Goal: Task Accomplishment & Management: Use online tool/utility

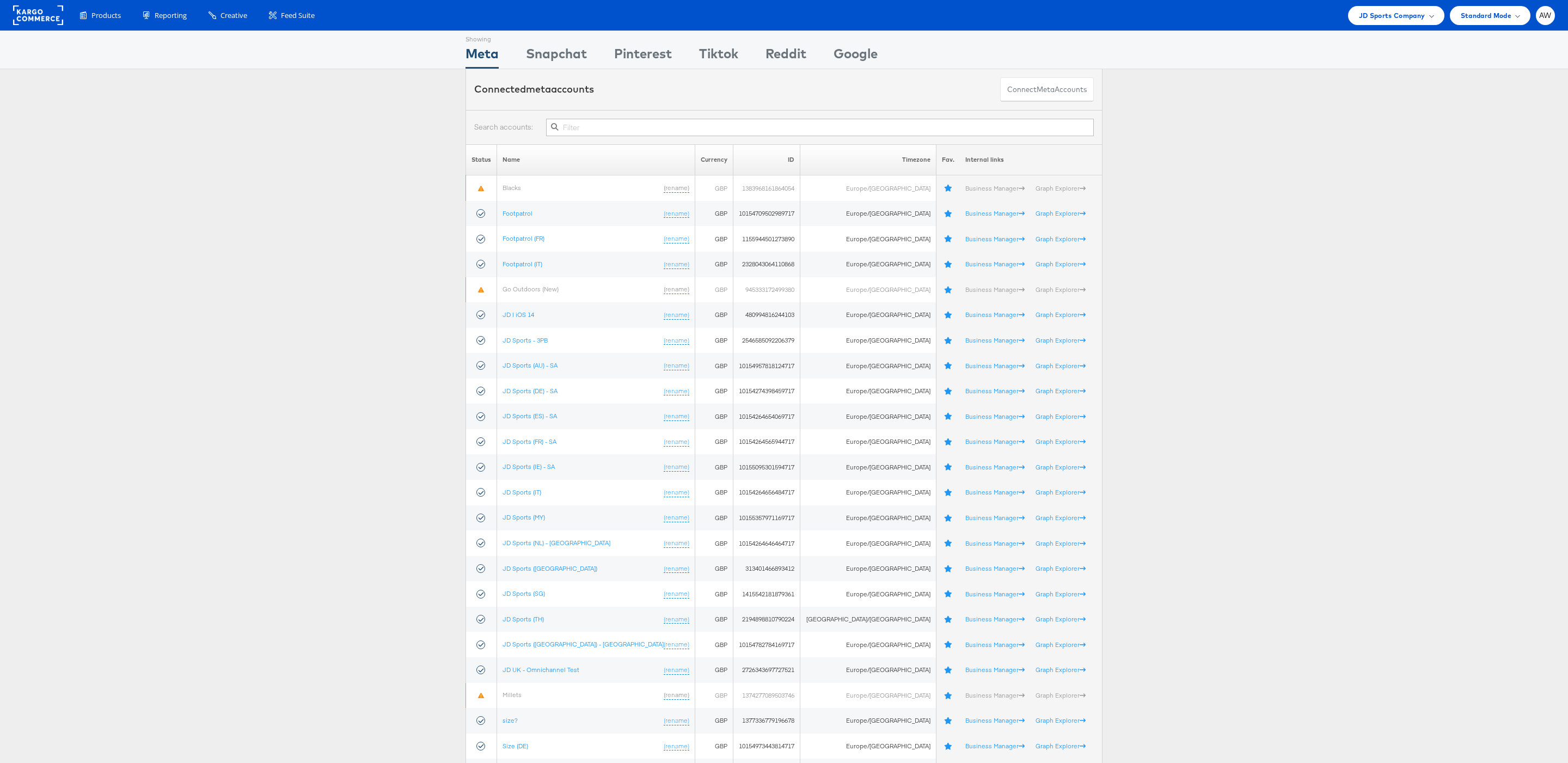
click at [746, 135] on input "text" at bounding box center [820, 127] width 548 height 18
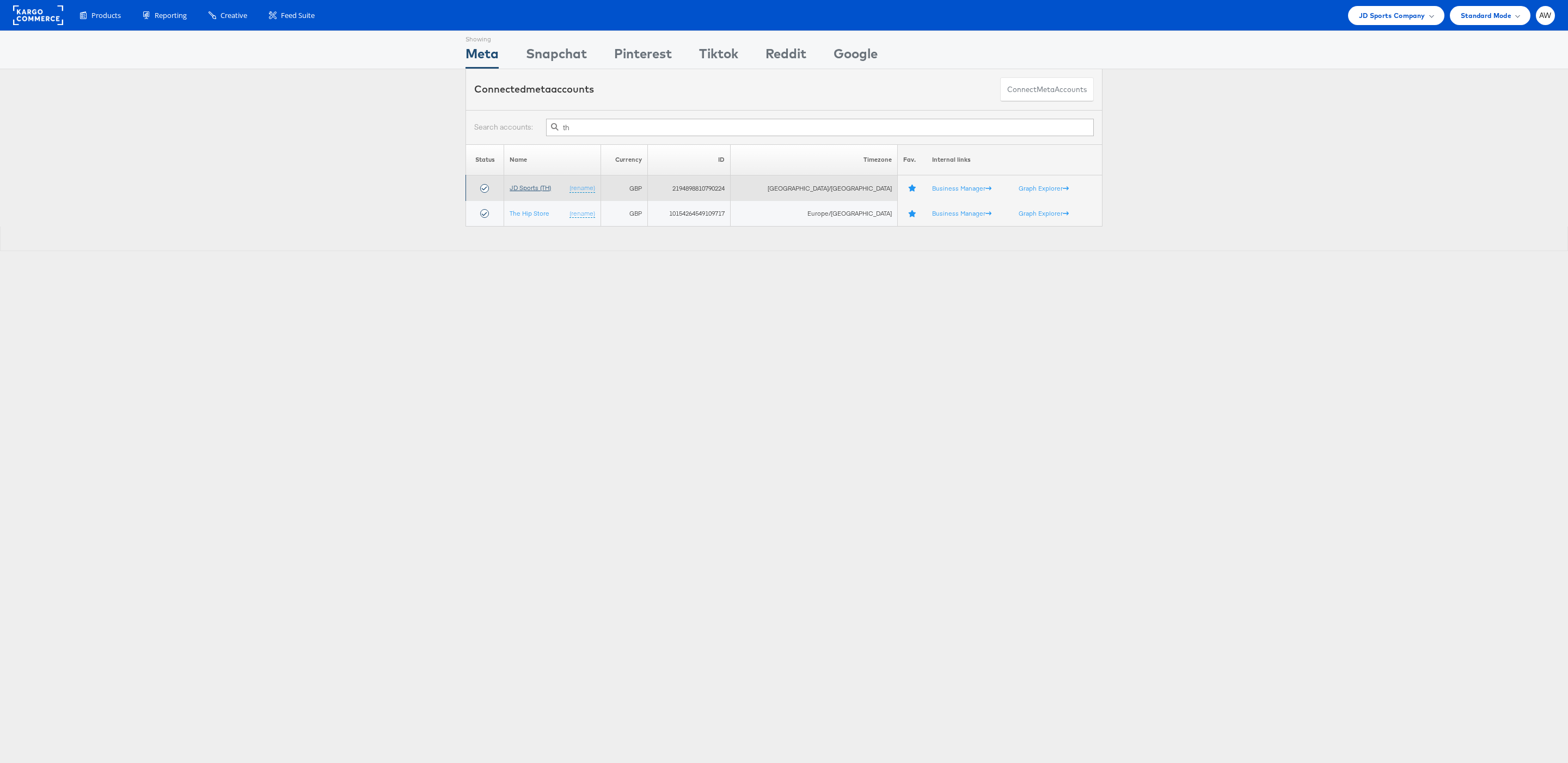
type input "th"
click at [534, 185] on link "JD Sports (TH)" at bounding box center [530, 187] width 41 height 8
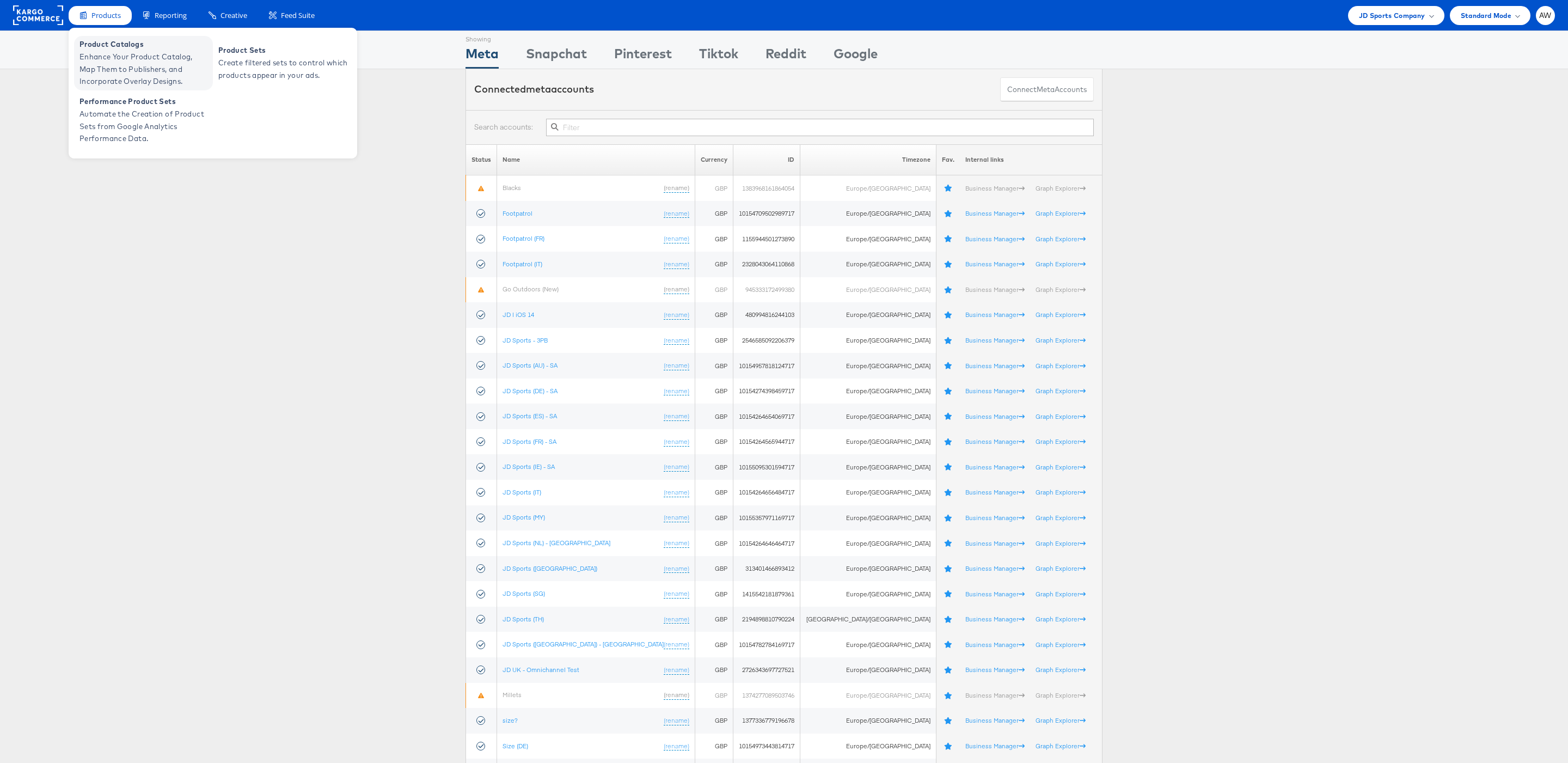
click at [119, 61] on span "Enhance Your Product Catalog, Map Them to Publishers, and Incorporate Overlay D…" at bounding box center [145, 69] width 131 height 37
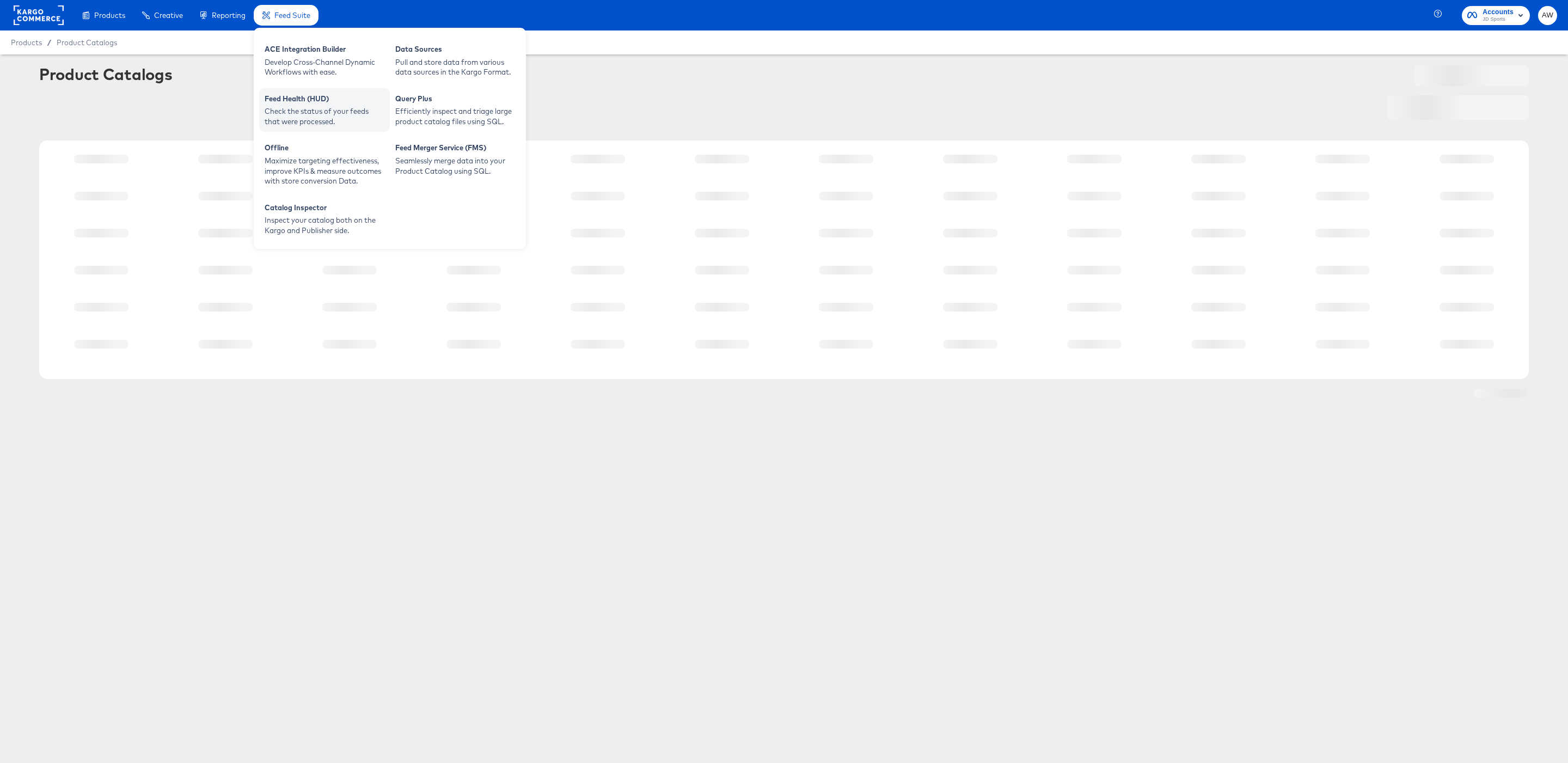
click at [262, 101] on div "Feed Health (HUD) Check the status of your feeds that were processed." at bounding box center [324, 110] width 131 height 44
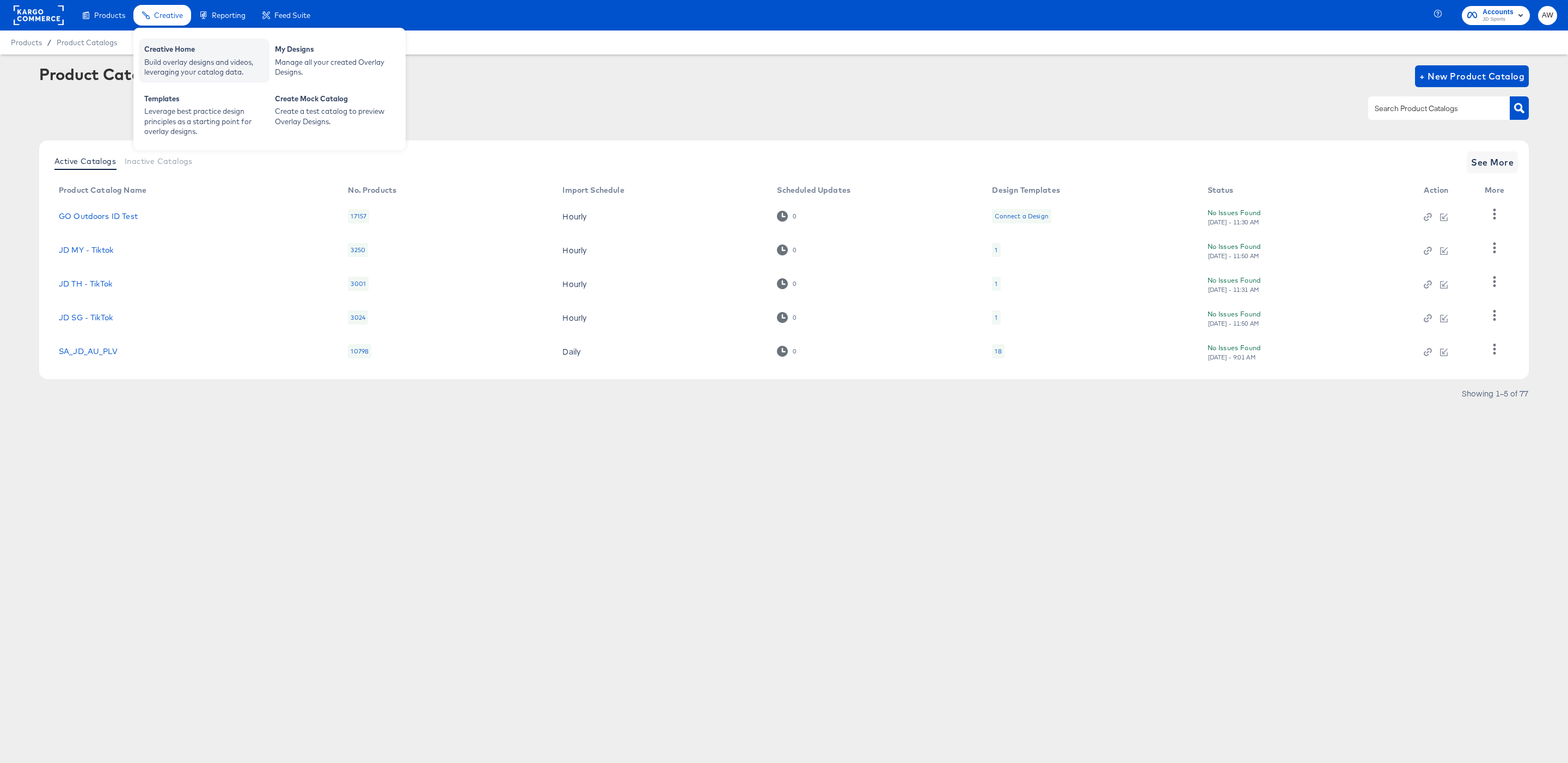
click at [181, 43] on div "Creative Home Build overlay designs and videos, leveraging your catalog data." at bounding box center [204, 61] width 131 height 44
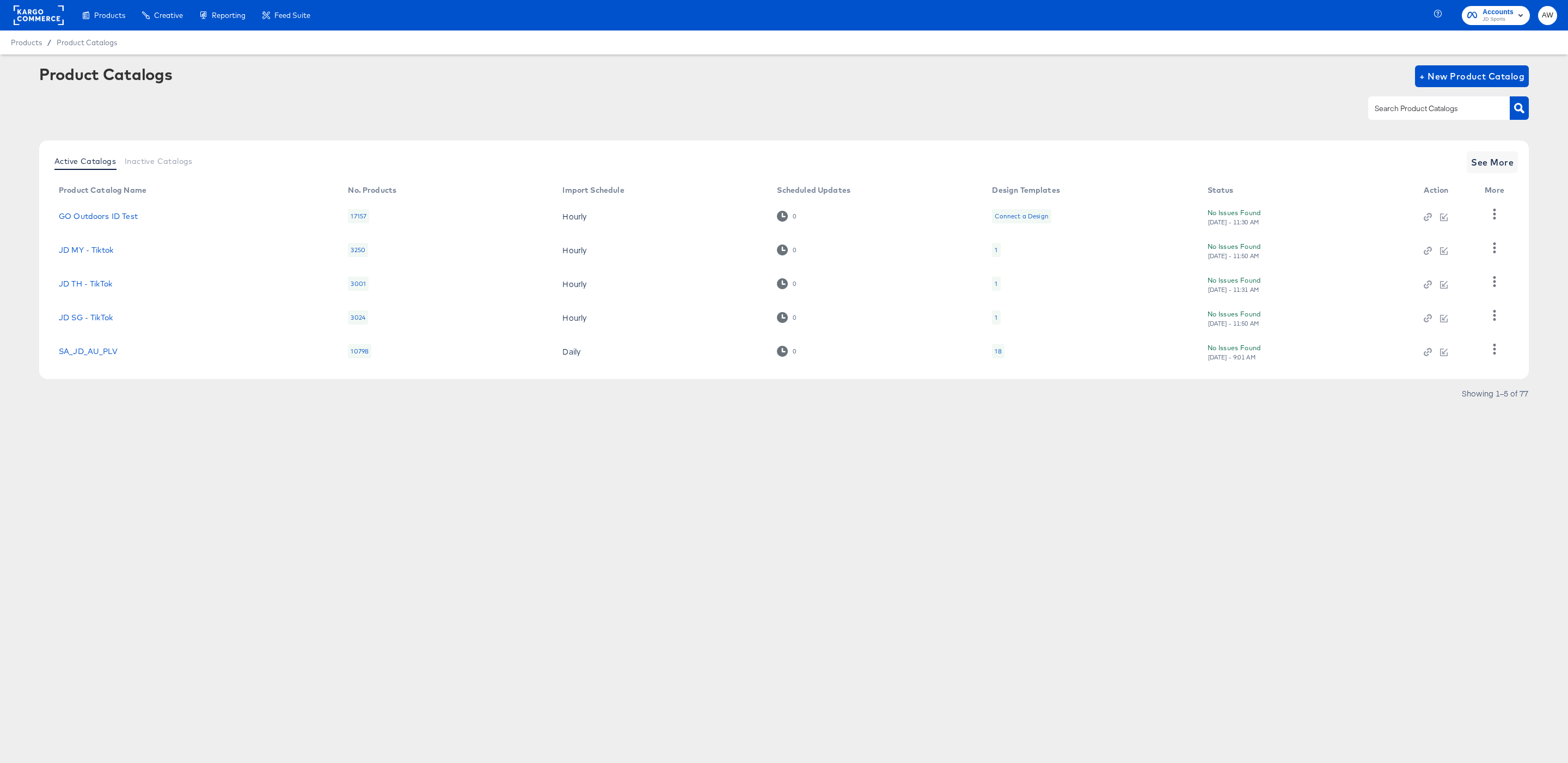
click at [797, 40] on div "Products / Product Catalogs" at bounding box center [784, 42] width 1568 height 24
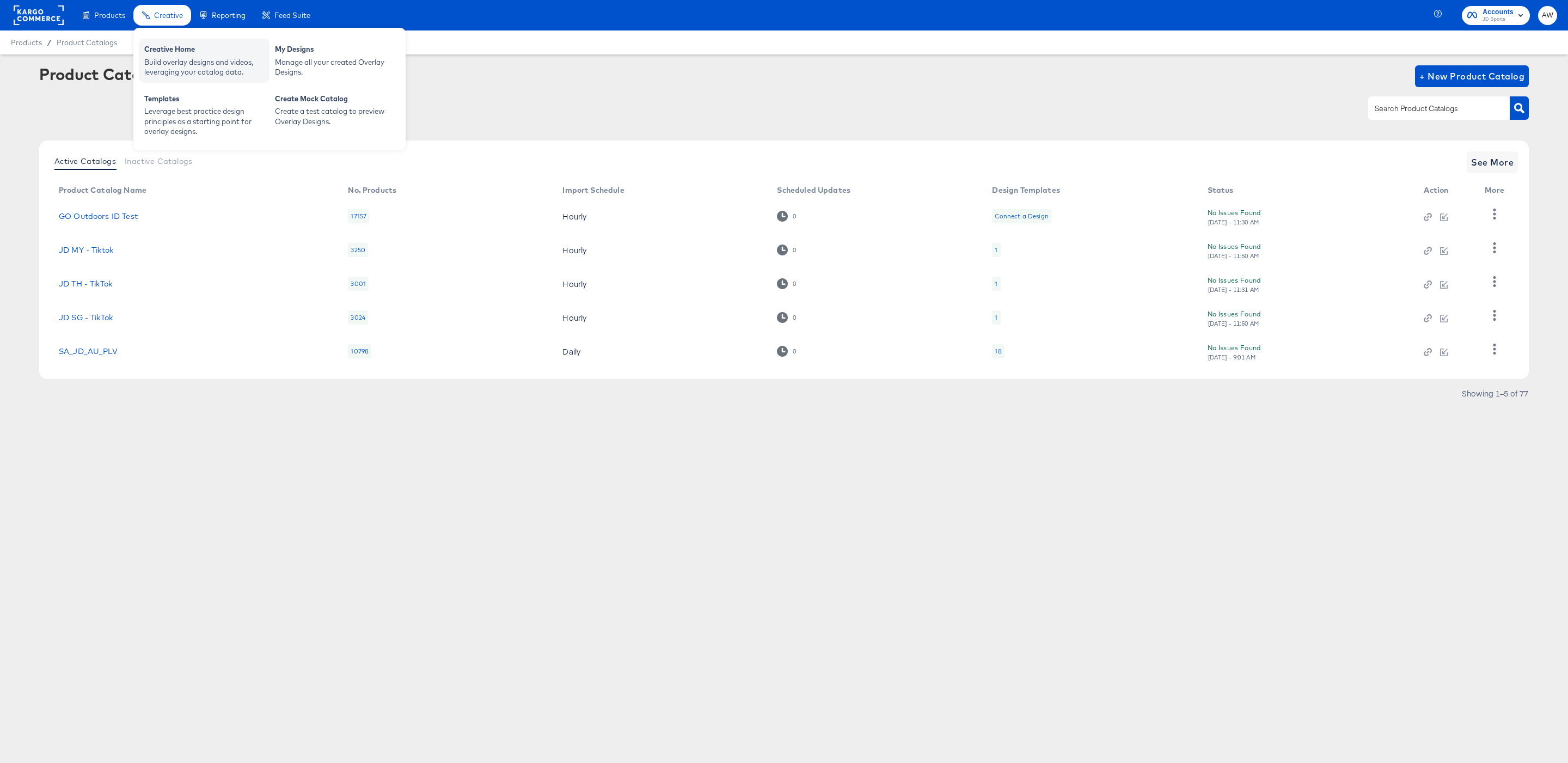
click at [184, 76] on div "Build overlay designs and videos, leveraging your catalog data." at bounding box center [204, 67] width 120 height 20
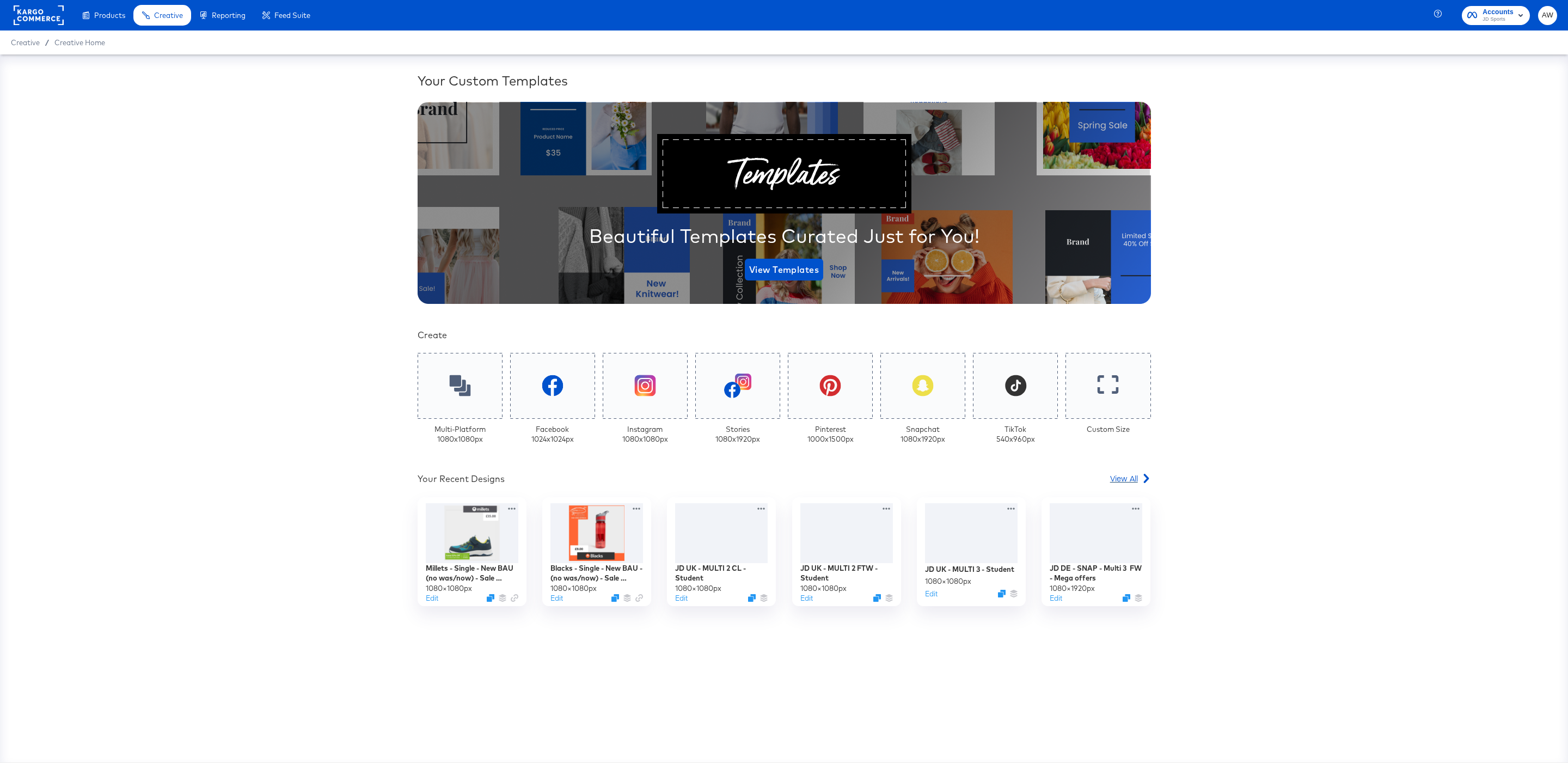
click at [1142, 478] on icon at bounding box center [1146, 478] width 9 height 9
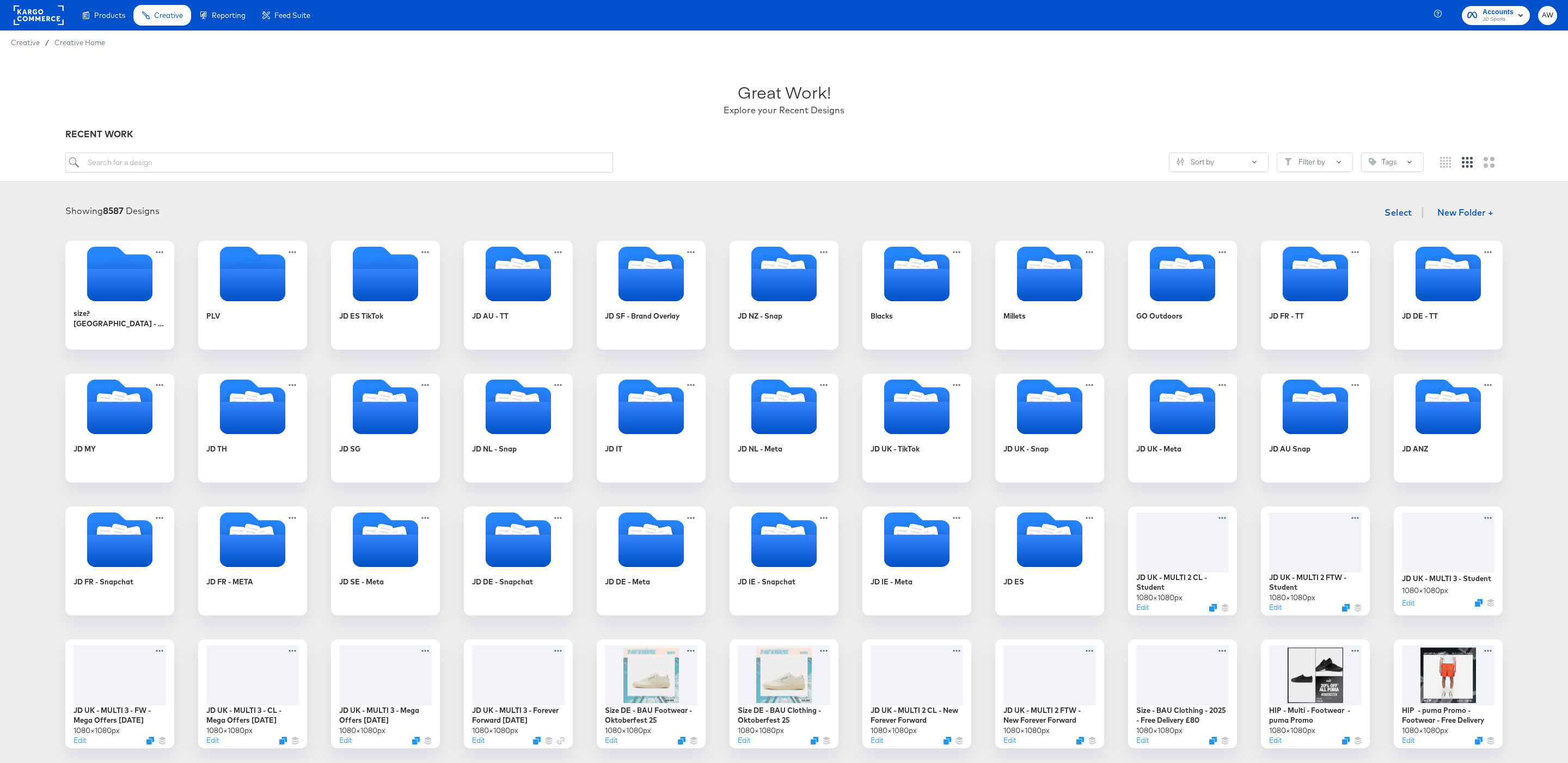
click at [1049, 213] on div "Showing 8587 Designs Select New Folder +" at bounding box center [784, 213] width 1546 height 23
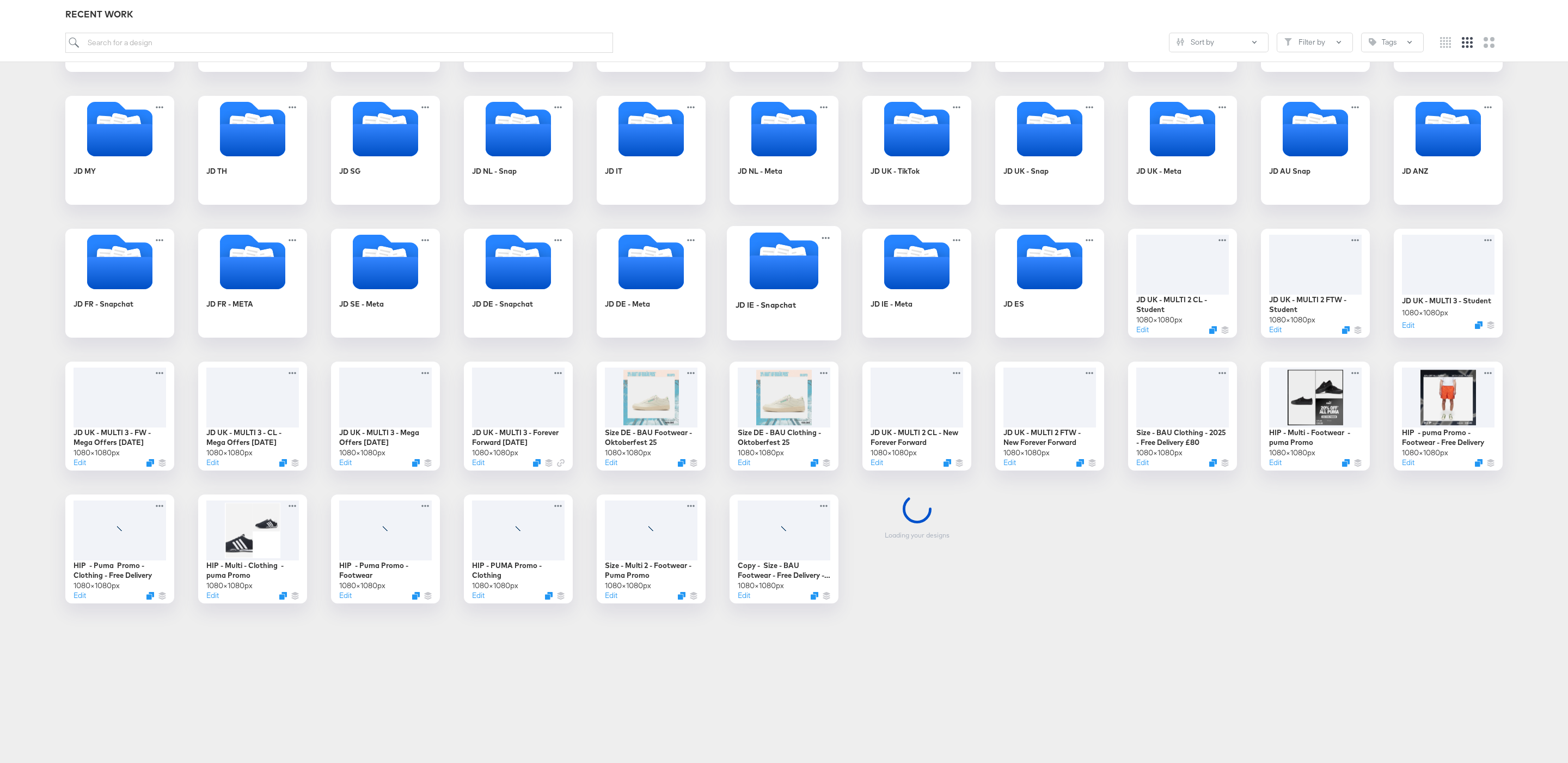
scroll to position [286, 0]
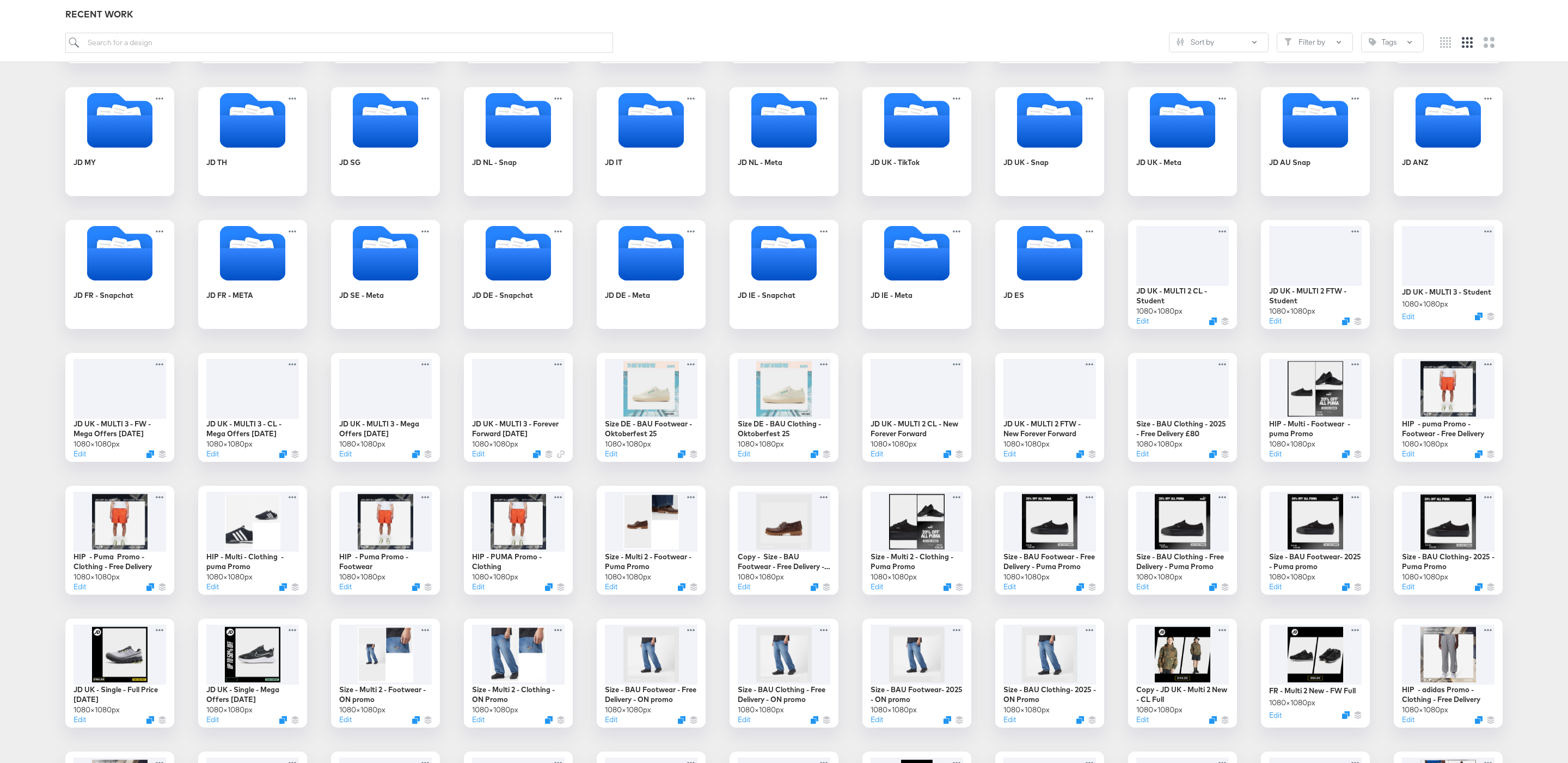
click at [1060, 464] on div "size? UK - BAU PLV JD ES TikTok JD AU - TT JD SF - Brand Overlay JD NZ - Snap B…" at bounding box center [784, 607] width 1546 height 1305
click at [1012, 457] on button "Edit" at bounding box center [1009, 454] width 13 height 10
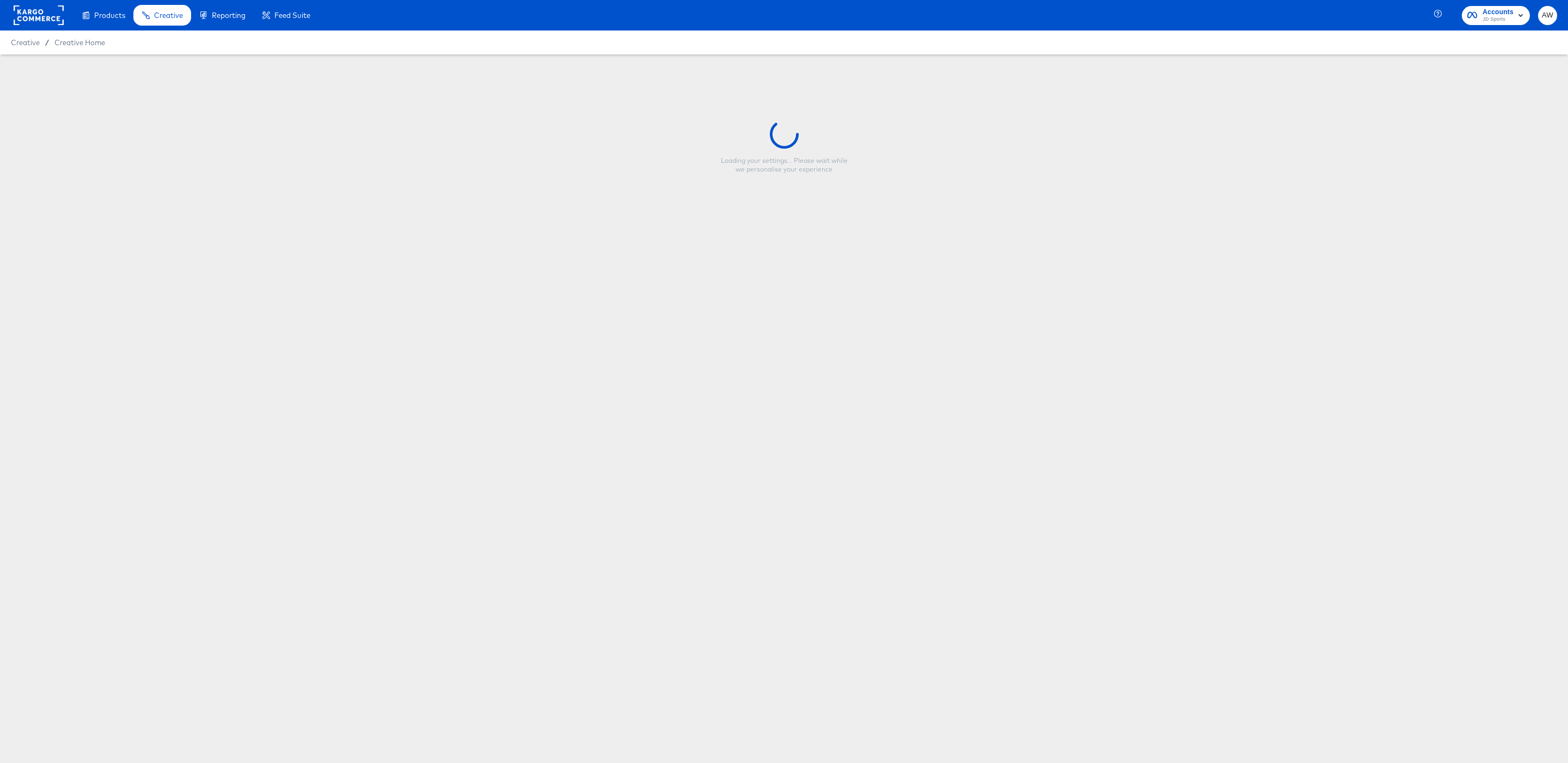
type input "JD UK - MULTI 2 FTW - New Forever Forward"
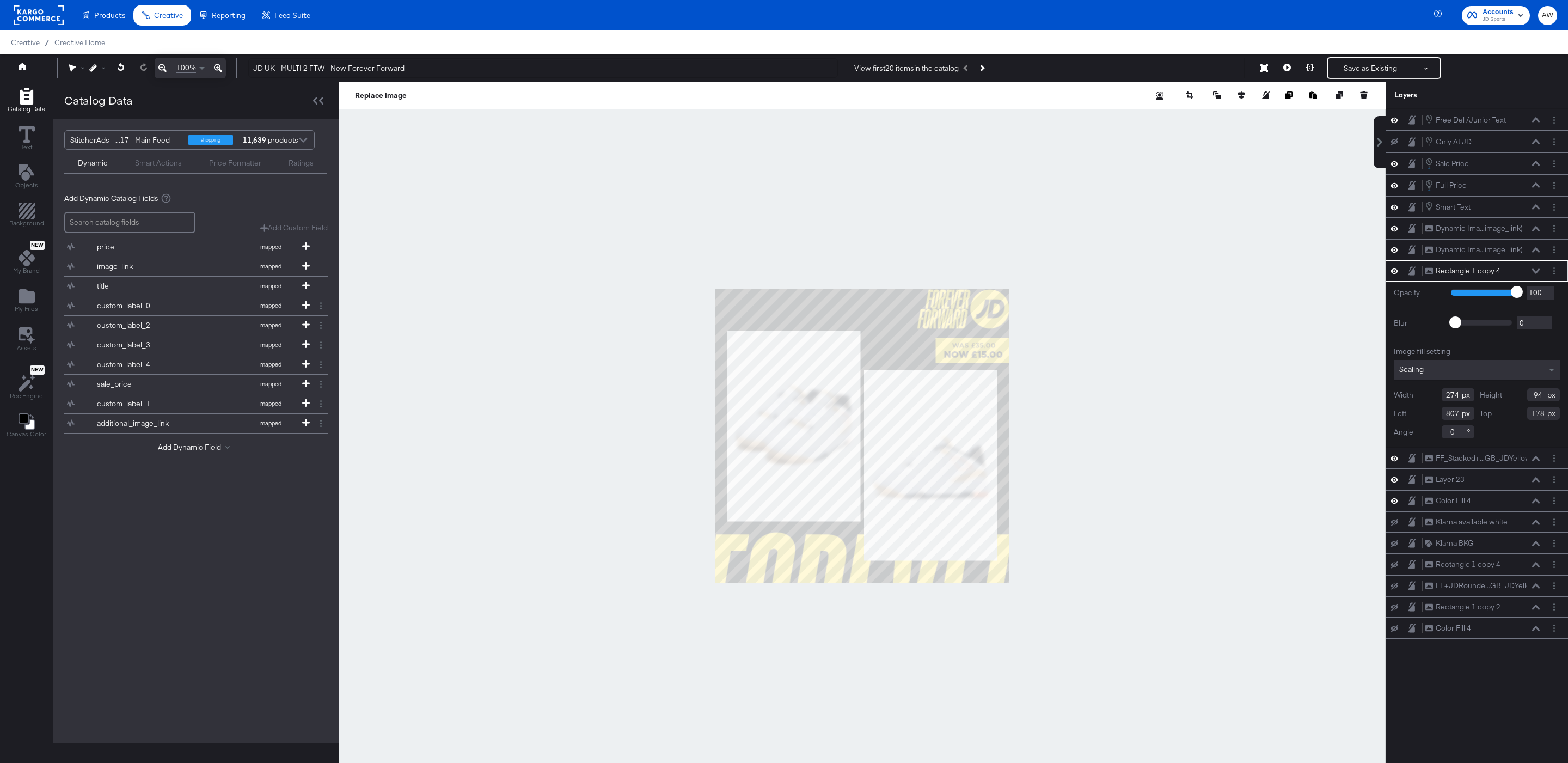
click at [743, 237] on div at bounding box center [862, 436] width 1047 height 709
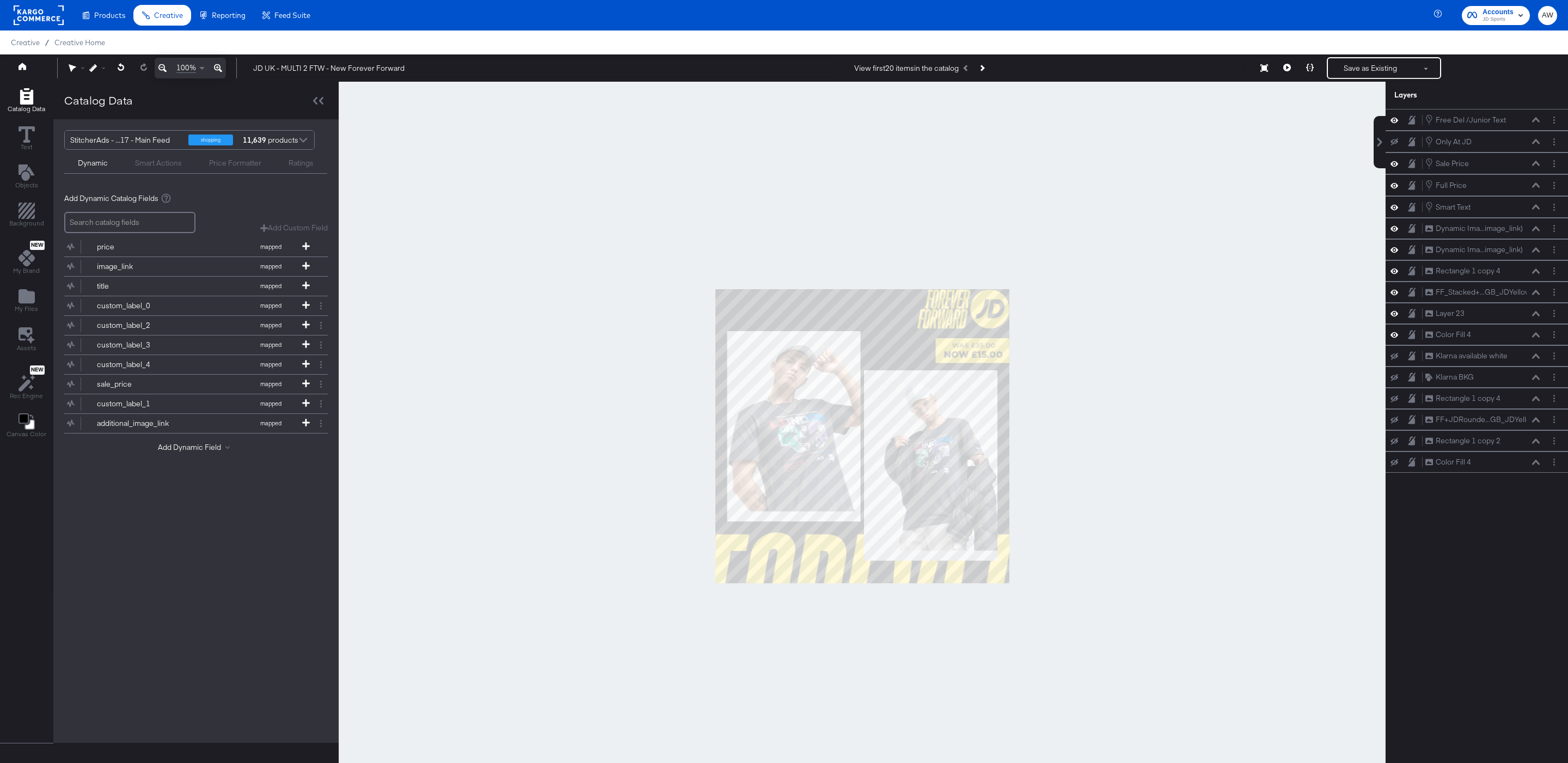
click at [1096, 251] on div at bounding box center [862, 436] width 1047 height 709
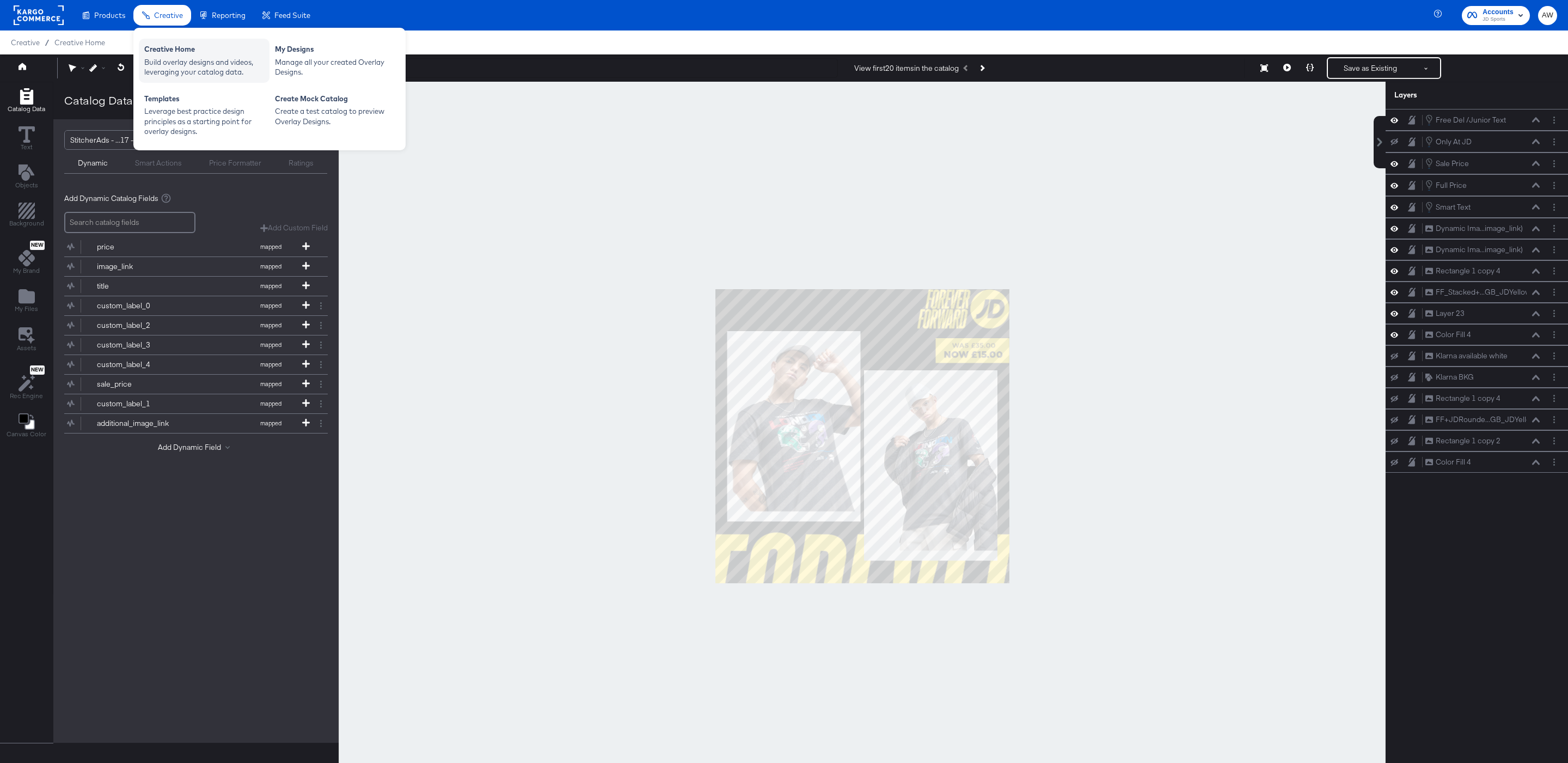
click at [194, 60] on div "Build overlay designs and videos, leveraging your catalog data." at bounding box center [204, 67] width 120 height 20
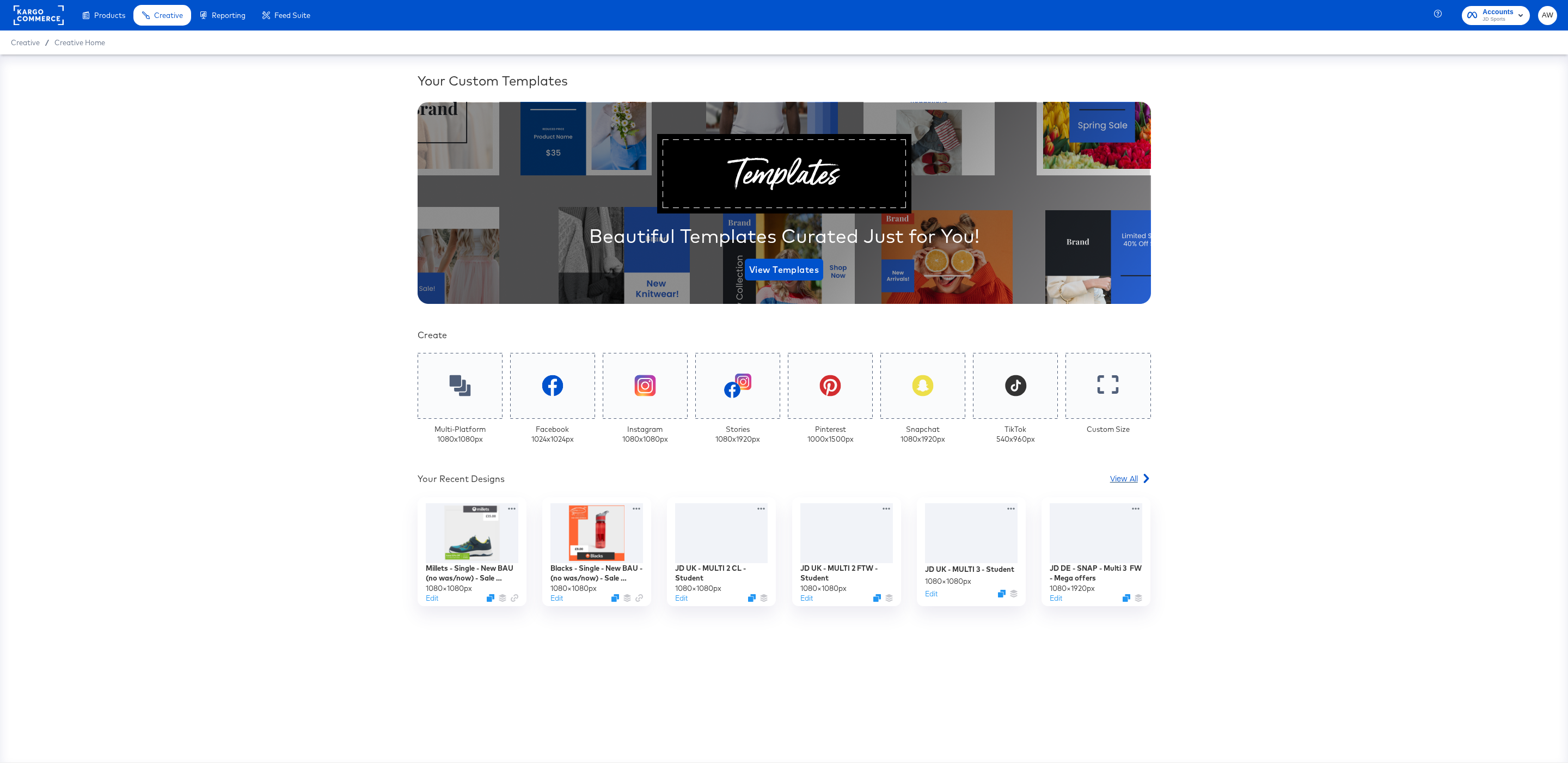
click at [1129, 473] on span "View All" at bounding box center [1124, 478] width 28 height 11
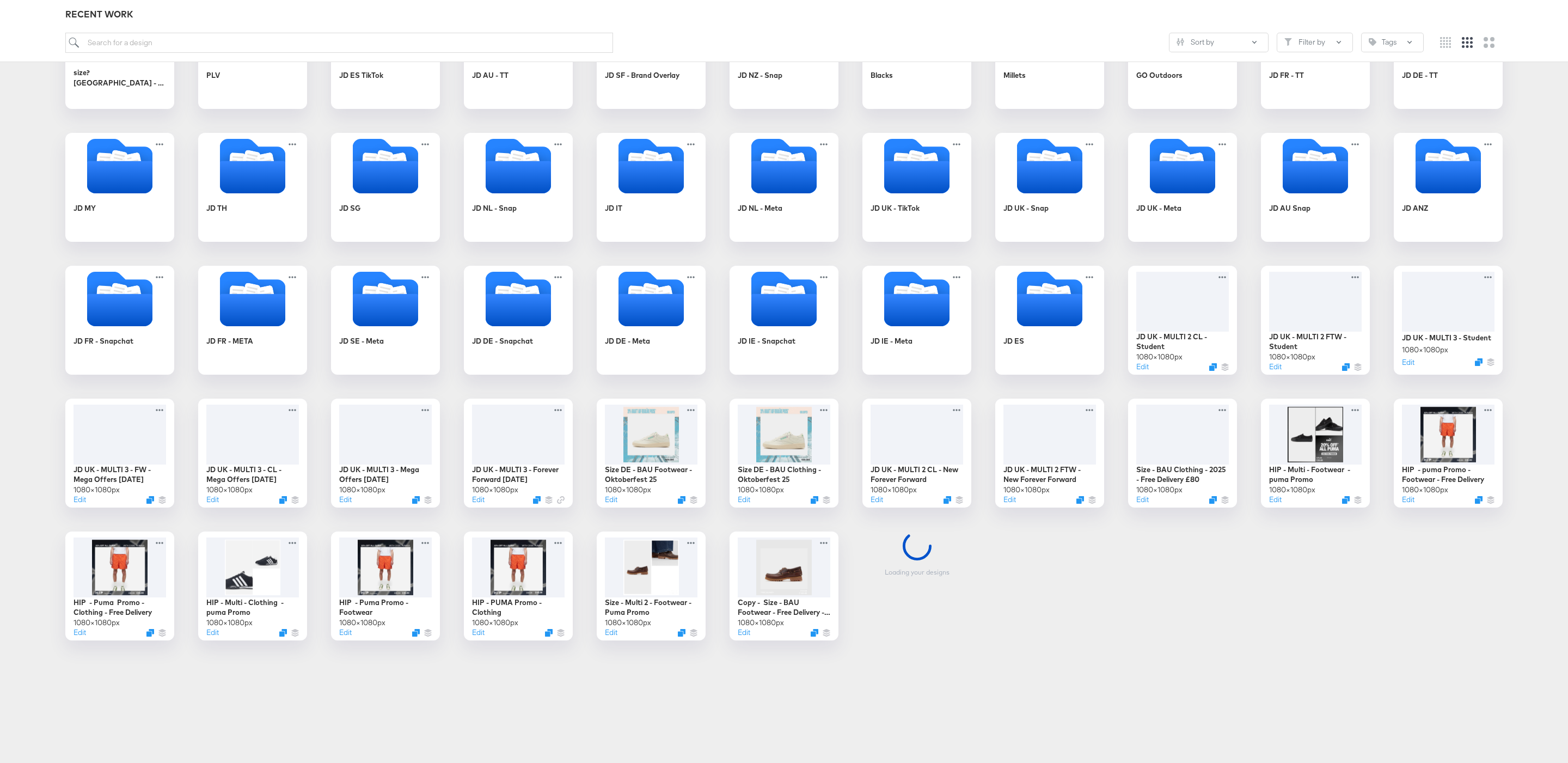
scroll to position [245, 0]
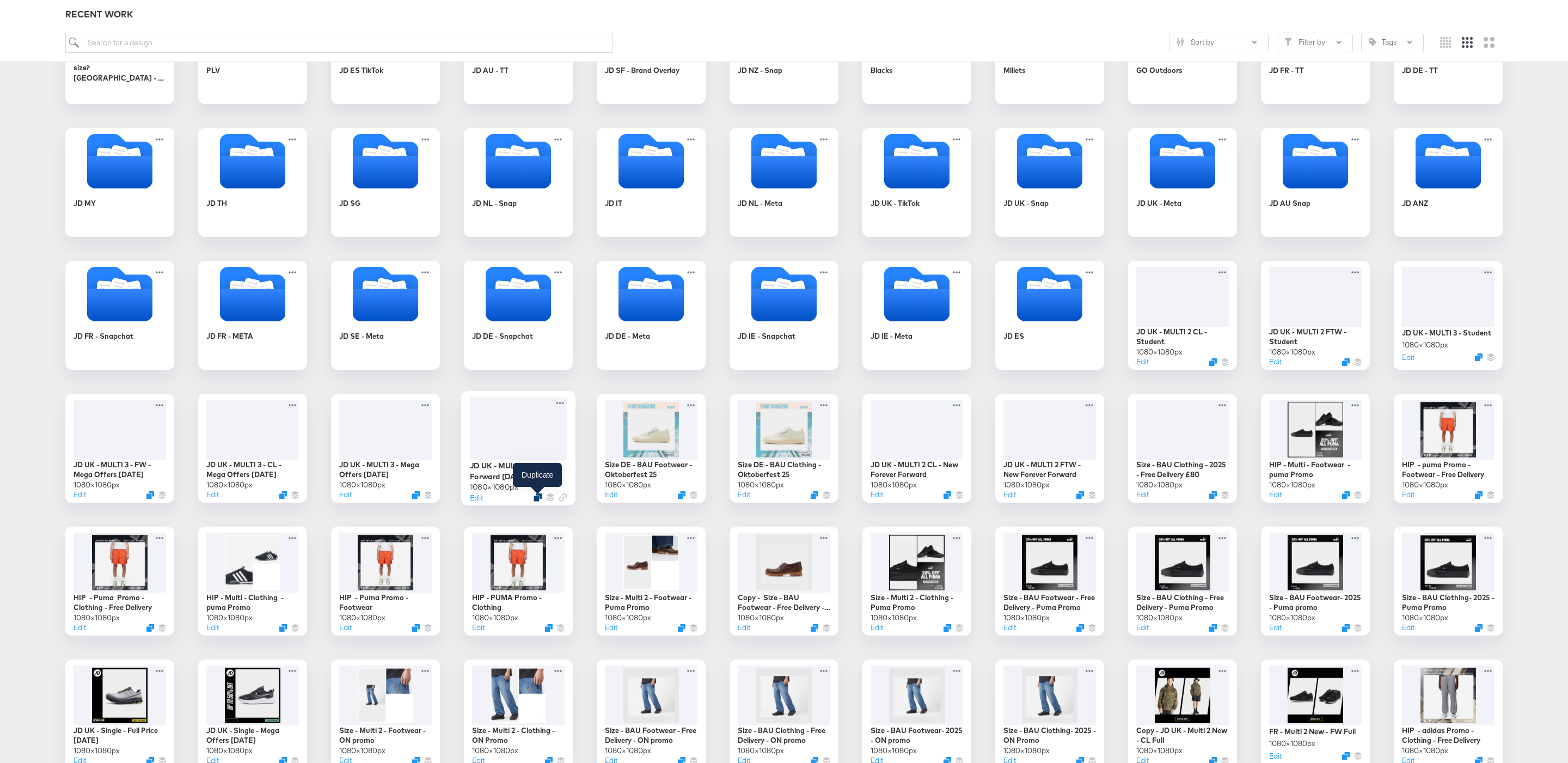
click at [539, 499] on icon "Duplicate" at bounding box center [537, 497] width 8 height 8
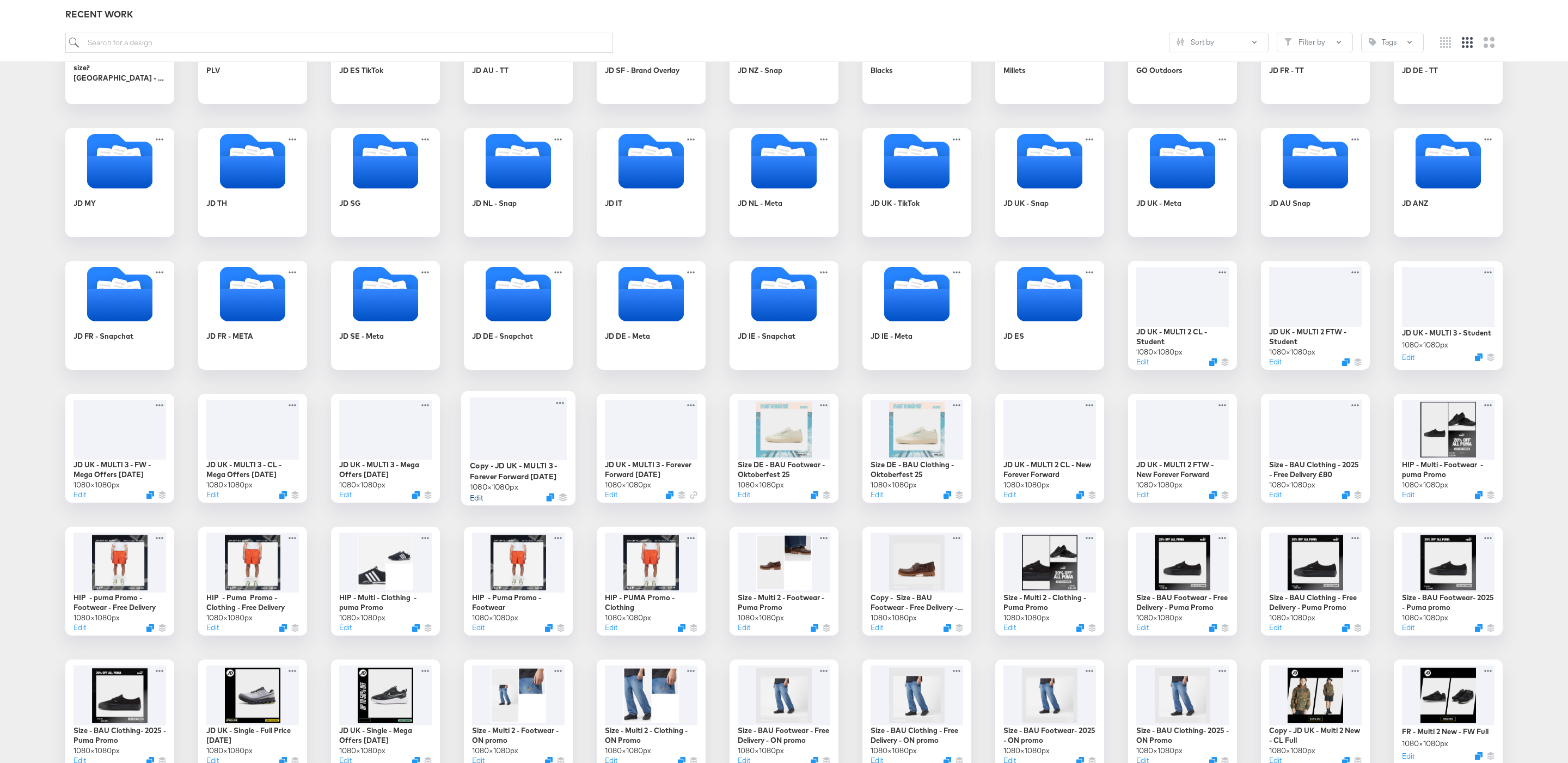
click at [477, 499] on button "Edit" at bounding box center [476, 497] width 13 height 10
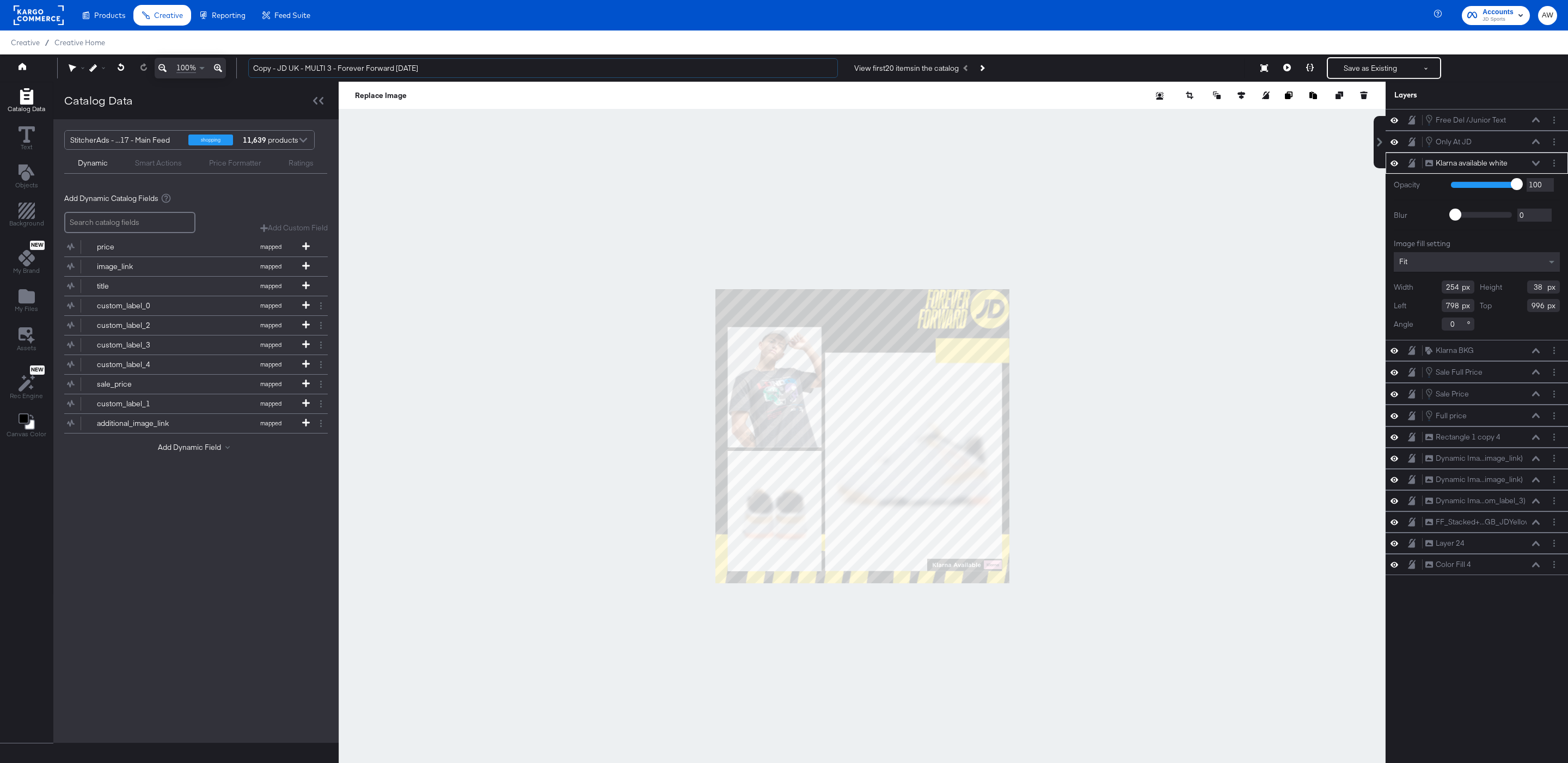
drag, startPoint x: 299, startPoint y: 69, endPoint x: 226, endPoint y: 69, distance: 73.0
click at [226, 69] on div "100% Copy - JD UK - MULTI 3 - Forever Forward Sept25 View first 20 items in the…" at bounding box center [784, 68] width 1568 height 27
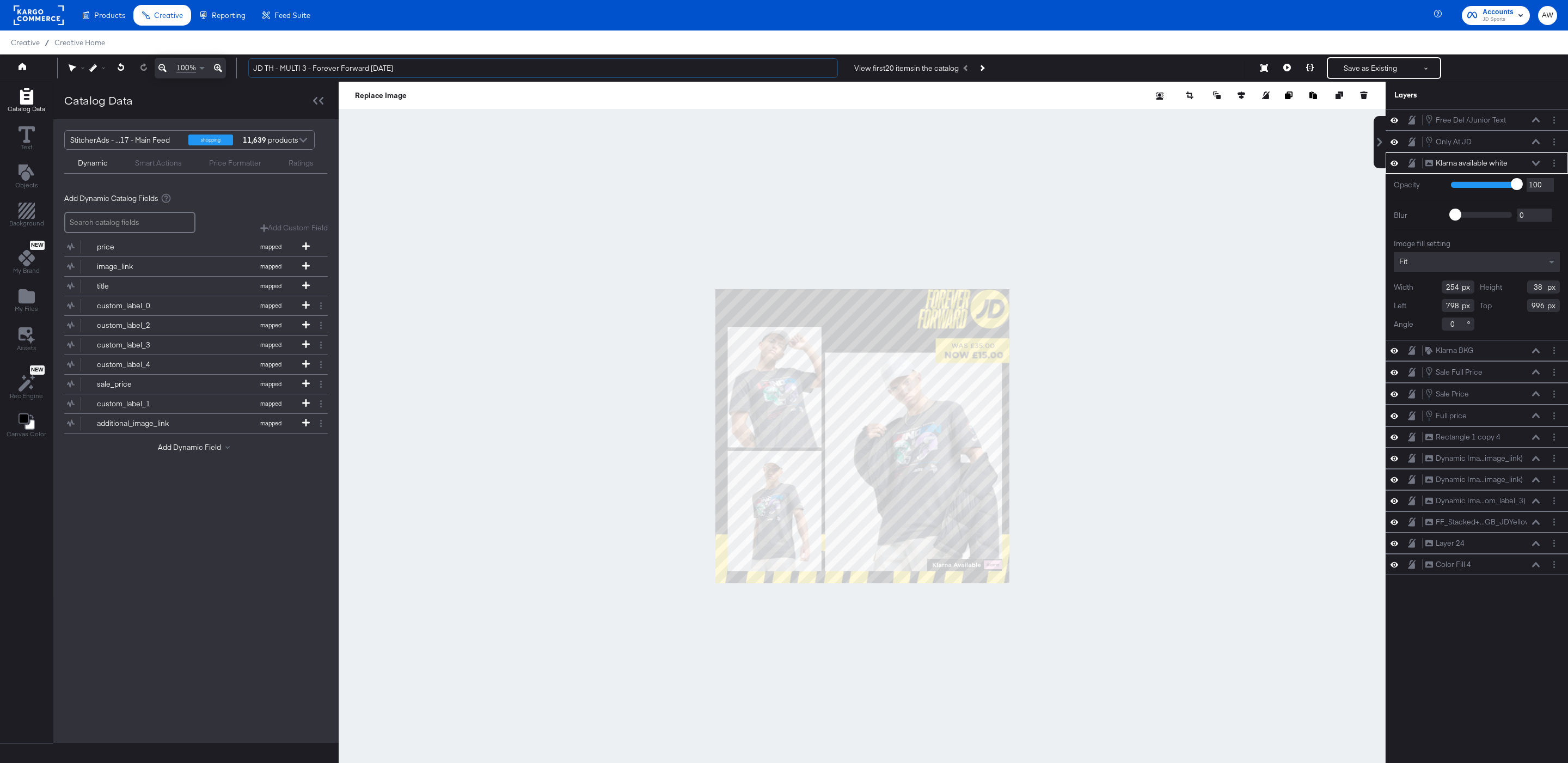
type input "JD TH - MULTI 3 - Forever Forward Sept25"
click at [455, 332] on div at bounding box center [862, 436] width 1047 height 709
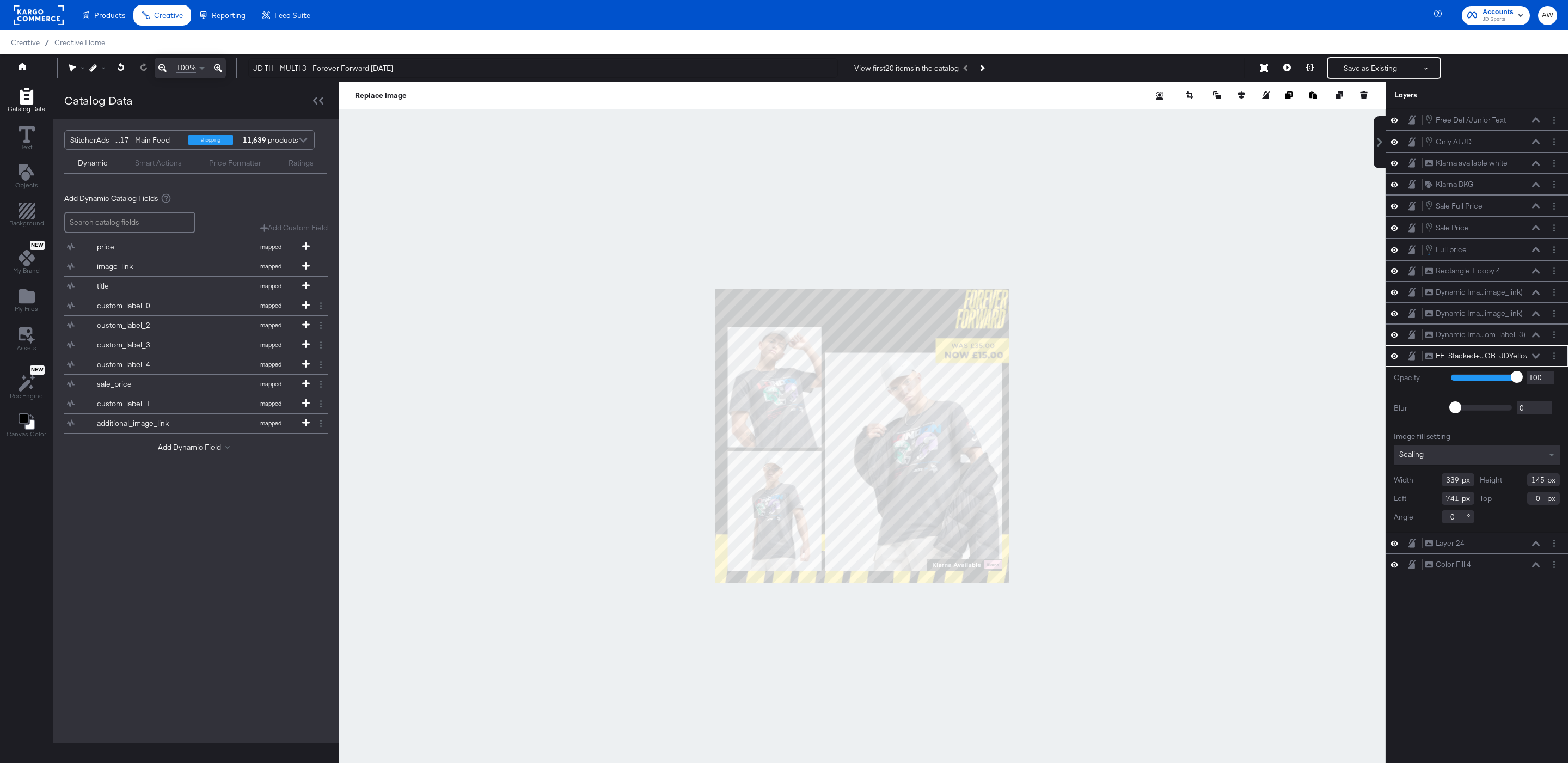
click at [1022, 317] on div at bounding box center [862, 436] width 1047 height 709
type input "881"
click at [1146, 251] on div at bounding box center [862, 436] width 1047 height 709
click at [1020, 233] on div at bounding box center [862, 436] width 1047 height 709
type input "611"
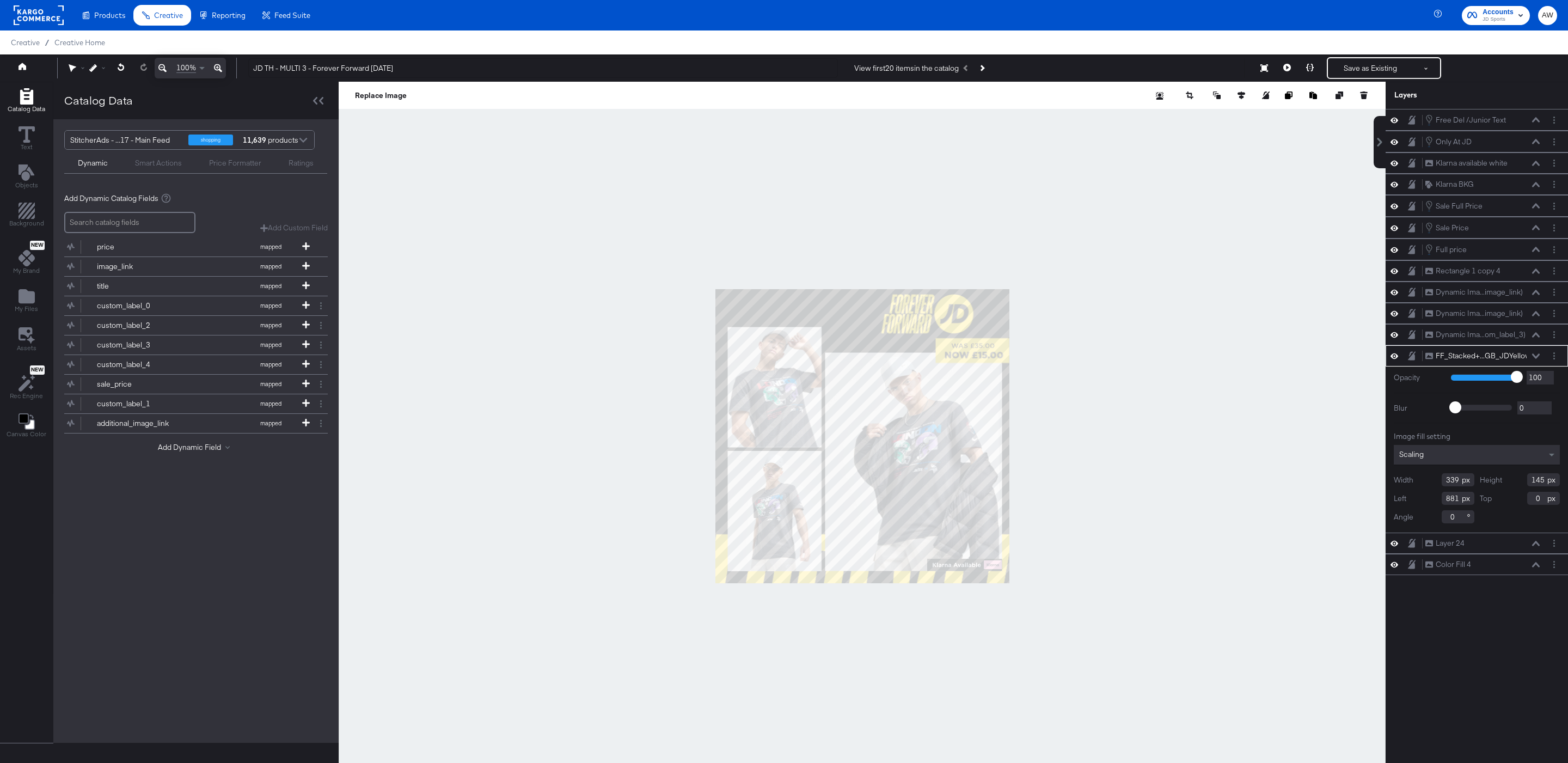
type input "18"
type input "341"
click at [1189, 93] on icon "button" at bounding box center [1189, 93] width 6 height 4
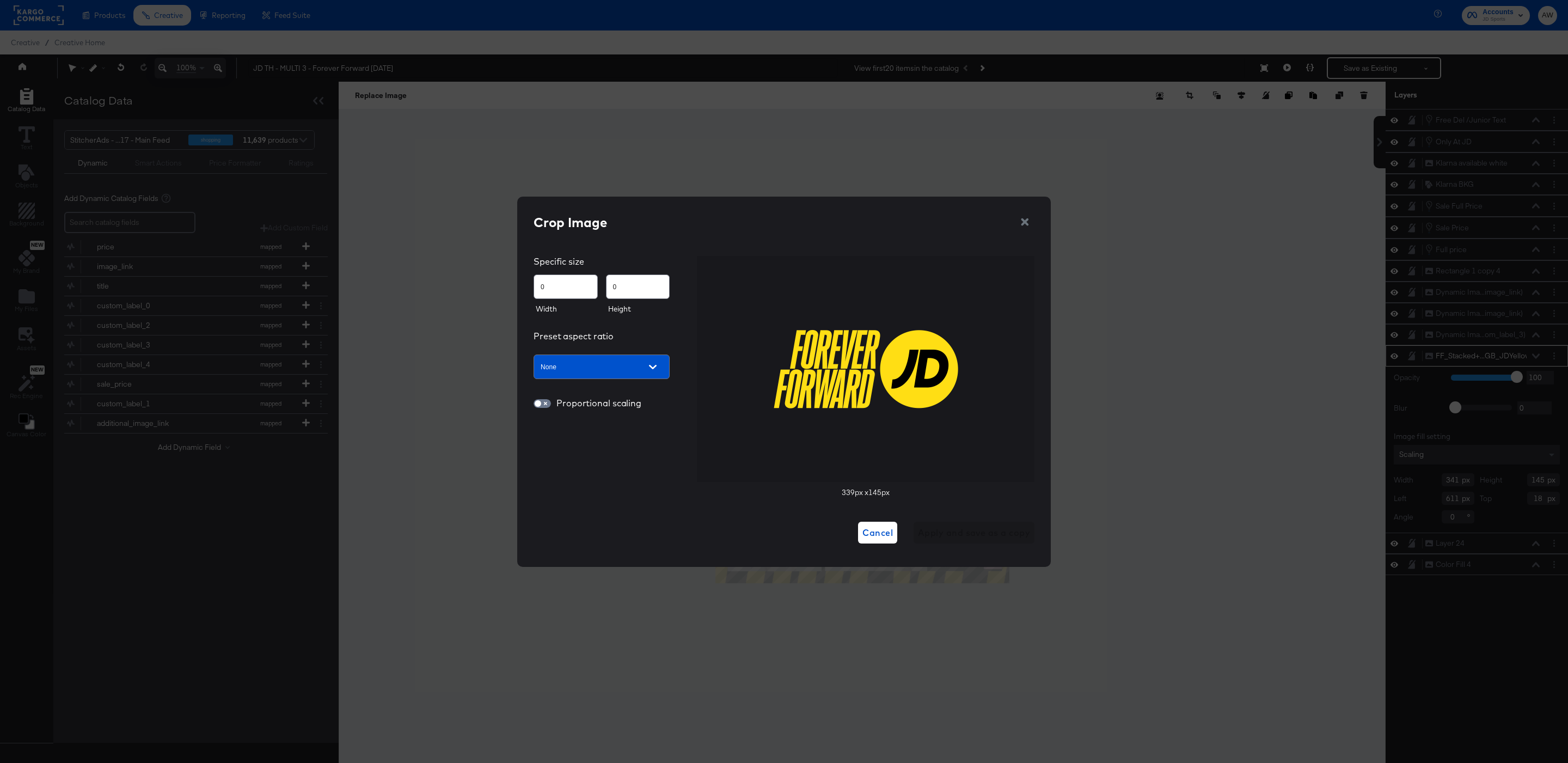
drag, startPoint x: 790, startPoint y: 317, endPoint x: 872, endPoint y: 402, distance: 118.1
click at [872, 402] on div at bounding box center [866, 368] width 338 height 226
type input "27"
type input "12"
click at [872, 404] on div at bounding box center [866, 369] width 184 height 79
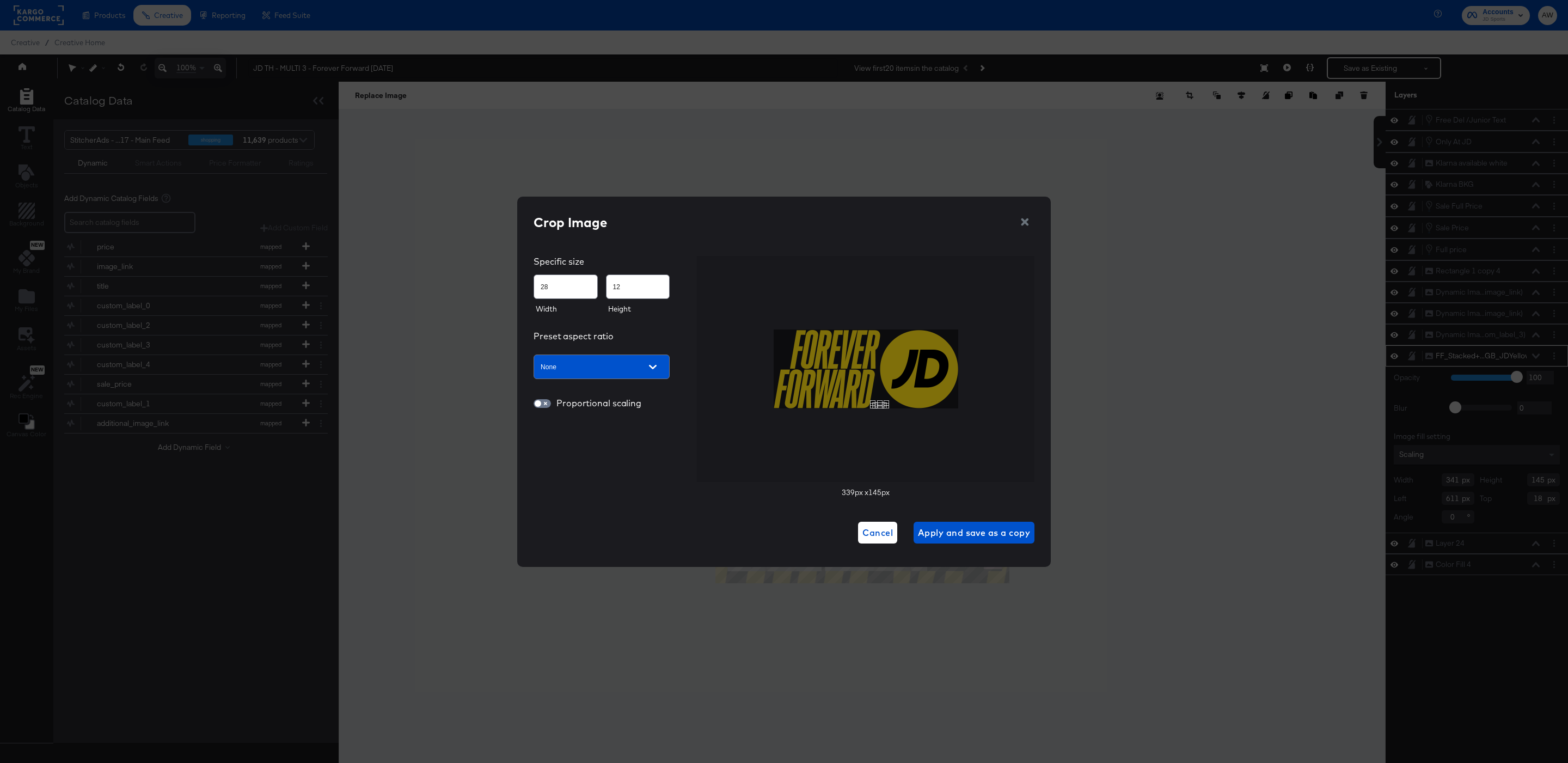
type input "44"
type input "19"
type input "63"
type input "29"
type input "82"
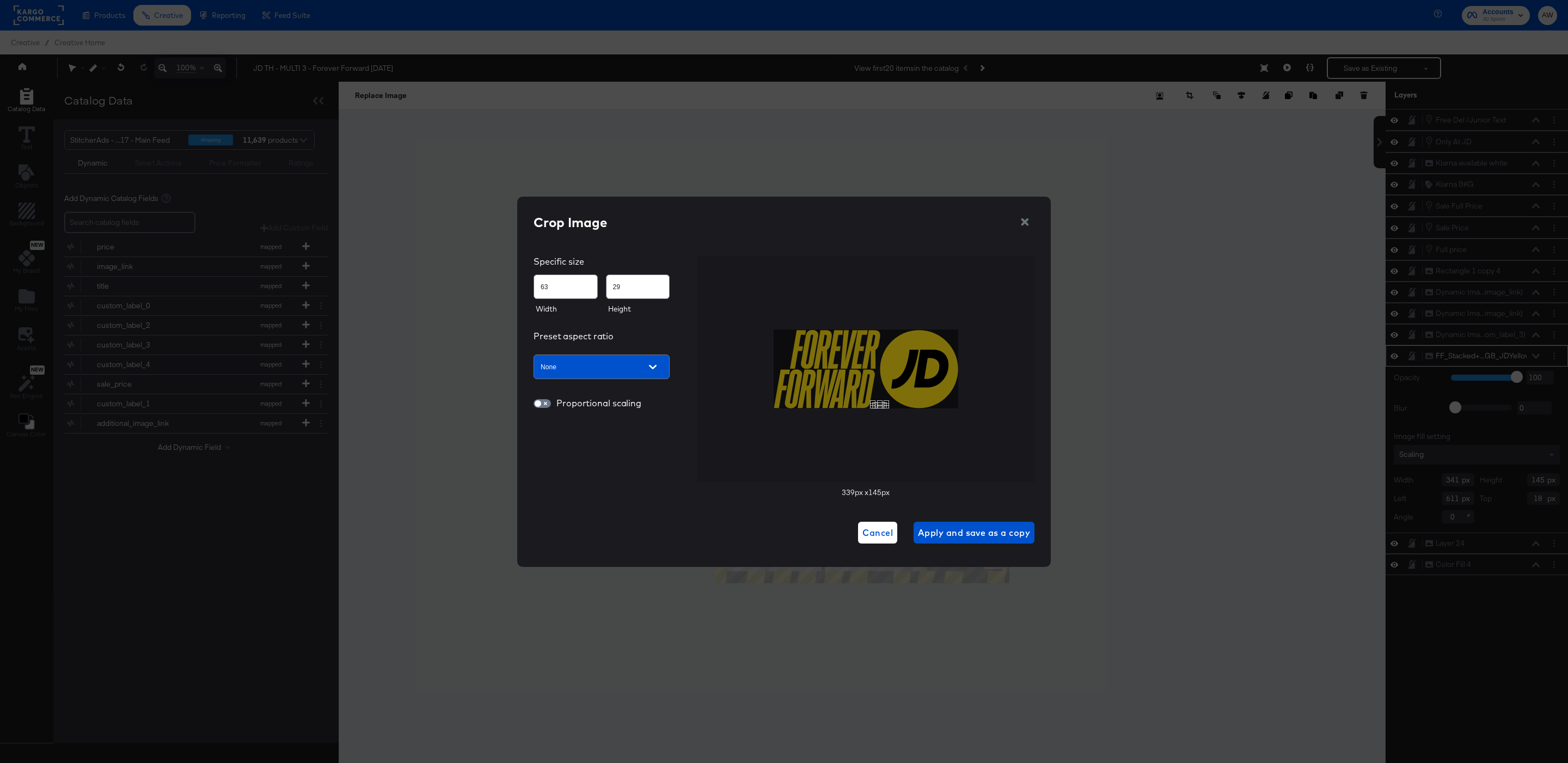
type input "41"
type input "99"
type input "55"
type input "117"
type input "70"
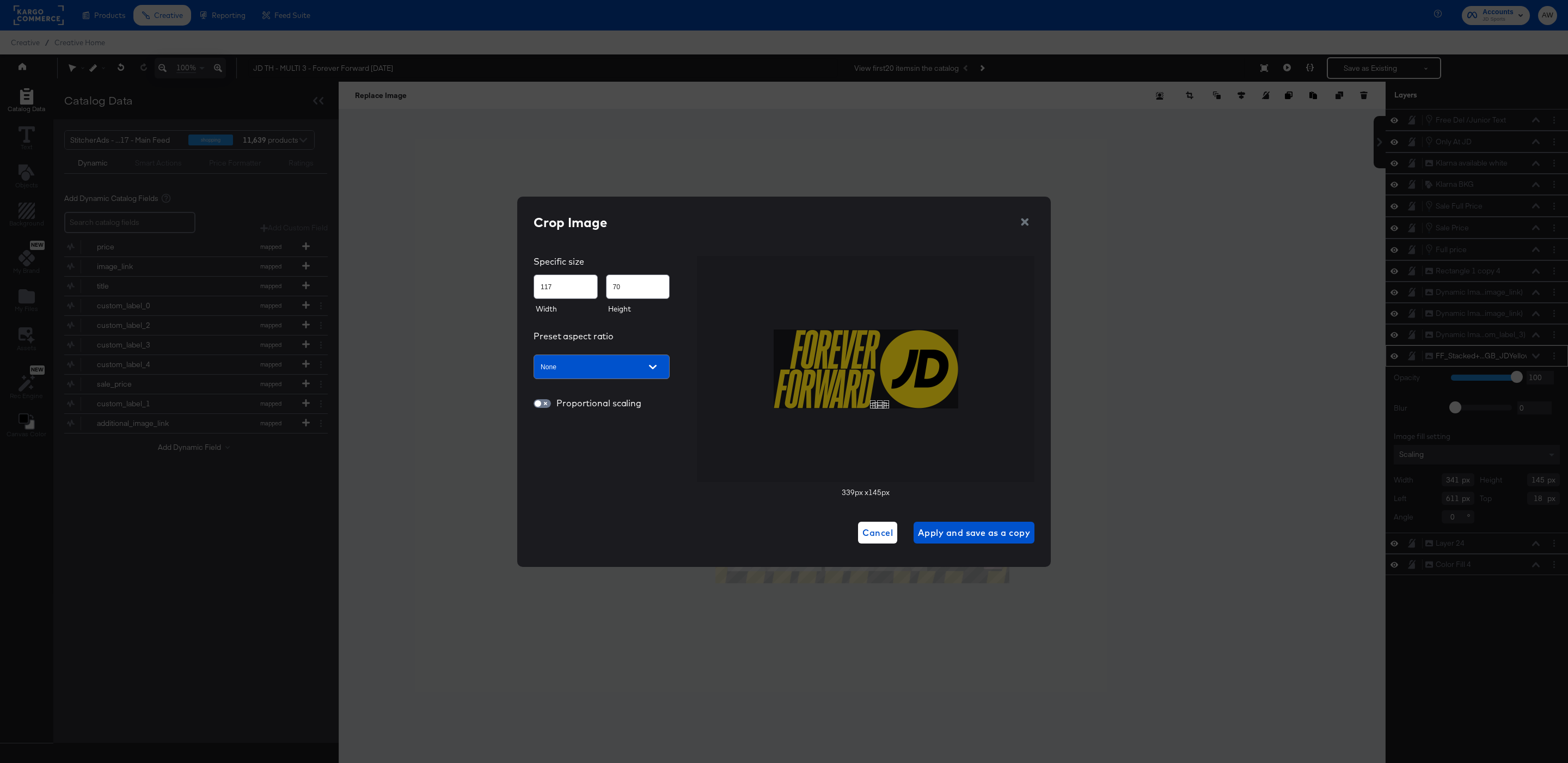
type input "148"
type input "100"
type input "170"
type input "125"
type input "176"
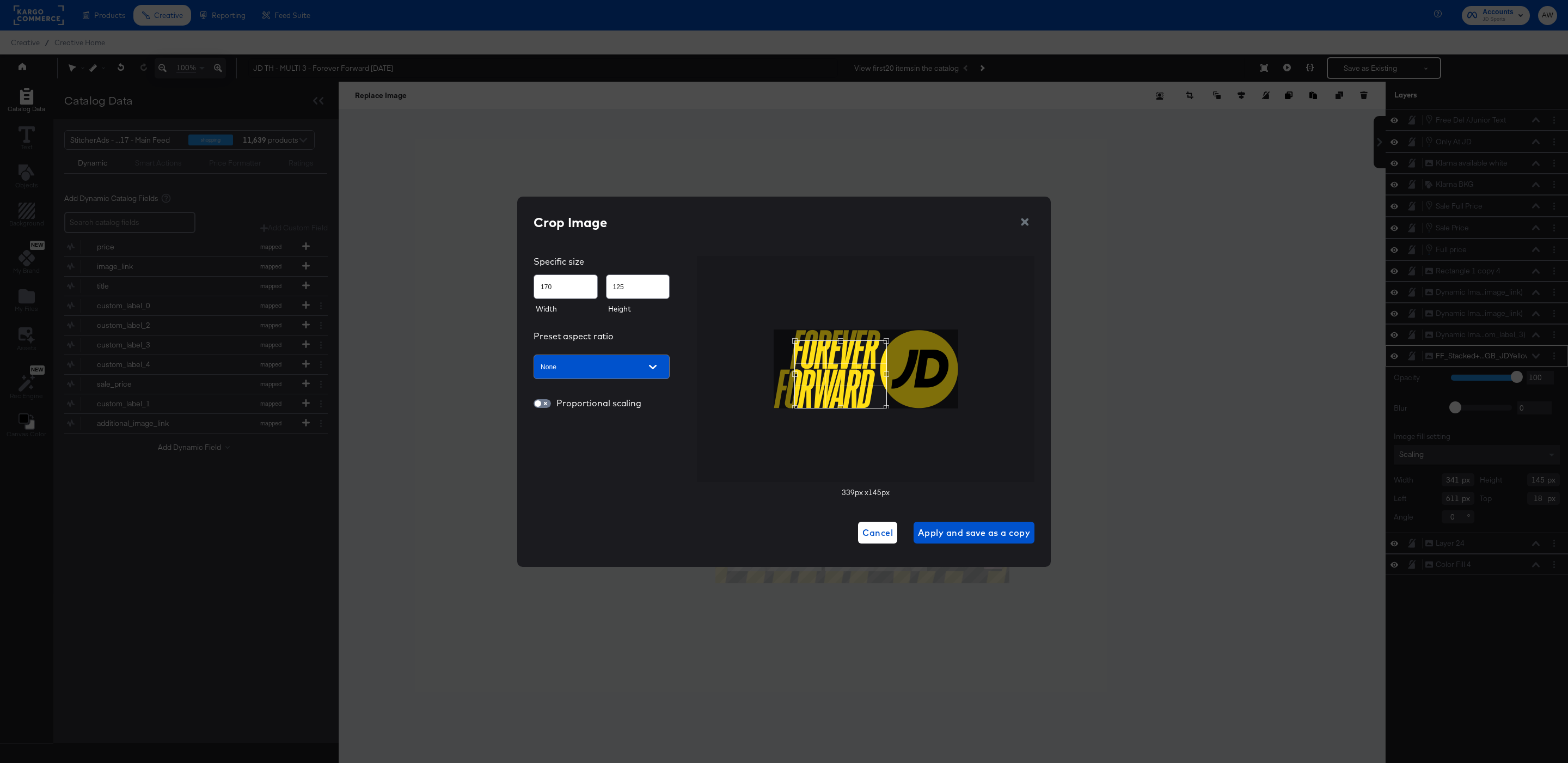
type input "133"
type input "182"
type input "141"
type input "187"
type input "145"
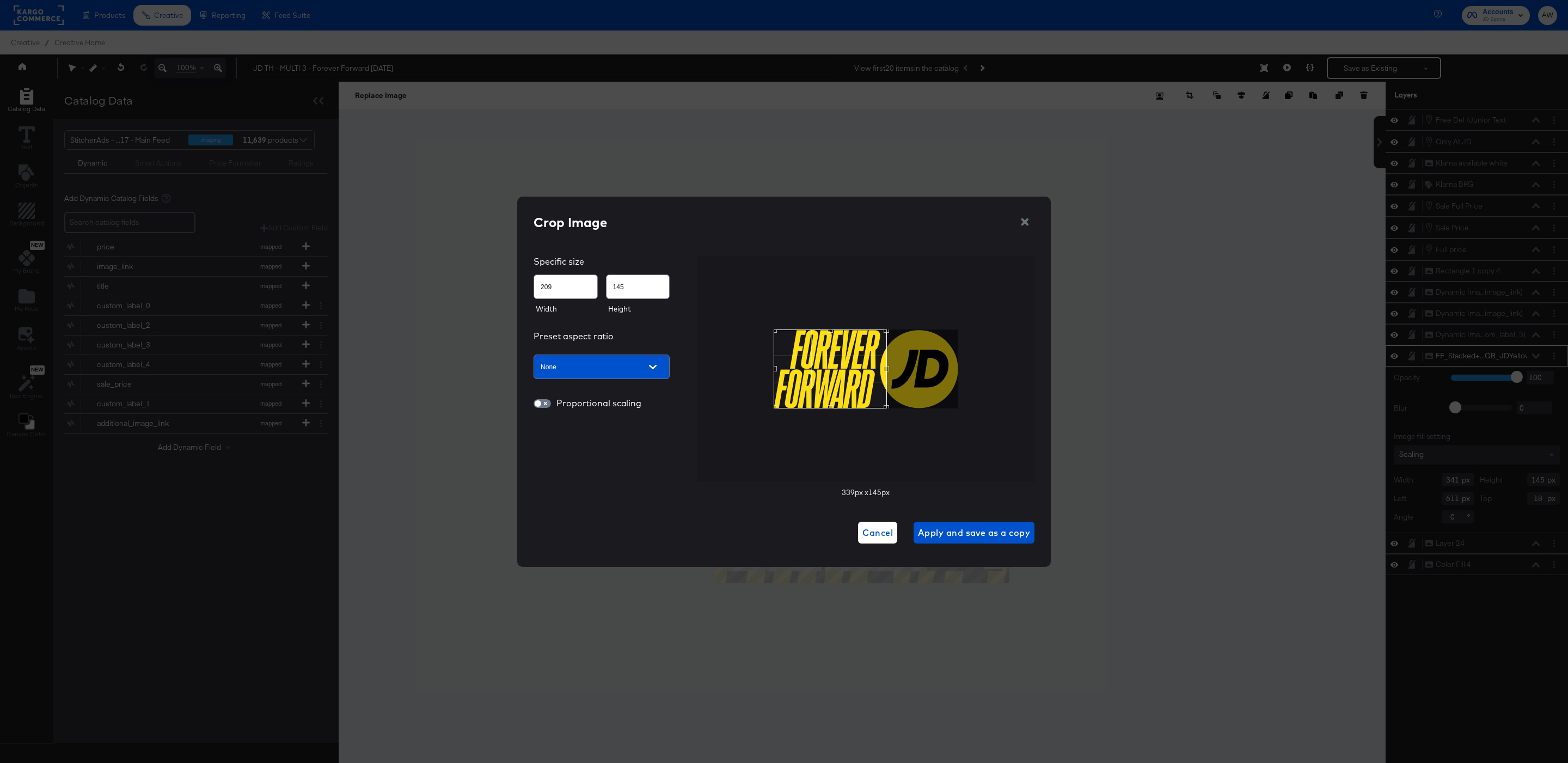
click at [747, 311] on div at bounding box center [866, 368] width 338 height 226
type input "198"
click at [883, 366] on div "Use the up and down arrow keys to move the east drag handle to change the crop …" at bounding box center [883, 366] width 0 height 0
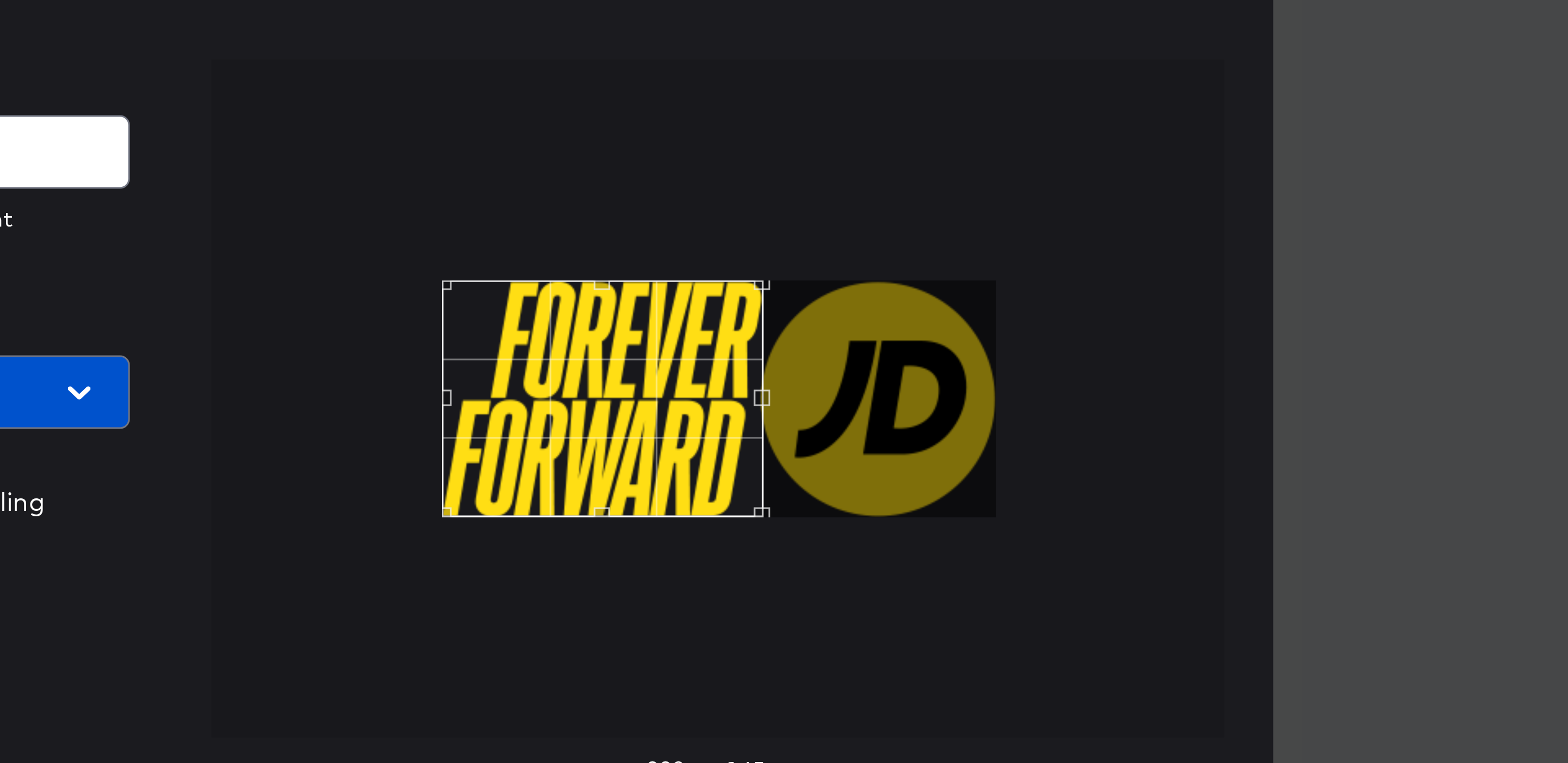
click at [962, 301] on div at bounding box center [866, 368] width 338 height 226
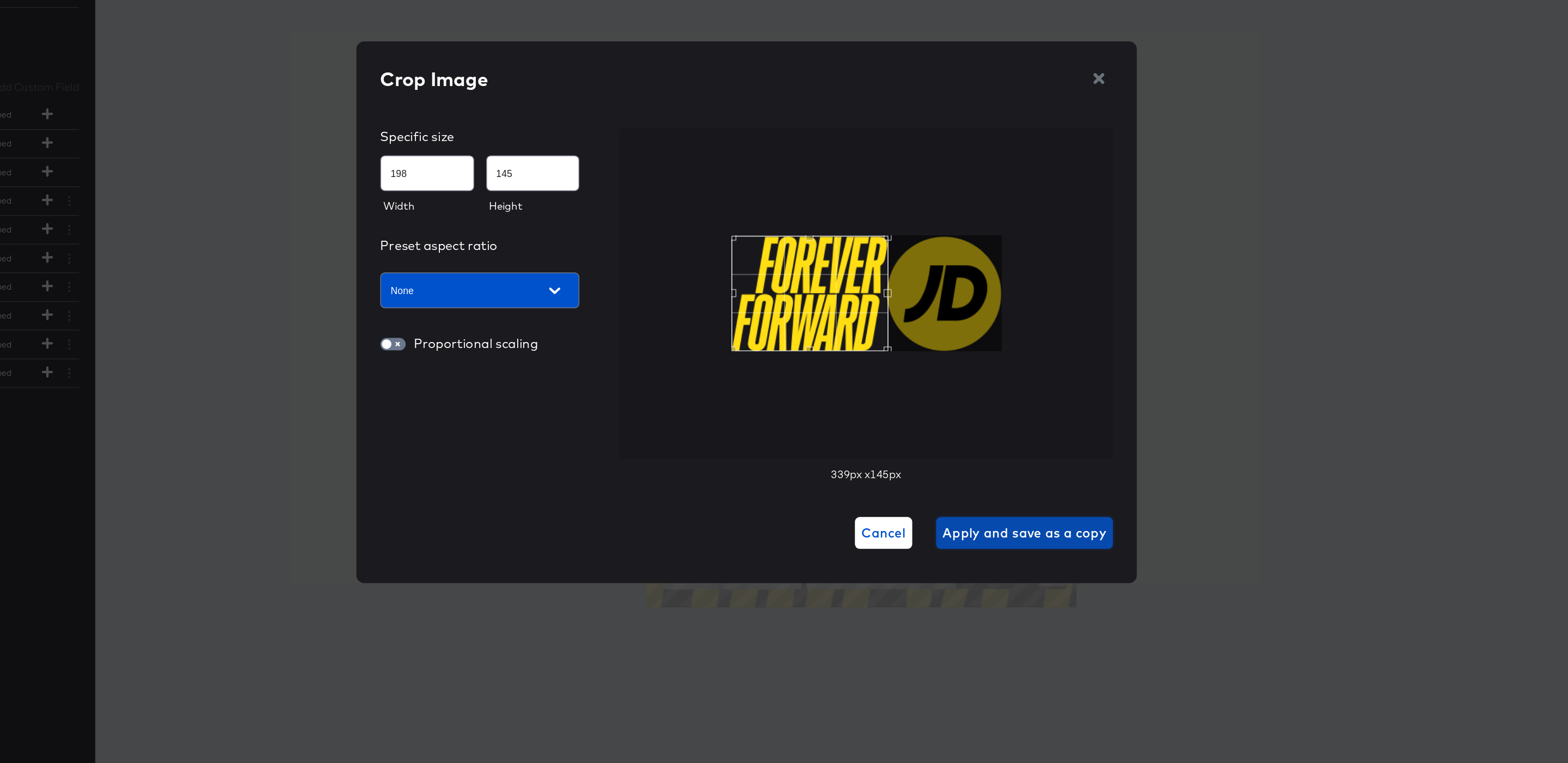
click at [998, 530] on span "Apply and save as a copy" at bounding box center [974, 532] width 112 height 15
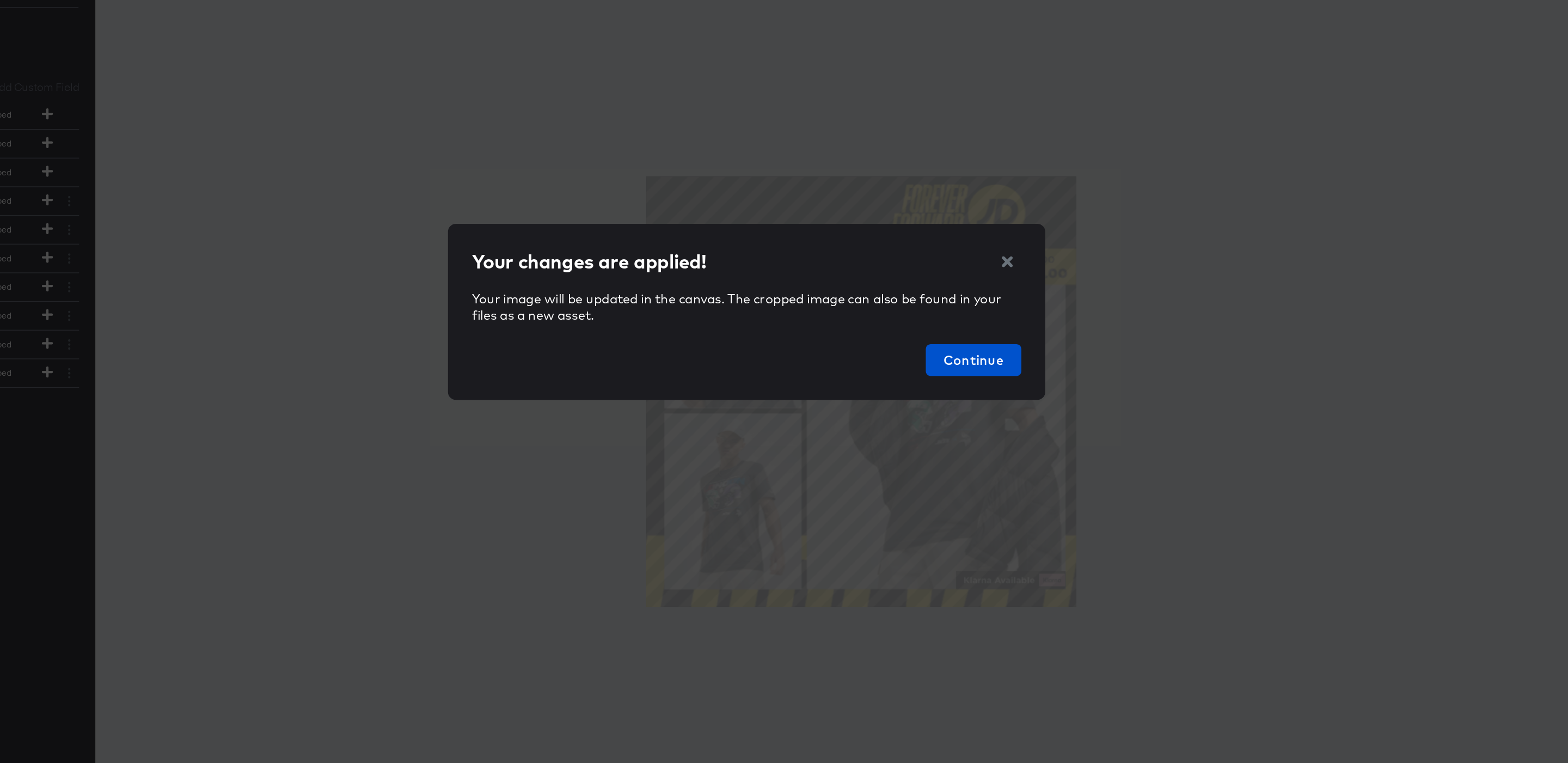
click at [964, 403] on div "Your image will be updated in the canvas. The cropped image can also be found i…" at bounding box center [783, 396] width 376 height 58
click at [962, 413] on span "Continue" at bounding box center [939, 414] width 57 height 15
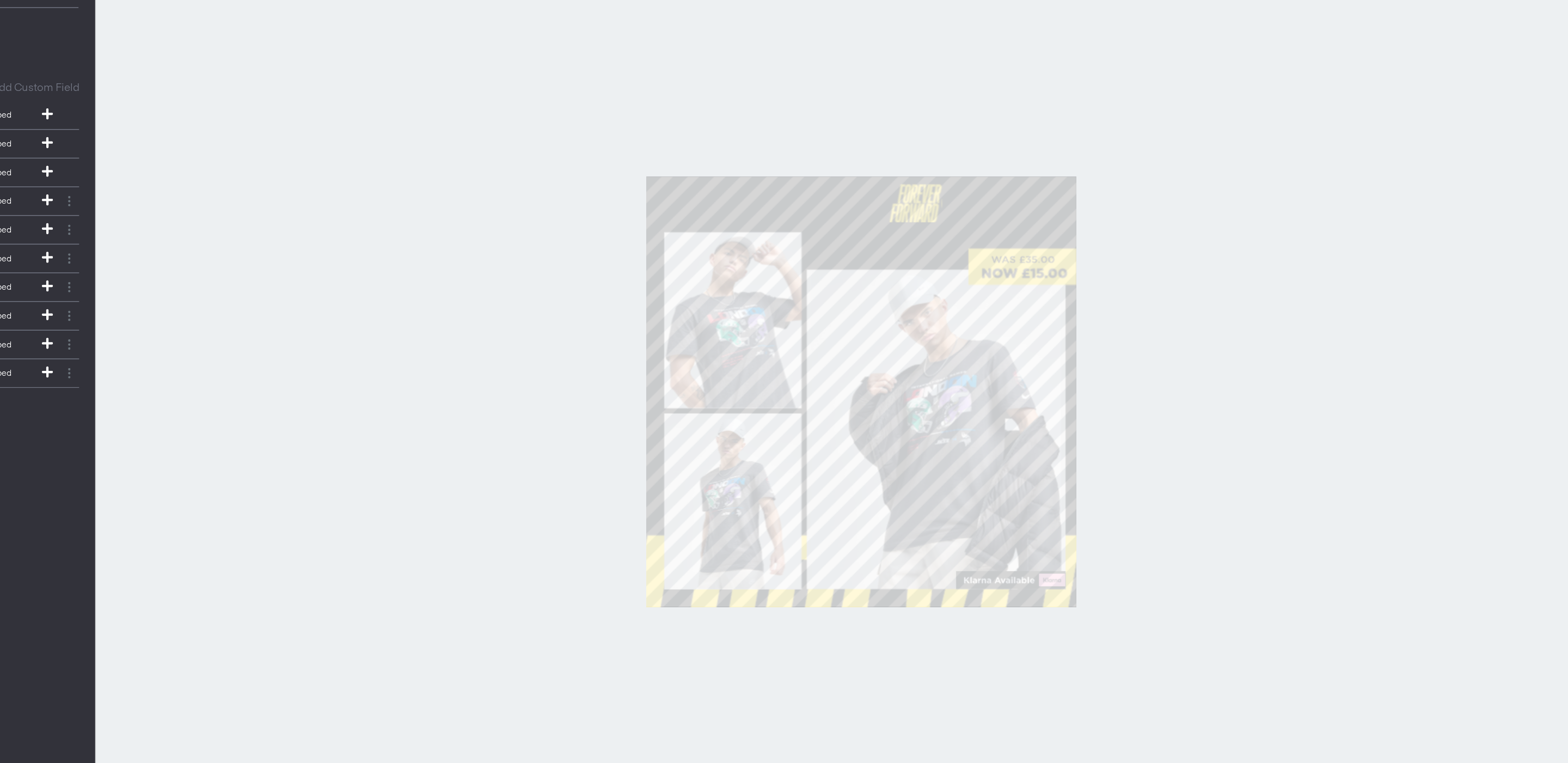
click at [1065, 360] on div at bounding box center [862, 436] width 1047 height 709
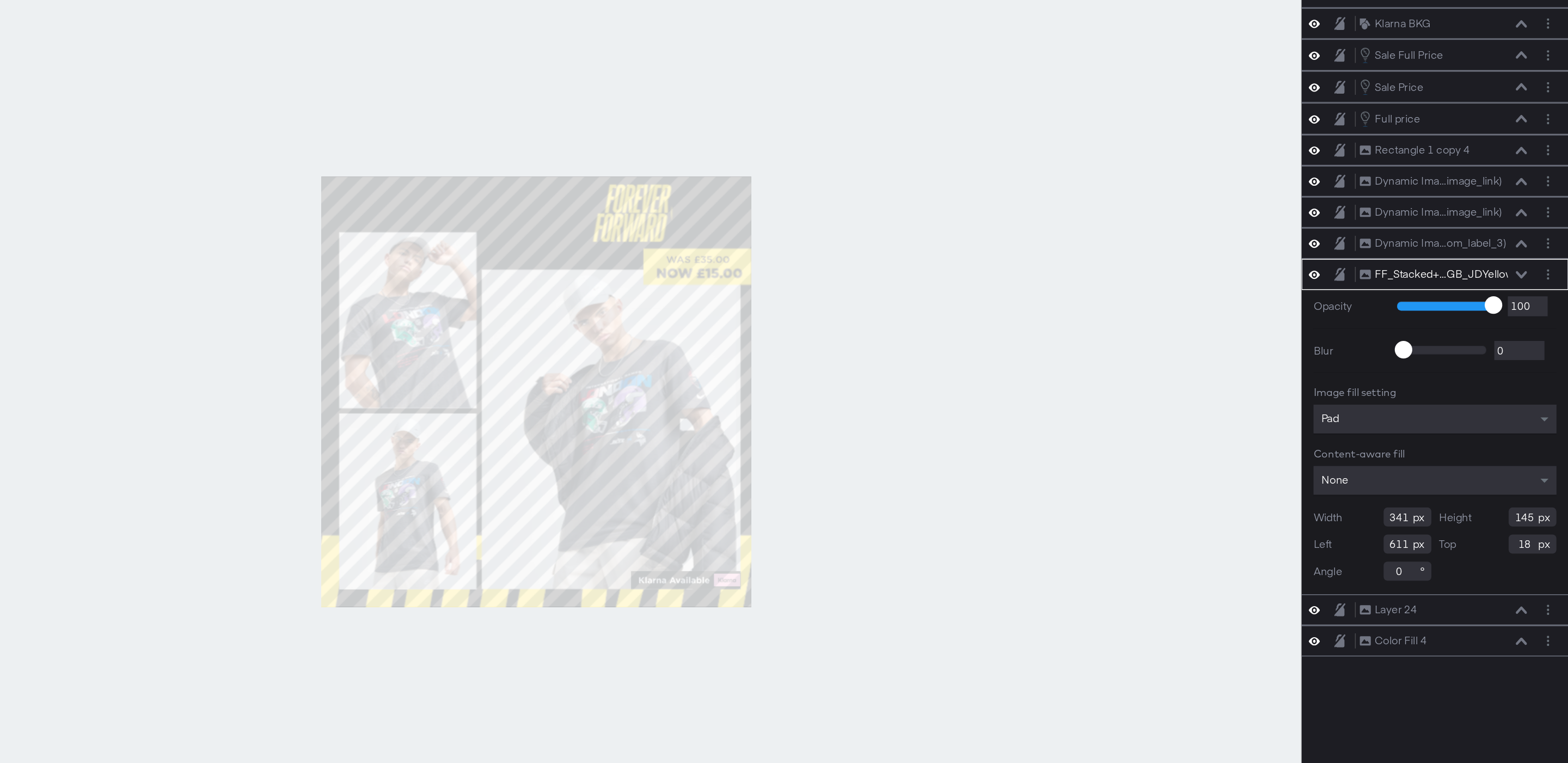
click at [1139, 307] on div at bounding box center [862, 436] width 1047 height 709
click at [1181, 324] on div at bounding box center [862, 436] width 1047 height 709
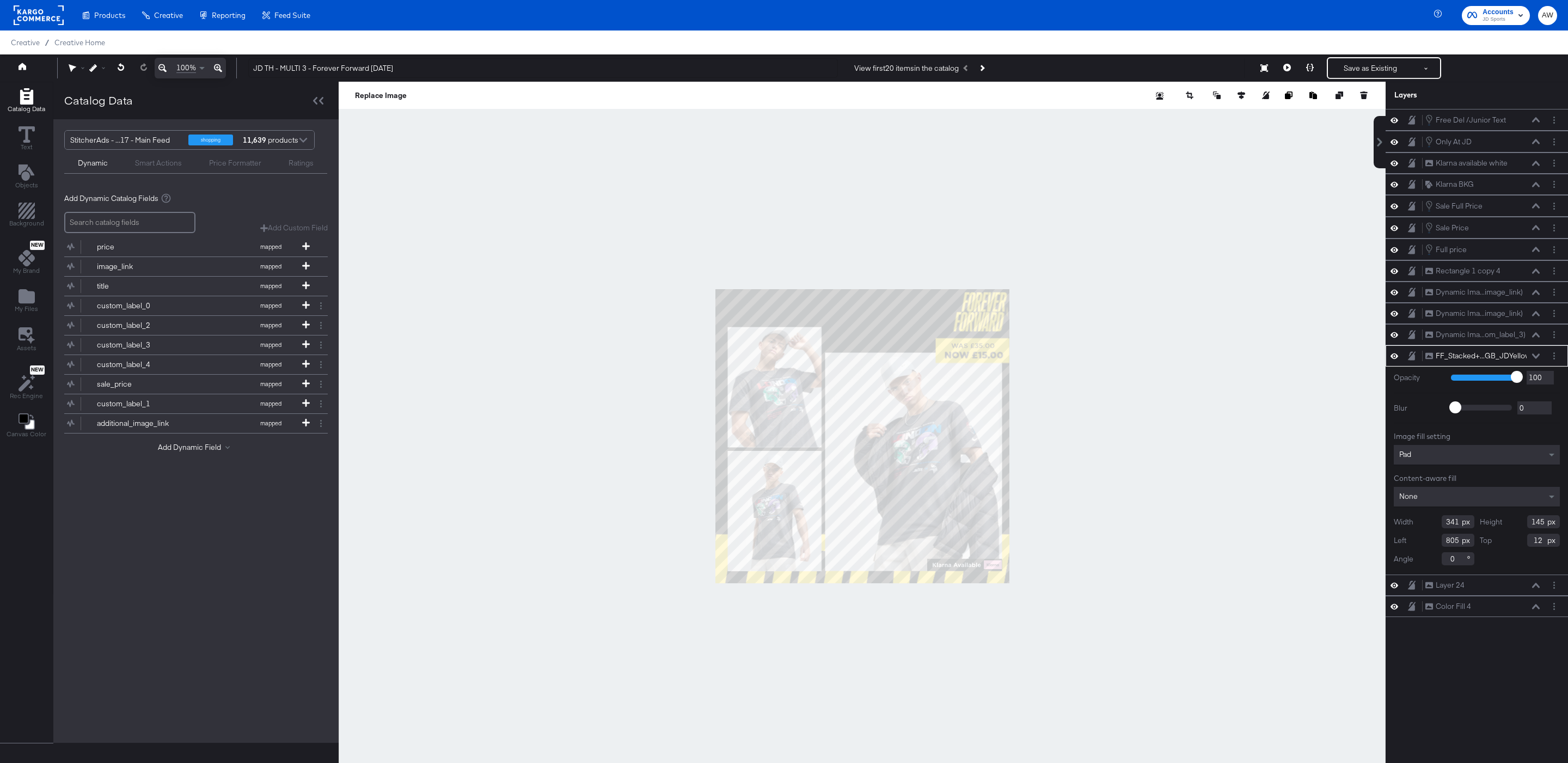
type input "733"
type input "16"
type input "230"
type input "864"
type input "12"
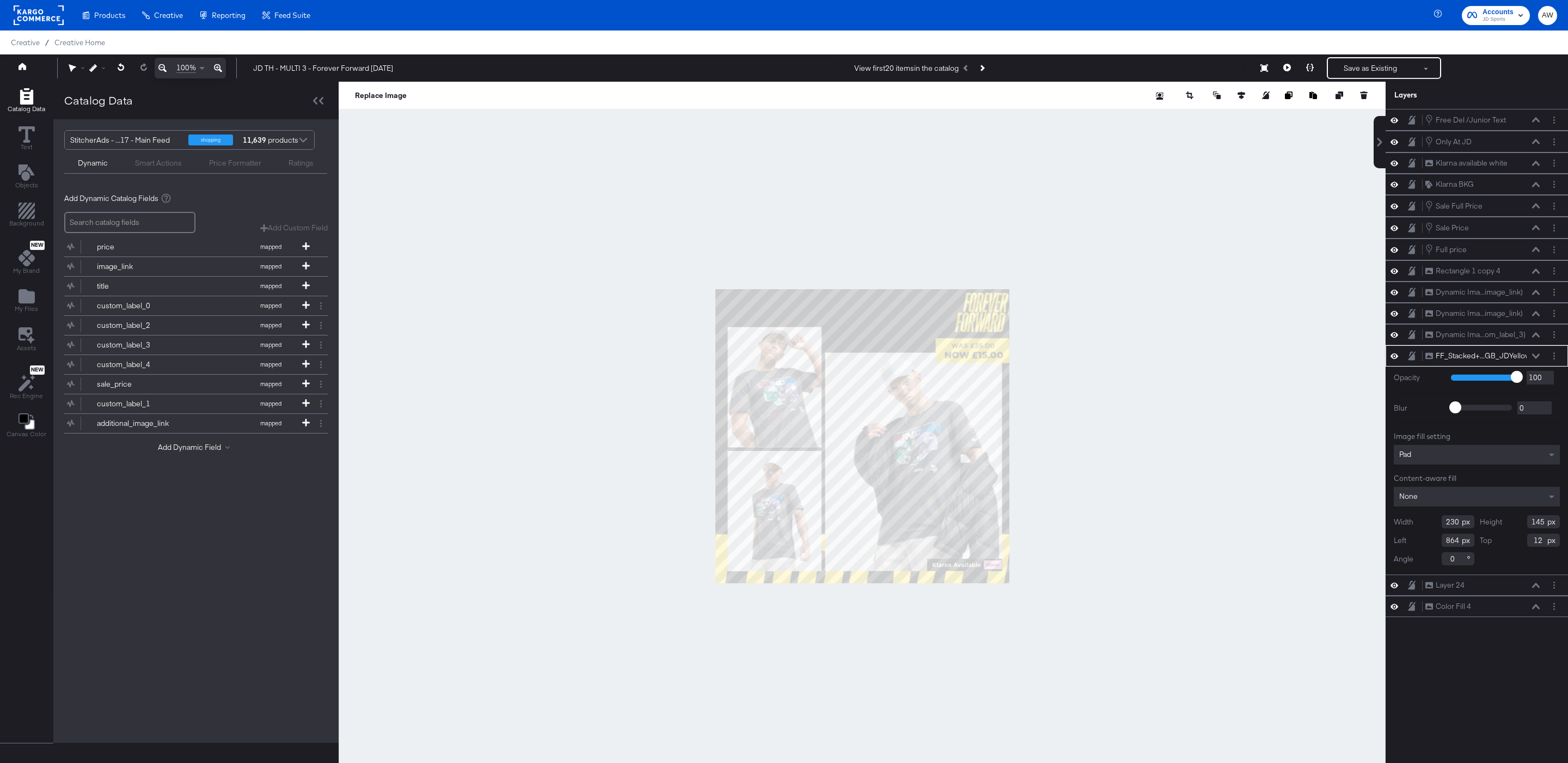
click at [1216, 302] on div at bounding box center [862, 436] width 1047 height 709
type input "856"
click at [30, 308] on span "My Files" at bounding box center [26, 309] width 23 height 9
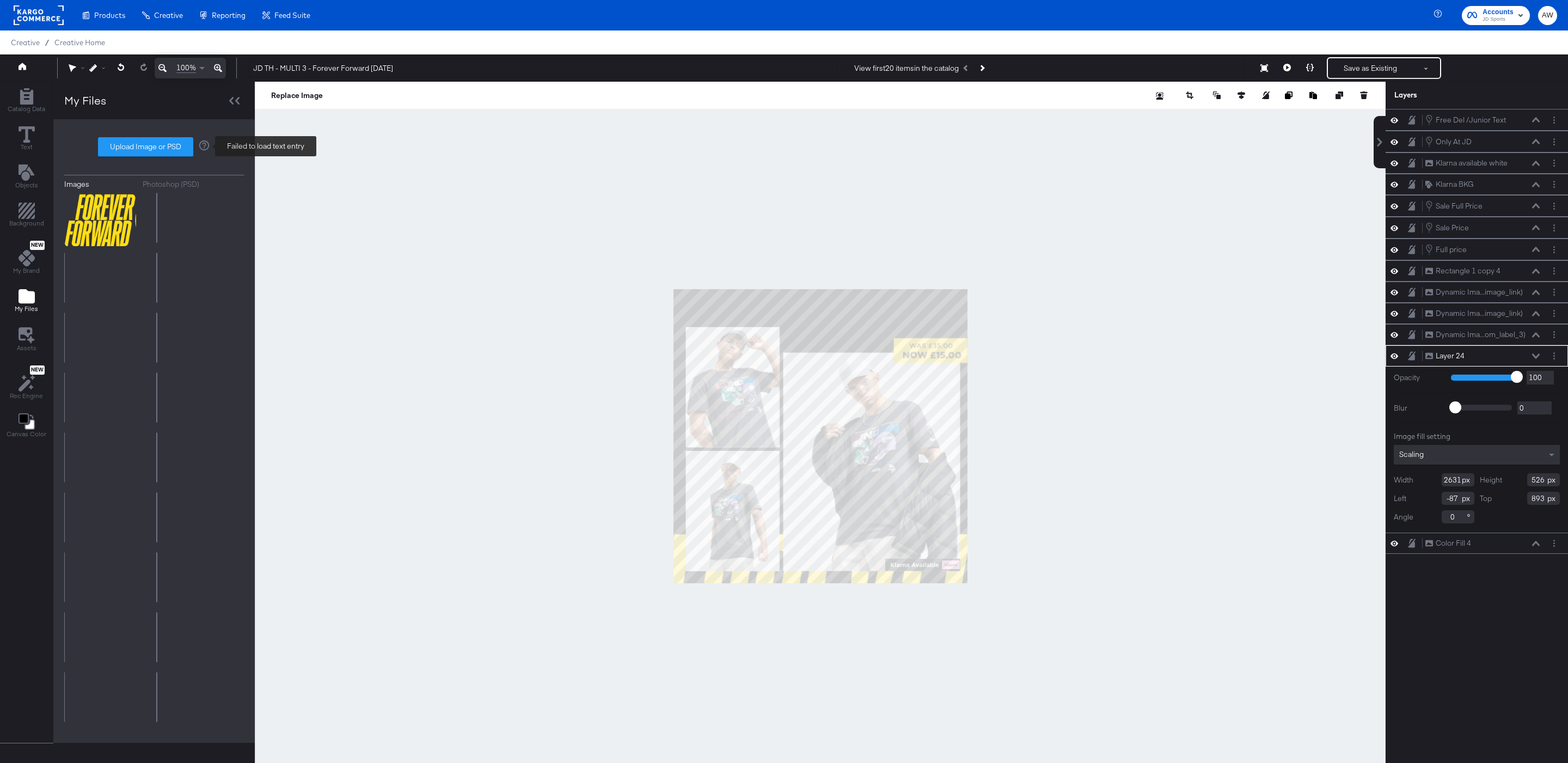
click at [194, 145] on div at bounding box center [202, 146] width 17 height 14
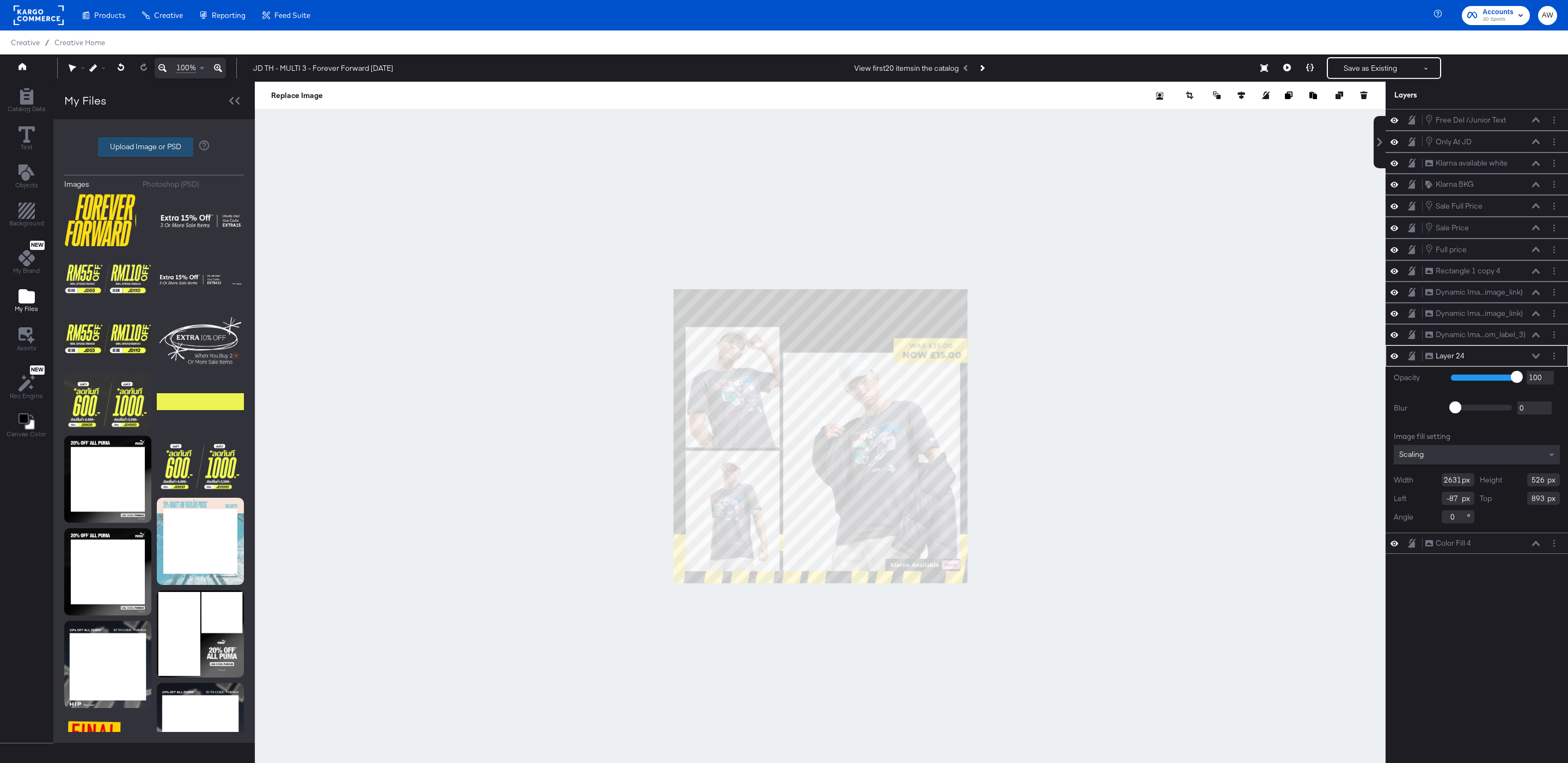
click at [167, 152] on label "Upload Image or PSD" at bounding box center [145, 147] width 94 height 18
click at [154, 147] on input "Upload Image or PSD" at bounding box center [154, 147] width 0 height 0
type input "C:\fakepath\ASC Overlay (1).png"
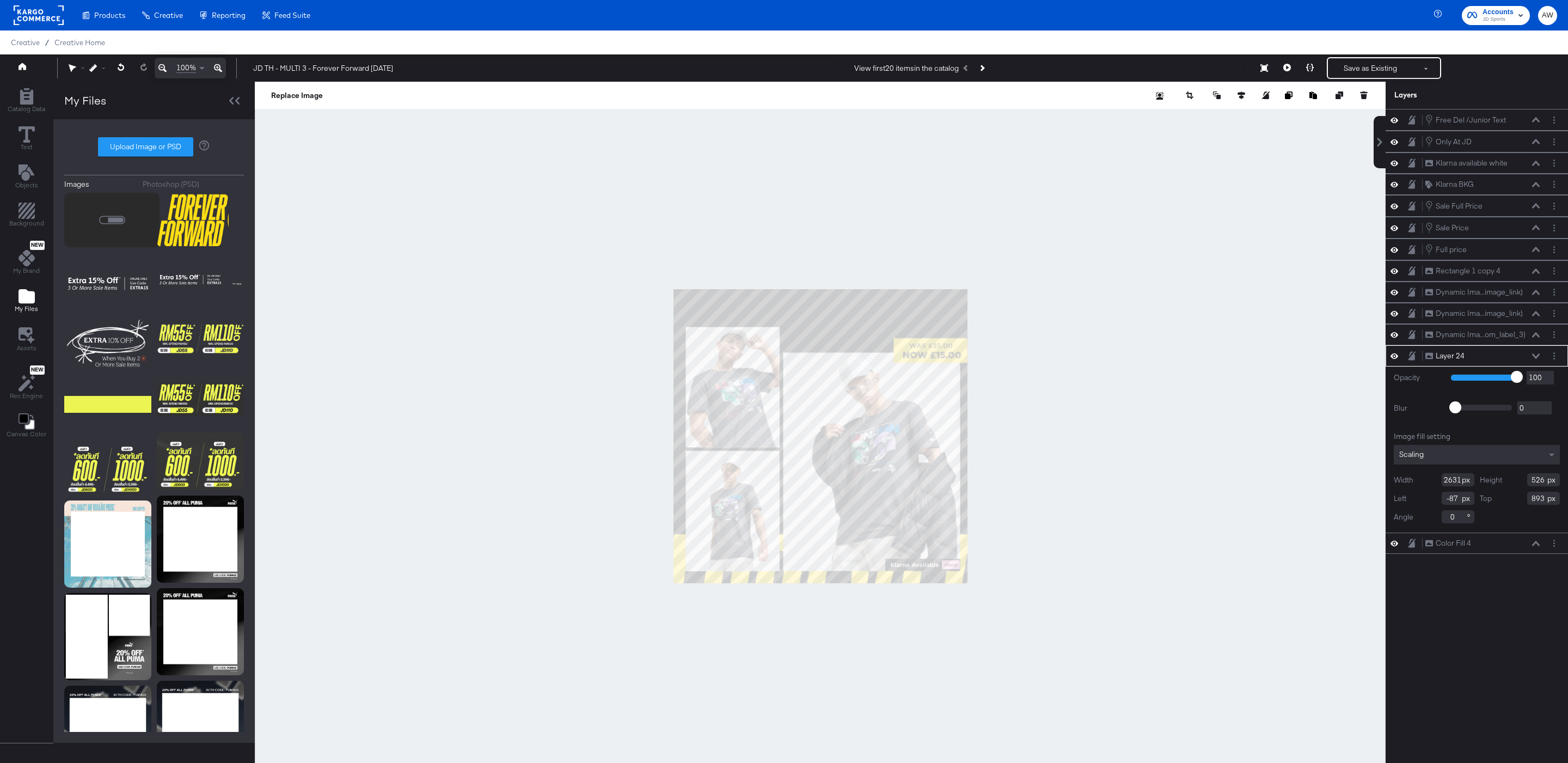
click at [1093, 572] on div at bounding box center [821, 436] width 1131 height 709
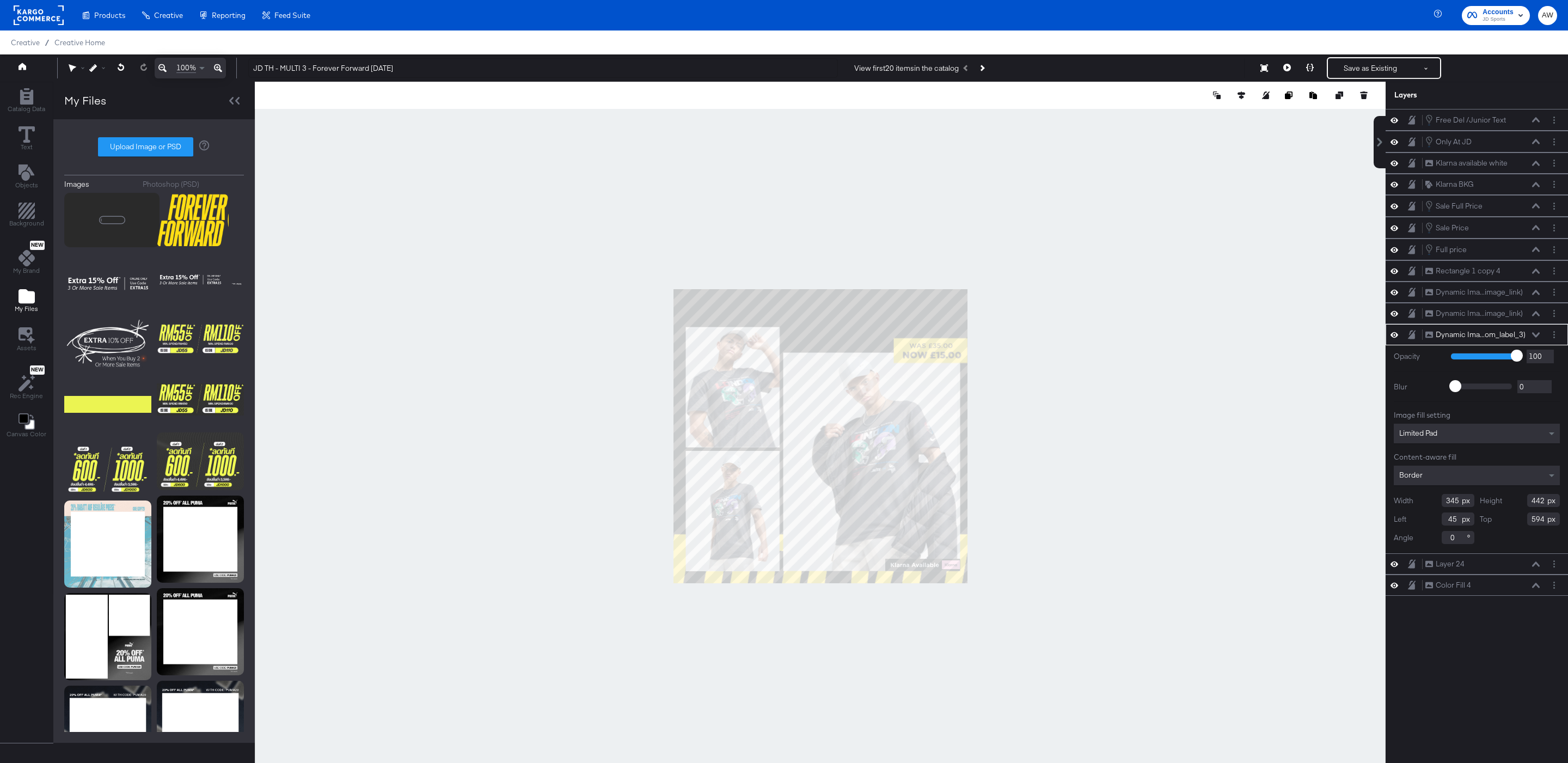
click at [786, 585] on div at bounding box center [821, 436] width 1131 height 709
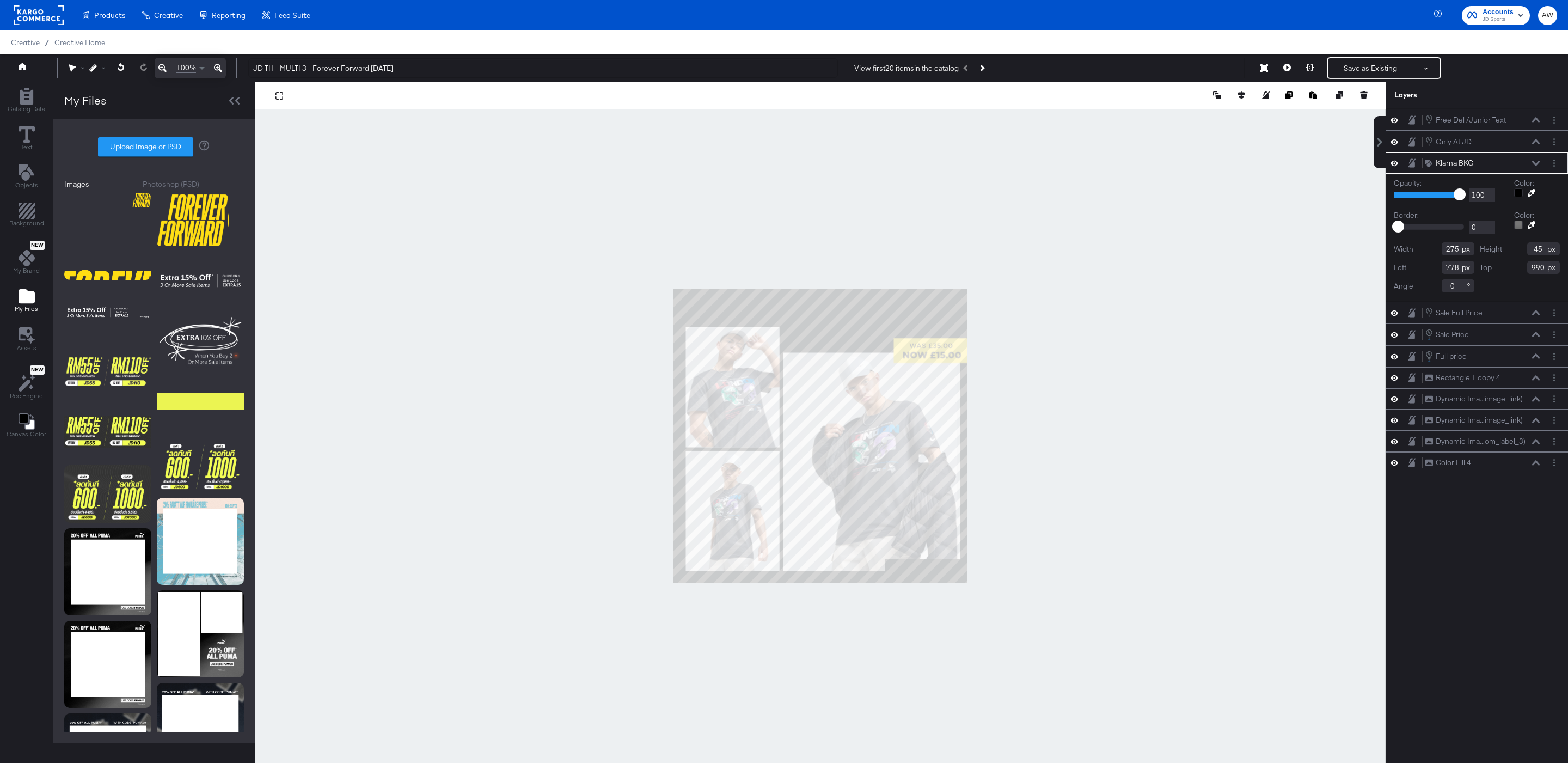
type input "776"
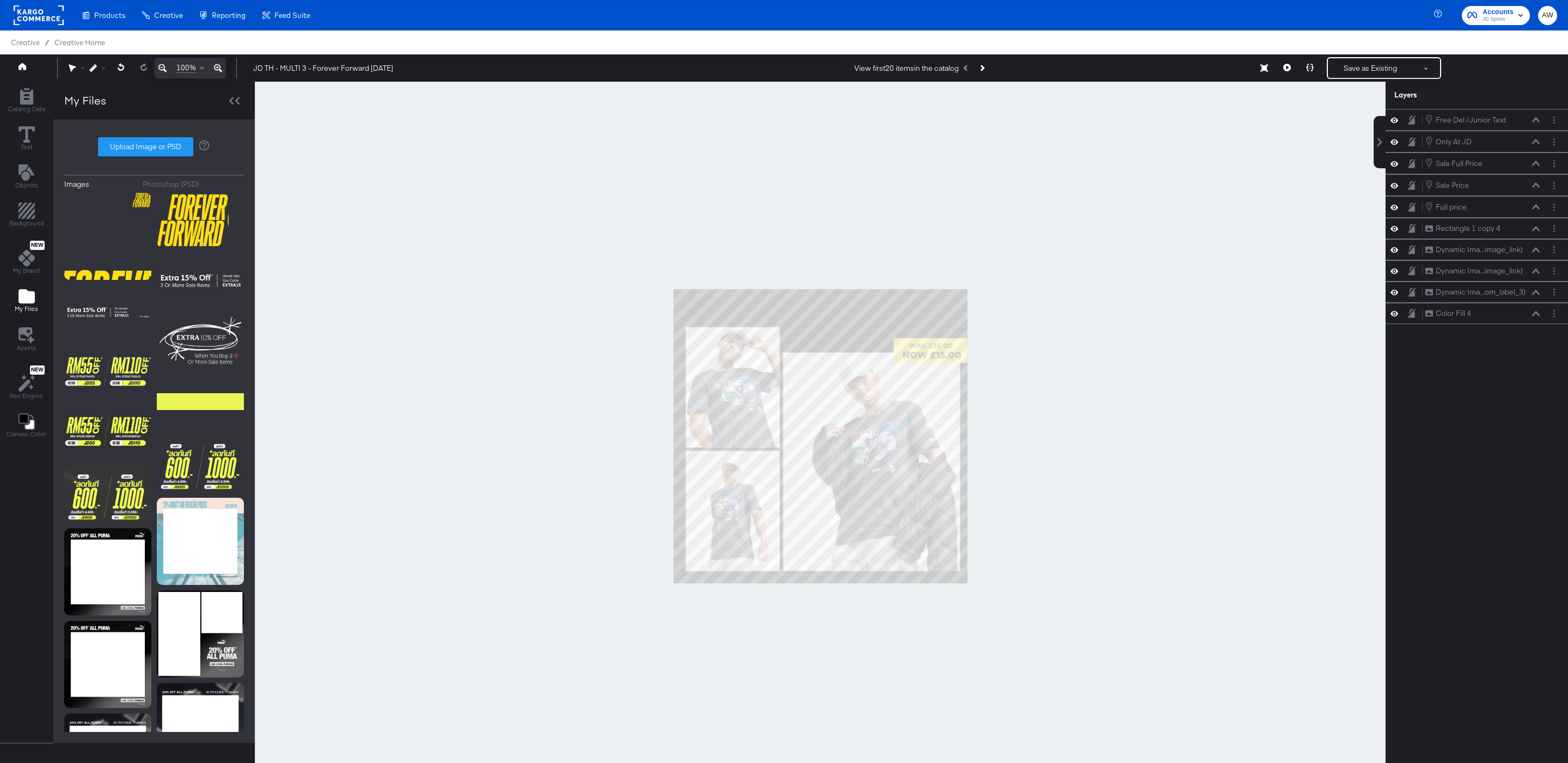
click at [1097, 463] on div at bounding box center [821, 436] width 1131 height 709
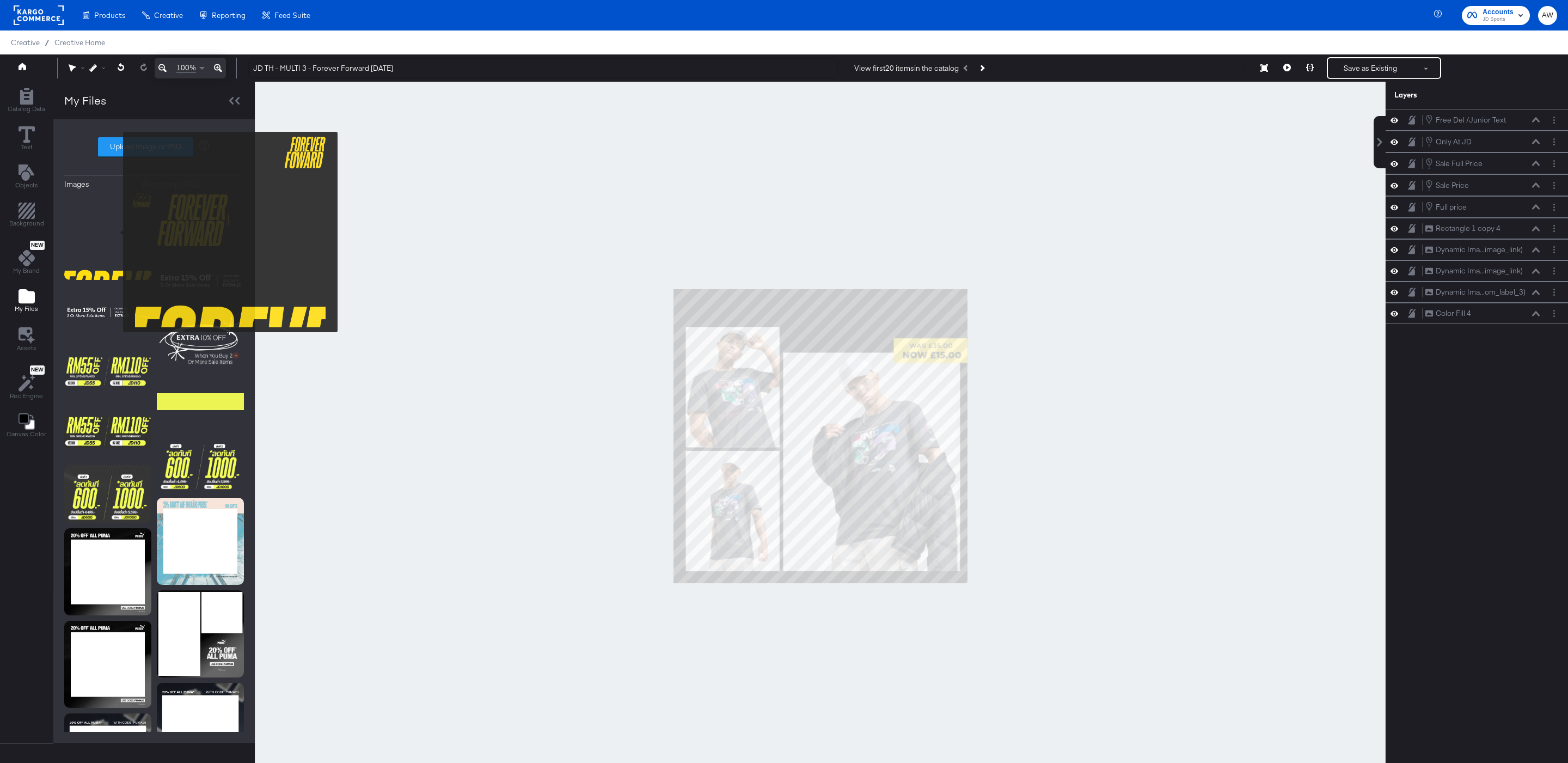
click at [116, 232] on img at bounding box center [108, 236] width 87 height 87
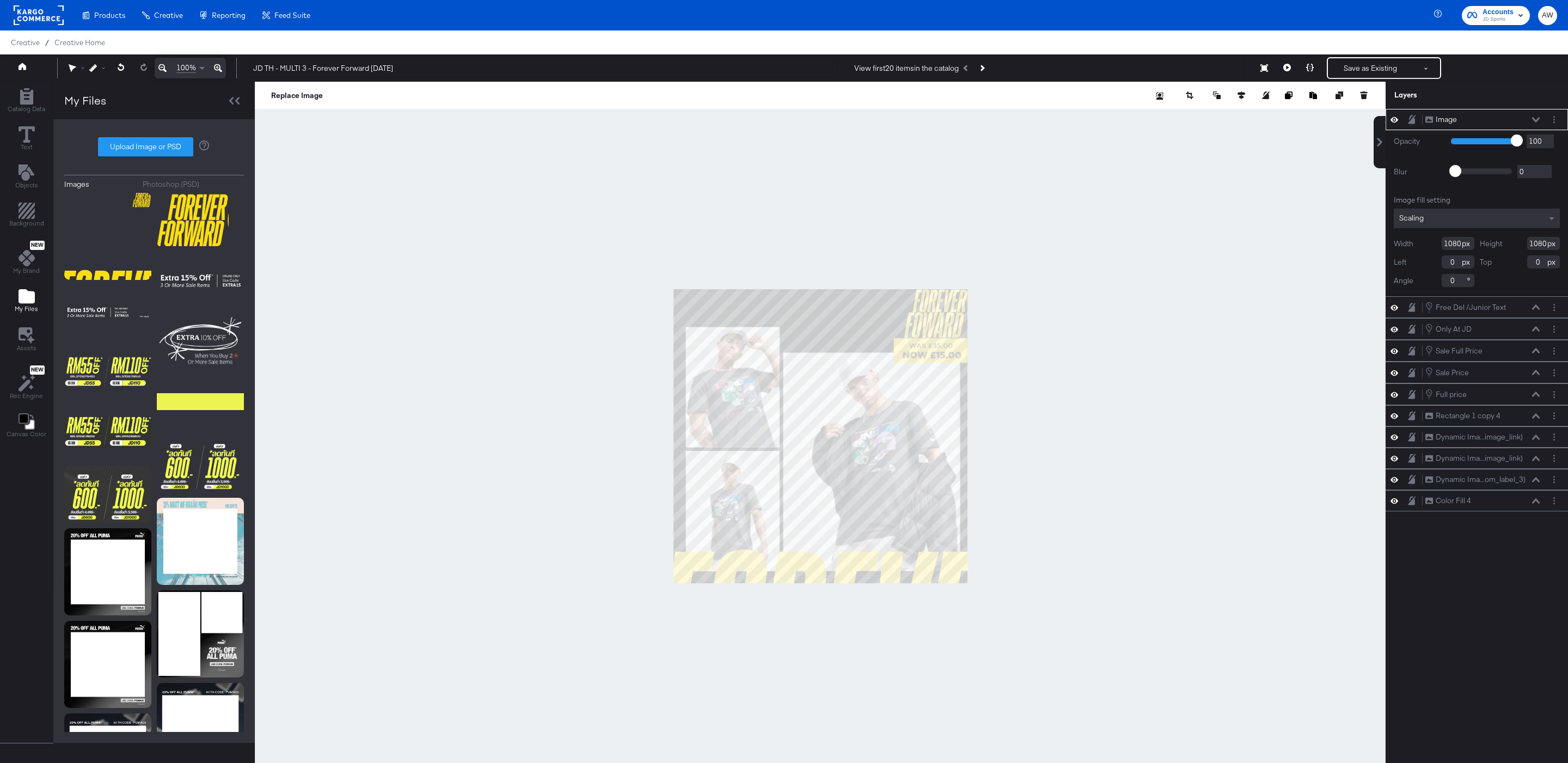
click at [1162, 245] on div at bounding box center [821, 436] width 1131 height 709
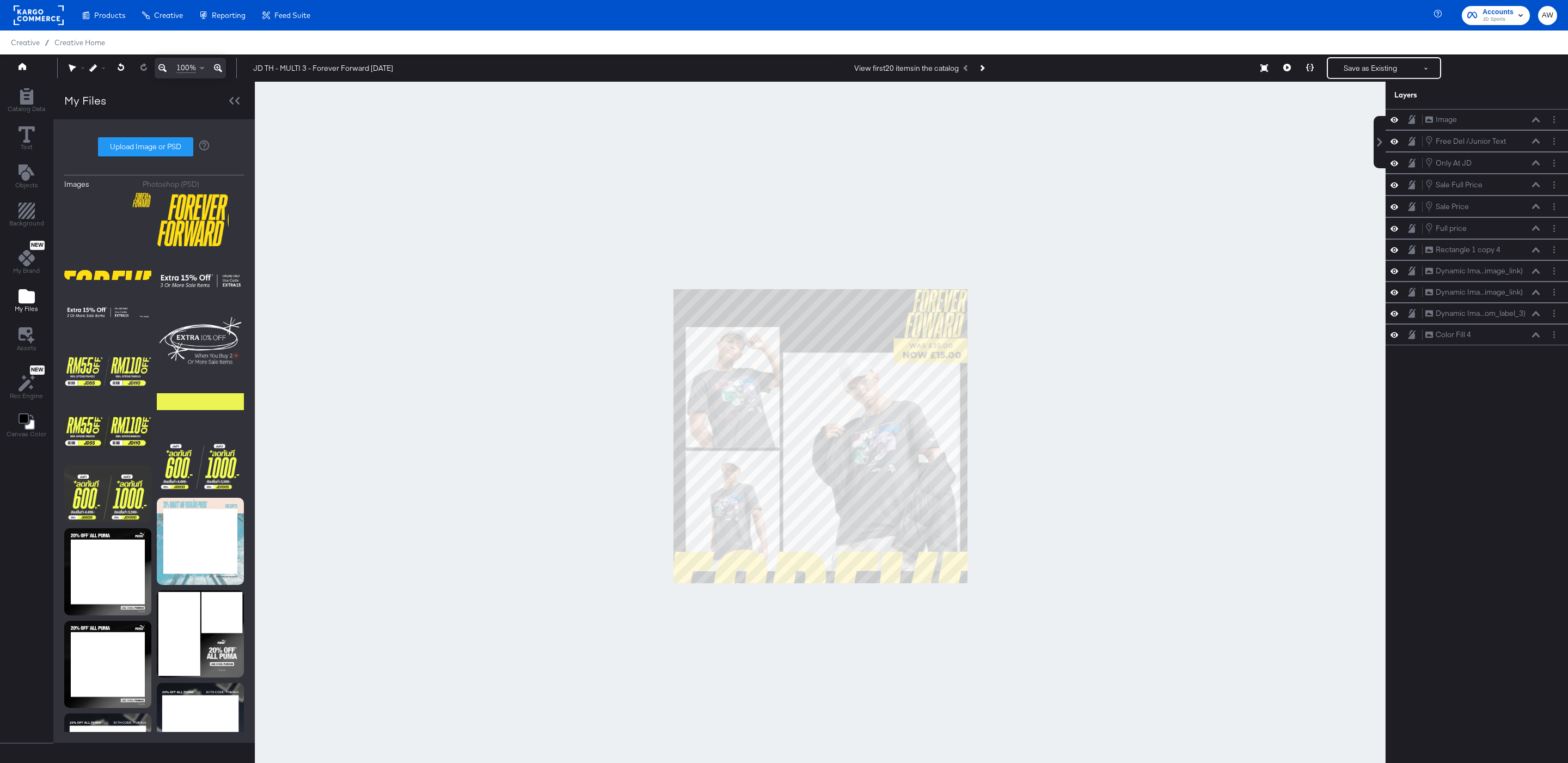
drag, startPoint x: 1451, startPoint y: 124, endPoint x: 1452, endPoint y: 359, distance: 235.0
click at [1452, 359] on div "Image Image Free Del /Junior Text Free Del /Junior Text Only At JD Only At JD S…" at bounding box center [1470, 441] width 196 height 665
drag, startPoint x: 1443, startPoint y: 116, endPoint x: 1447, endPoint y: 327, distance: 211.0
click at [1447, 327] on div "Image Image Free Del /Junior Text Free Del /Junior Text Only At JD Only At JD S…" at bounding box center [1477, 227] width 183 height 236
click at [1257, 300] on div at bounding box center [821, 436] width 1131 height 709
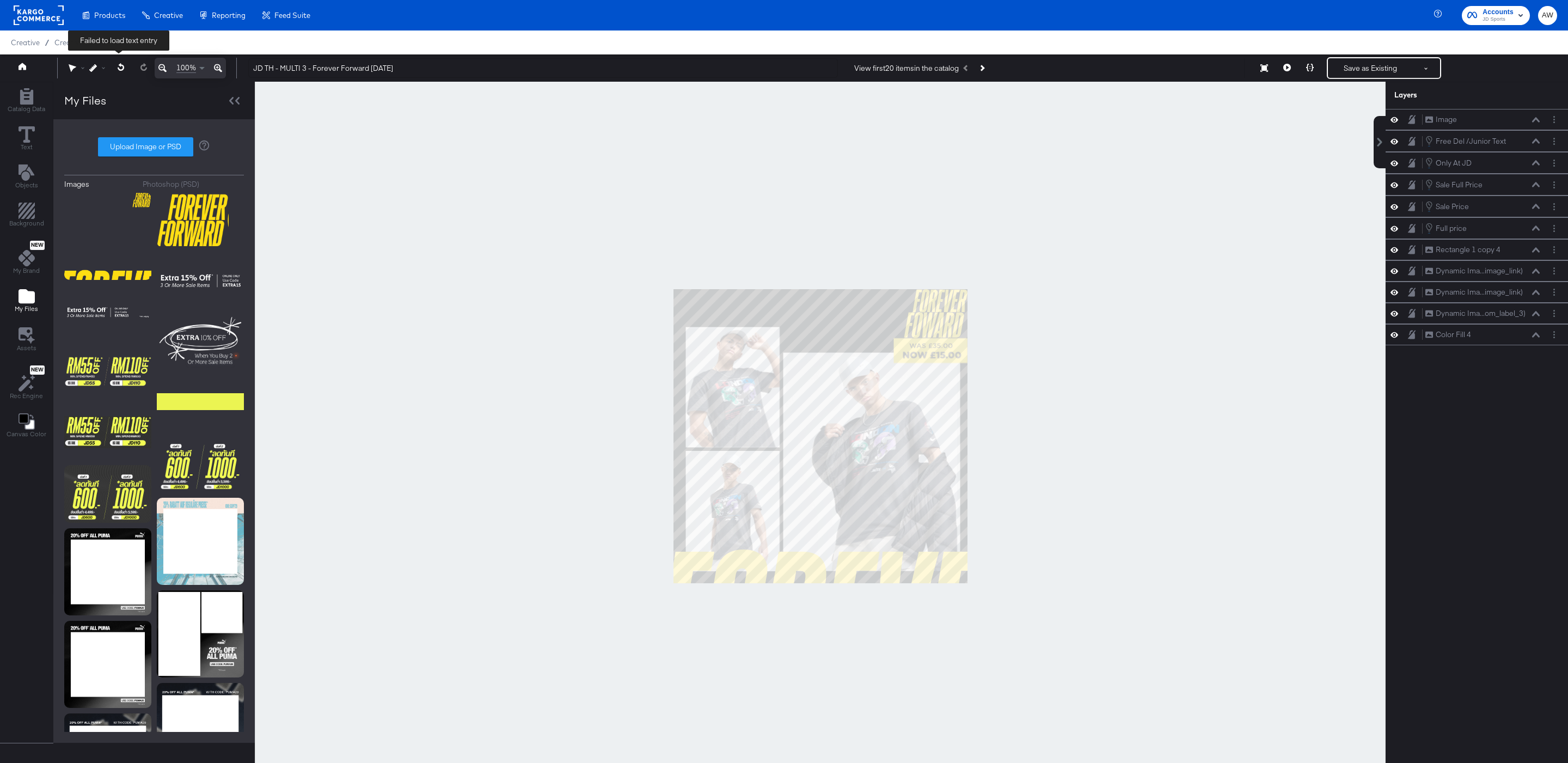
click at [125, 64] on button at bounding box center [121, 68] width 23 height 19
click at [124, 66] on button at bounding box center [121, 68] width 23 height 19
click at [122, 68] on icon at bounding box center [121, 67] width 7 height 8
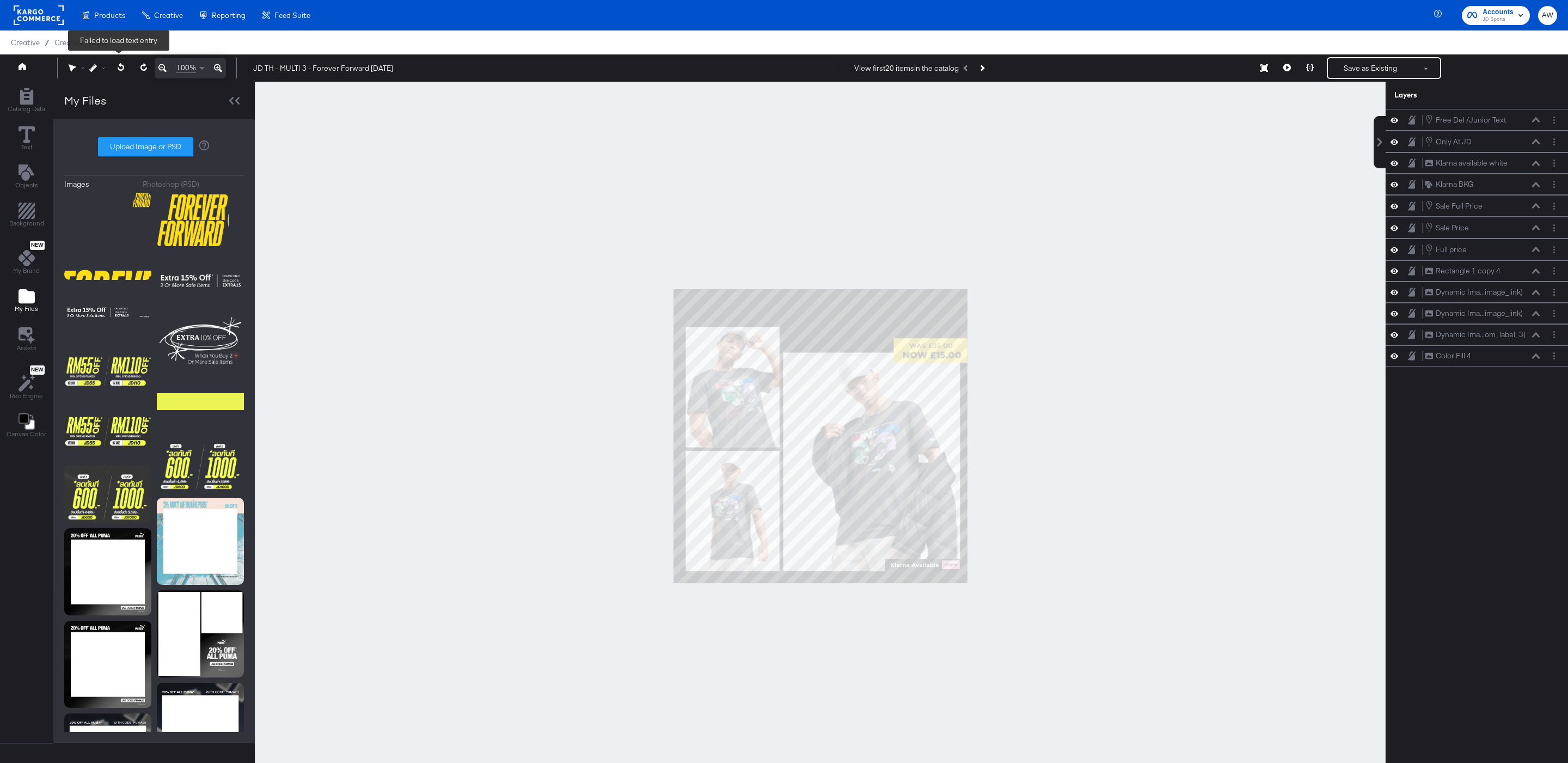
click at [122, 68] on icon at bounding box center [121, 67] width 7 height 8
click at [142, 66] on icon at bounding box center [144, 67] width 7 height 8
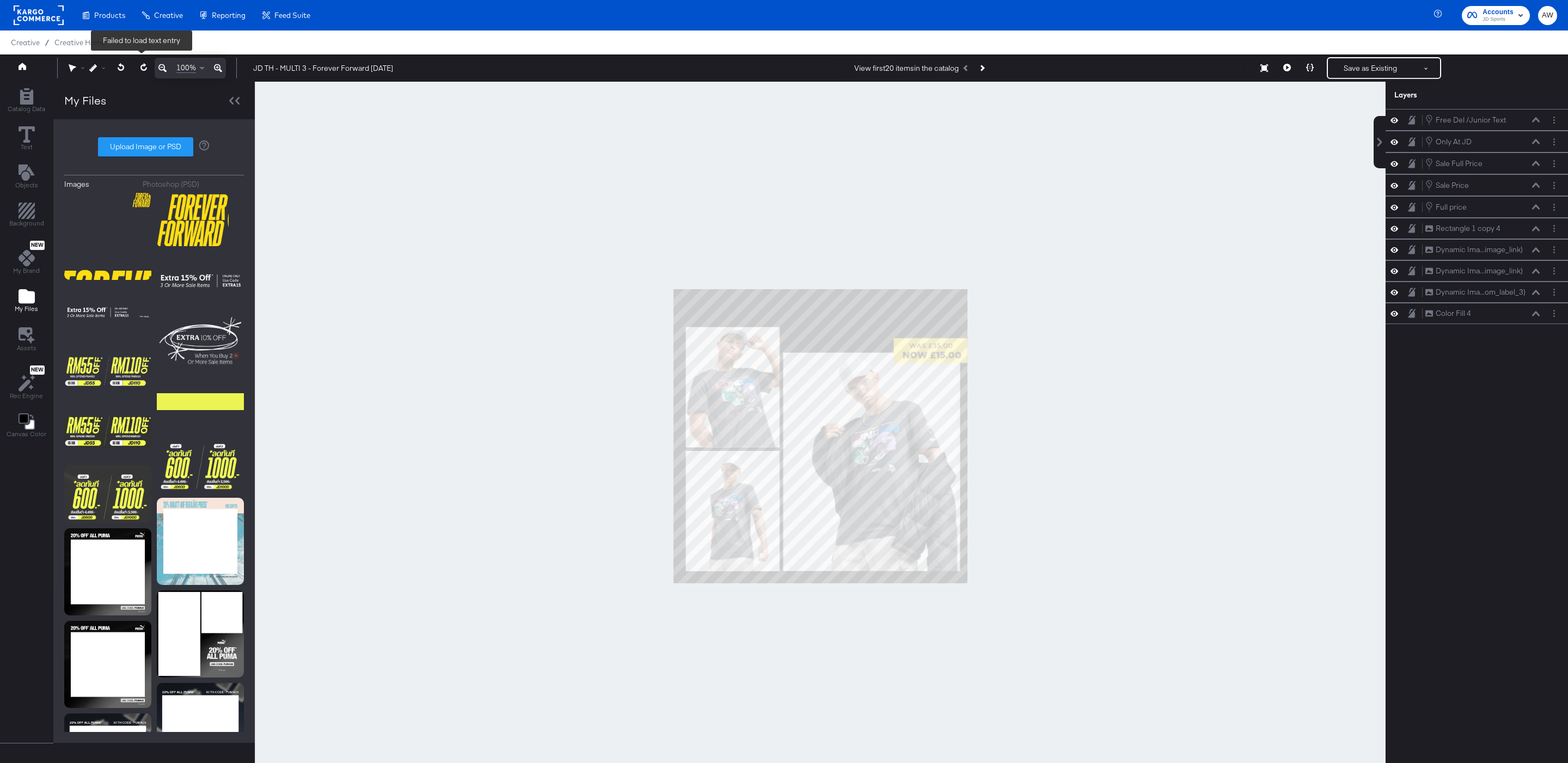
click at [142, 66] on icon at bounding box center [144, 67] width 7 height 8
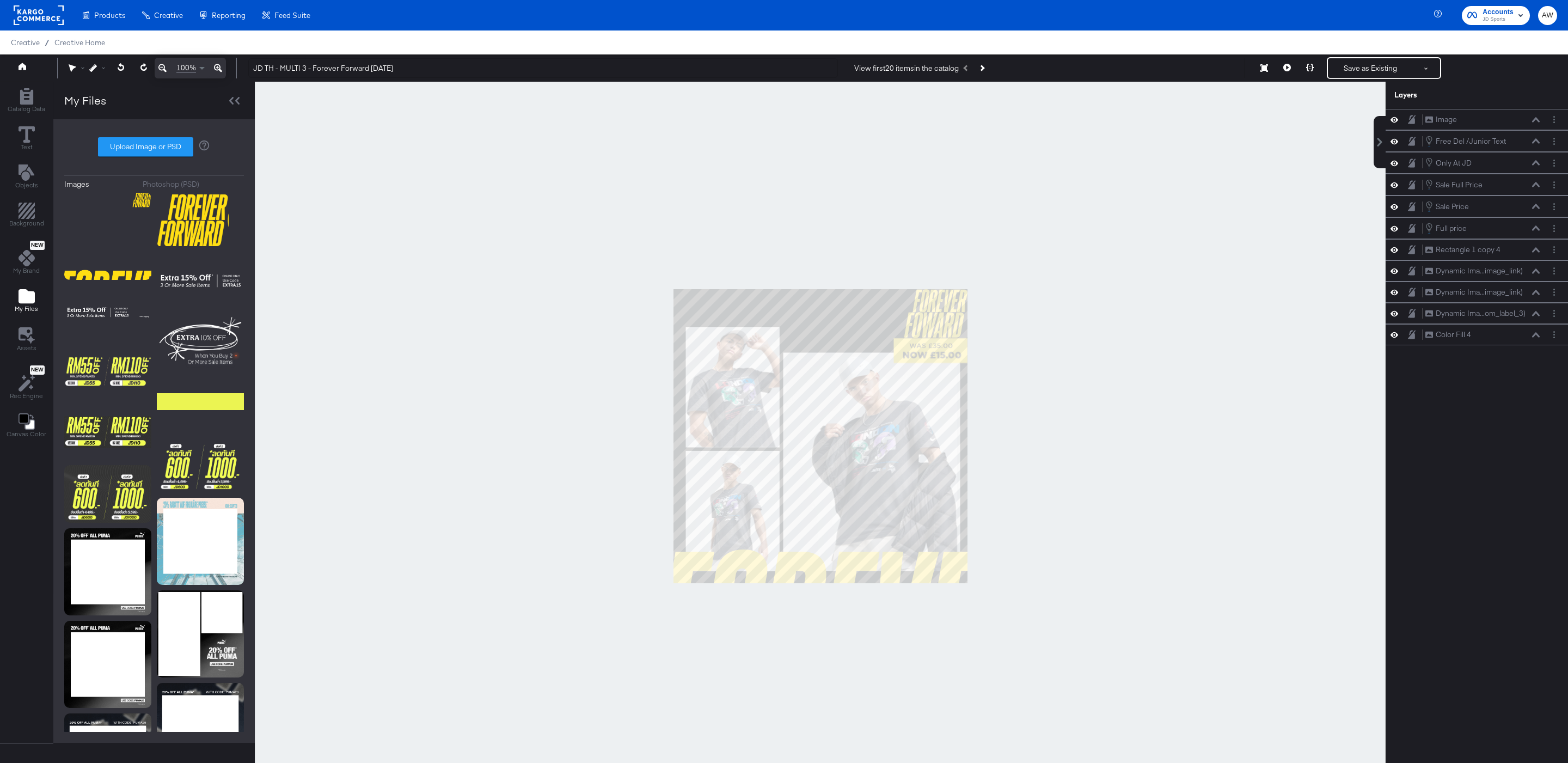
click at [1133, 214] on div at bounding box center [821, 436] width 1131 height 709
drag, startPoint x: 1458, startPoint y: 122, endPoint x: 1465, endPoint y: 323, distance: 201.1
click at [1465, 323] on div "Image Image Free Del /Junior Text Free Del /Junior Text Only At JD Only At JD S…" at bounding box center [1477, 228] width 183 height 237
click at [1273, 276] on div at bounding box center [821, 436] width 1131 height 709
click at [1021, 353] on div at bounding box center [821, 436] width 1131 height 709
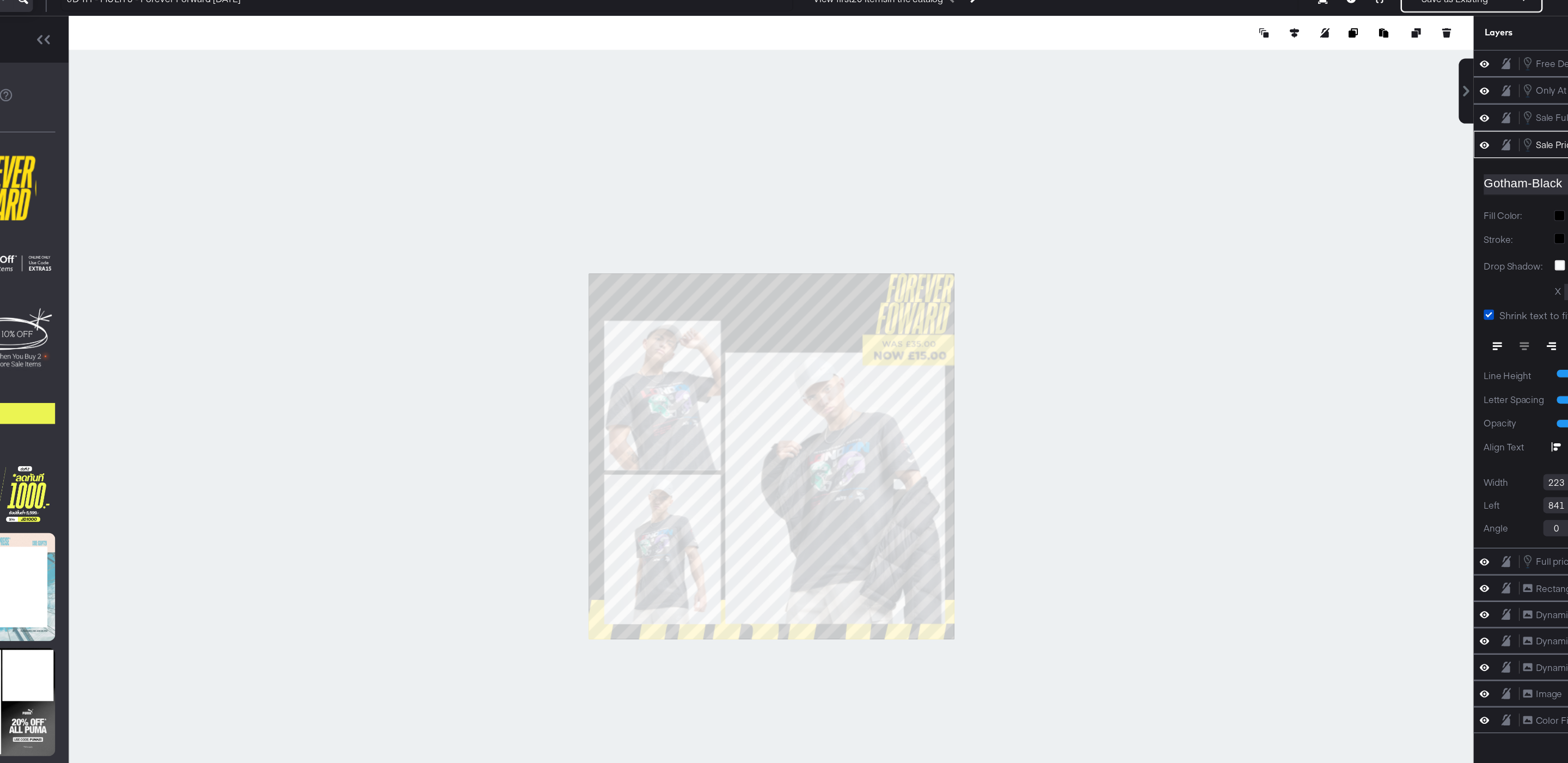
click at [1034, 359] on div at bounding box center [821, 436] width 1131 height 709
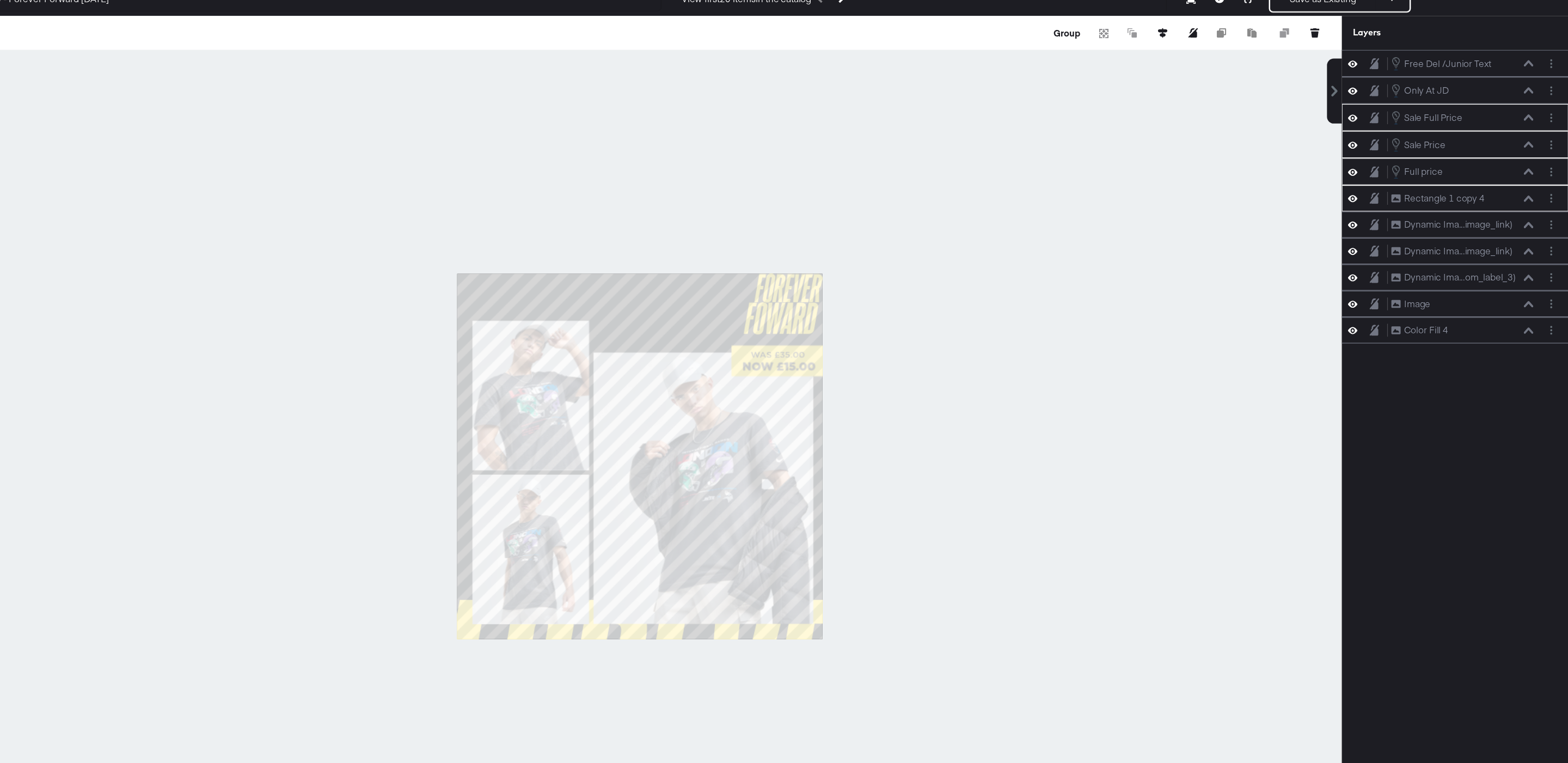
click at [1084, 348] on div at bounding box center [821, 436] width 1131 height 709
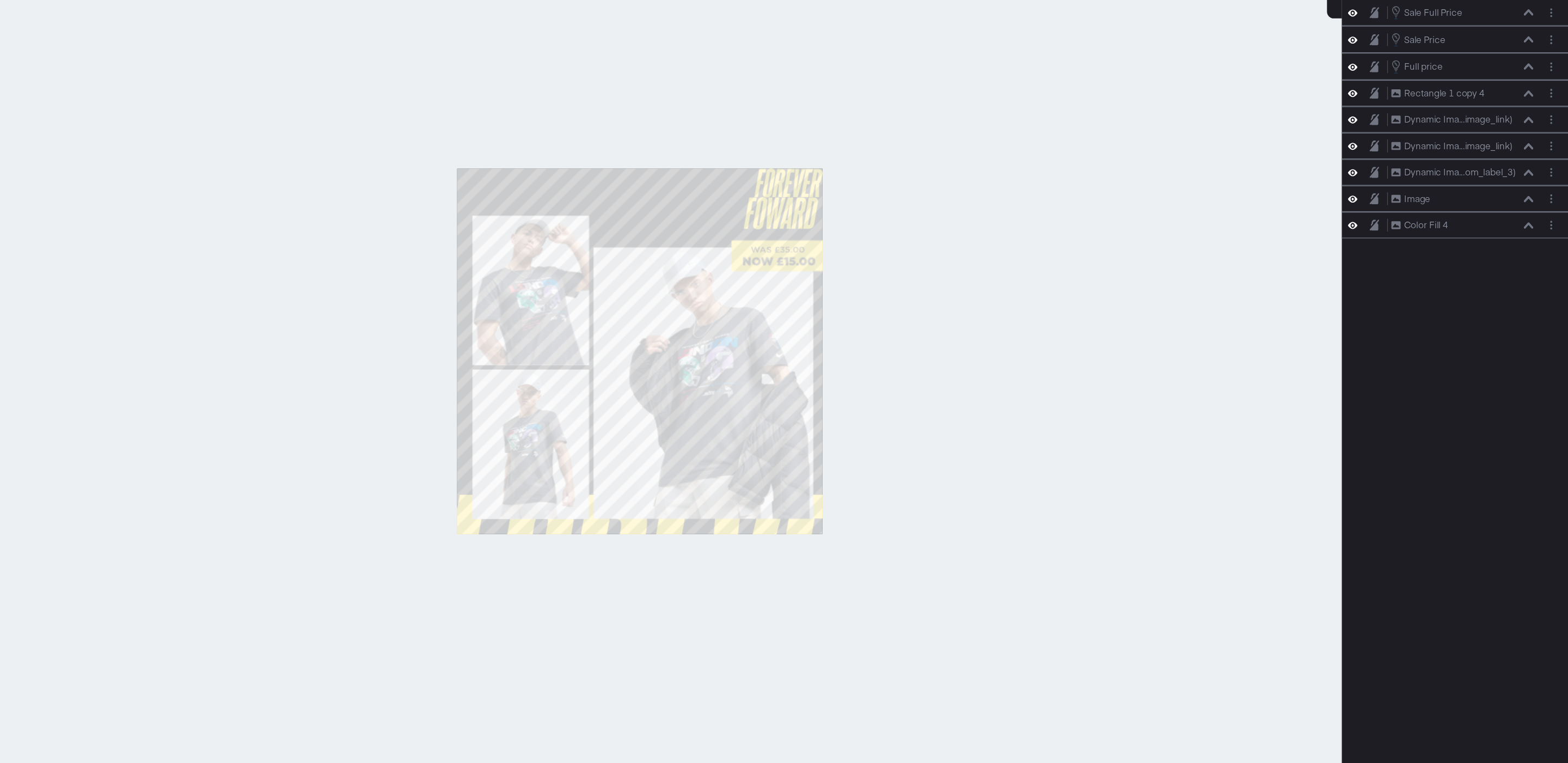
scroll to position [5, 0]
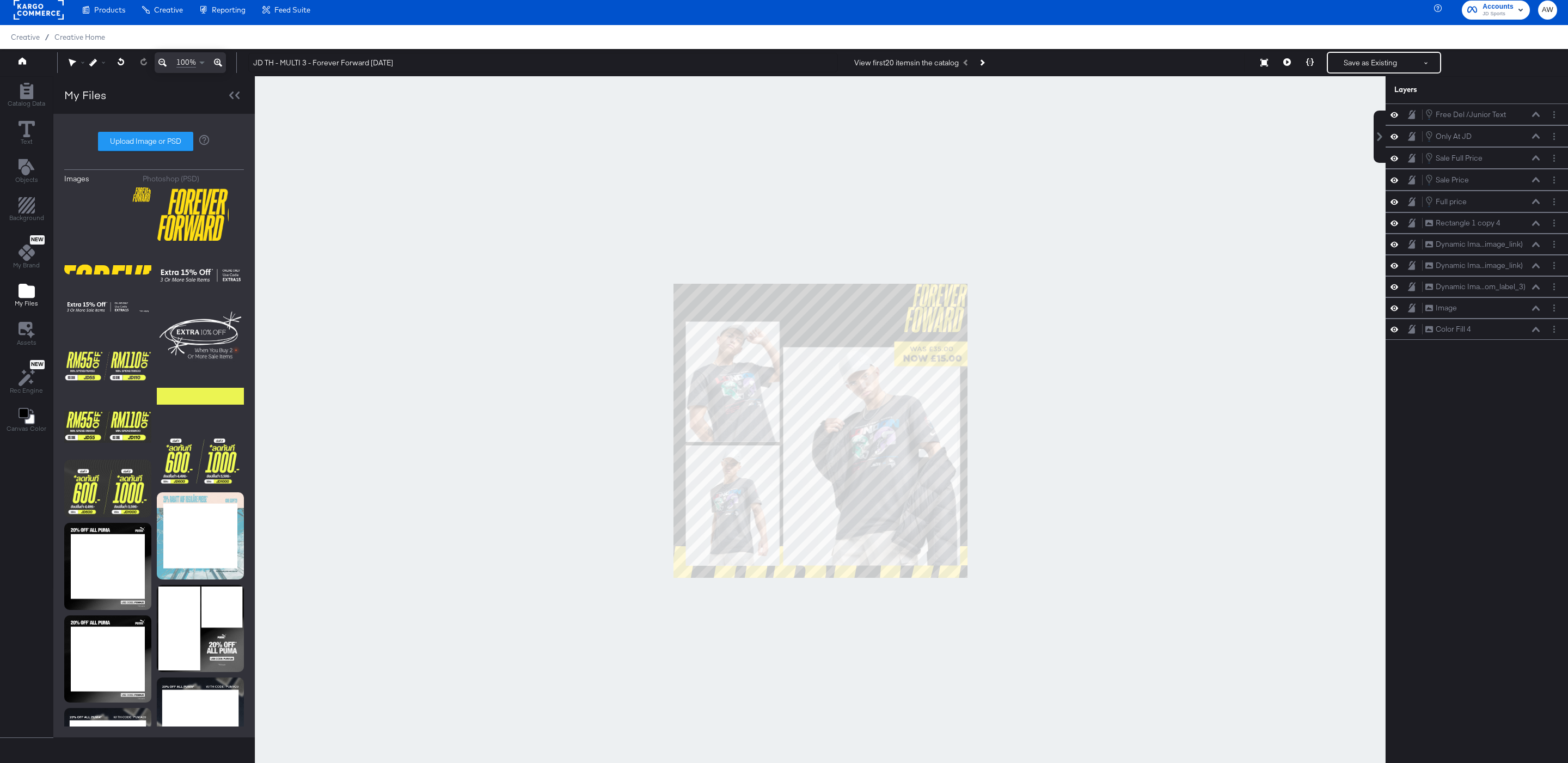
click at [1045, 208] on div at bounding box center [821, 431] width 1131 height 709
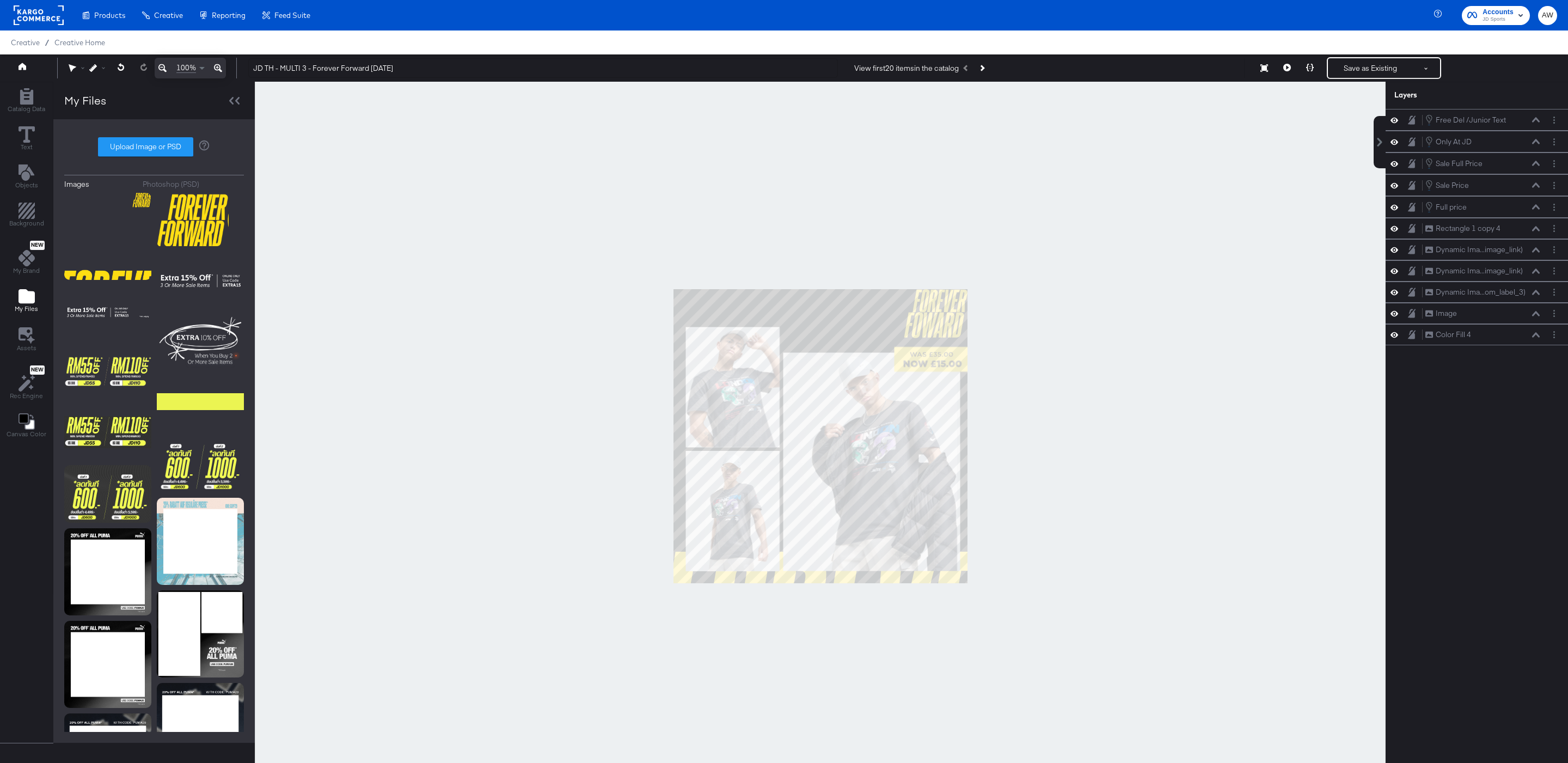
scroll to position [5, 0]
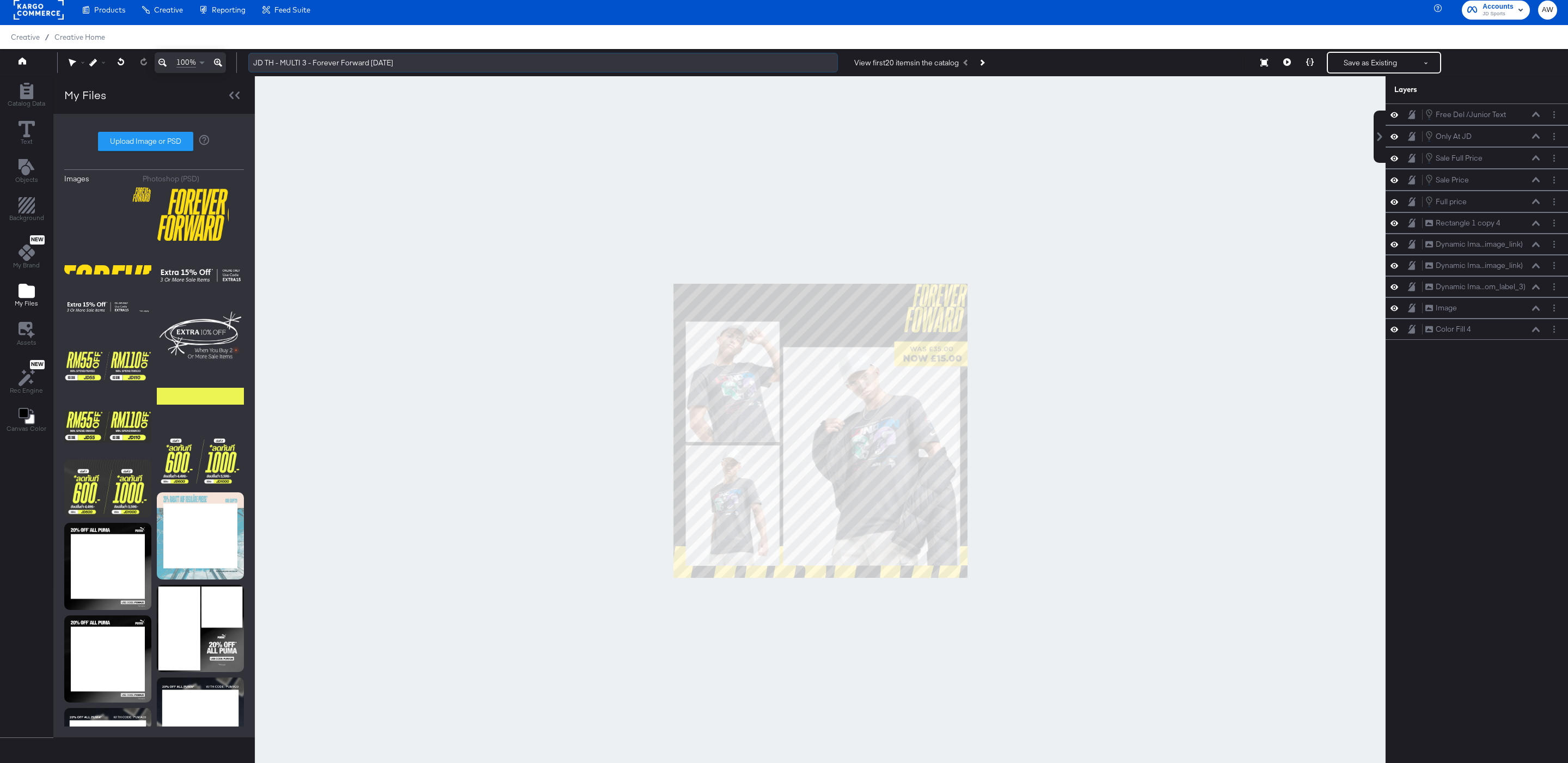
click at [380, 66] on input "JD TH - MULTI 3 - Forever Forward Sept25" at bounding box center [543, 63] width 590 height 20
drag, startPoint x: 370, startPoint y: 66, endPoint x: 497, endPoint y: 65, distance: 127.0
click at [498, 66] on input "JD TH - MULTI 3 - Forever Forward Sept25" at bounding box center [543, 63] width 590 height 20
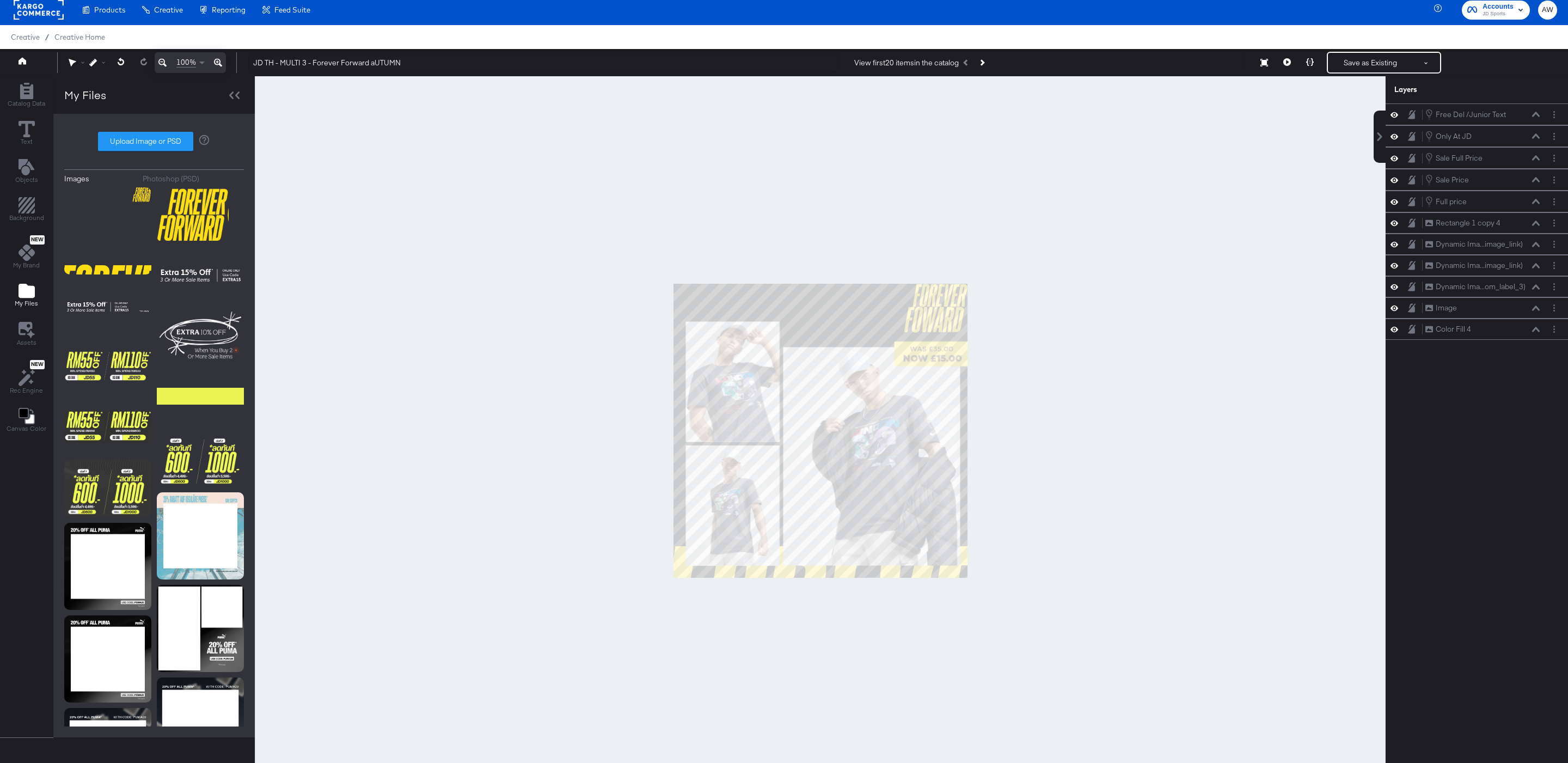
click at [570, 194] on div at bounding box center [821, 431] width 1131 height 709
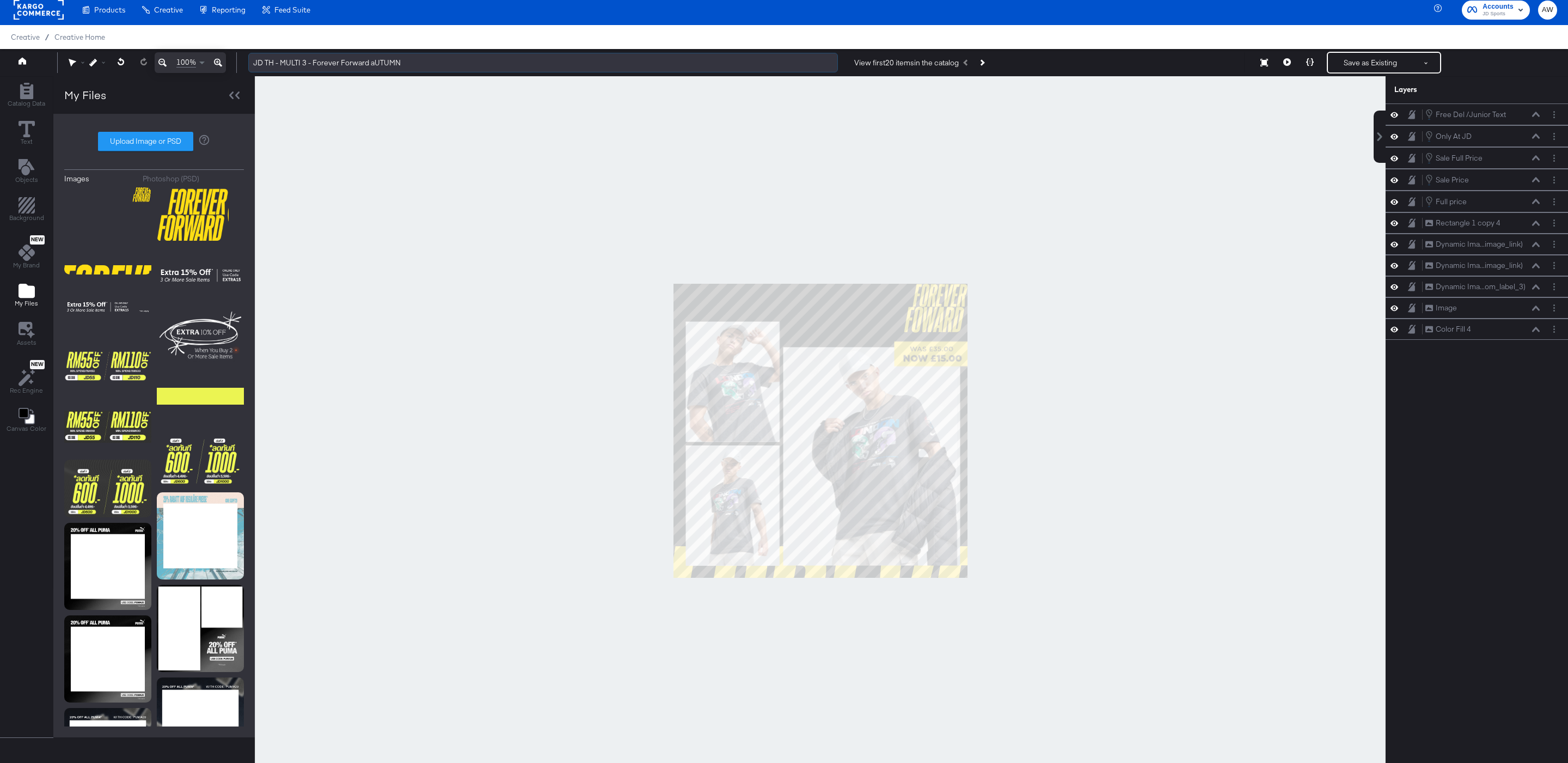
click at [380, 60] on input "JD TH - MULTI 3 - Forever Forward aUTUMN" at bounding box center [543, 63] width 590 height 20
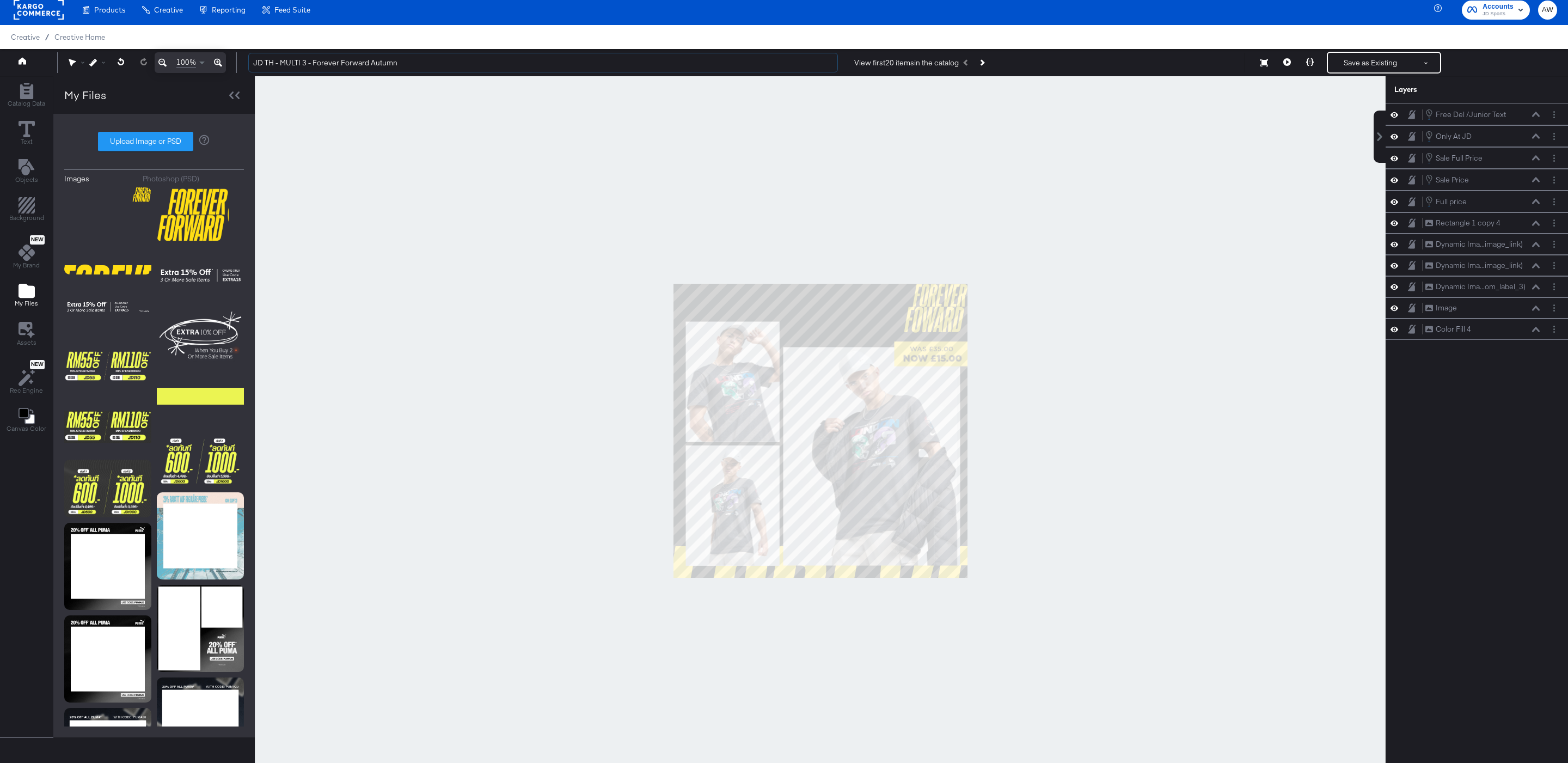
type input "JD TH - MULTI 3 - Forever Forward Autumn"
click at [463, 189] on div at bounding box center [821, 431] width 1131 height 709
click at [1097, 225] on div at bounding box center [821, 431] width 1131 height 709
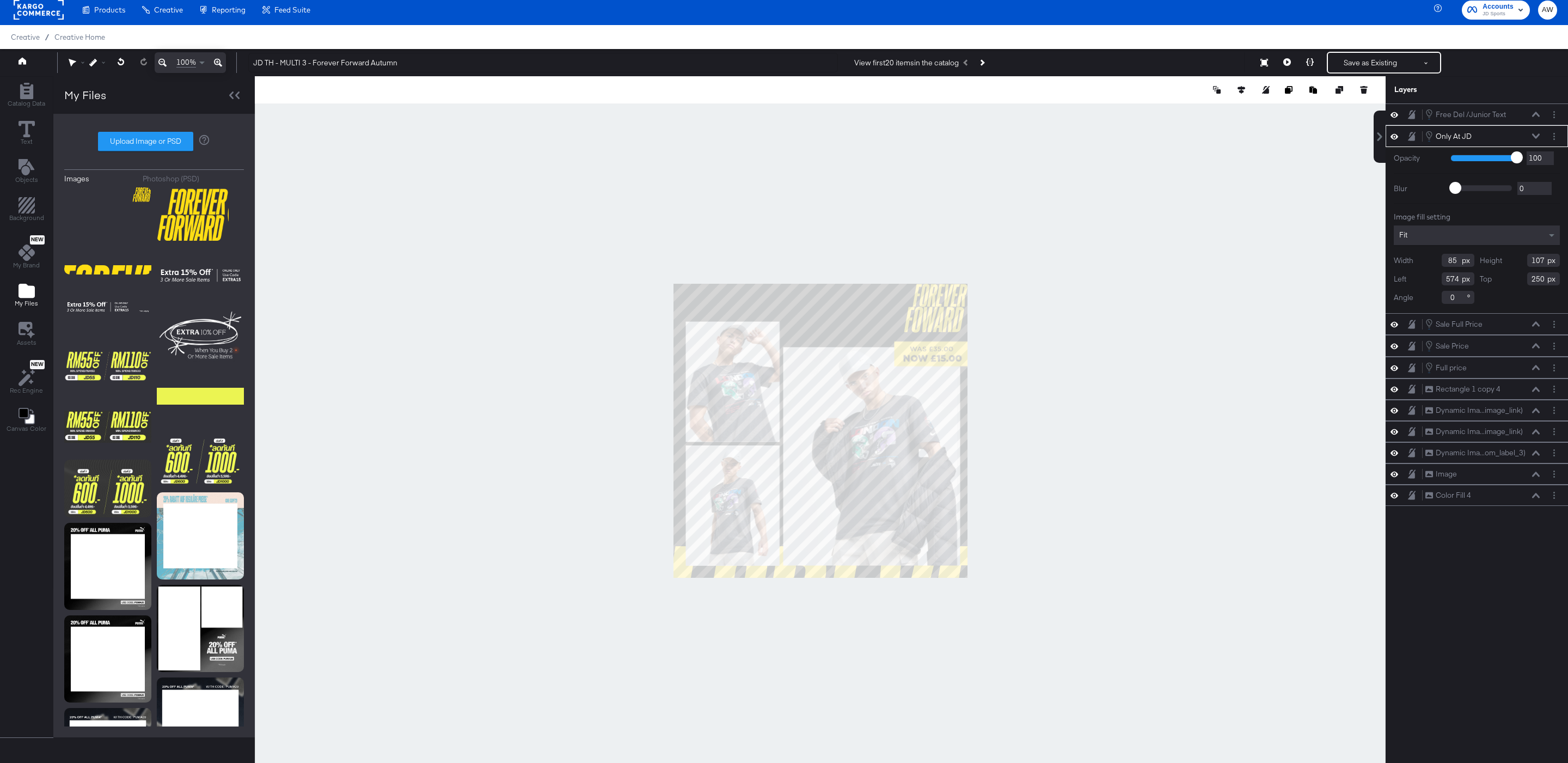
type input "228"
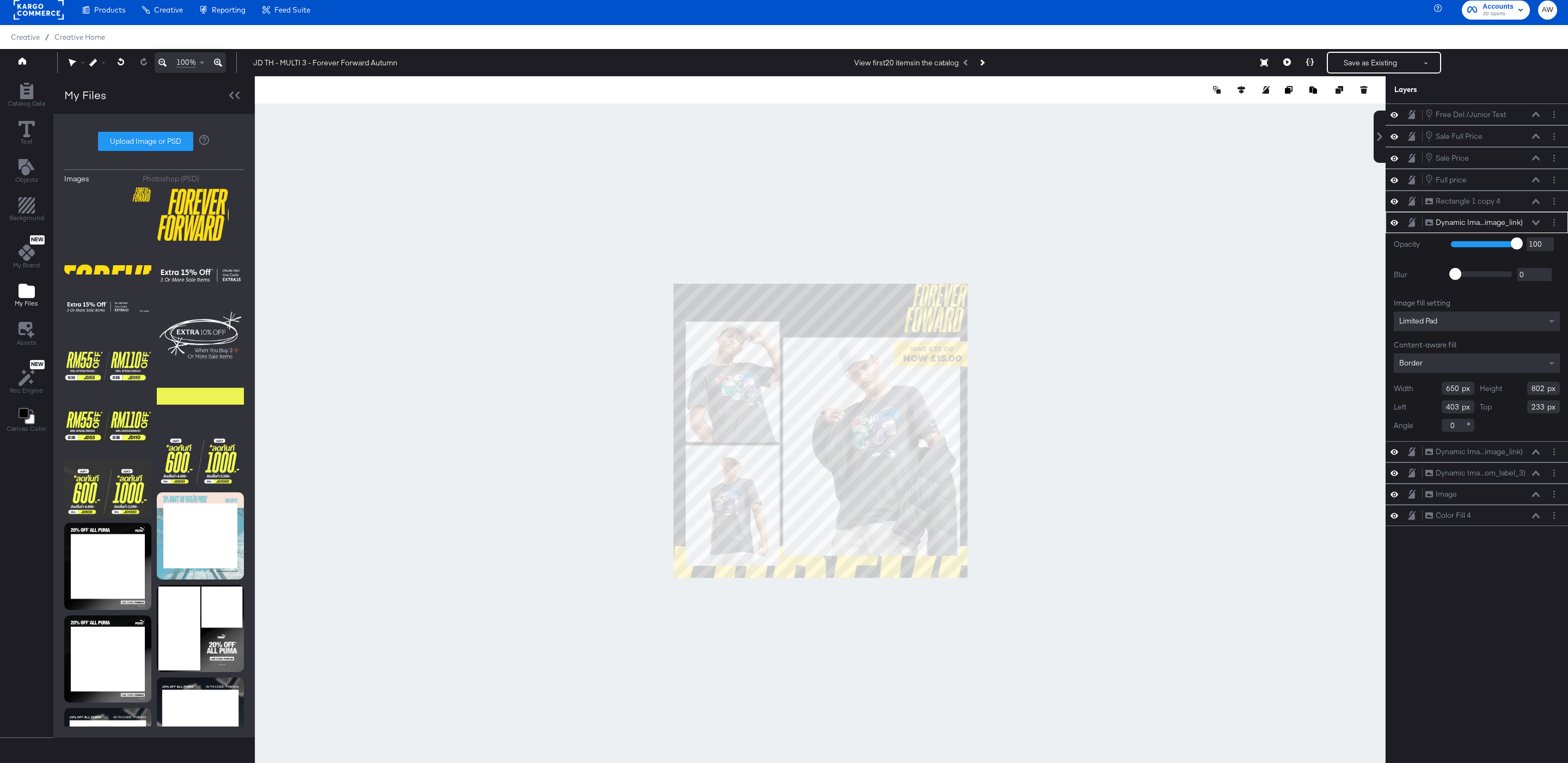
type input "197"
click at [1077, 350] on div at bounding box center [821, 431] width 1131 height 709
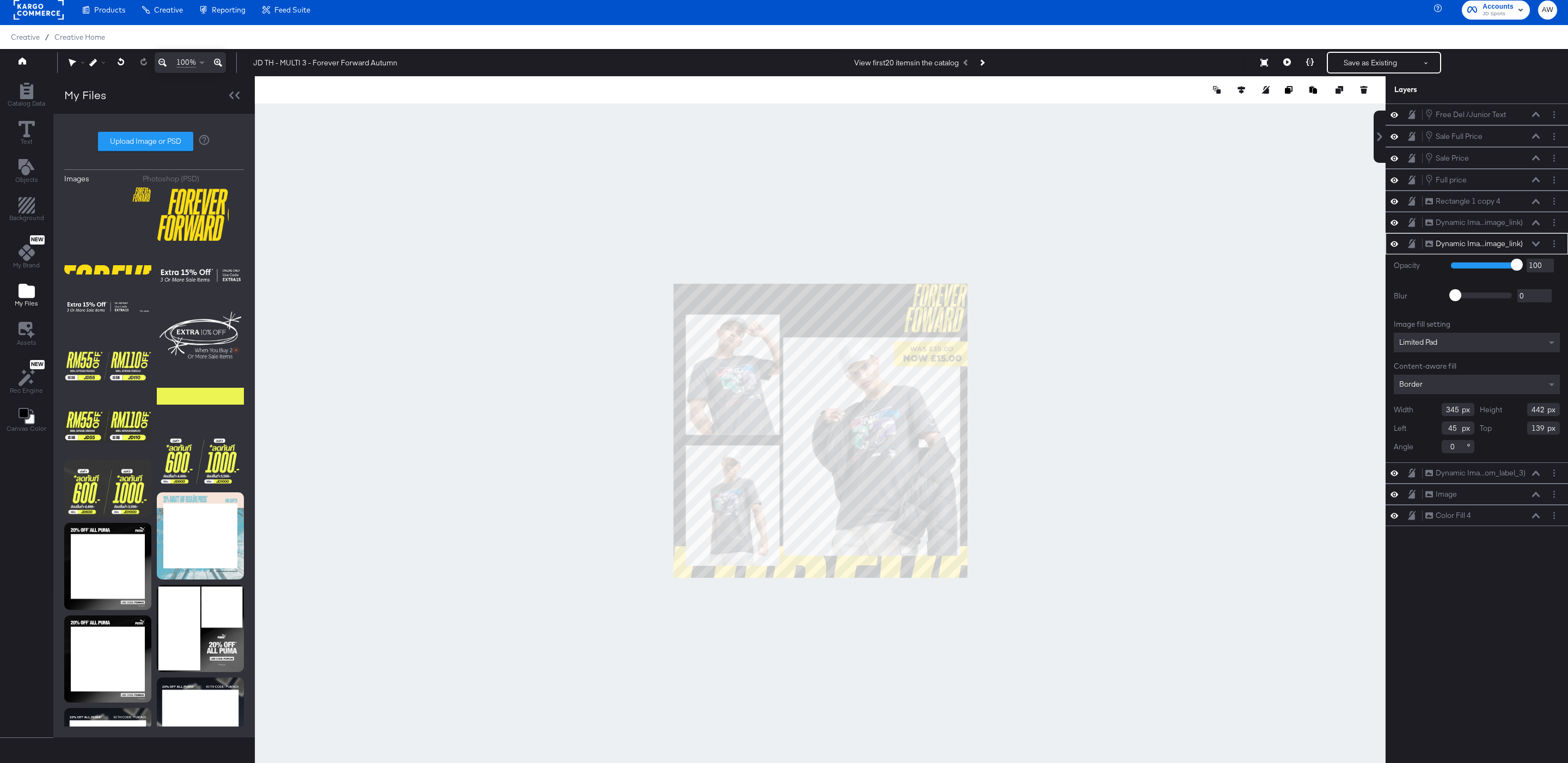
type input "111"
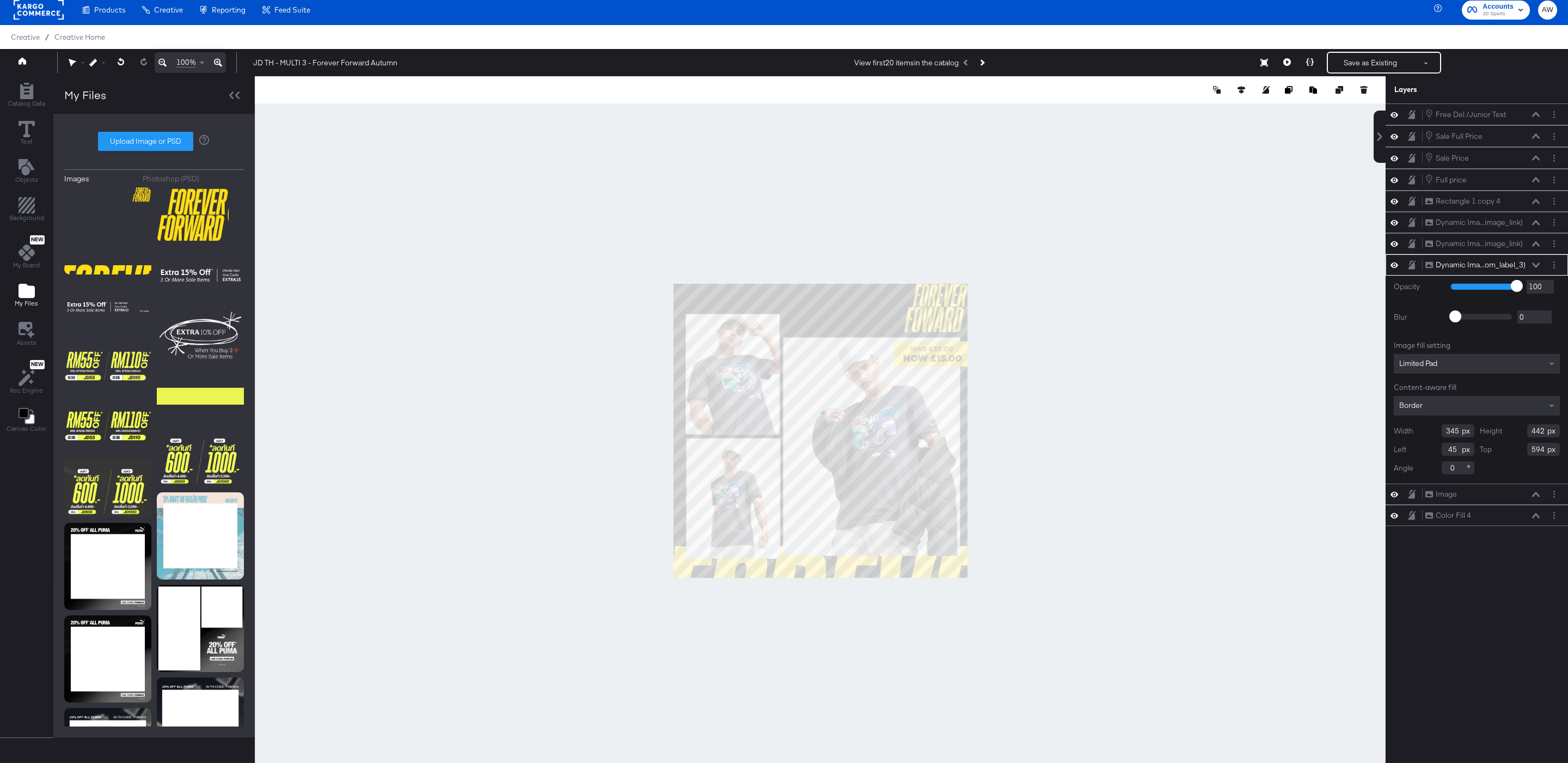
type input "47"
type input "568"
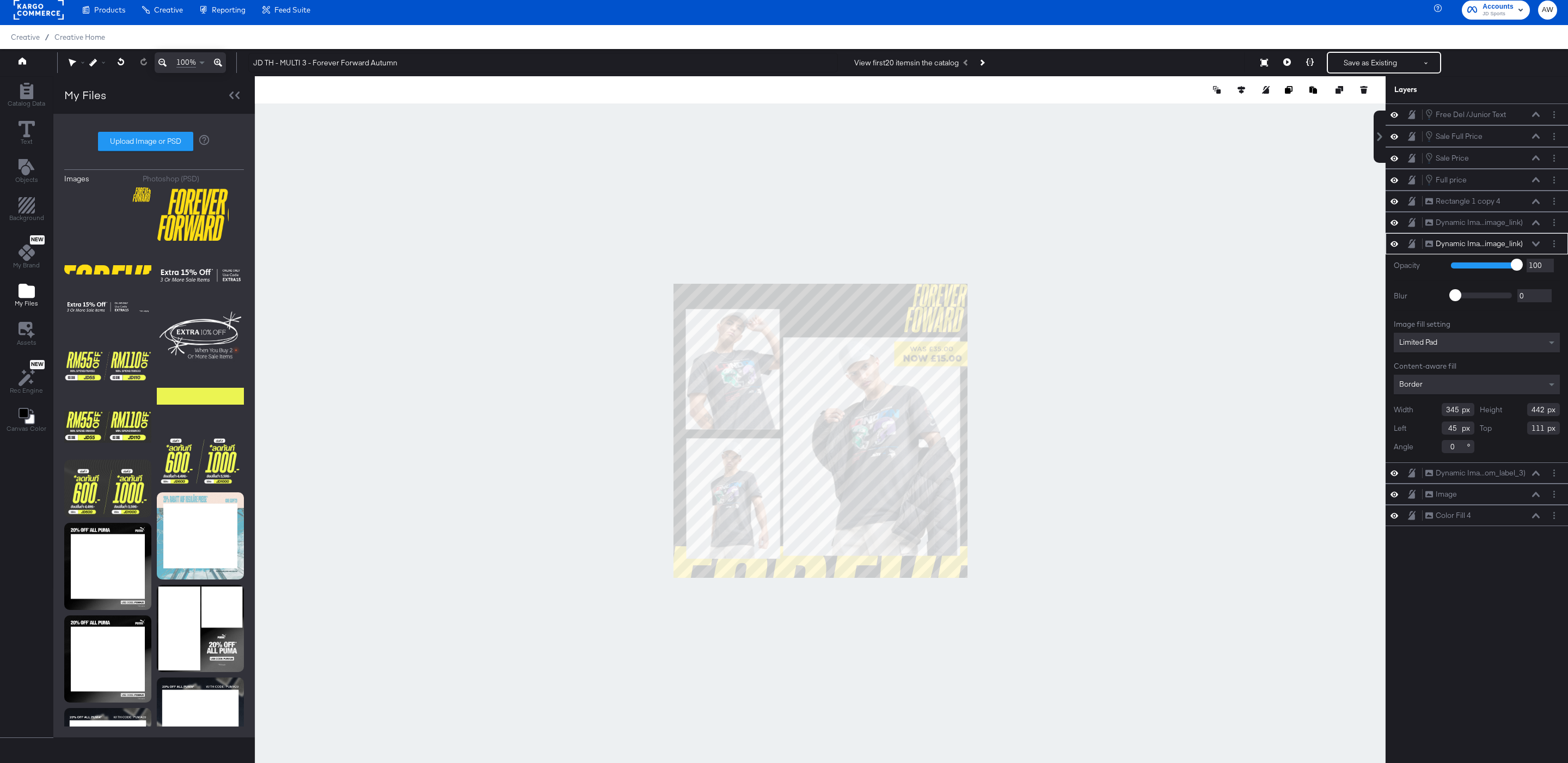
type input "93"
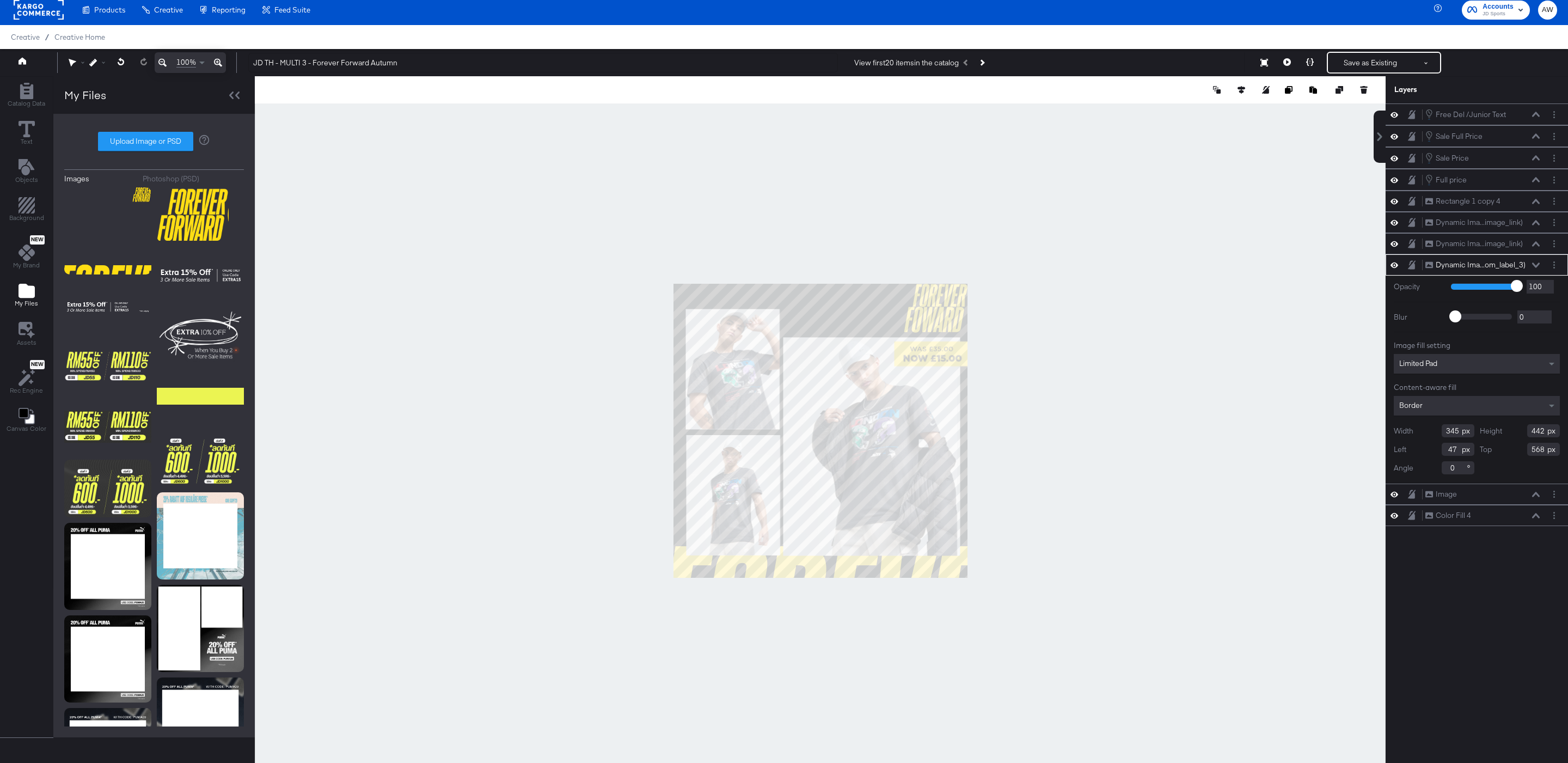
type input "556"
click at [1097, 436] on div at bounding box center [821, 431] width 1131 height 709
type input "548"
click at [1007, 496] on div at bounding box center [821, 431] width 1131 height 709
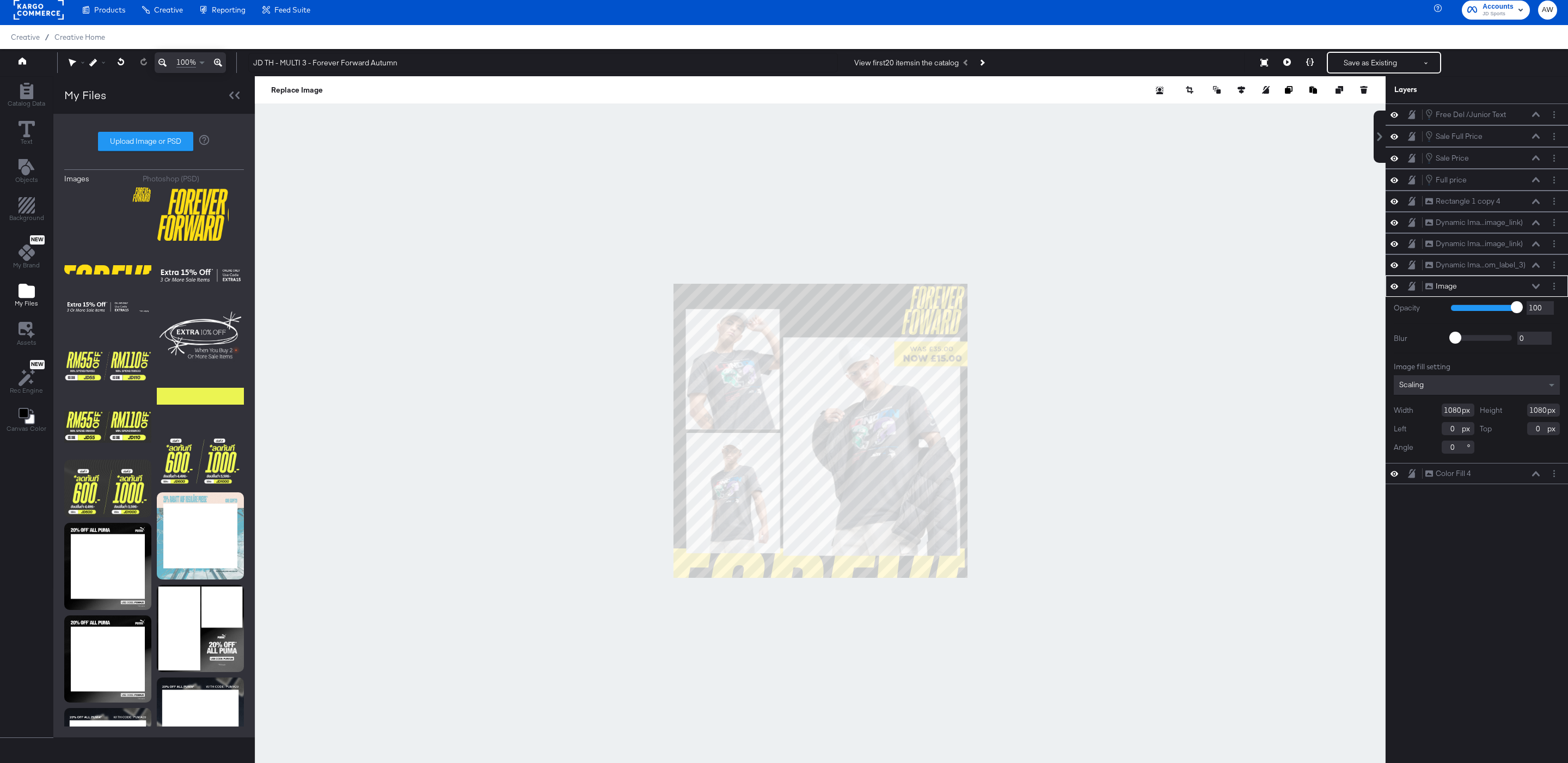
type input "-10"
type input "8"
click at [1076, 308] on div at bounding box center [821, 431] width 1131 height 709
click at [1191, 86] on icon "button" at bounding box center [1189, 90] width 8 height 8
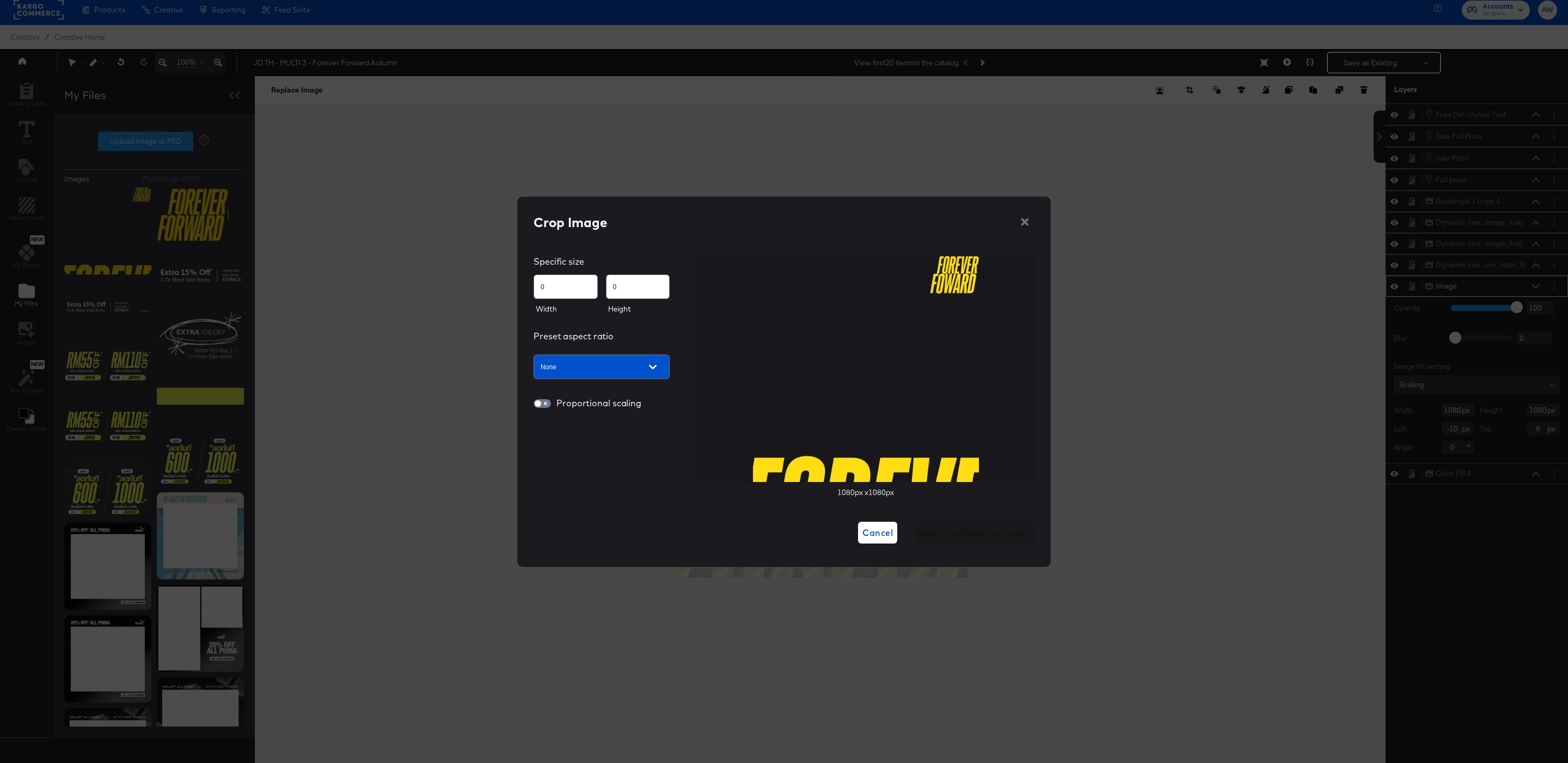
click at [856, 245] on div "Crop Image Specific size 0 0 Width Height Preset aspect ratio None Proportional…" at bounding box center [784, 379] width 501 height 331
type input "86"
type input "189"
type input "95"
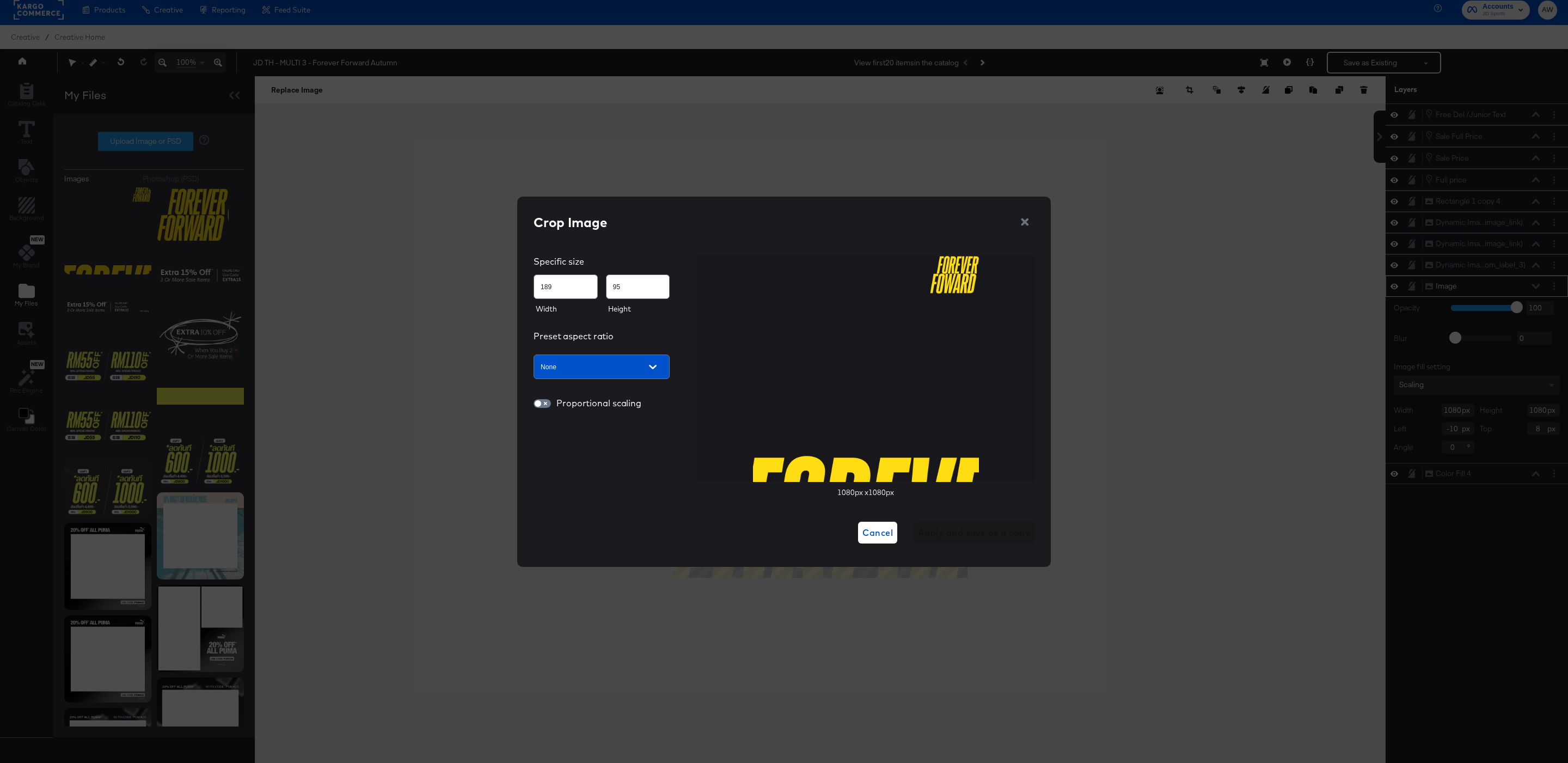
type input "269"
type input "133"
type input "344"
type input "166"
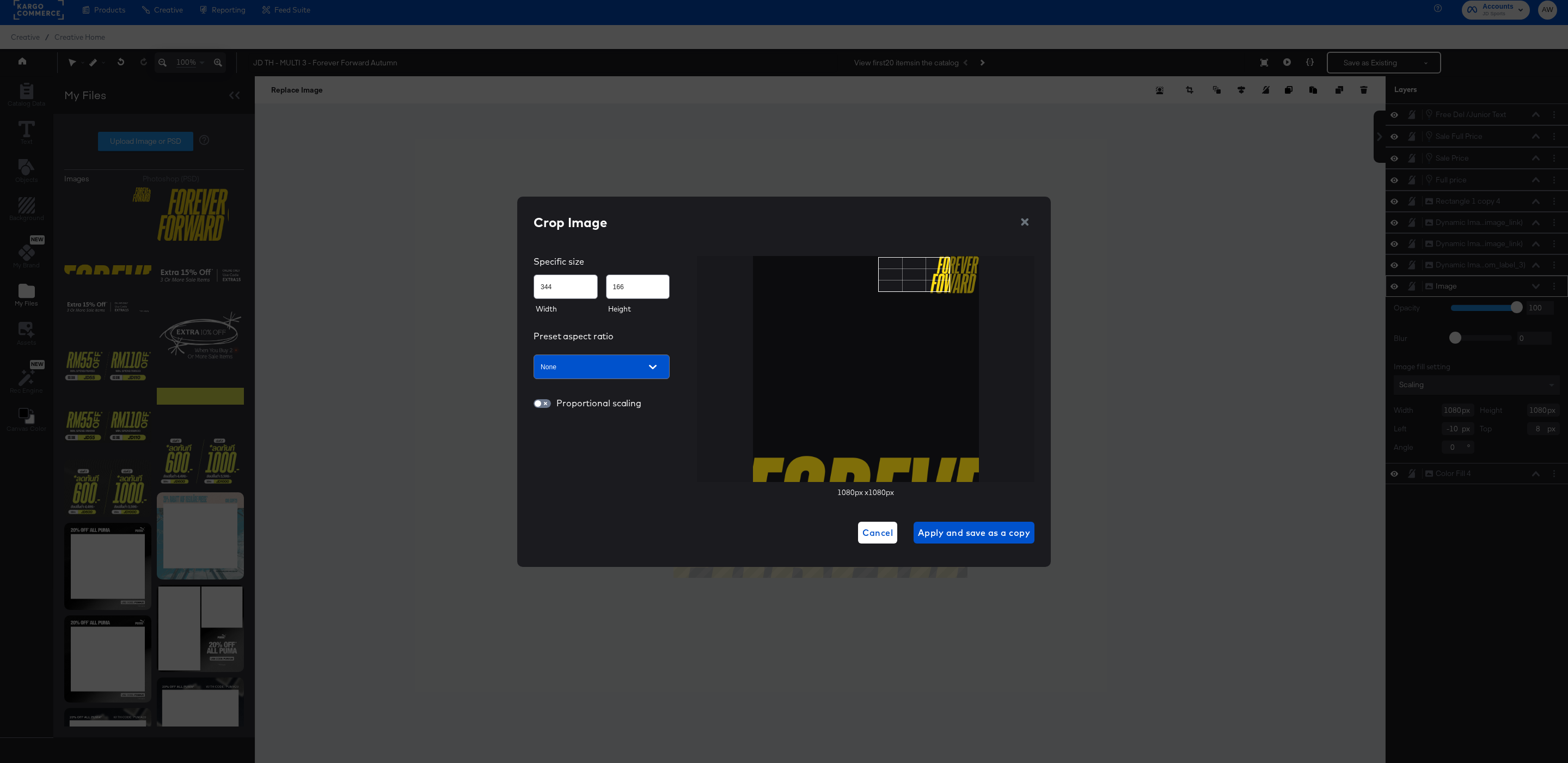
type input "481"
type input "295"
click at [1010, 318] on div at bounding box center [866, 368] width 338 height 226
click at [992, 538] on span "Apply and save as a copy" at bounding box center [974, 532] width 112 height 15
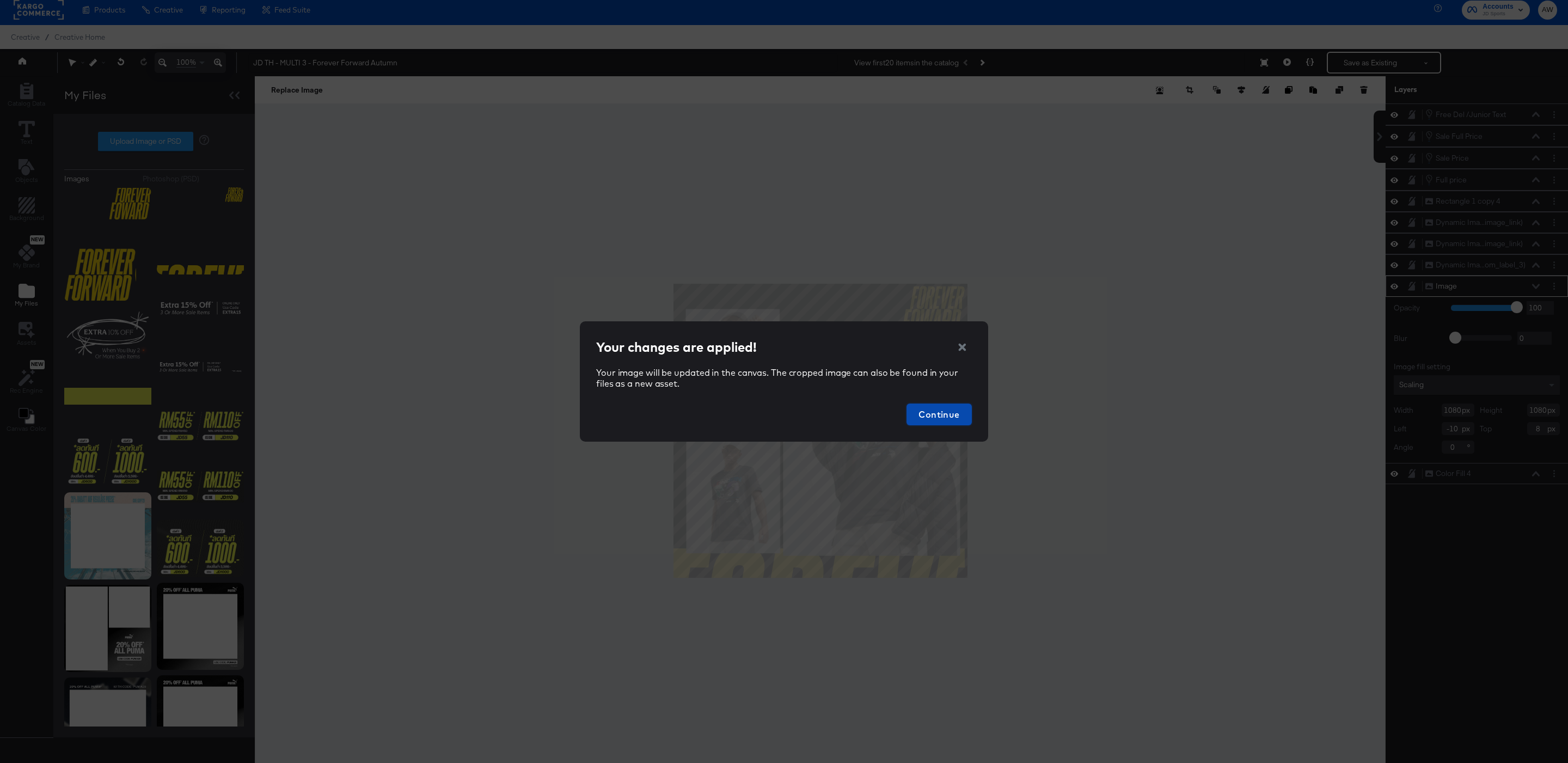
click at [934, 409] on span "Continue" at bounding box center [939, 414] width 57 height 15
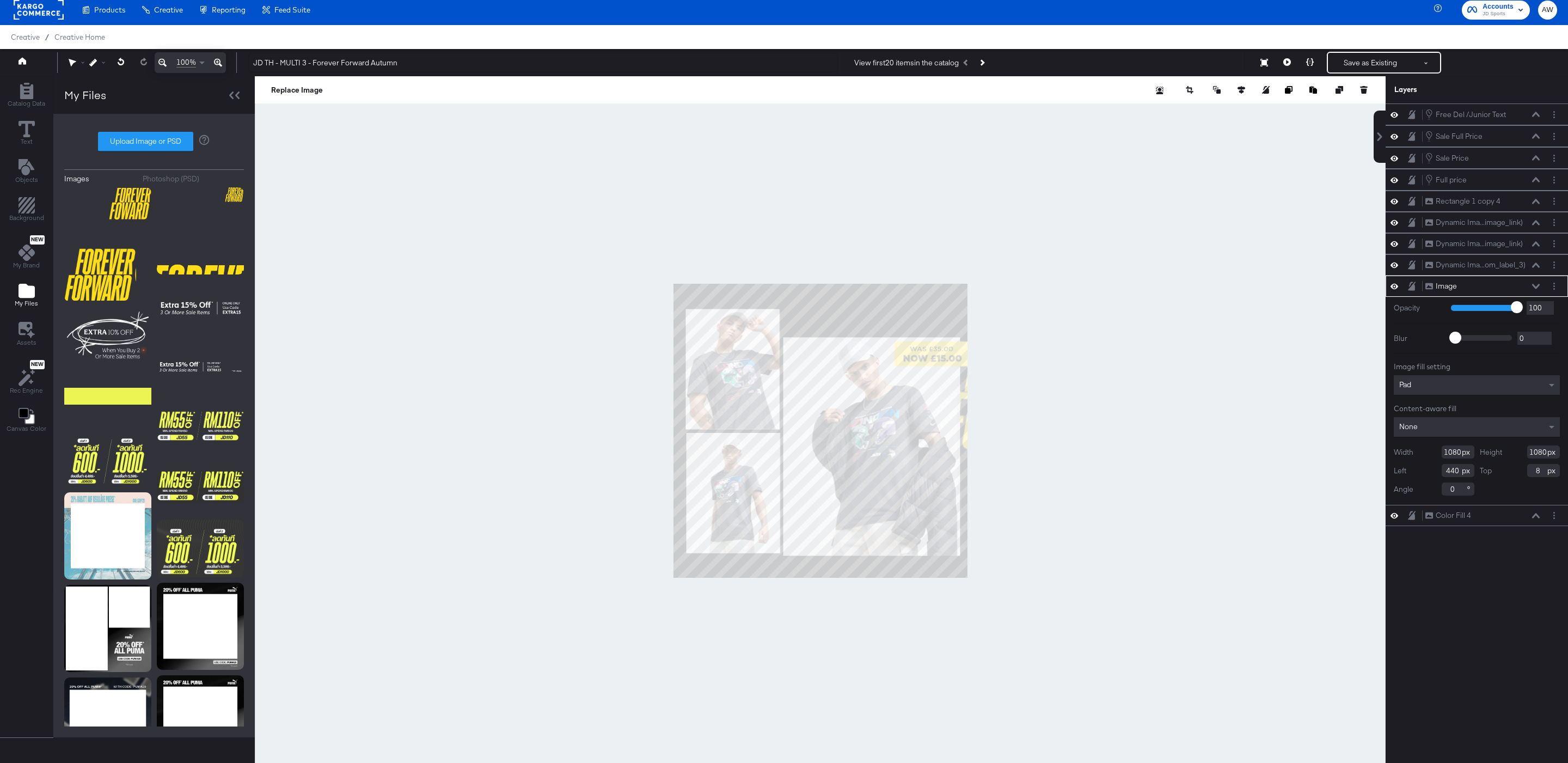
type input "-236"
type input "412"
click at [937, 271] on div at bounding box center [821, 431] width 1131 height 709
type input "650"
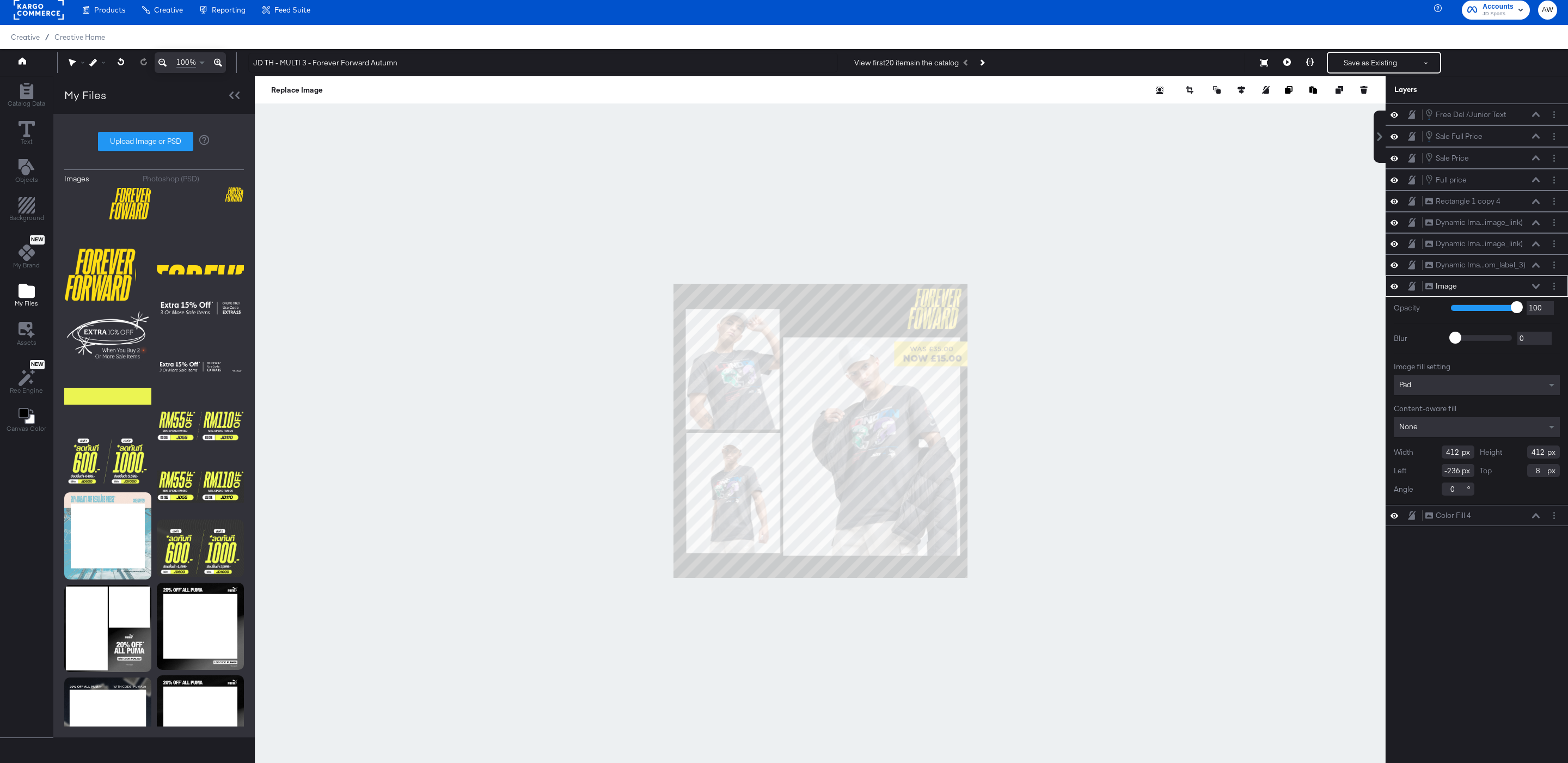
type input "-62"
type input "436"
type input "430"
type input "326"
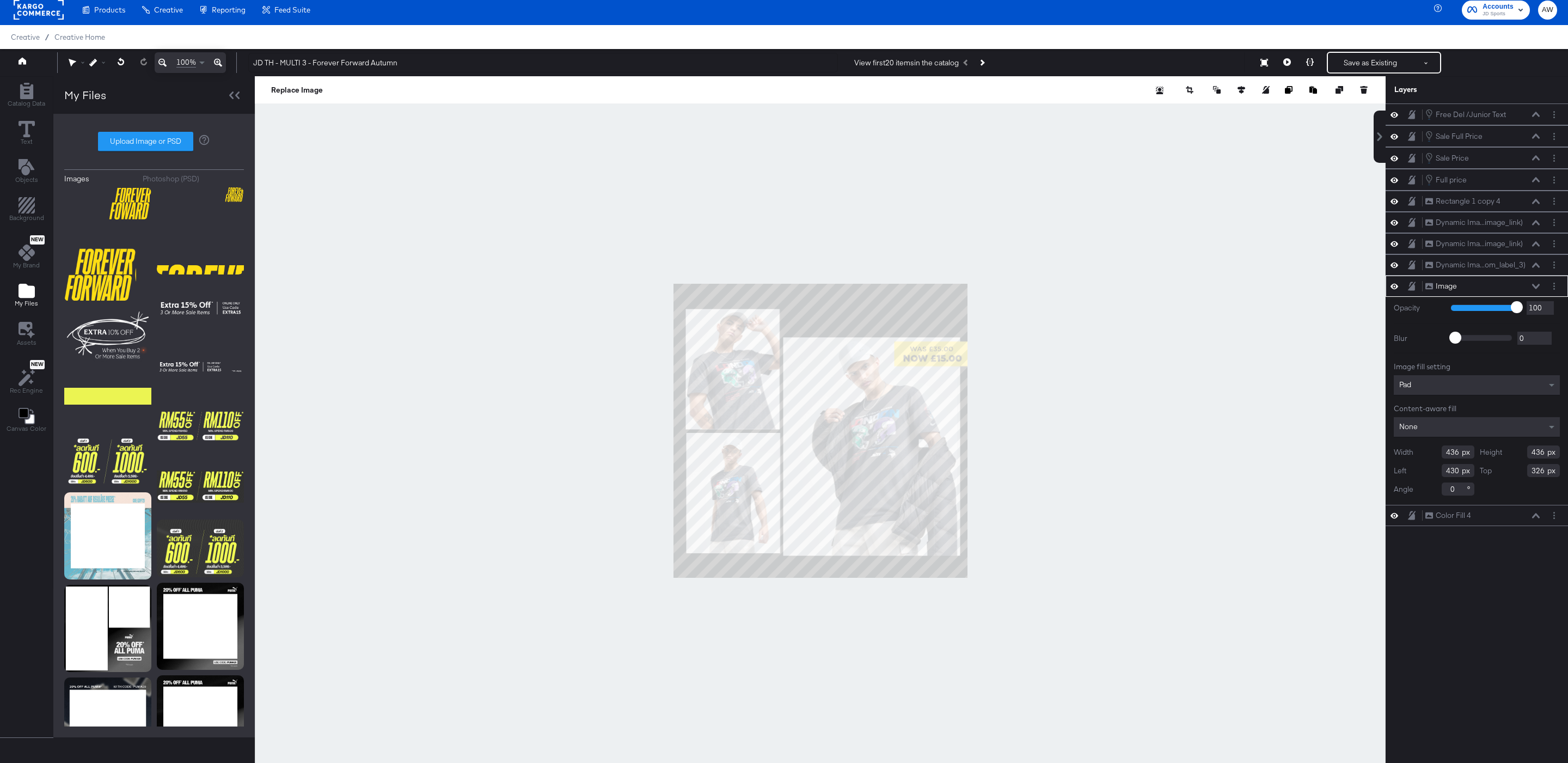
type input "227"
type input "639"
type input "535"
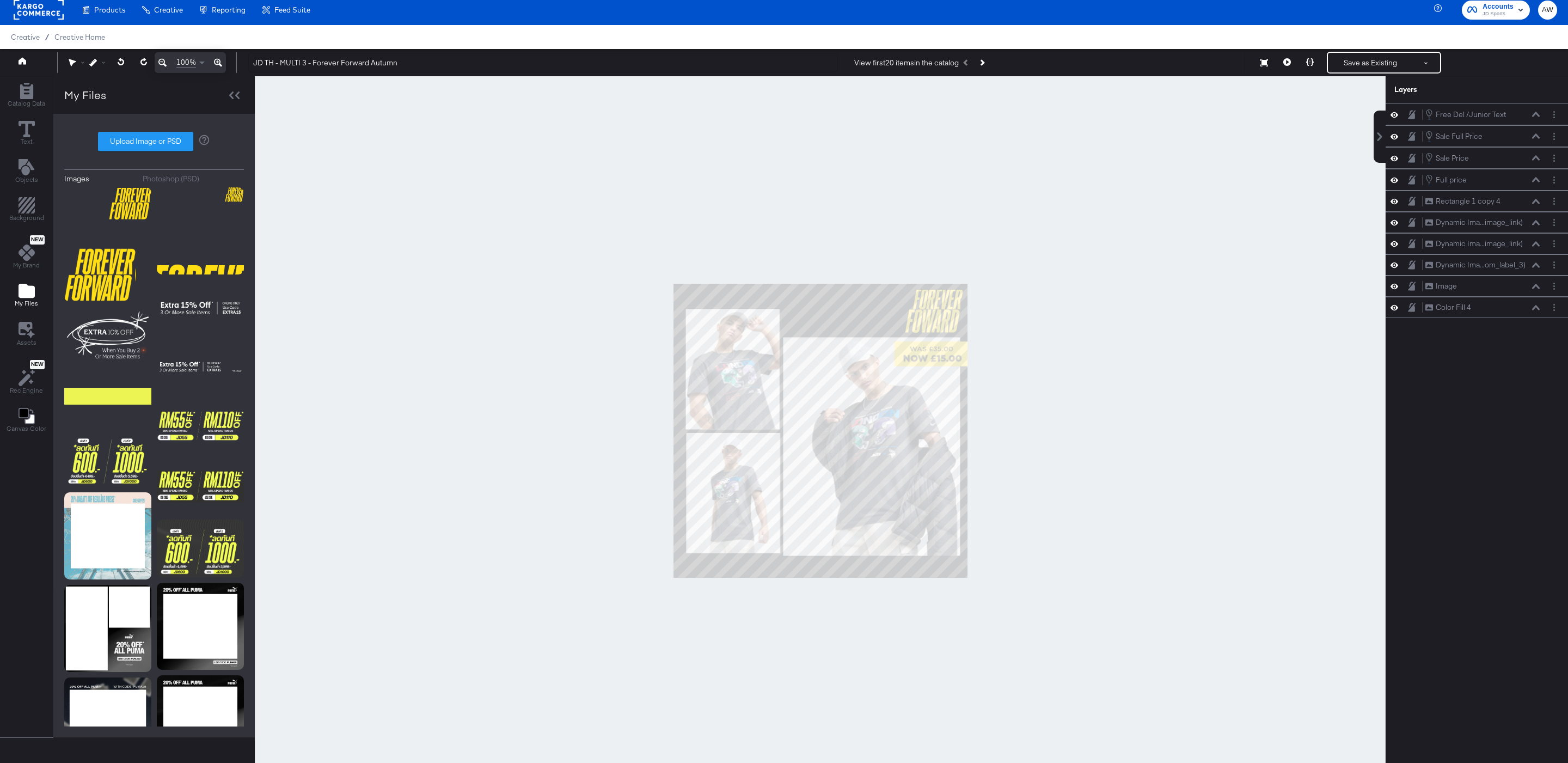
click at [1031, 308] on div at bounding box center [821, 431] width 1131 height 709
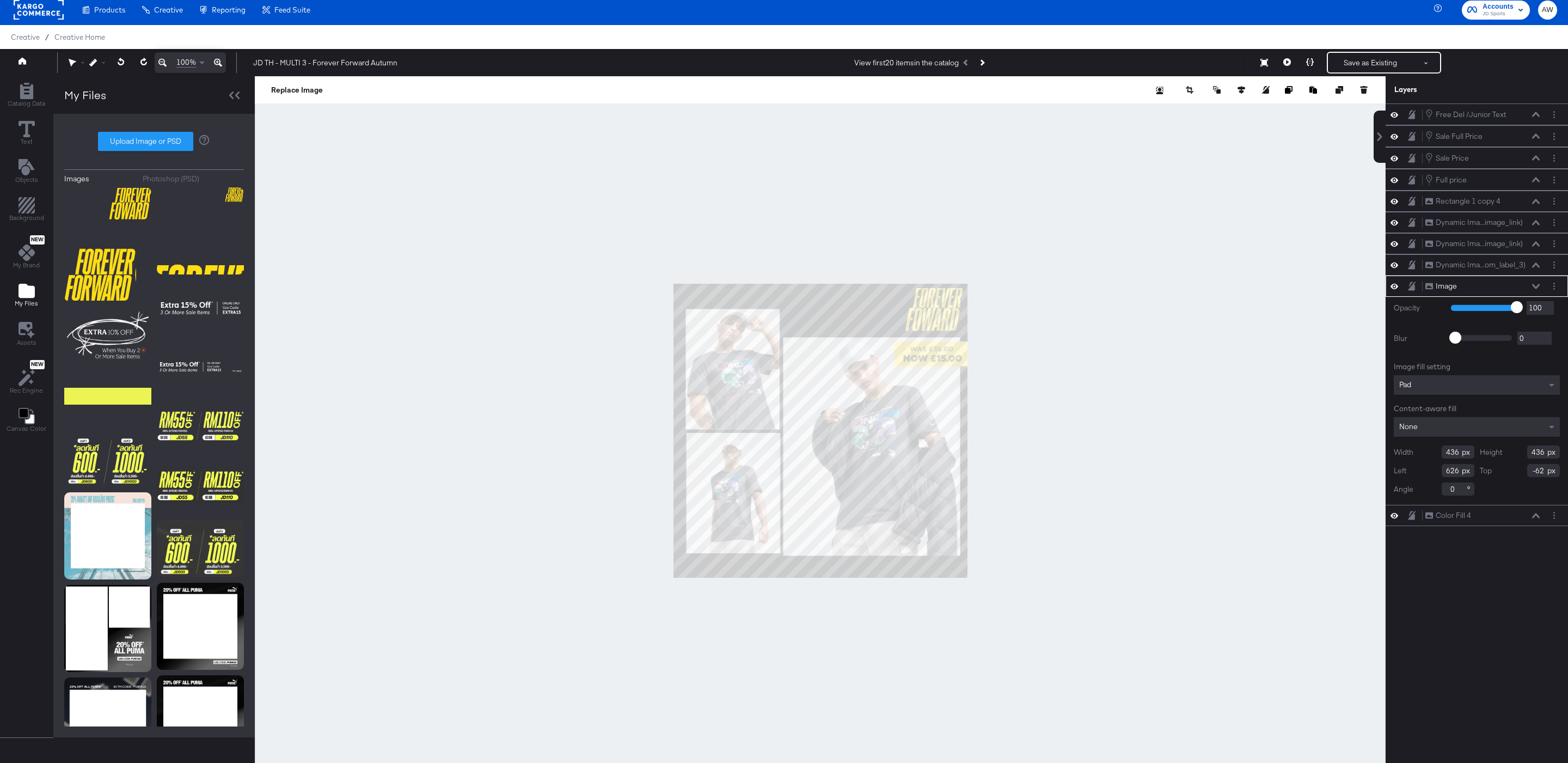
type input "-68"
click at [1127, 250] on div at bounding box center [821, 431] width 1131 height 709
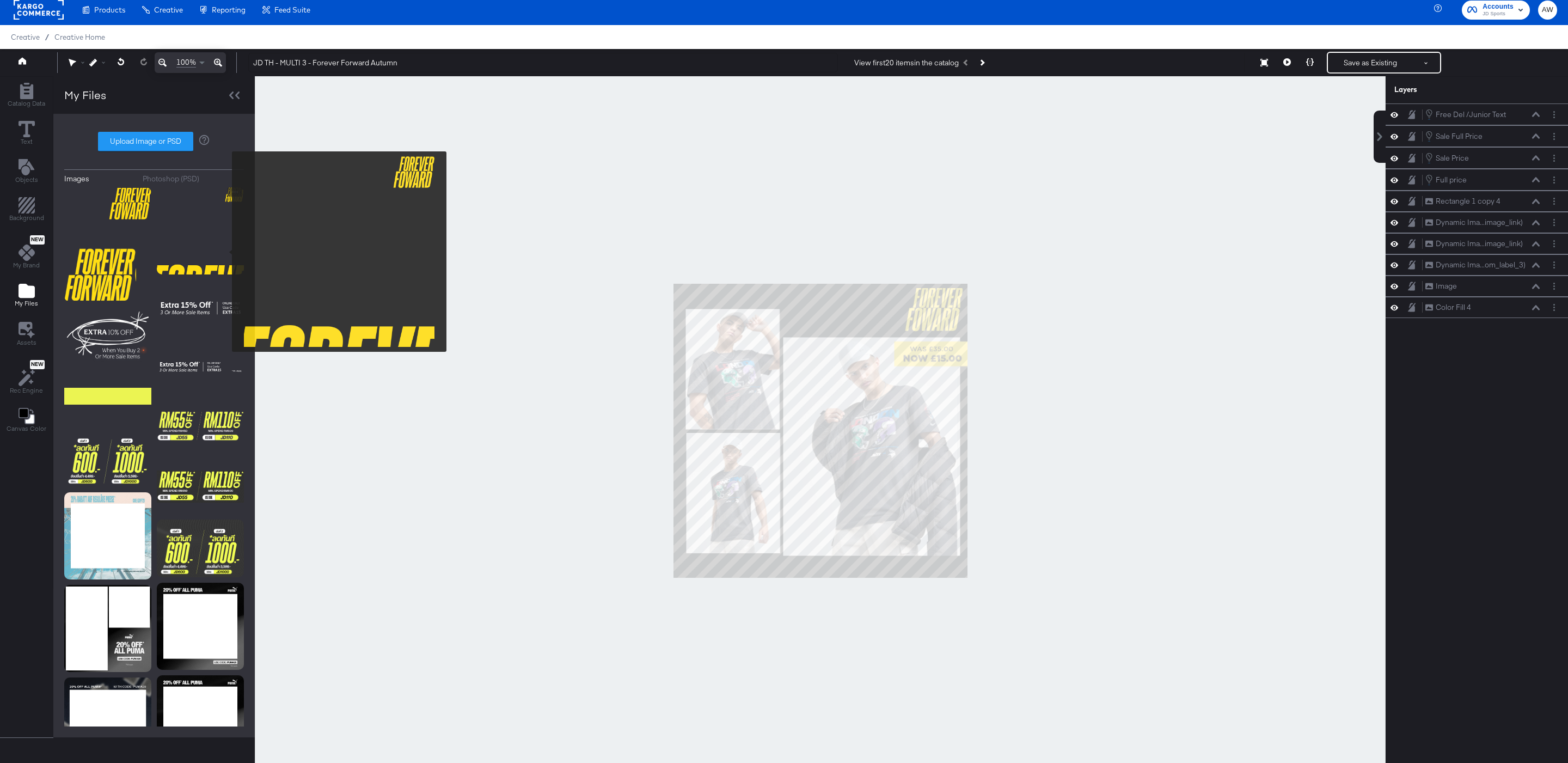
click at [225, 251] on img at bounding box center [200, 231] width 87 height 87
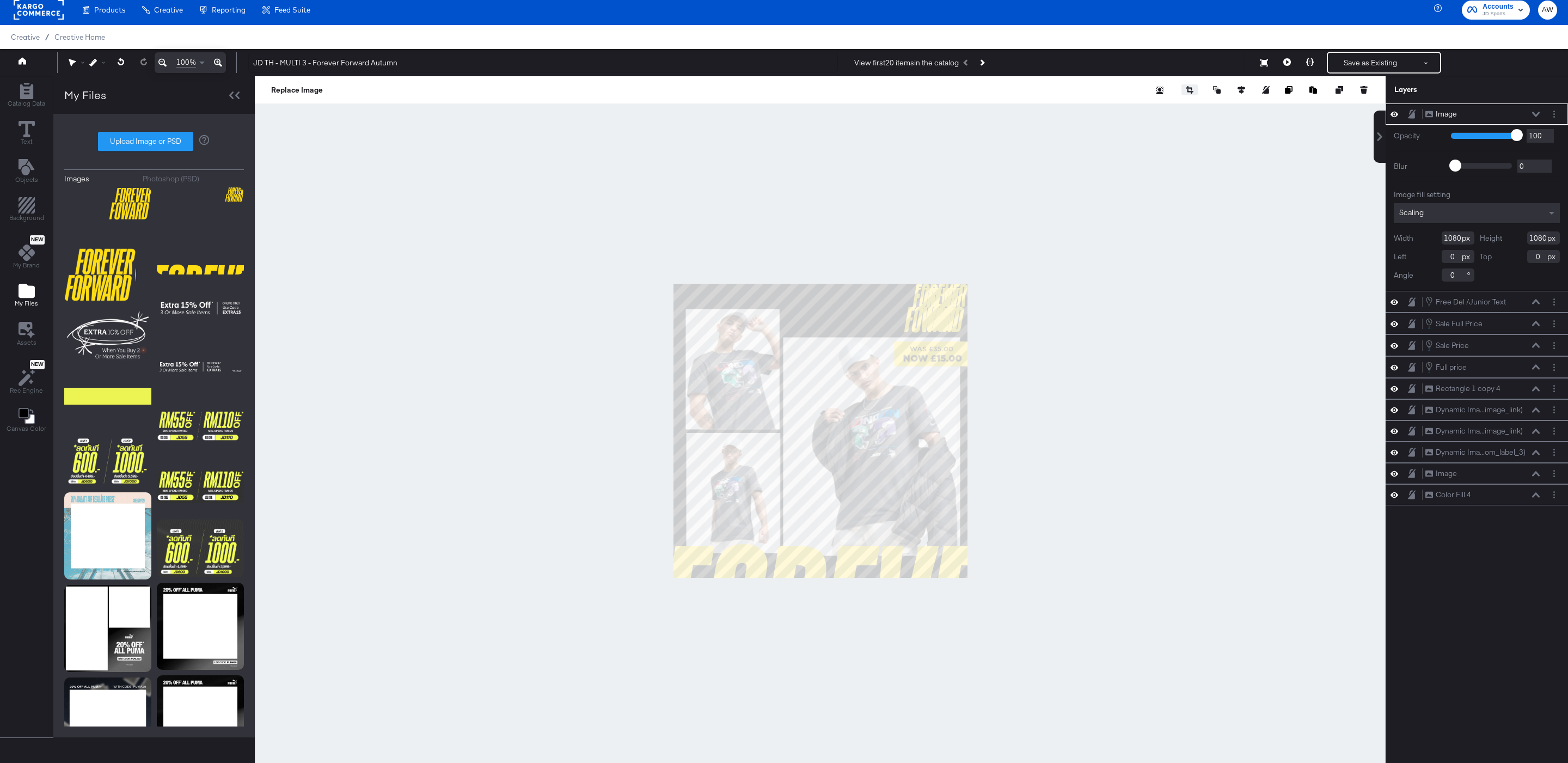
click at [1186, 86] on icon "button" at bounding box center [1189, 90] width 8 height 8
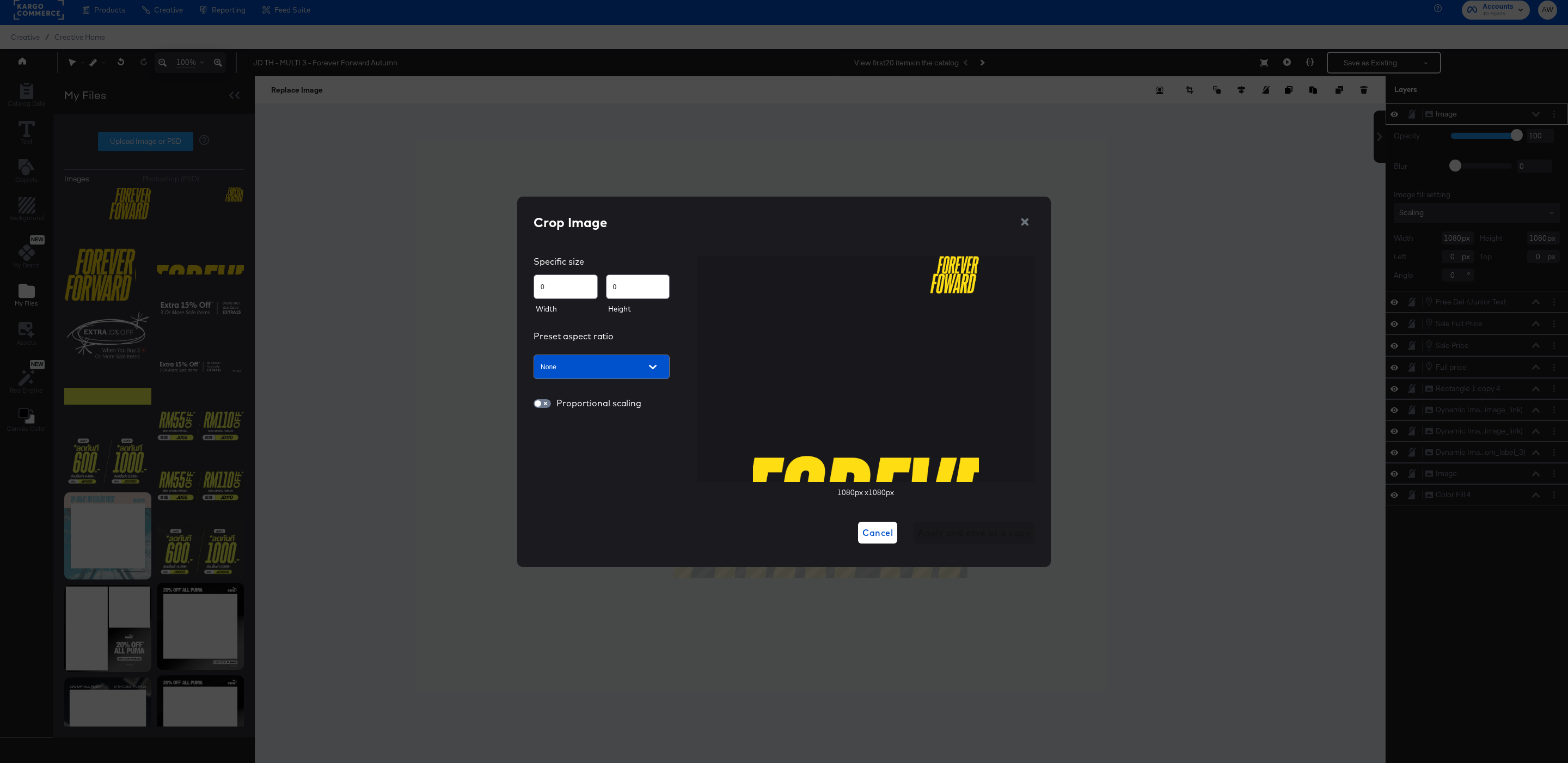
drag, startPoint x: 750, startPoint y: 419, endPoint x: 965, endPoint y: 449, distance: 217.1
click at [965, 449] on div at bounding box center [866, 368] width 338 height 226
click at [965, 449] on img at bounding box center [866, 368] width 226 height 226
type input "86"
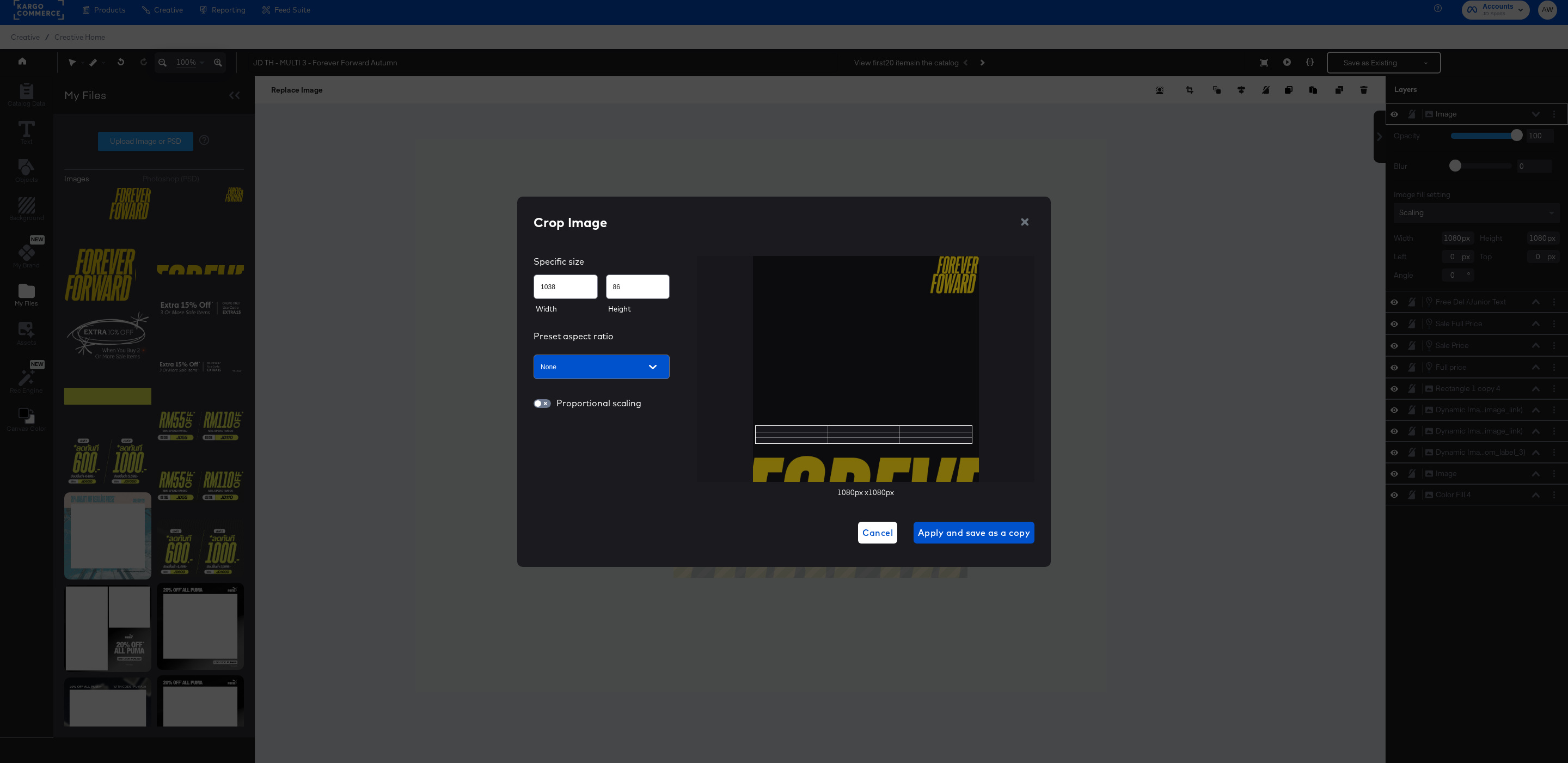
type input "1049"
type input "269"
click at [690, 529] on div "Crop Image Specific size 1049 269 Width Height Preset aspect ratio None Proport…" at bounding box center [784, 379] width 501 height 331
type input "1080"
click at [990, 457] on div at bounding box center [866, 368] width 338 height 226
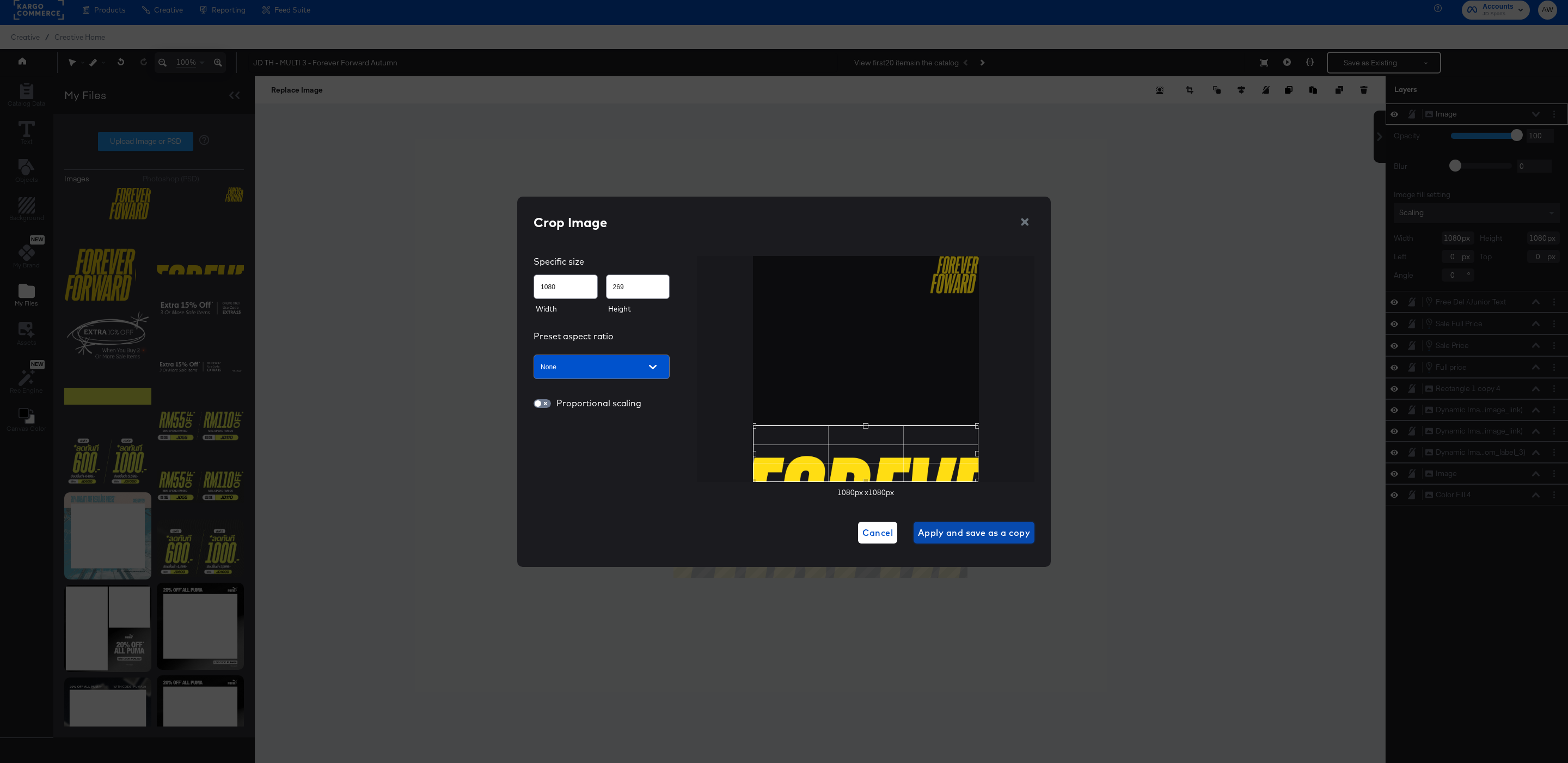
click at [985, 525] on span "Apply and save as a copy" at bounding box center [974, 532] width 112 height 15
click at [1180, 483] on div "Crop Image Specific size 1080 269 Width Height Preset aspect ratio None Proport…" at bounding box center [784, 381] width 1568 height 763
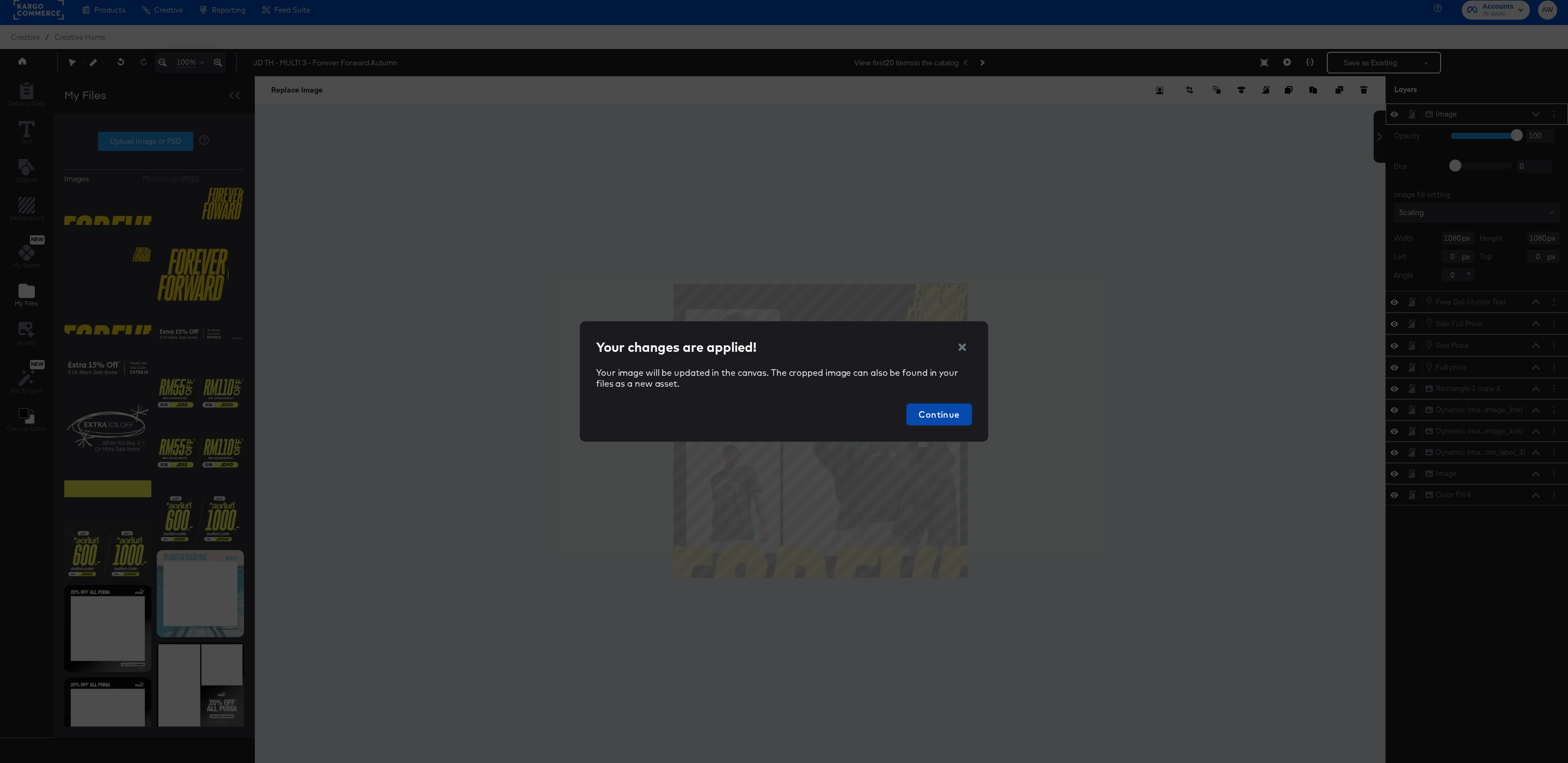
click at [957, 407] on span "Continue" at bounding box center [939, 414] width 57 height 15
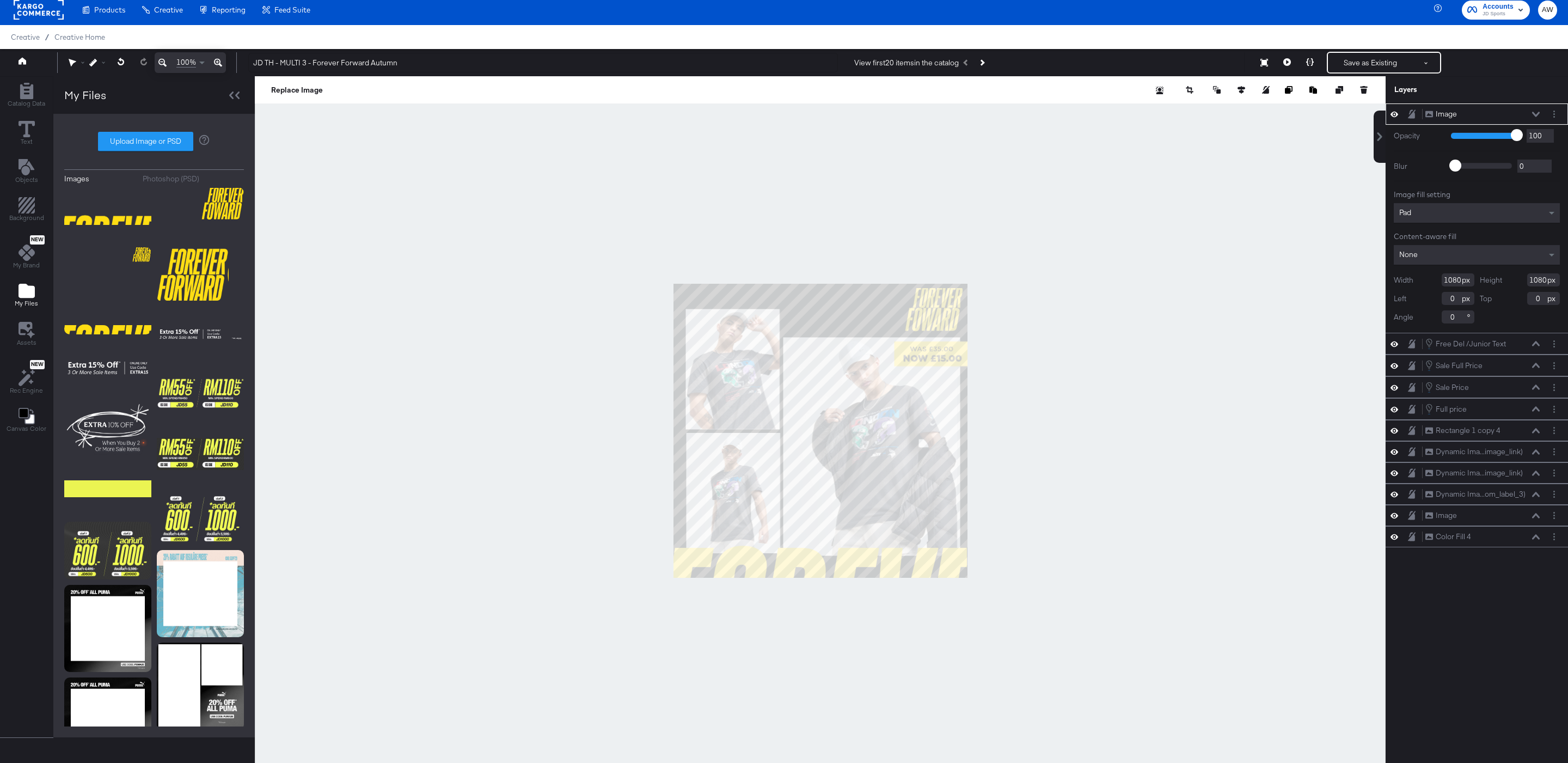
type input "-2"
type input "410"
click at [1241, 349] on div at bounding box center [821, 431] width 1131 height 709
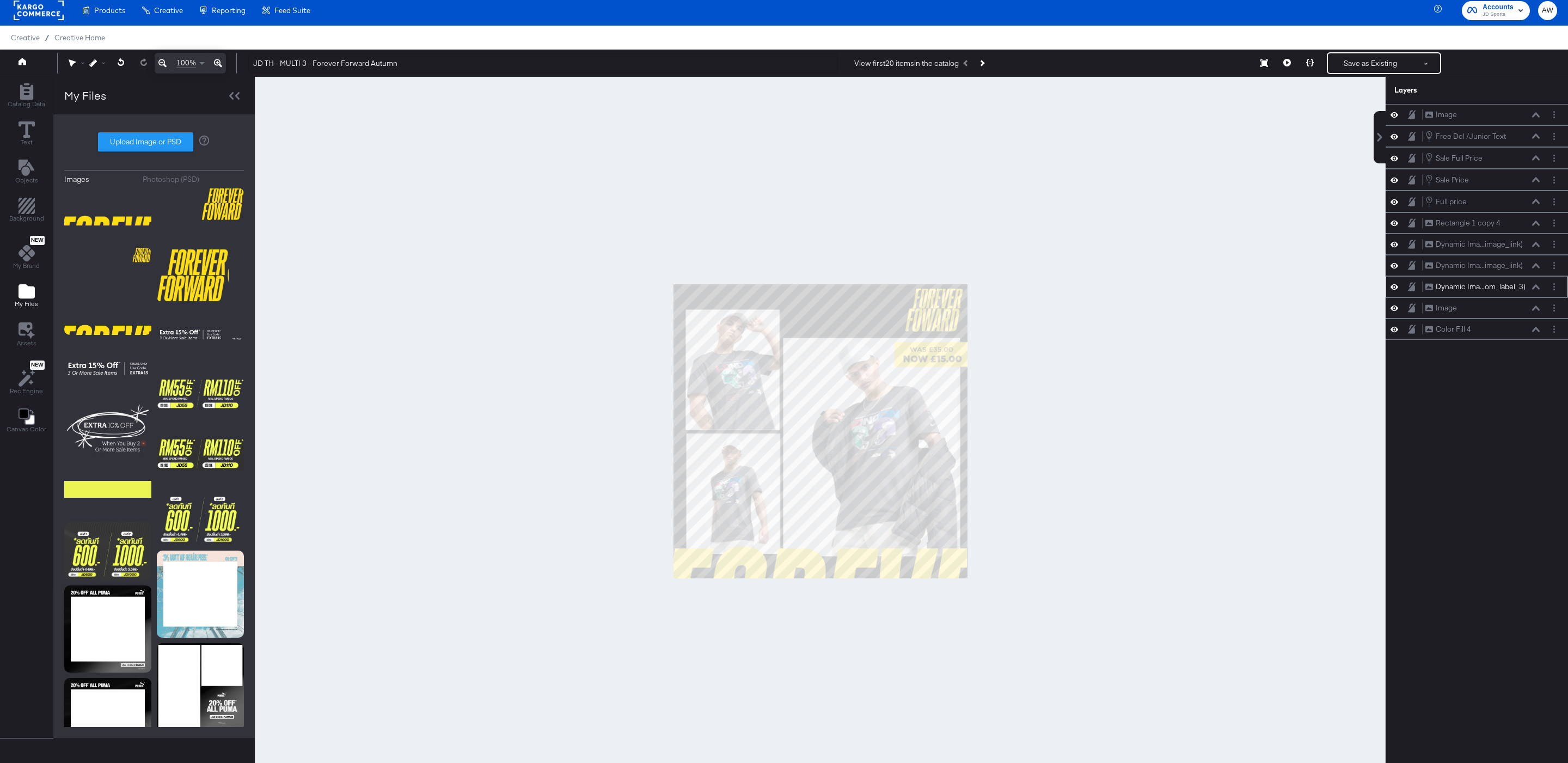
scroll to position [2, 0]
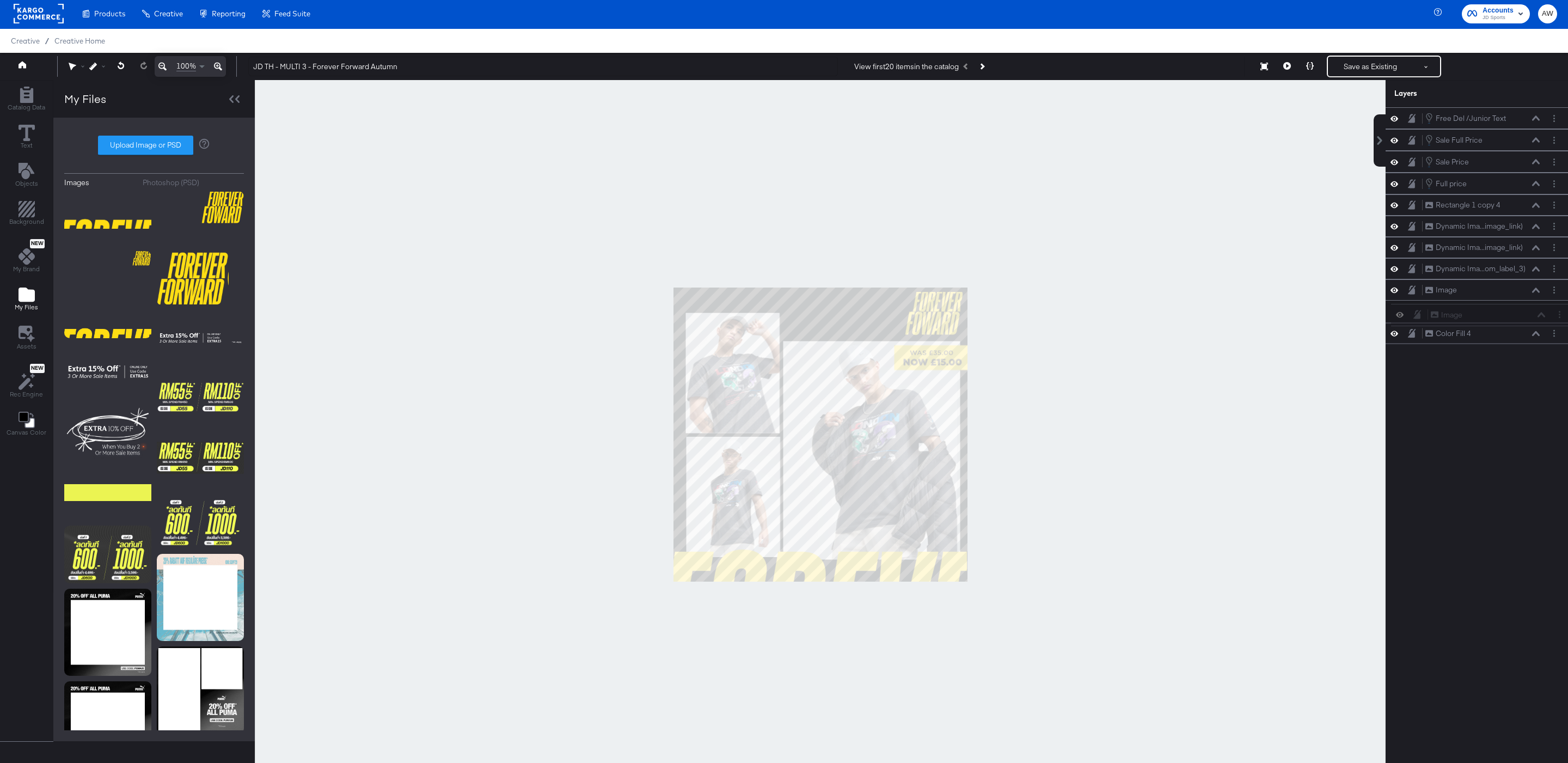
drag, startPoint x: 1455, startPoint y: 124, endPoint x: 1461, endPoint y: 330, distance: 206.1
click at [1461, 331] on div "Image Image Free Del /Junior Text Free Del /Junior Text Sale Full Price Sale Fu…" at bounding box center [1477, 225] width 183 height 237
click at [1207, 328] on div at bounding box center [821, 434] width 1131 height 709
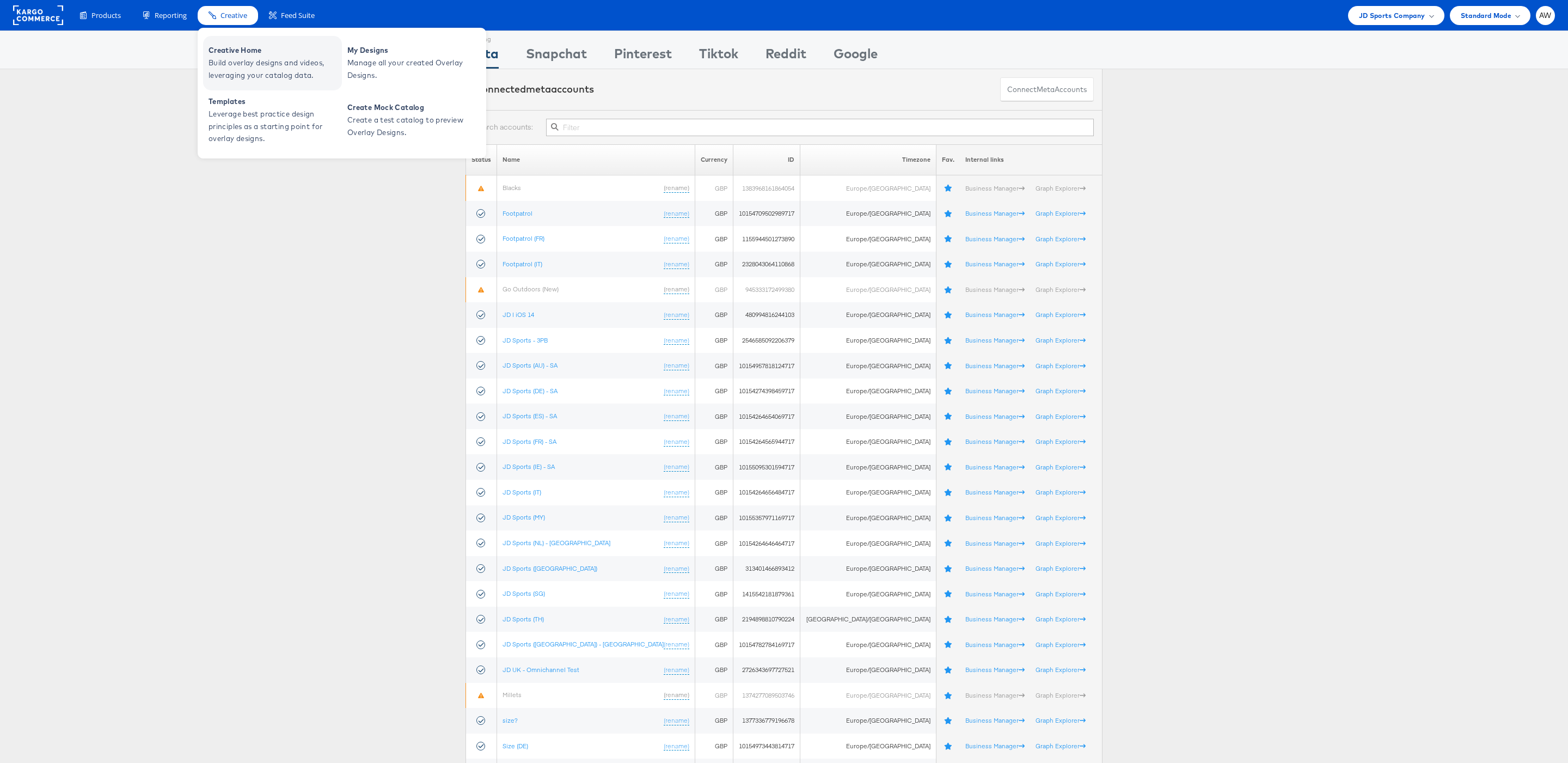
click at [245, 57] on span "Build overlay designs and videos, leveraging your catalog data." at bounding box center [274, 69] width 131 height 25
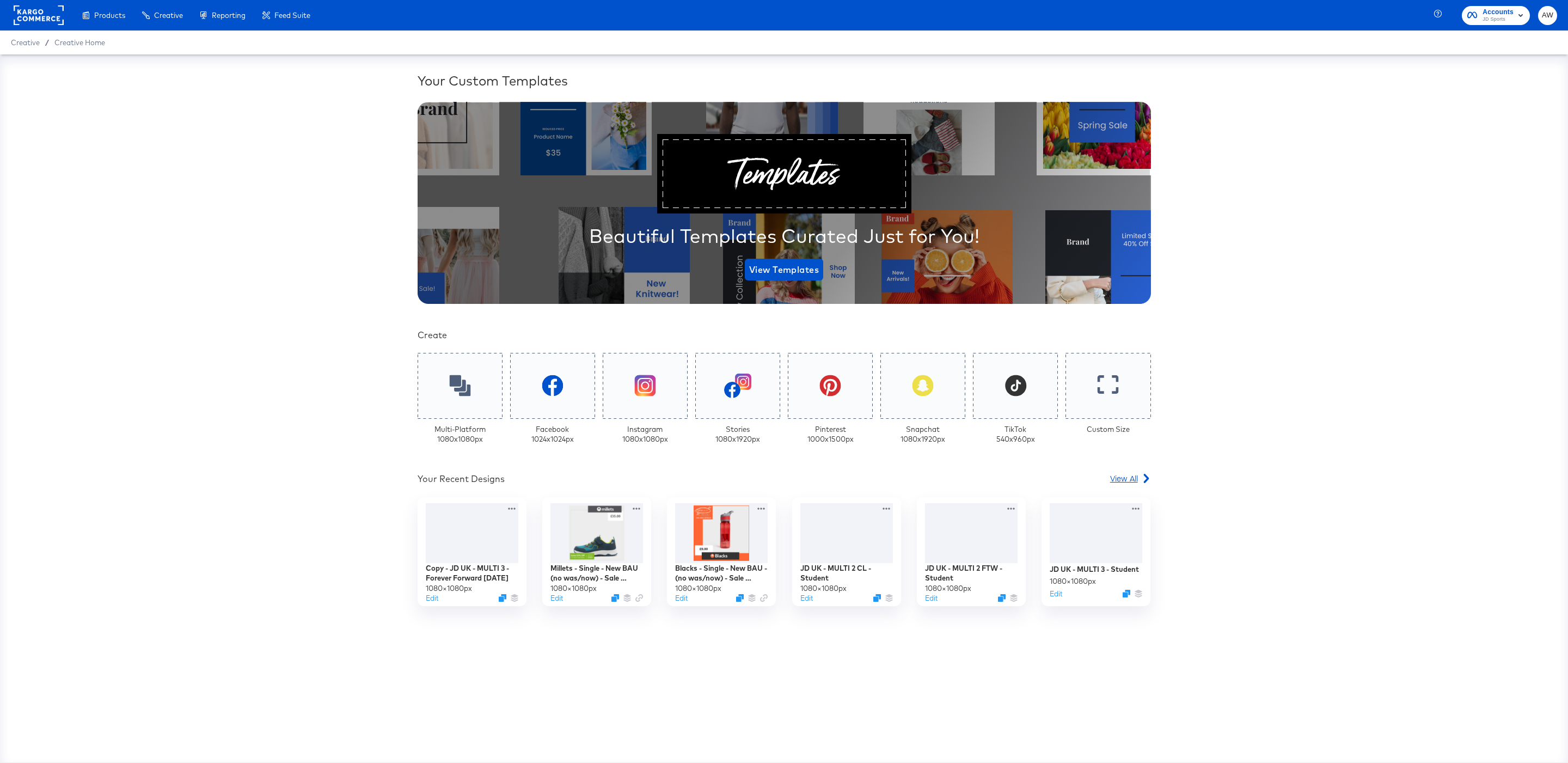
click at [1130, 481] on span "View All" at bounding box center [1124, 478] width 28 height 11
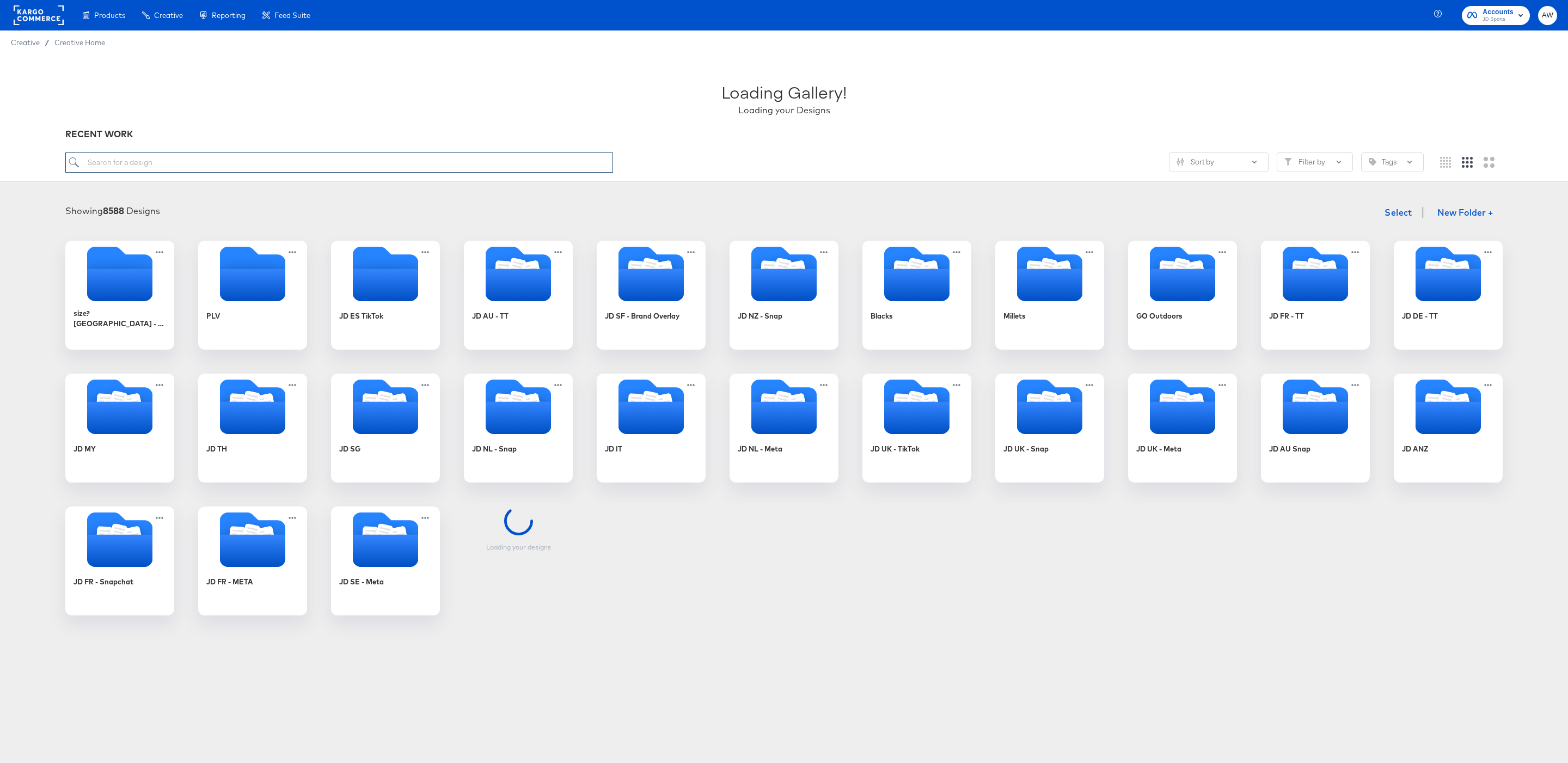
click at [586, 158] on input "search" at bounding box center [339, 162] width 548 height 20
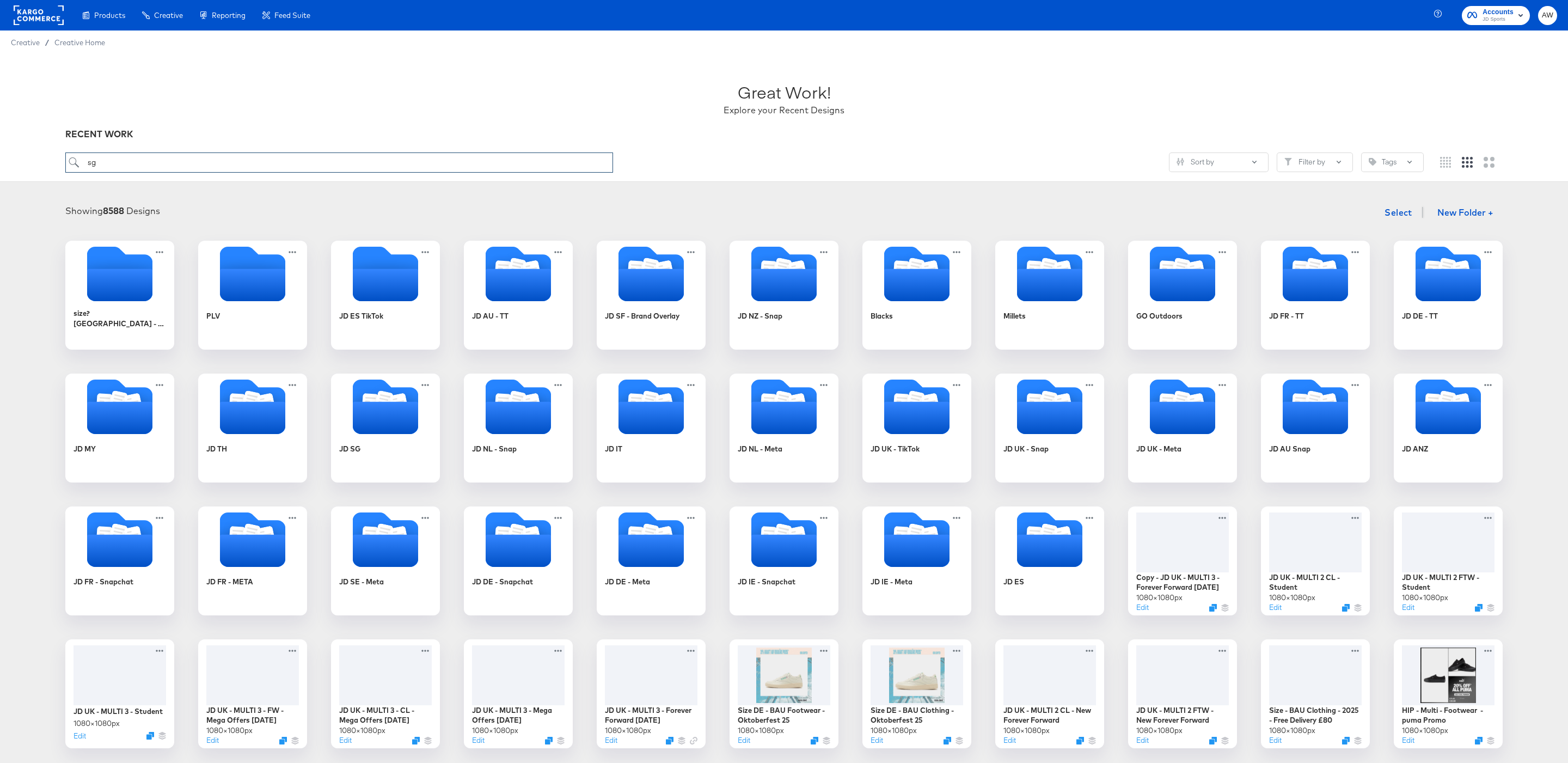
type input "sg"
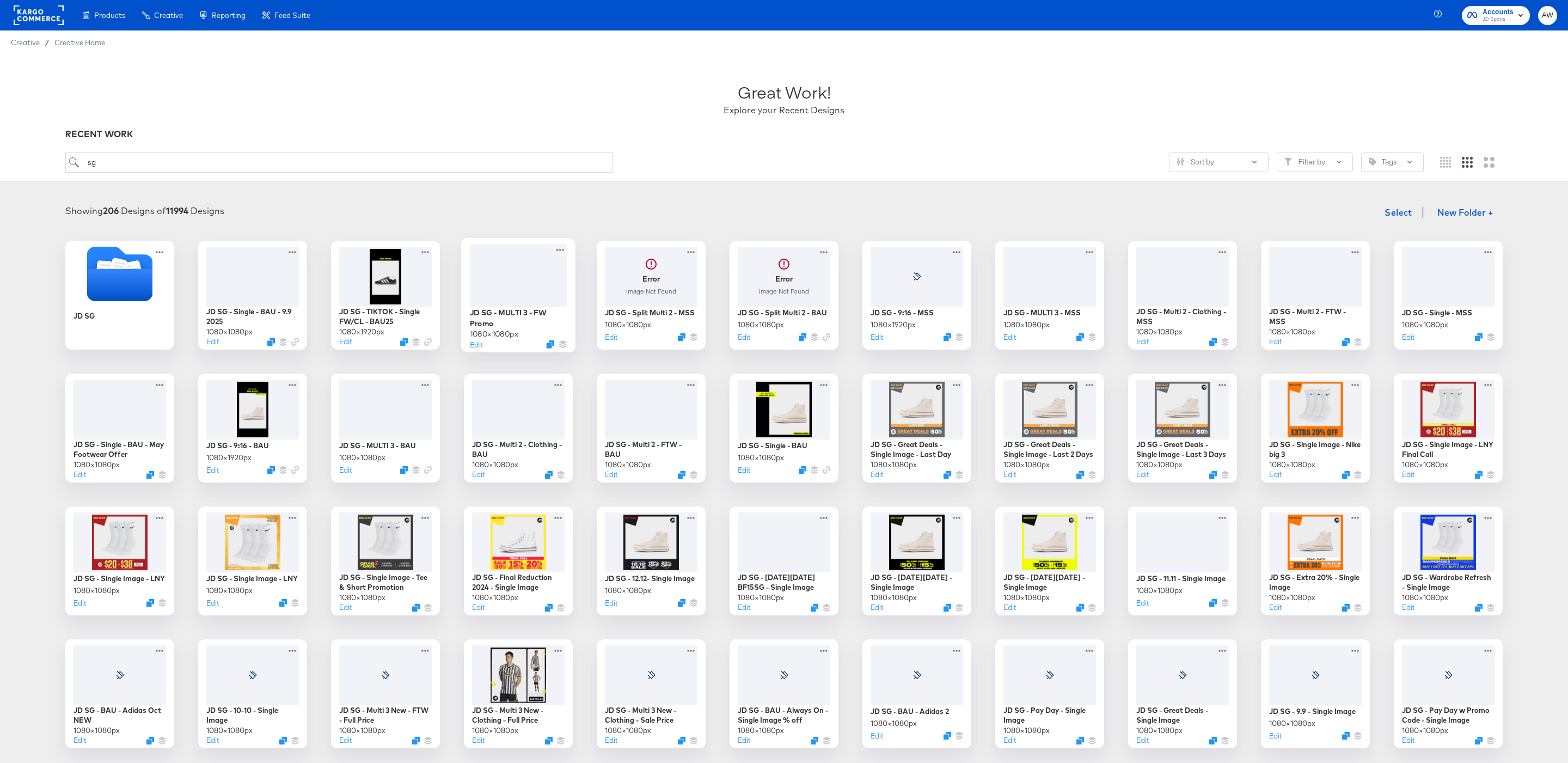
click at [531, 283] on div at bounding box center [519, 275] width 97 height 63
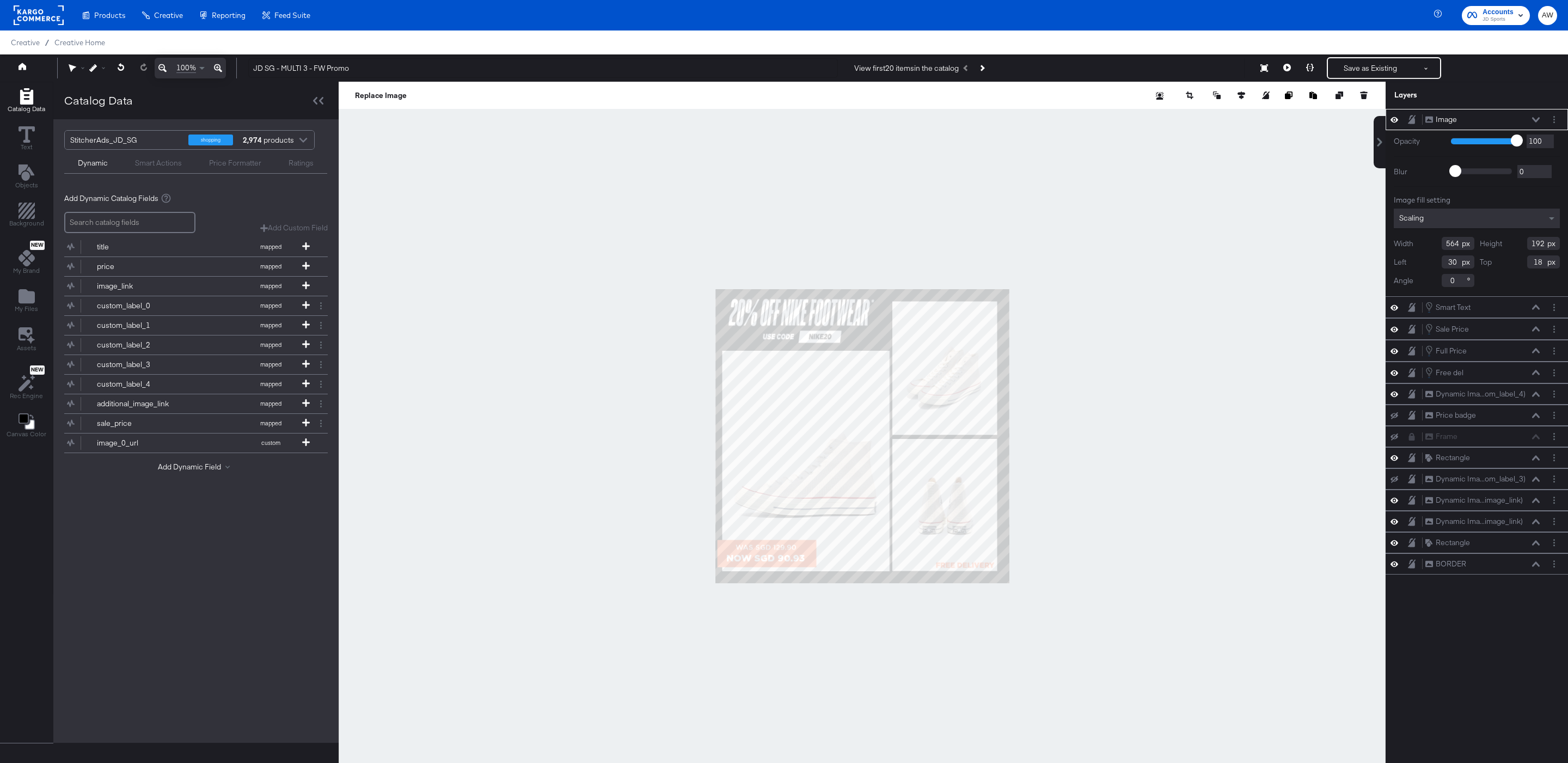
click at [486, 227] on div at bounding box center [862, 436] width 1047 height 709
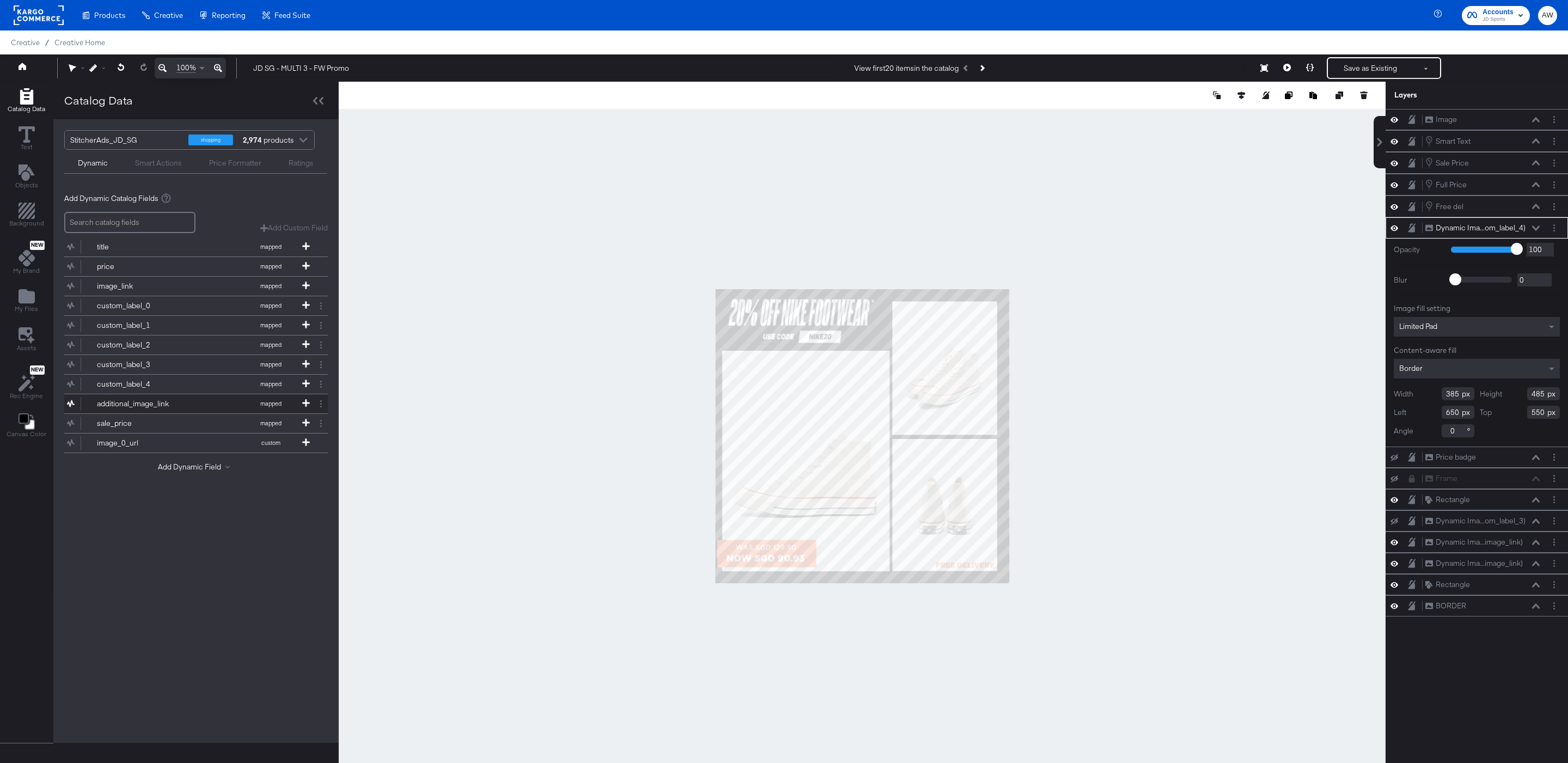
scroll to position [28, 0]
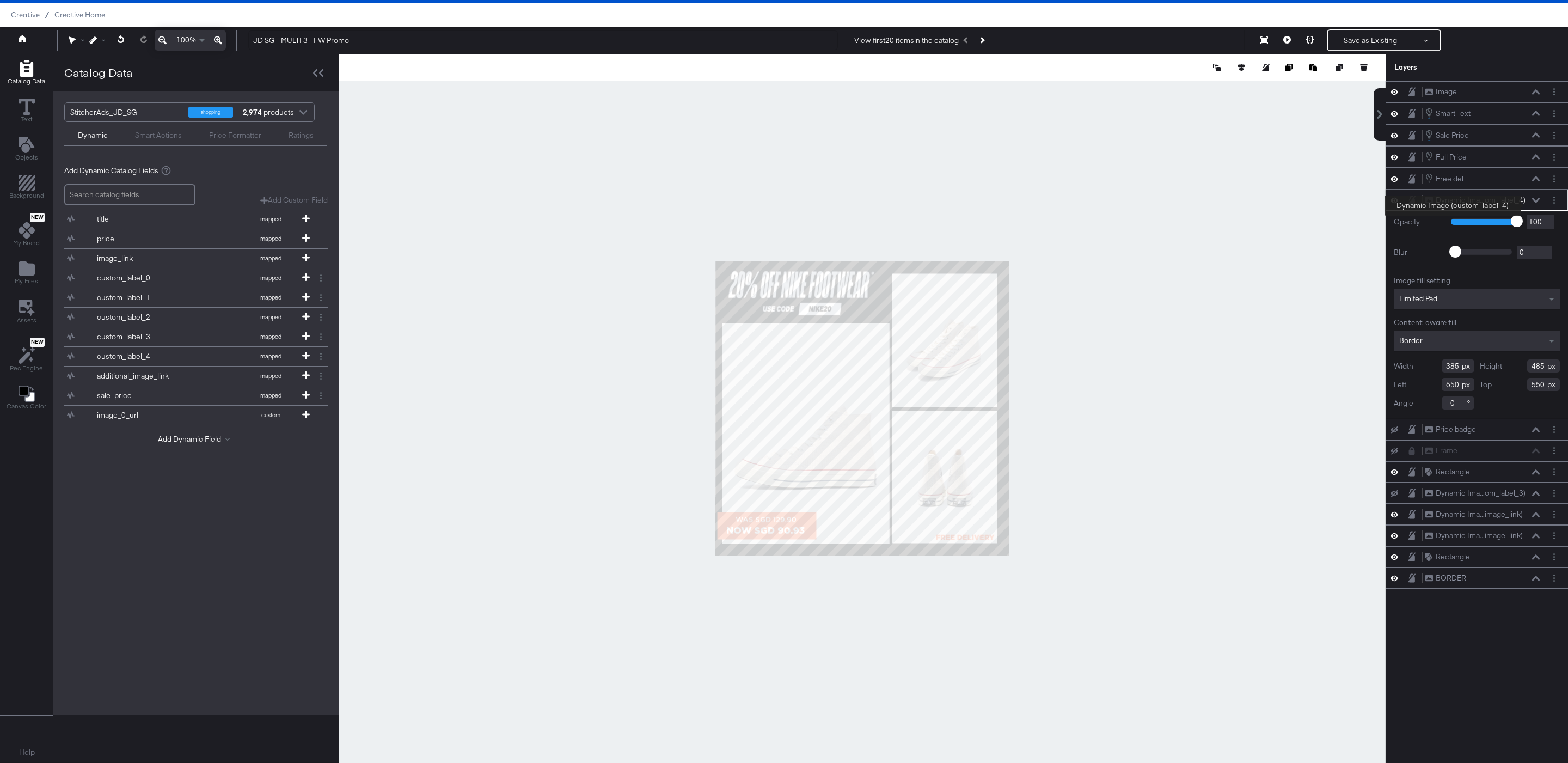
click at [1517, 205] on div "Dynamic Ima...om_label_4)" at bounding box center [1481, 200] width 90 height 10
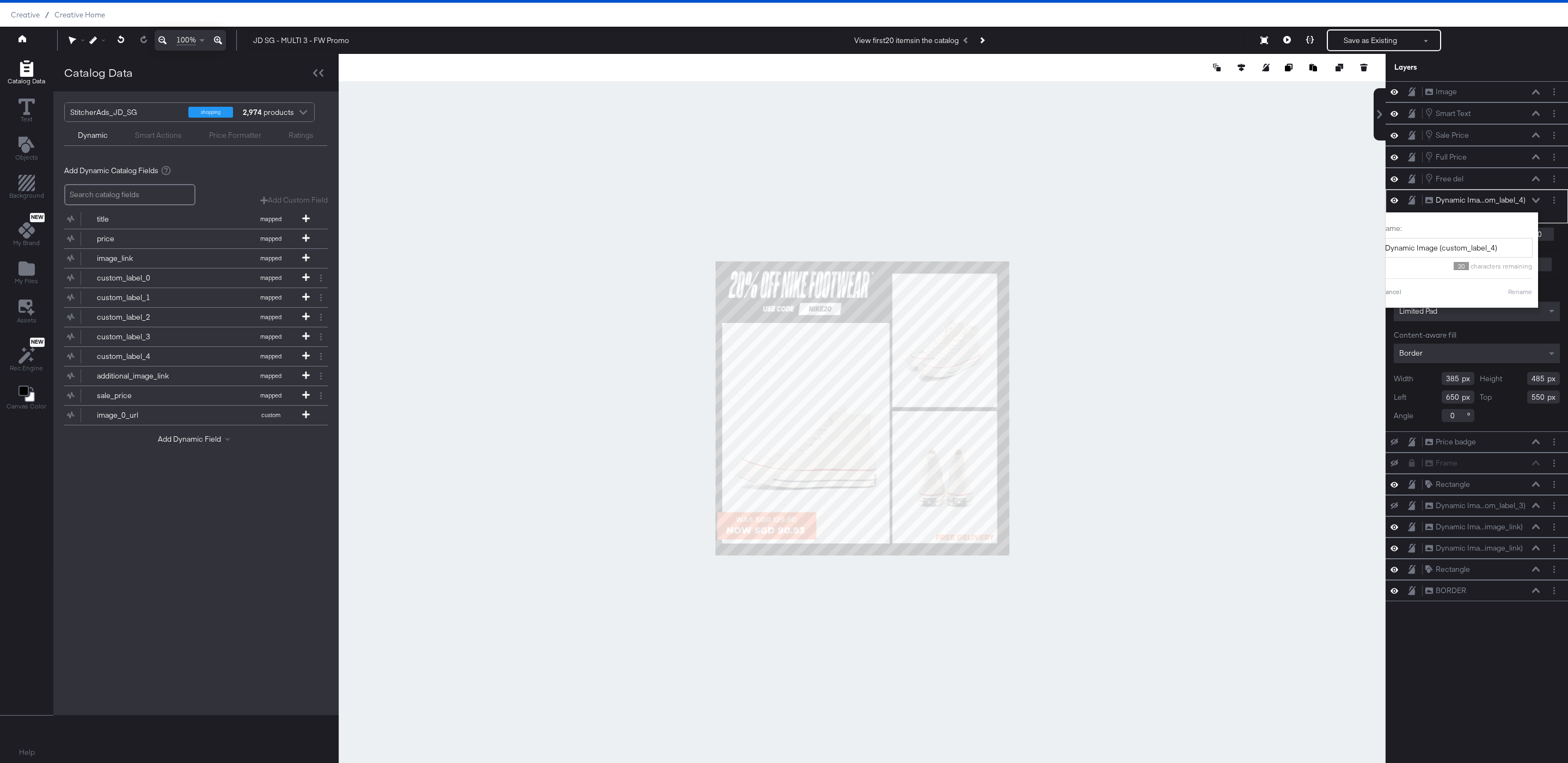
click at [1268, 248] on div at bounding box center [862, 409] width 1047 height 709
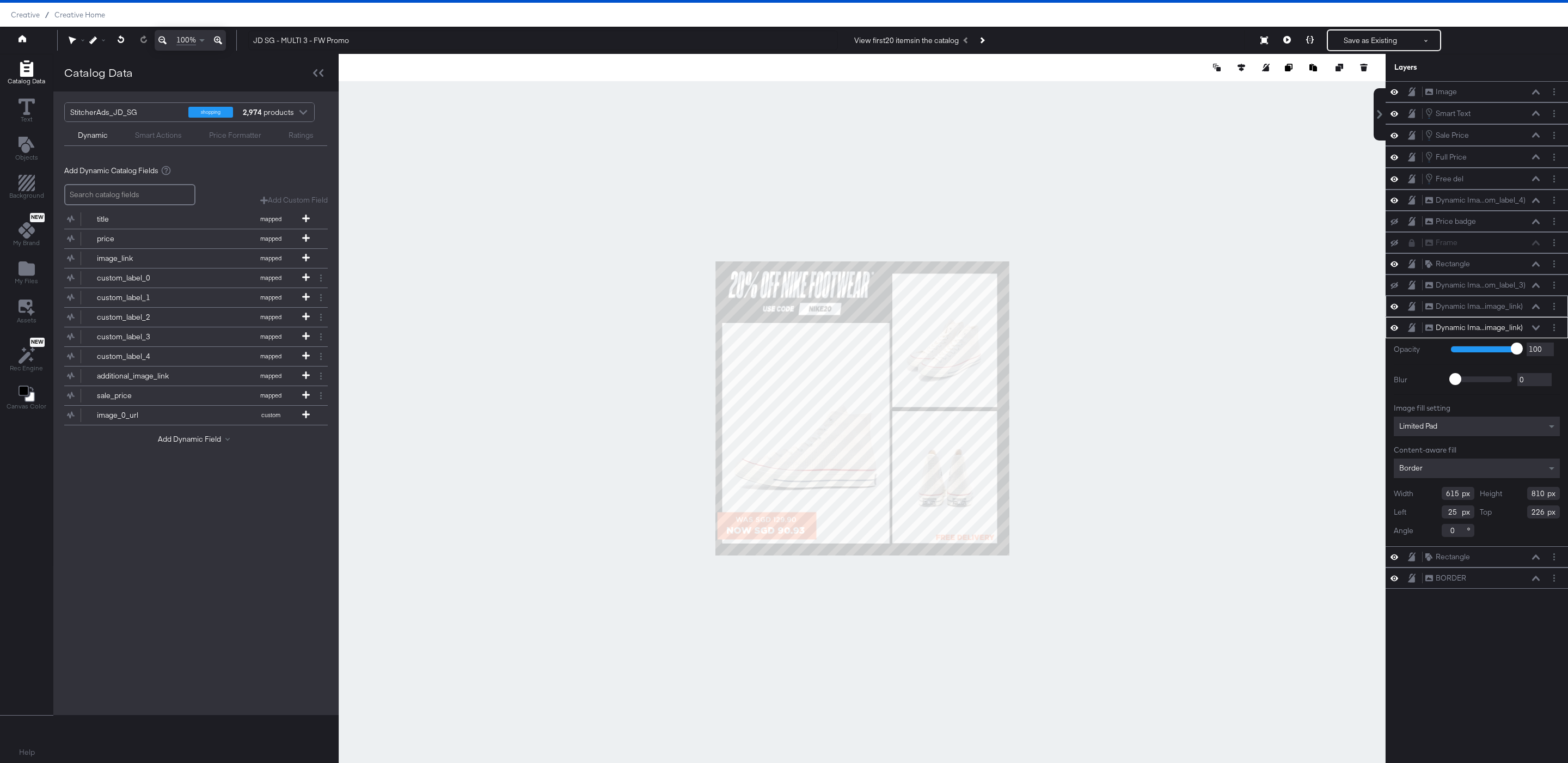
click at [1511, 317] on div "Dynamic Ima...image_link) Dynamic Image (additional_image_link)" at bounding box center [1477, 306] width 183 height 21
click at [1511, 333] on div "Dynamic Ima...image_link)" at bounding box center [1479, 328] width 87 height 10
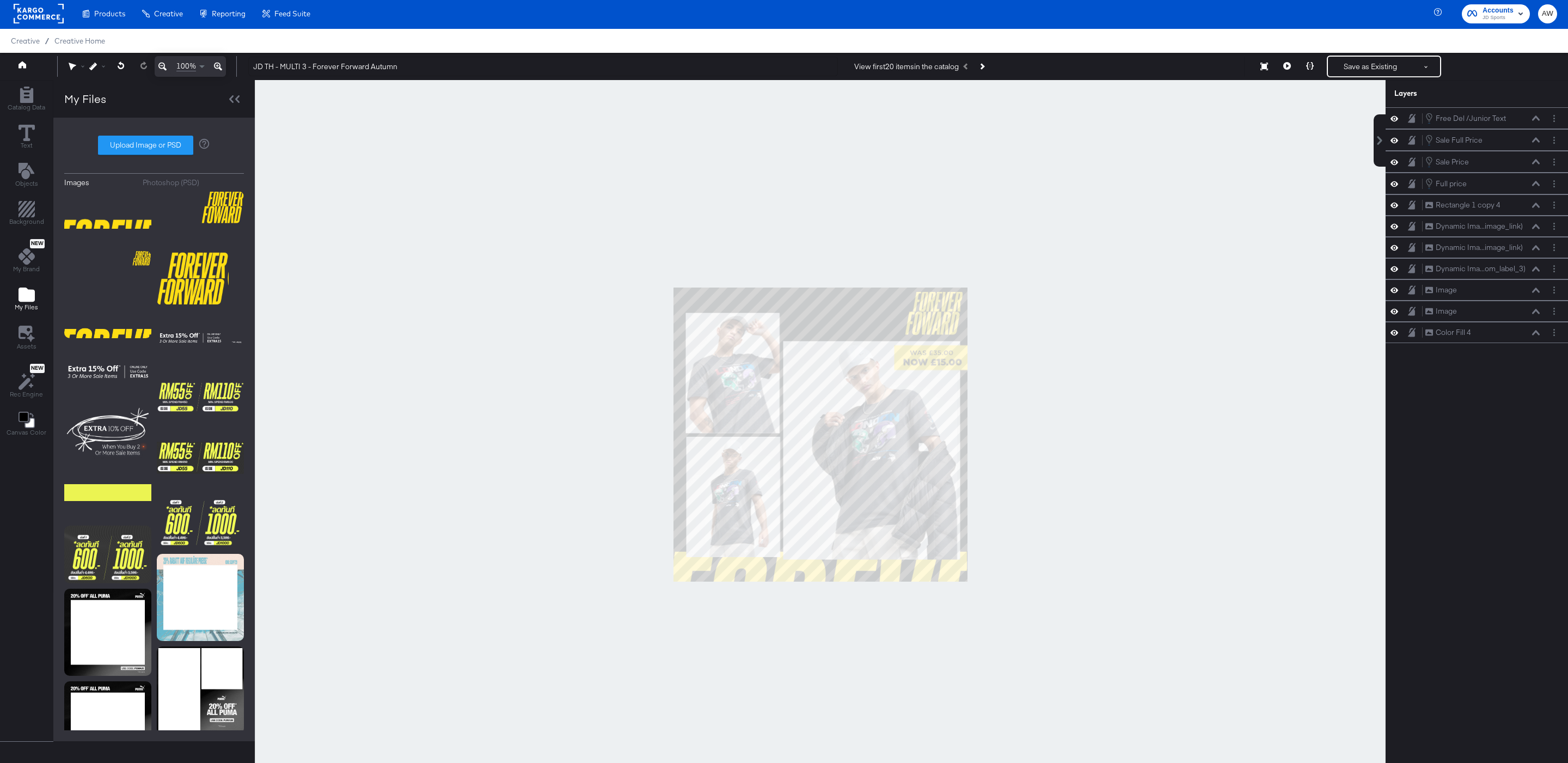
scroll to position [2, 0]
click at [421, 146] on div at bounding box center [821, 434] width 1131 height 709
click at [26, 135] on icon at bounding box center [26, 133] width 16 height 16
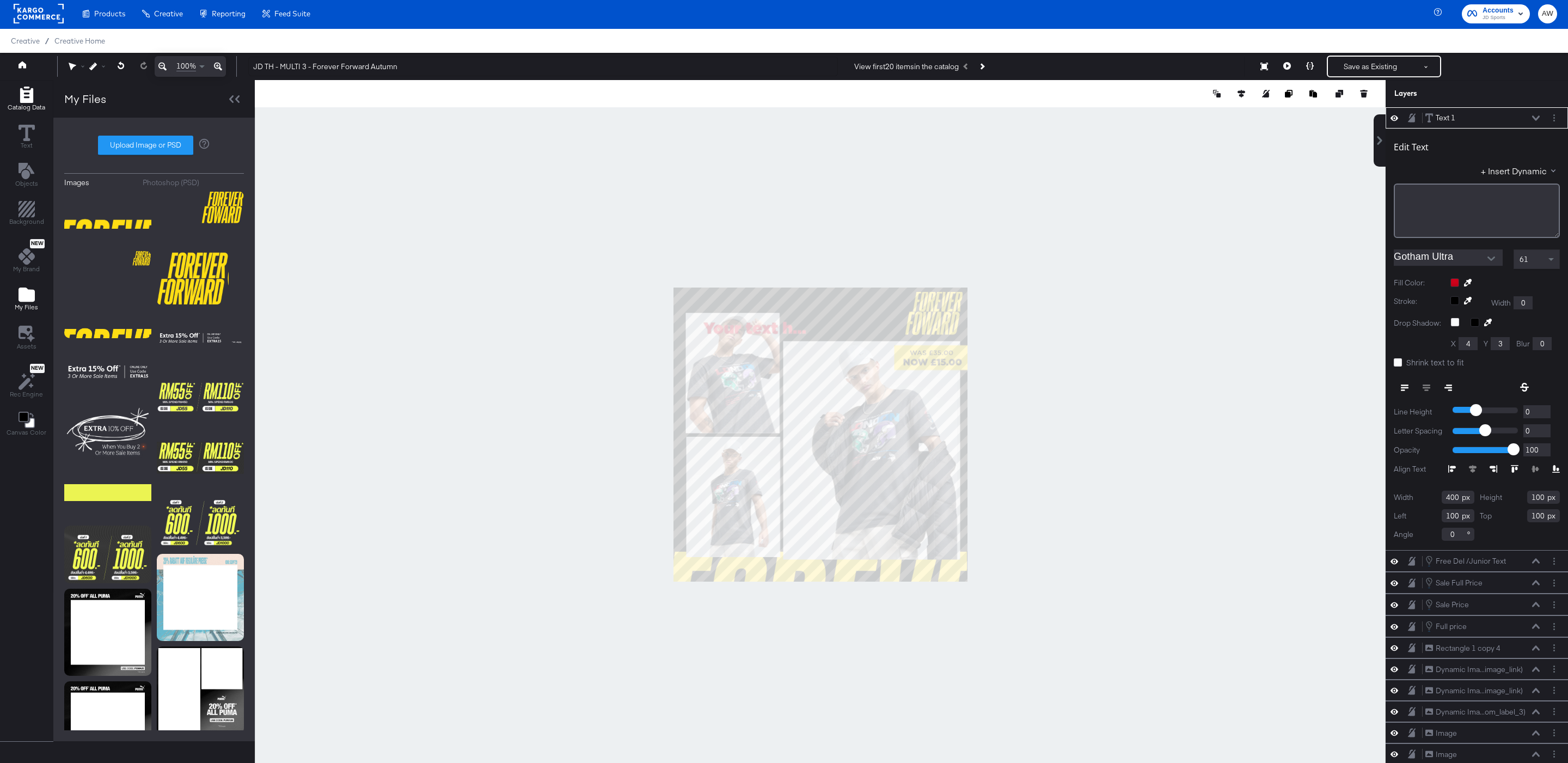
click at [31, 110] on span "Catalog Data" at bounding box center [27, 107] width 38 height 9
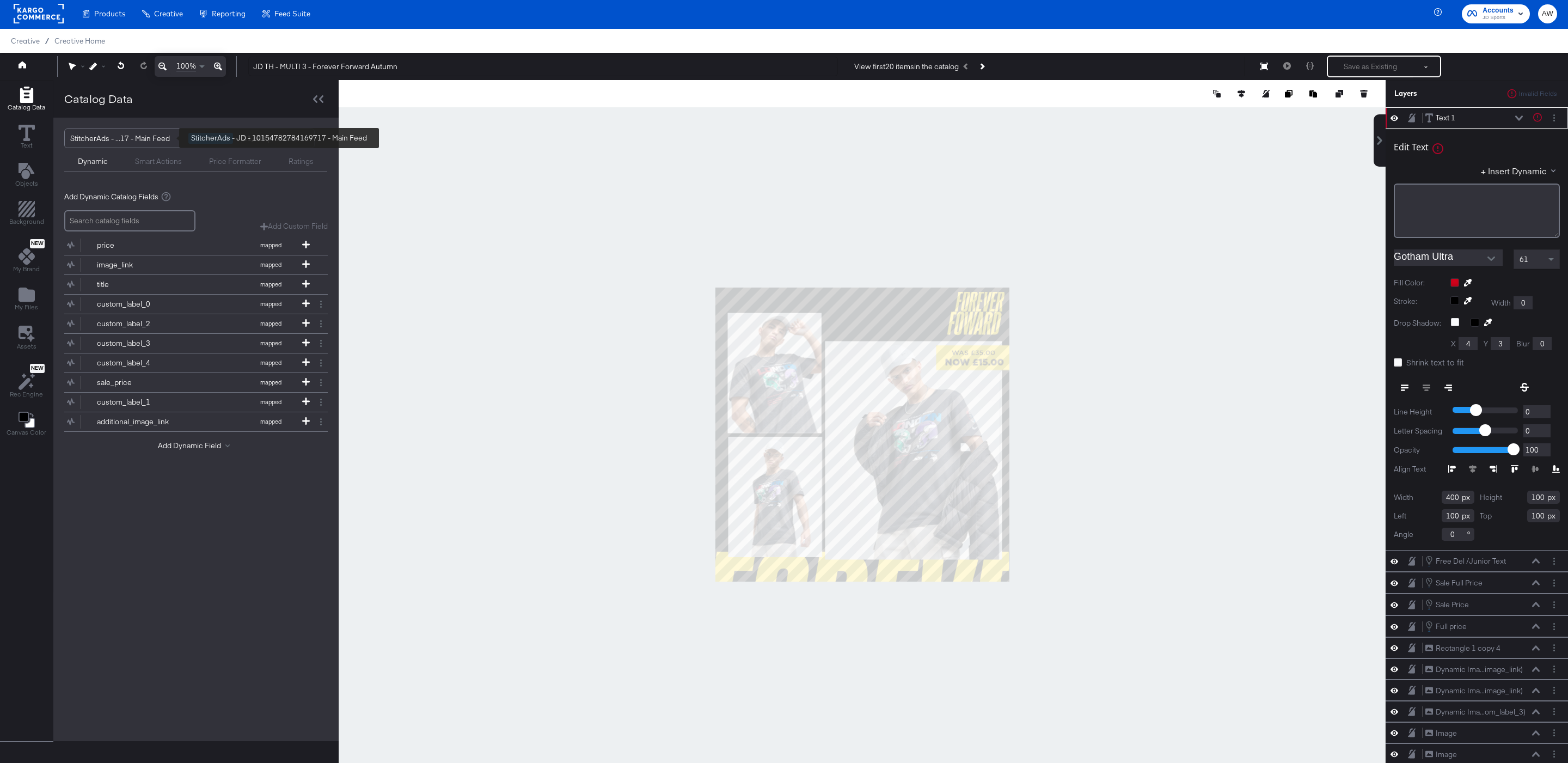
click at [158, 146] on div "StitcherAds - ...17 - Main Feed" at bounding box center [125, 138] width 110 height 18
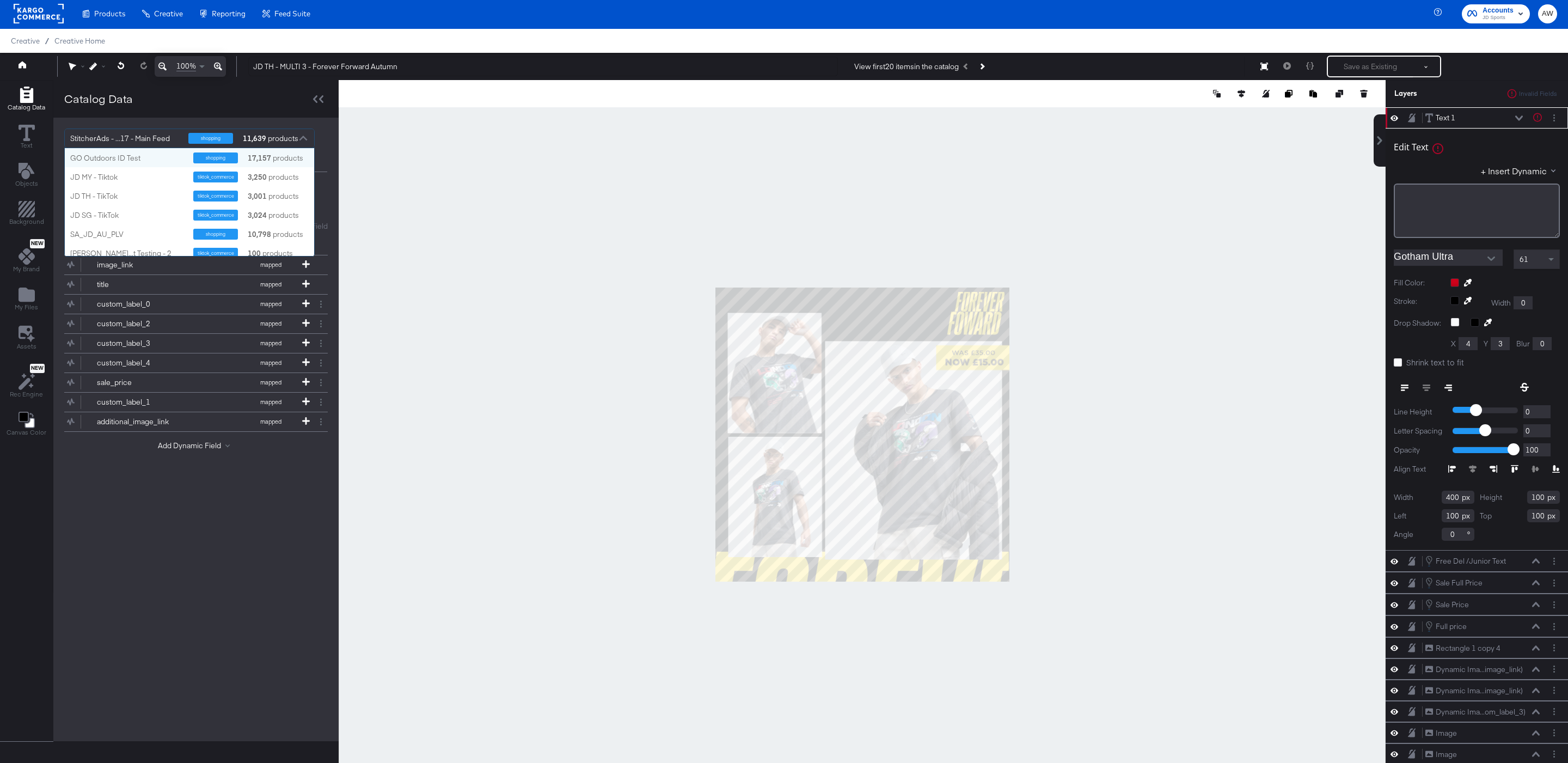
scroll to position [108, 248]
type input "sg"
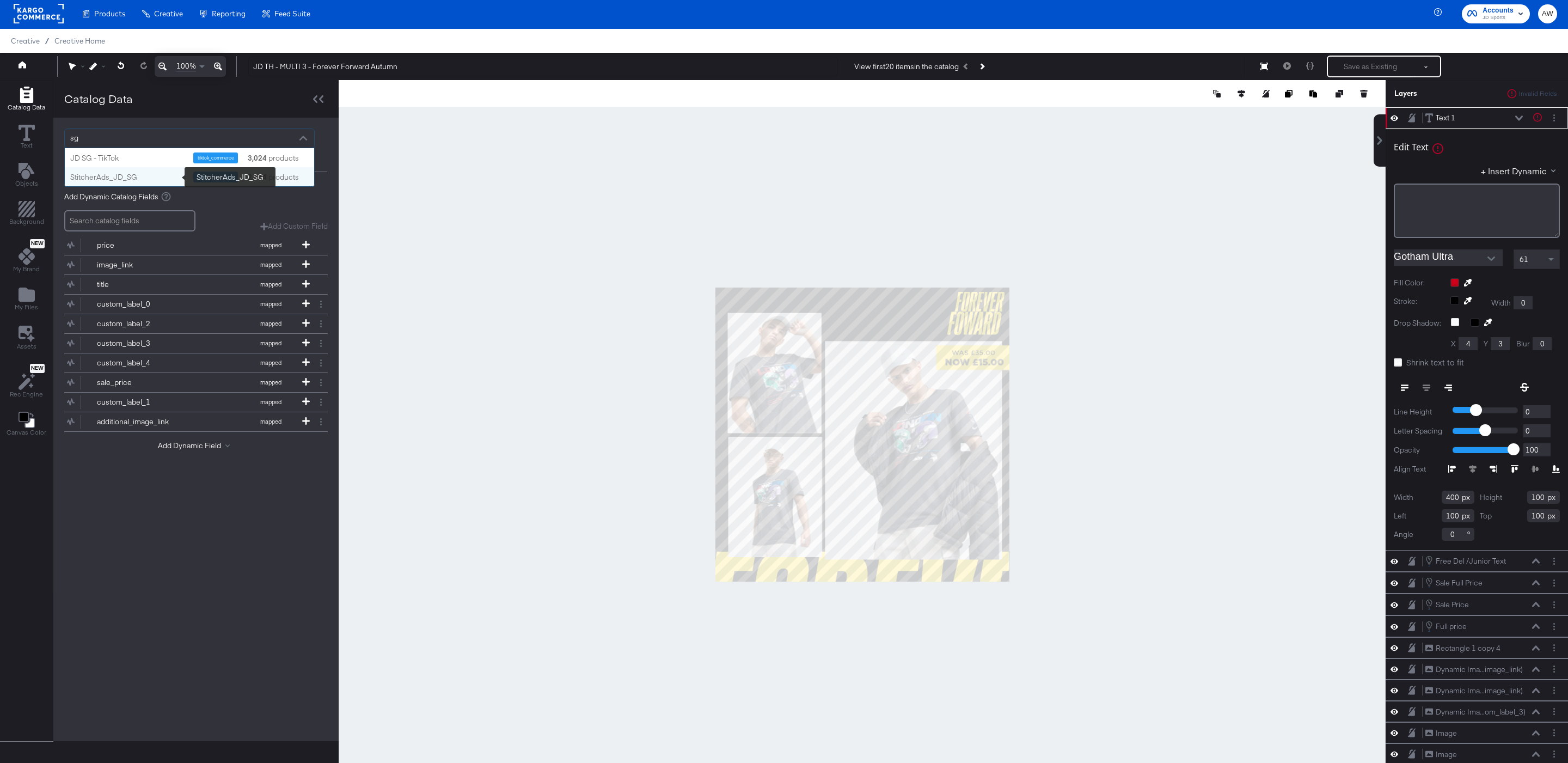
click at [170, 177] on div "StitcherAds_JD_SG" at bounding box center [127, 177] width 115 height 10
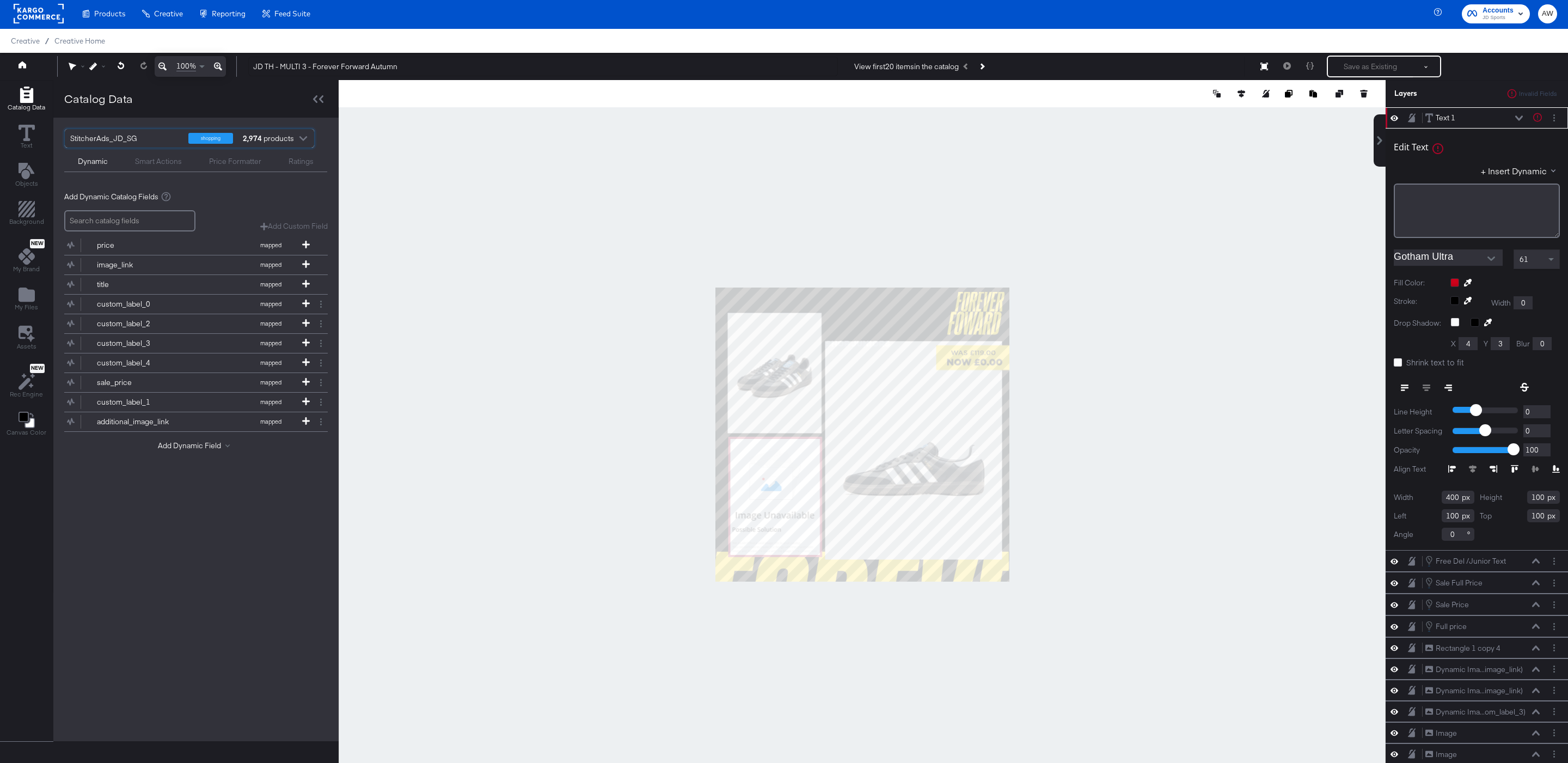
click at [398, 161] on div at bounding box center [862, 434] width 1047 height 709
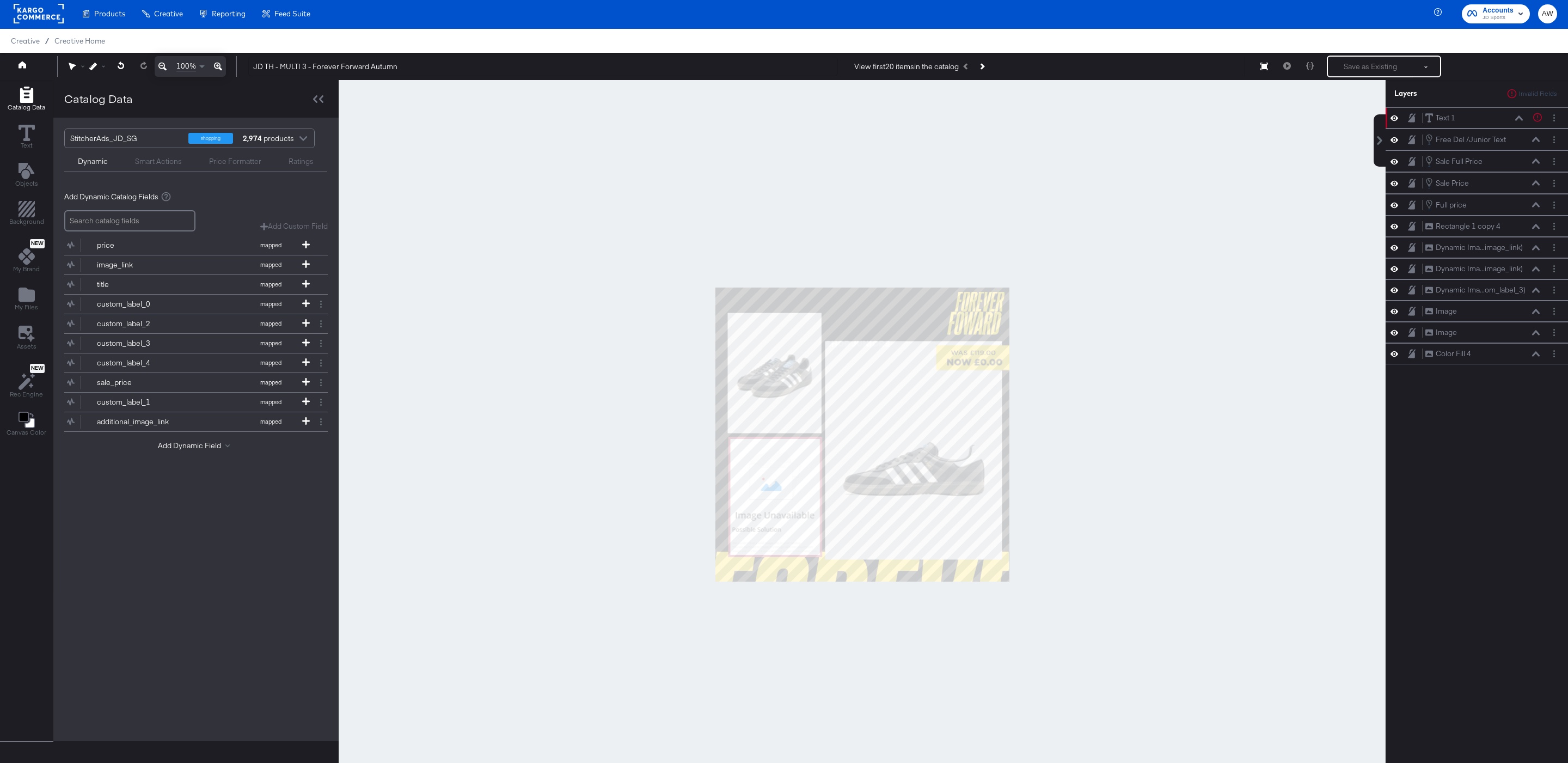
click at [892, 245] on div at bounding box center [862, 434] width 1047 height 709
click at [987, 71] on button "Next Product" at bounding box center [981, 66] width 15 height 19
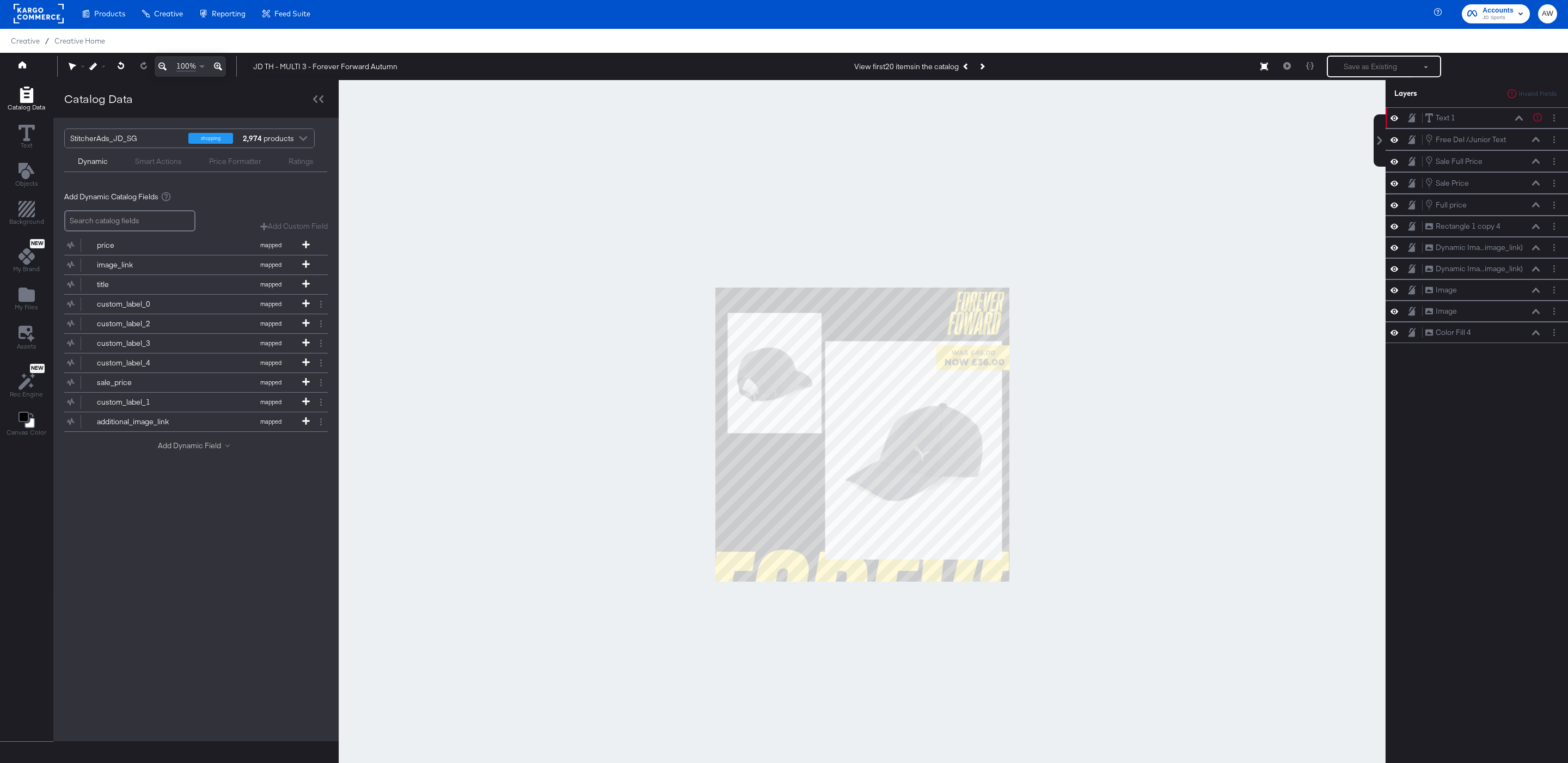
click at [177, 451] on button "Add Dynamic Field" at bounding box center [195, 446] width 76 height 10
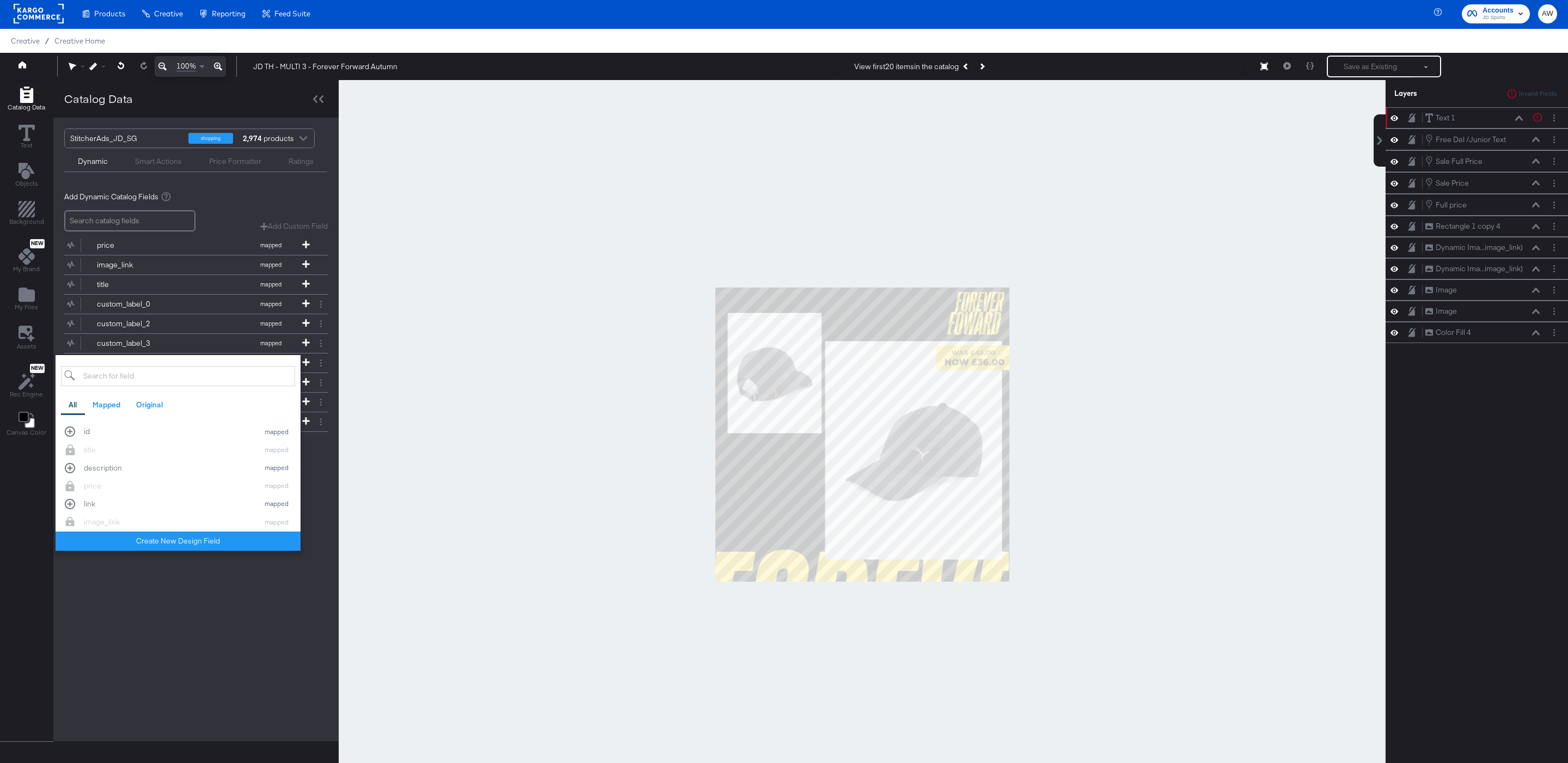
click at [301, 586] on div "StitcherAds_JD_SG shopping 2,974 products Dynamic Smart Actions Price Formatter…" at bounding box center [196, 429] width 285 height 624
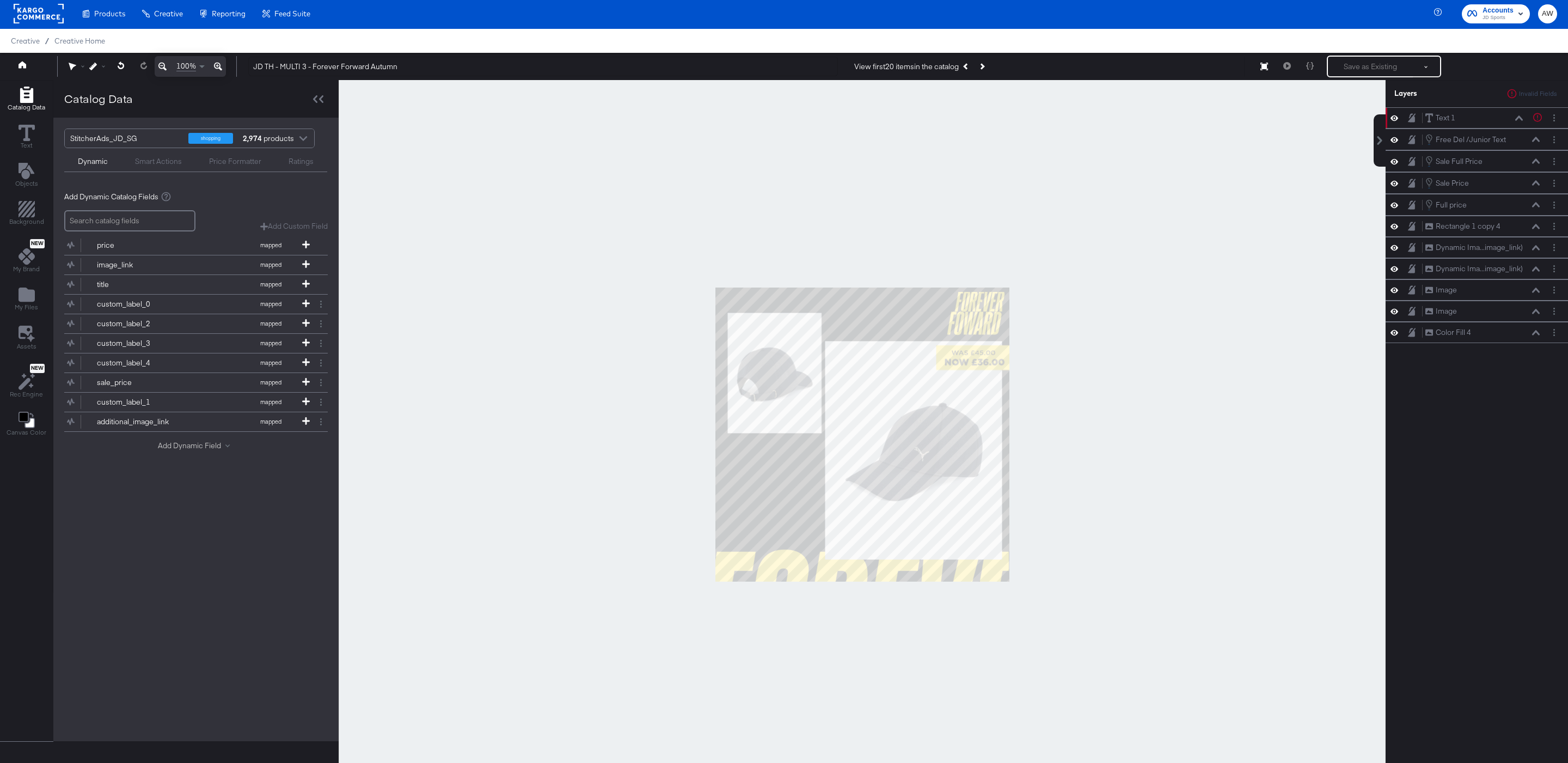
click at [187, 451] on button "Add Dynamic Field" at bounding box center [195, 446] width 76 height 10
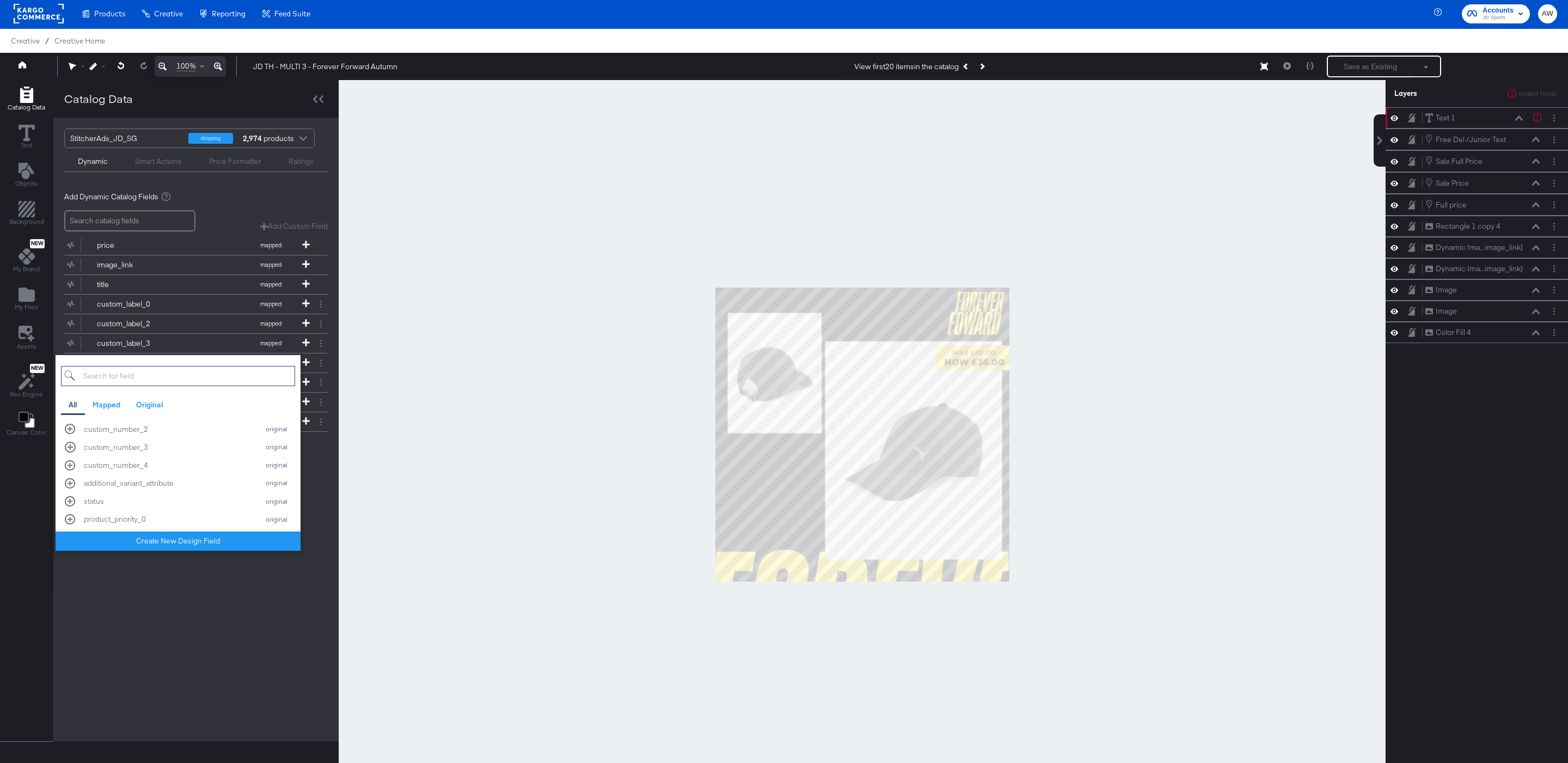
scroll to position [1648, 0]
click at [149, 645] on div "StitcherAds_JD_SG shopping 2,974 products Dynamic Smart Actions Price Formatter…" at bounding box center [196, 429] width 285 height 624
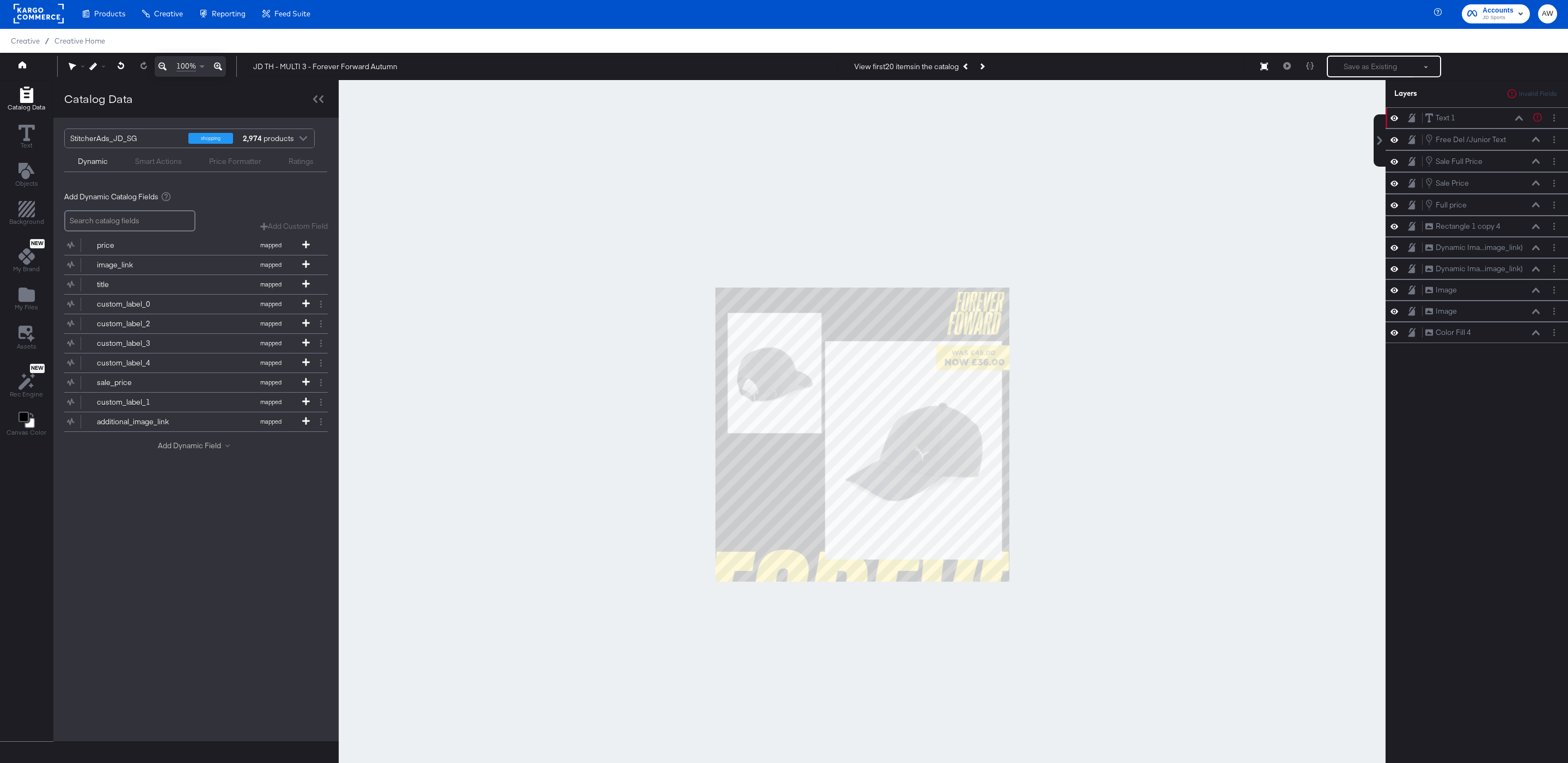
click at [201, 451] on button "Add Dynamic Field" at bounding box center [195, 446] width 76 height 10
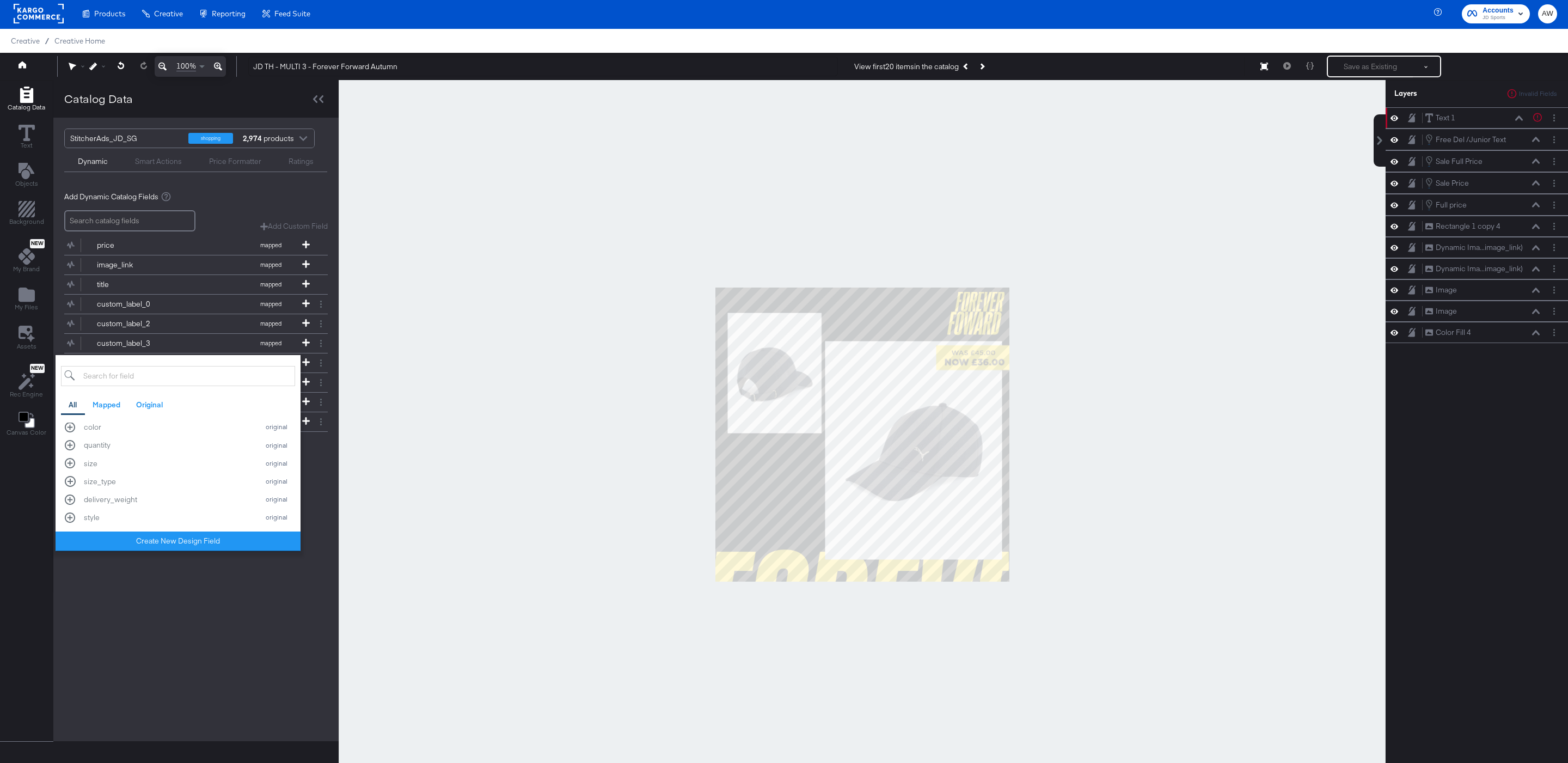
scroll to position [653, 0]
click at [188, 607] on div "StitcherAds_JD_SG shopping 2,974 products Dynamic Smart Actions Price Formatter…" at bounding box center [196, 429] width 285 height 624
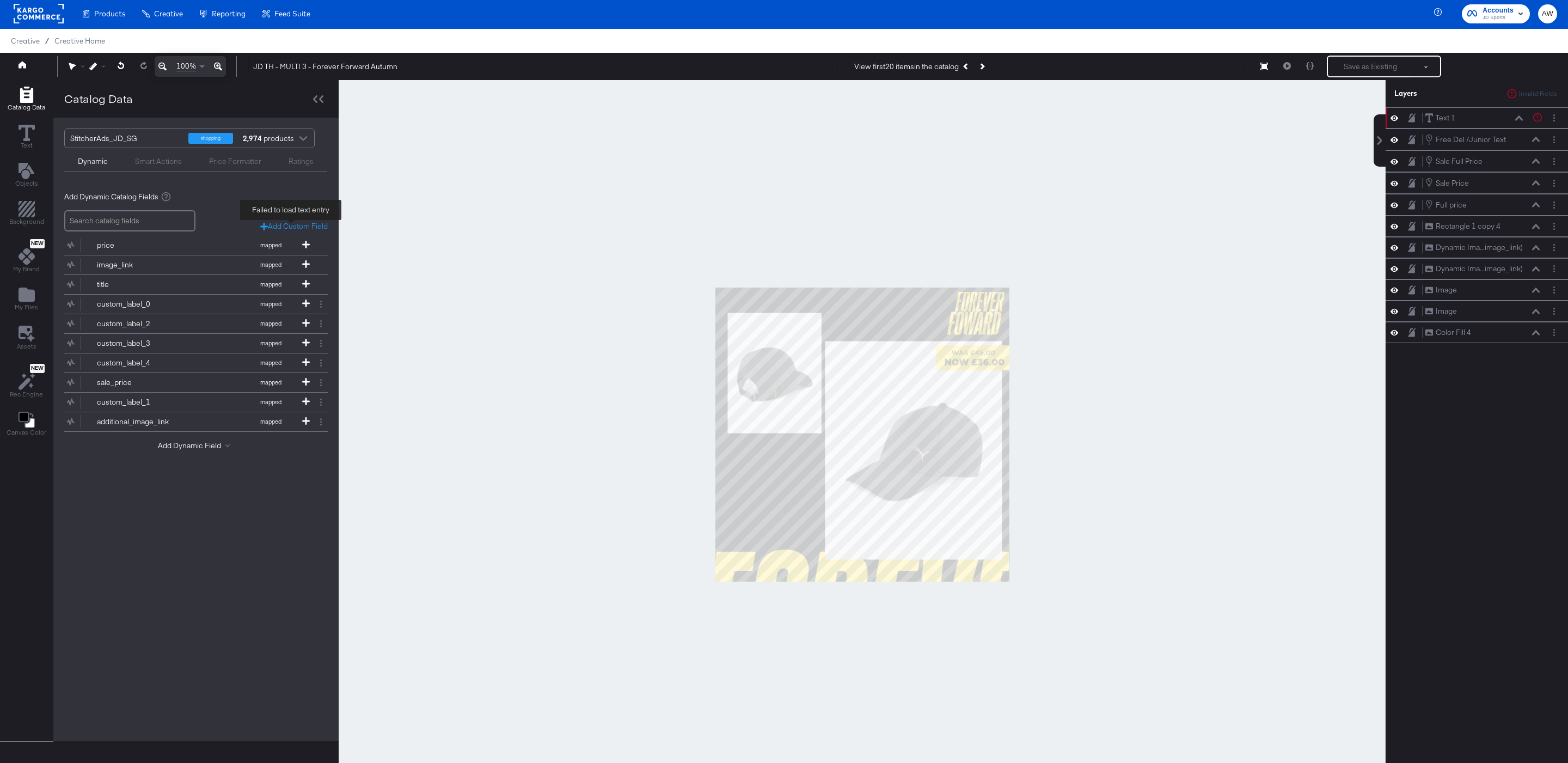
click at [286, 229] on div "Add Custom Field" at bounding box center [294, 226] width 68 height 10
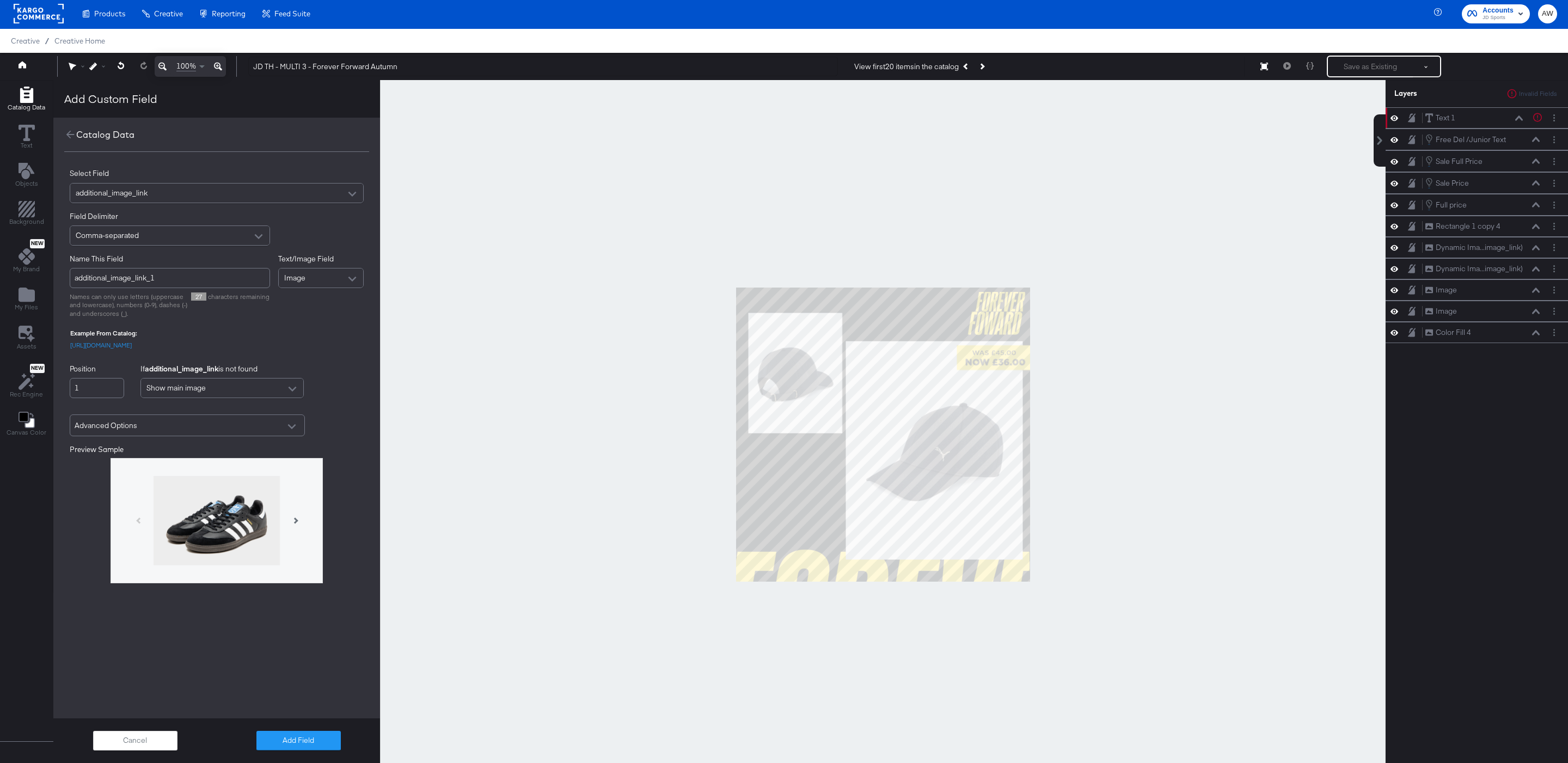
click at [187, 191] on div "additional_image_link" at bounding box center [216, 192] width 293 height 19
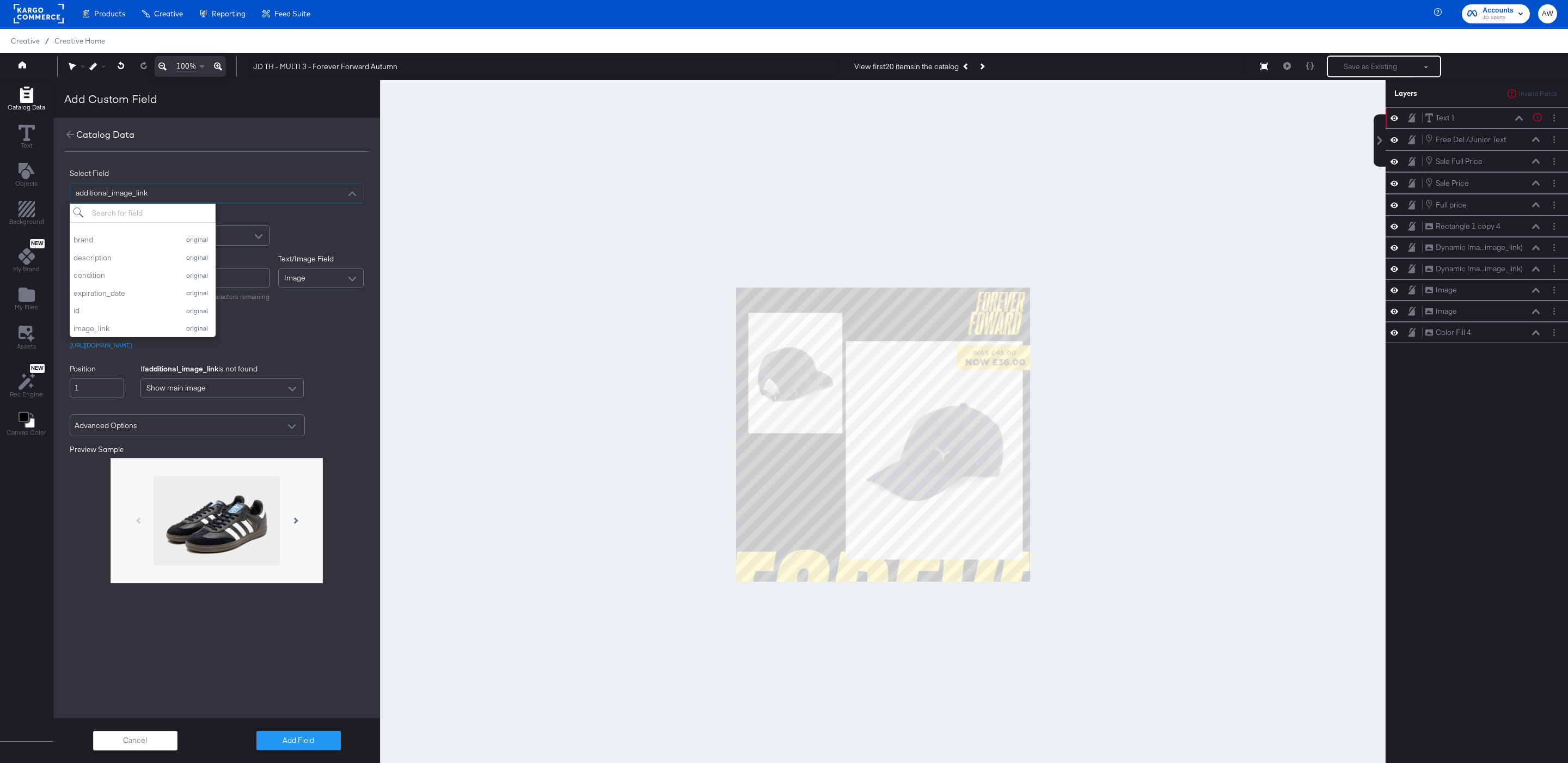
click at [296, 146] on div "Catalog Data" at bounding box center [217, 135] width 327 height 34
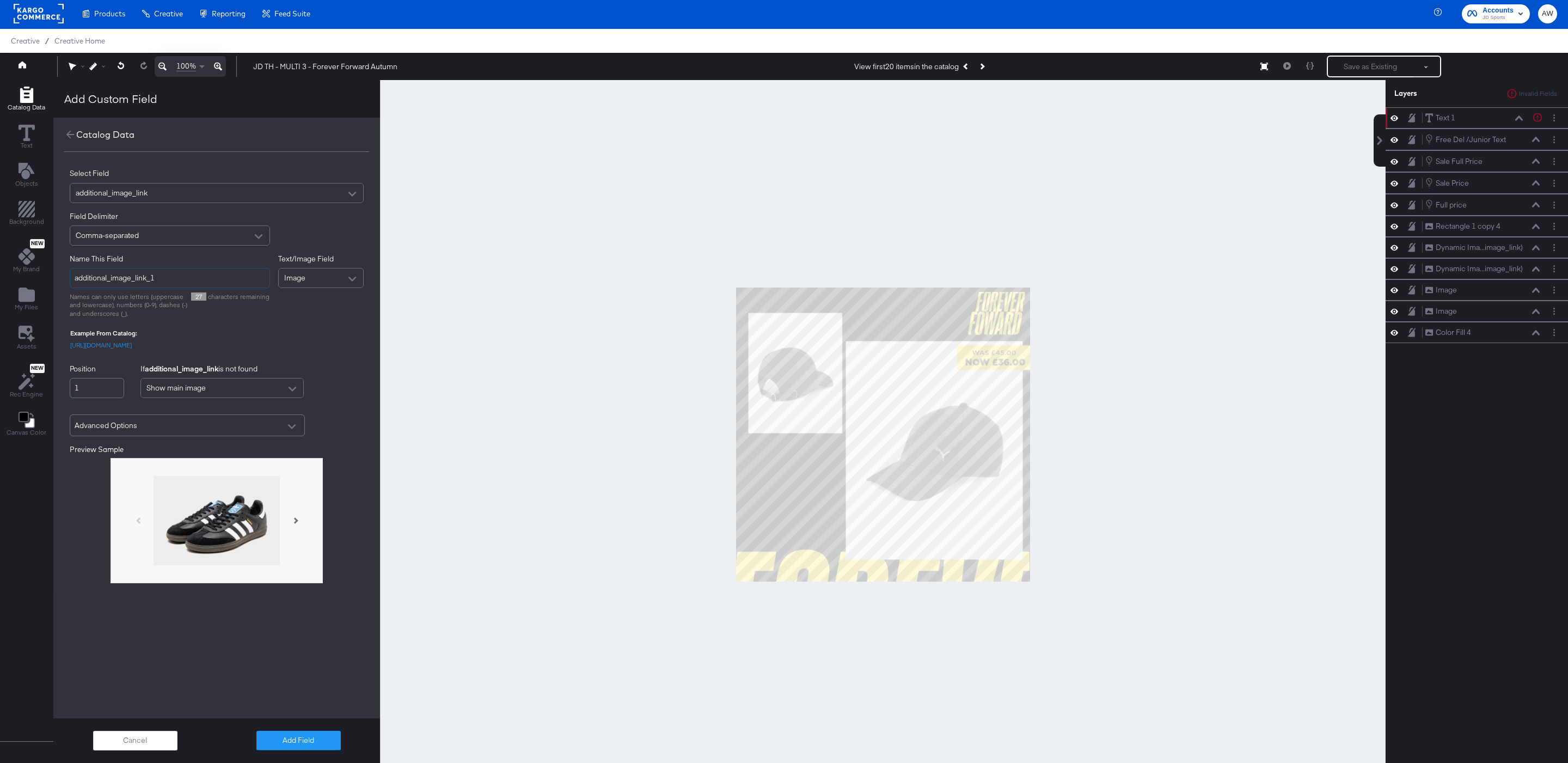
click at [240, 271] on input "additional_image_link_1" at bounding box center [169, 278] width 200 height 20
click at [93, 395] on input "1" at bounding box center [96, 388] width 54 height 20
type input "additional_image_link_NaN"
type input "3"
type input "additional_image_link_3"
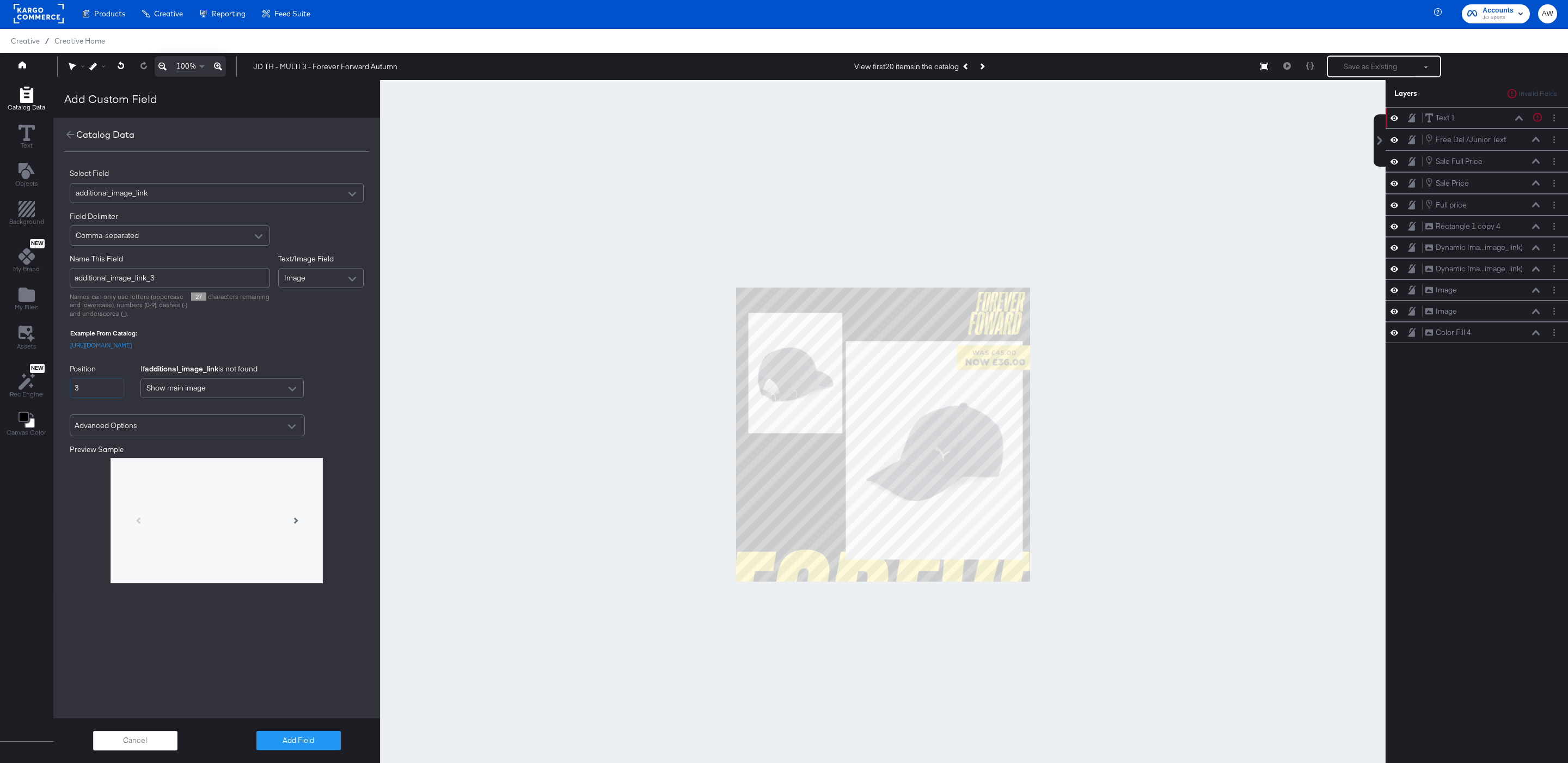
type input "3"
click at [251, 343] on div "[URL][DOMAIN_NAME]" at bounding box center [216, 348] width 293 height 16
click at [102, 383] on input "3" at bounding box center [96, 388] width 54 height 20
type input "2"
type input "additional_image_link_2"
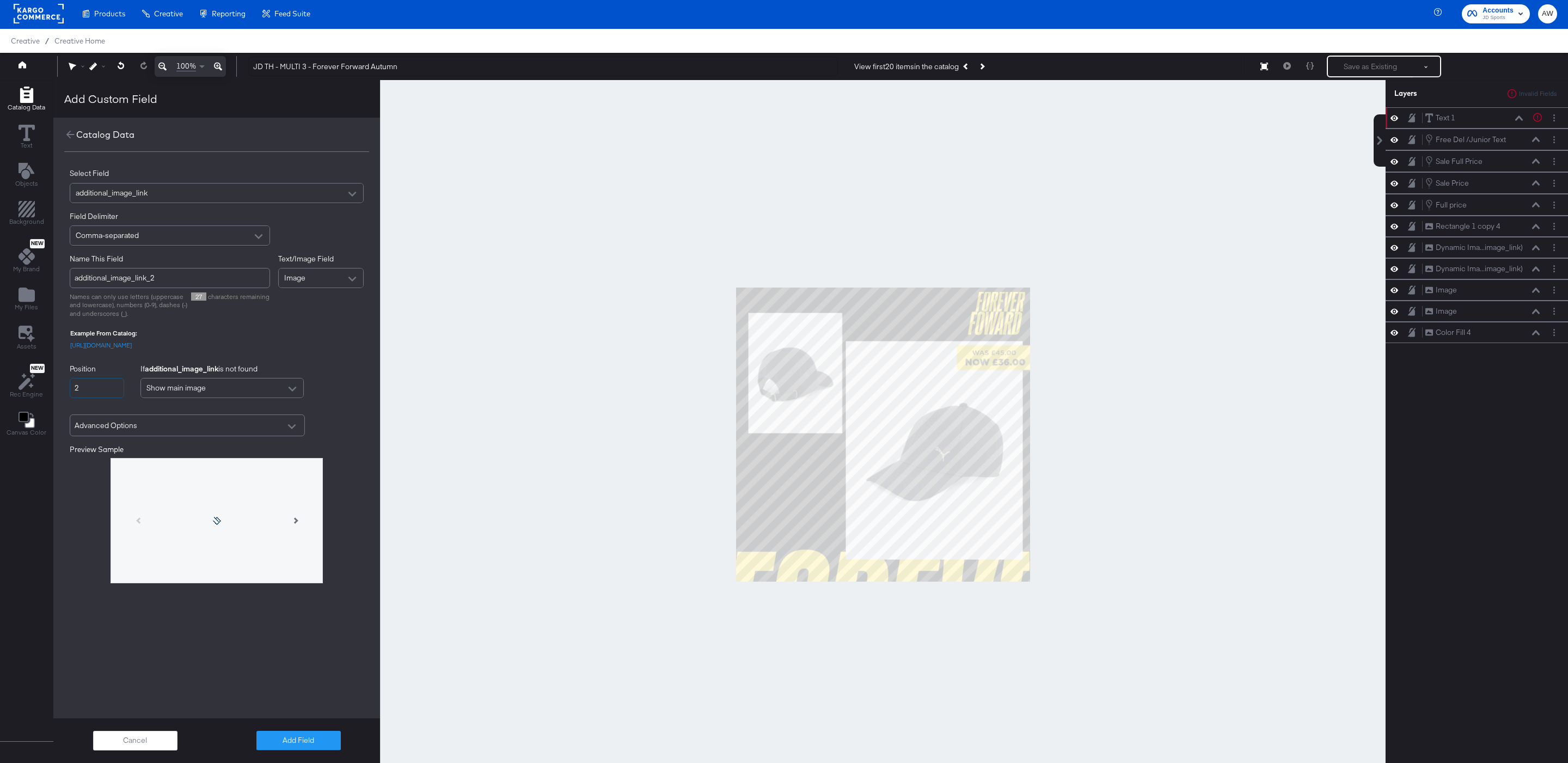
type input "2"
click at [172, 622] on div "Select Field additional_image_link Field Delimiter Comma-separated Name This Fi…" at bounding box center [217, 408] width 327 height 512
click at [277, 751] on div "Cancel Add Field" at bounding box center [217, 740] width 327 height 44
click at [276, 743] on button "Add Field" at bounding box center [298, 740] width 85 height 19
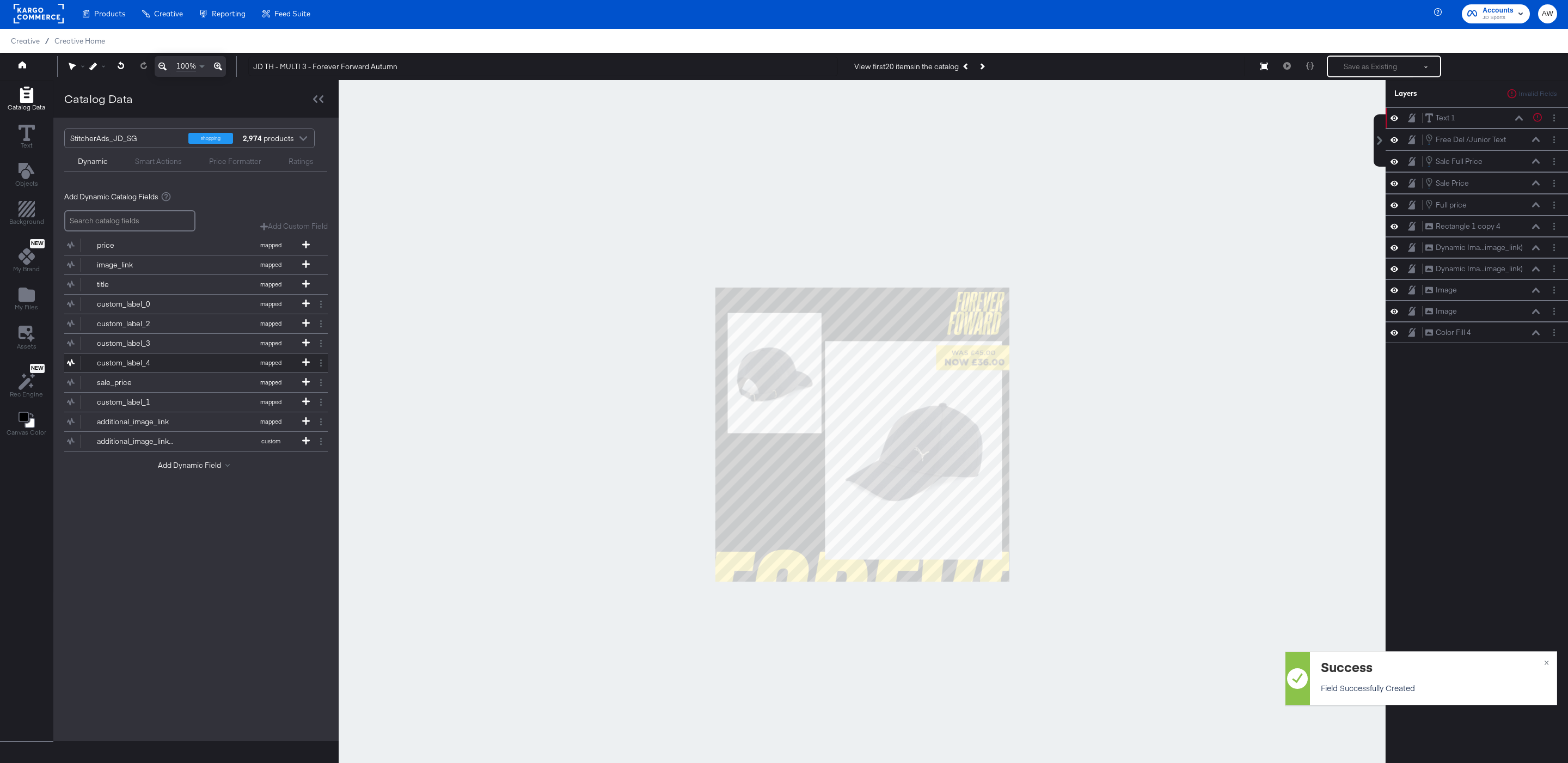
scroll to position [28, 0]
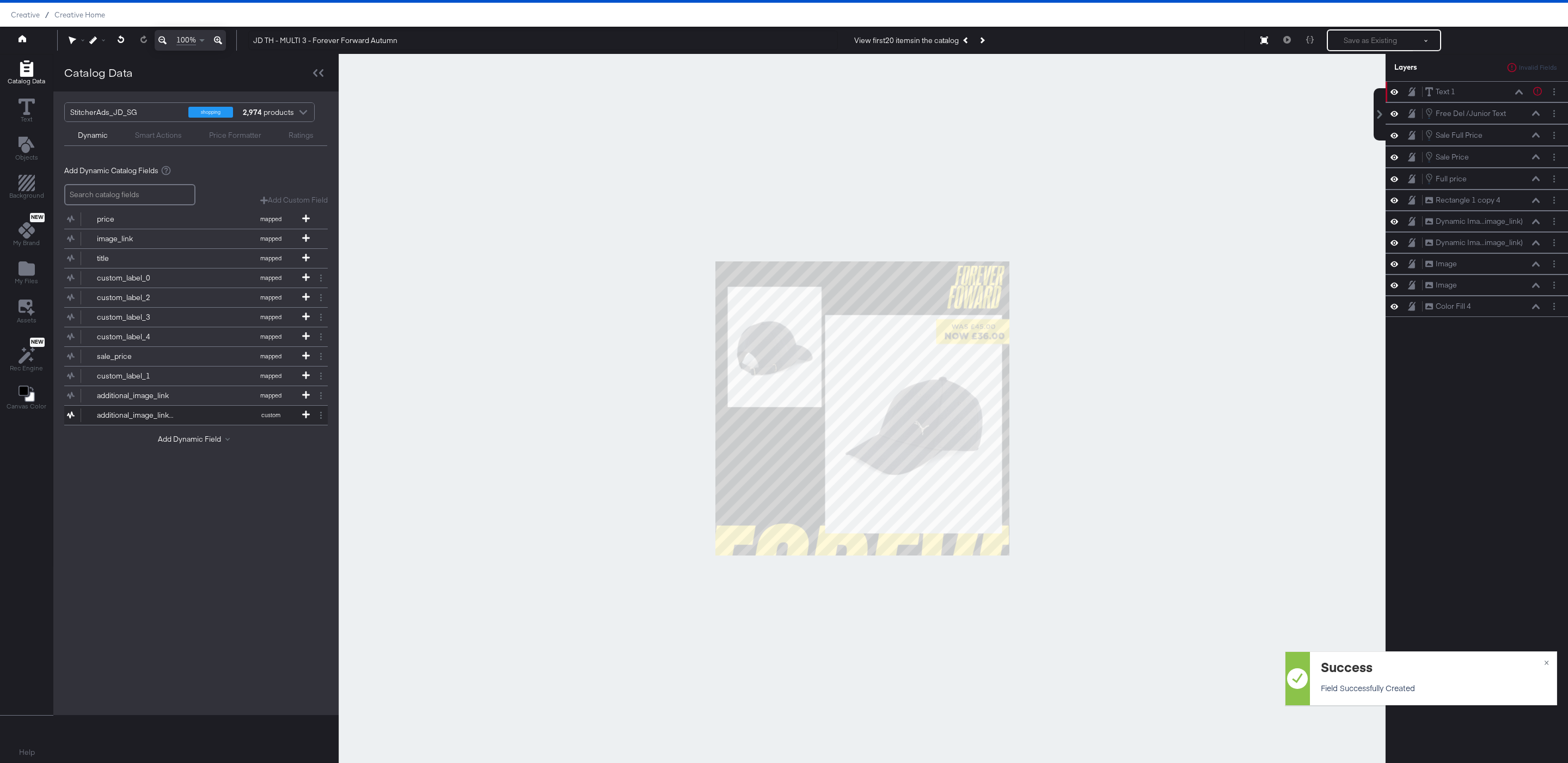
click at [195, 421] on button "additional_image_link_2 custom" at bounding box center [189, 415] width 250 height 19
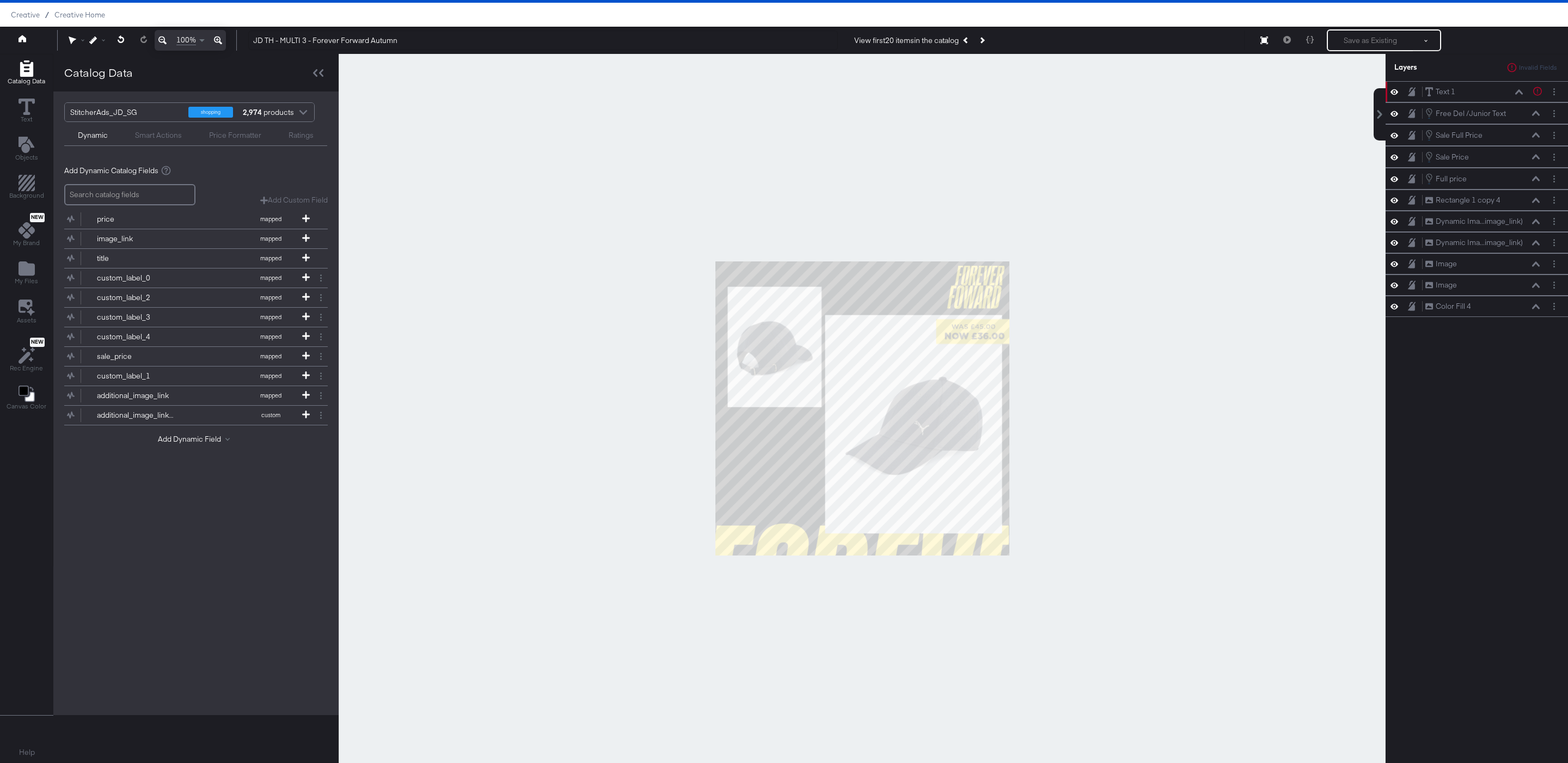
click at [691, 227] on div at bounding box center [862, 409] width 1047 height 709
click at [122, 41] on icon at bounding box center [121, 39] width 7 height 8
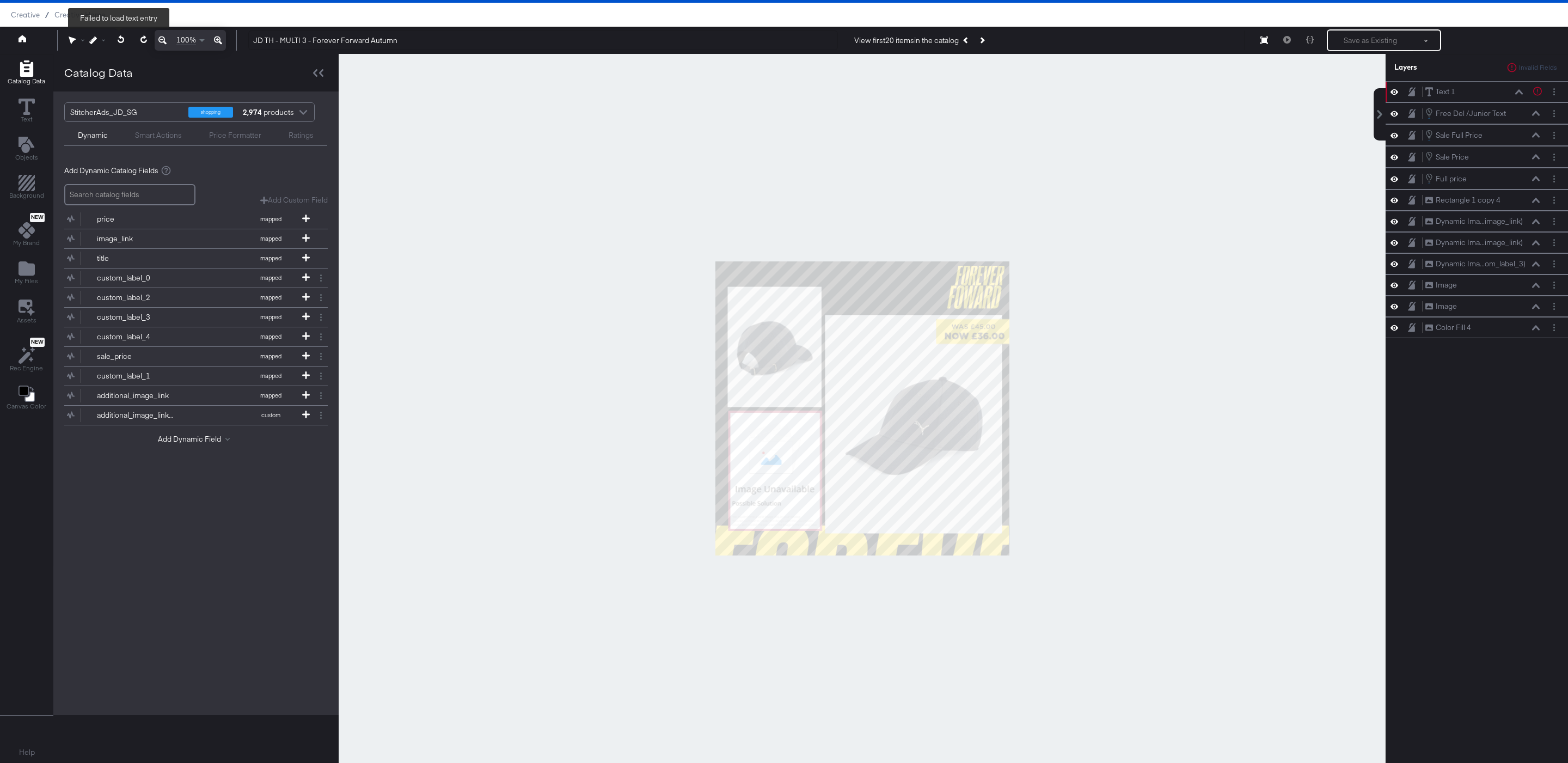
click at [122, 41] on icon at bounding box center [121, 39] width 7 height 8
click at [591, 208] on div at bounding box center [862, 409] width 1047 height 709
click at [922, 133] on div at bounding box center [862, 409] width 1047 height 709
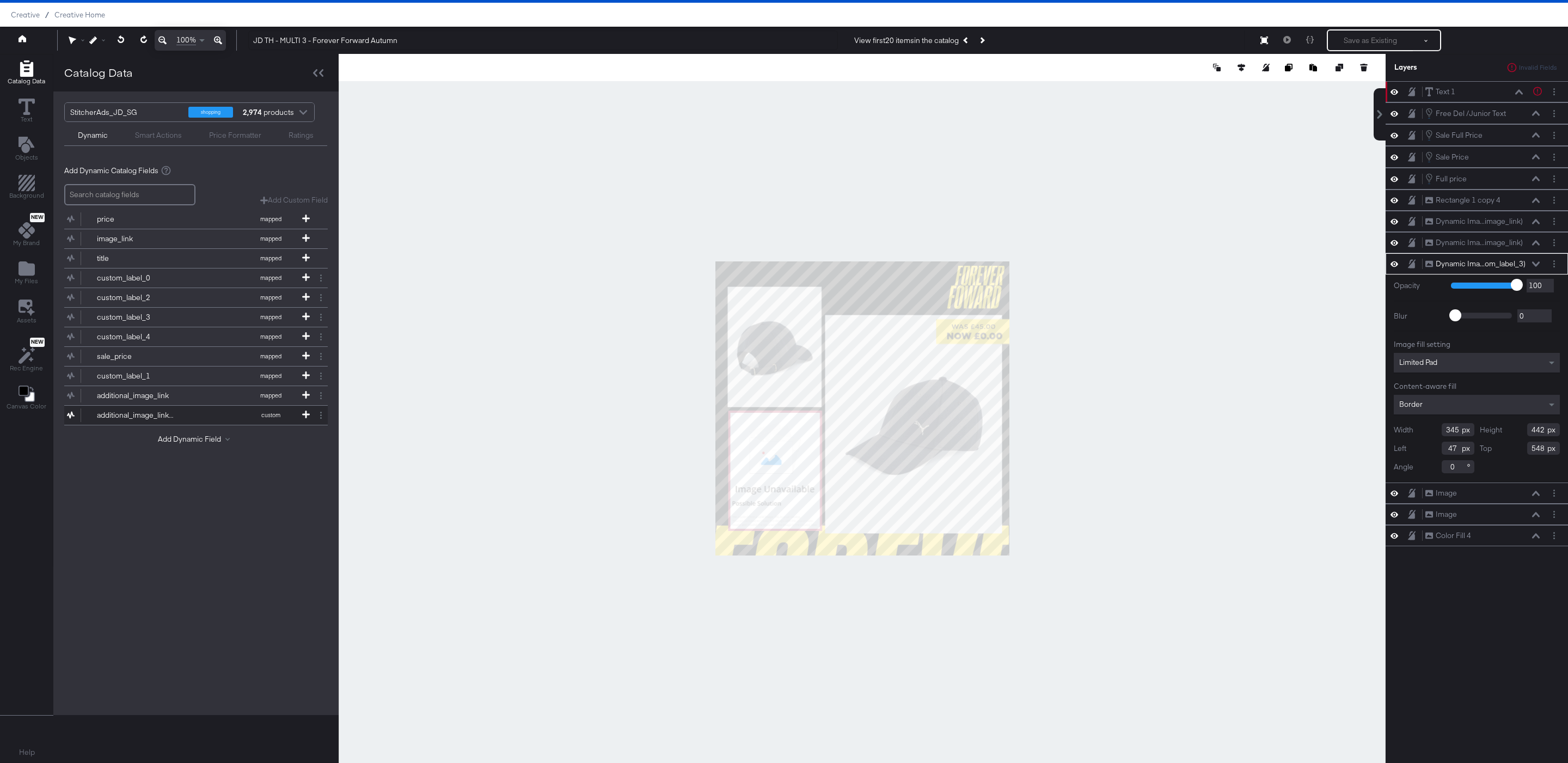
click at [166, 421] on div "additional_image_link_2" at bounding box center [136, 415] width 79 height 10
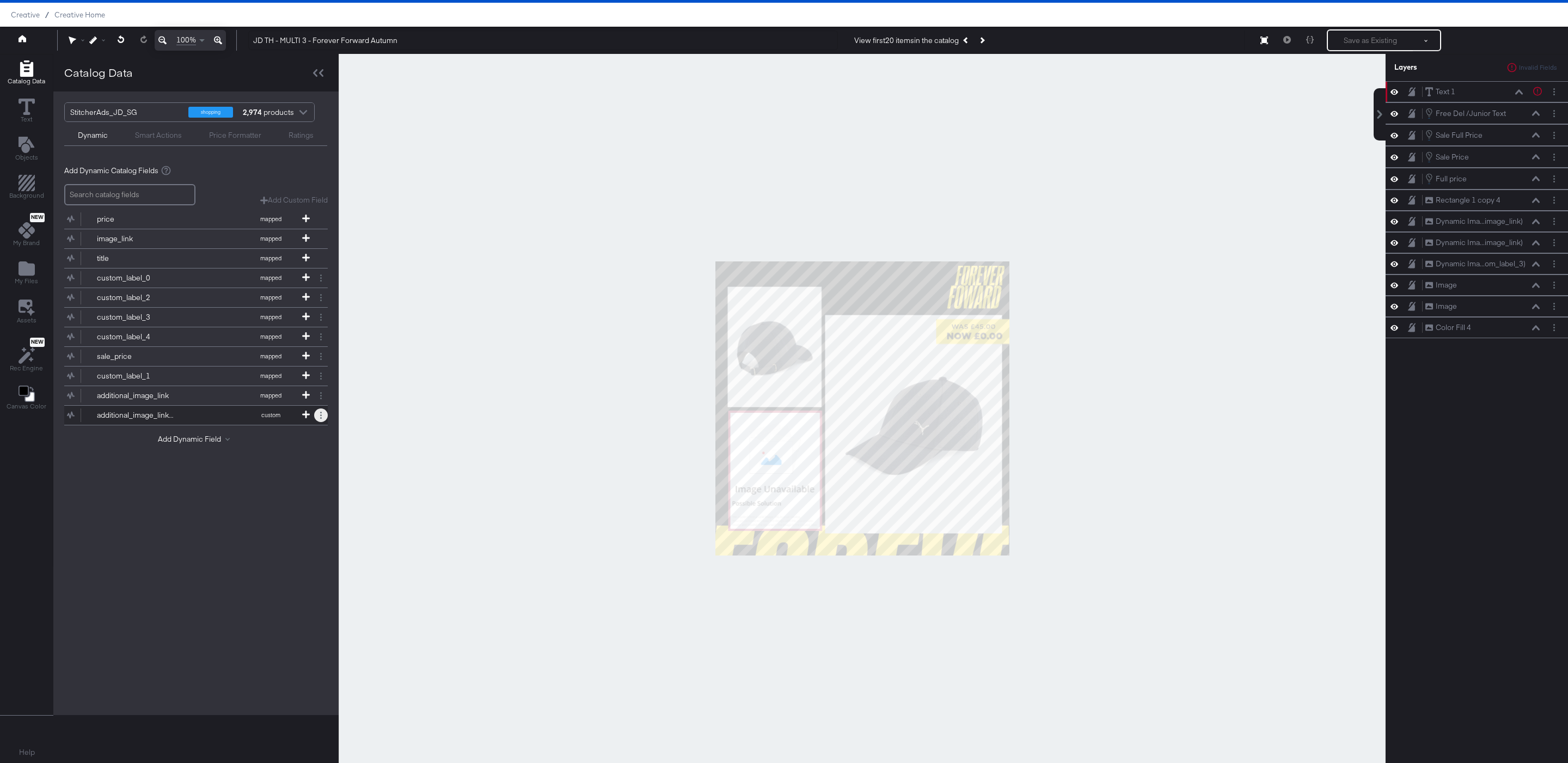
click at [320, 419] on icon at bounding box center [321, 415] width 2 height 7
click at [282, 405] on button "Remove" at bounding box center [279, 401] width 29 height 10
click at [182, 397] on button "additional_image_link mapped" at bounding box center [189, 395] width 250 height 19
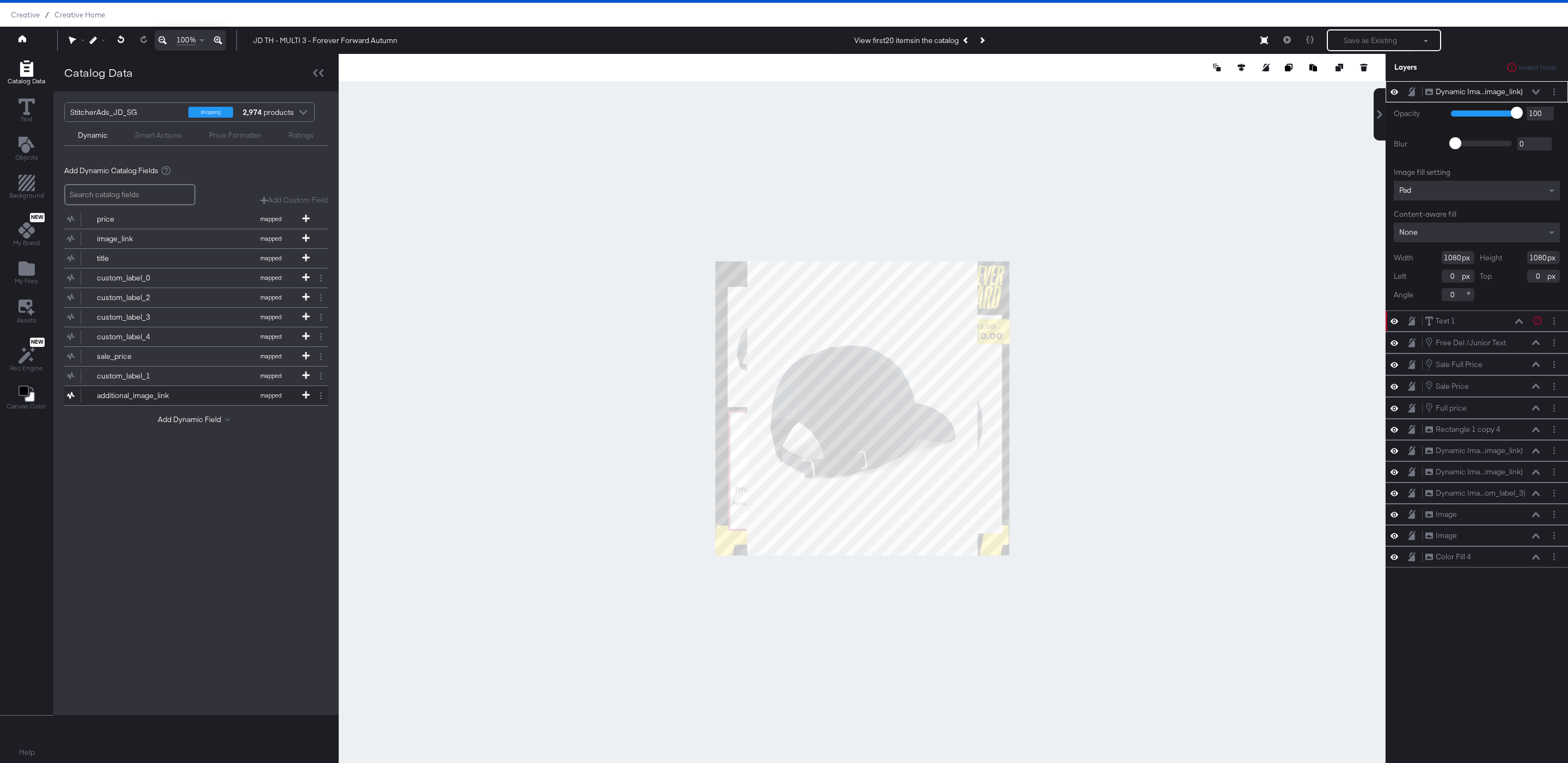
click at [183, 404] on button "additional_image_link mapped" at bounding box center [189, 395] width 250 height 19
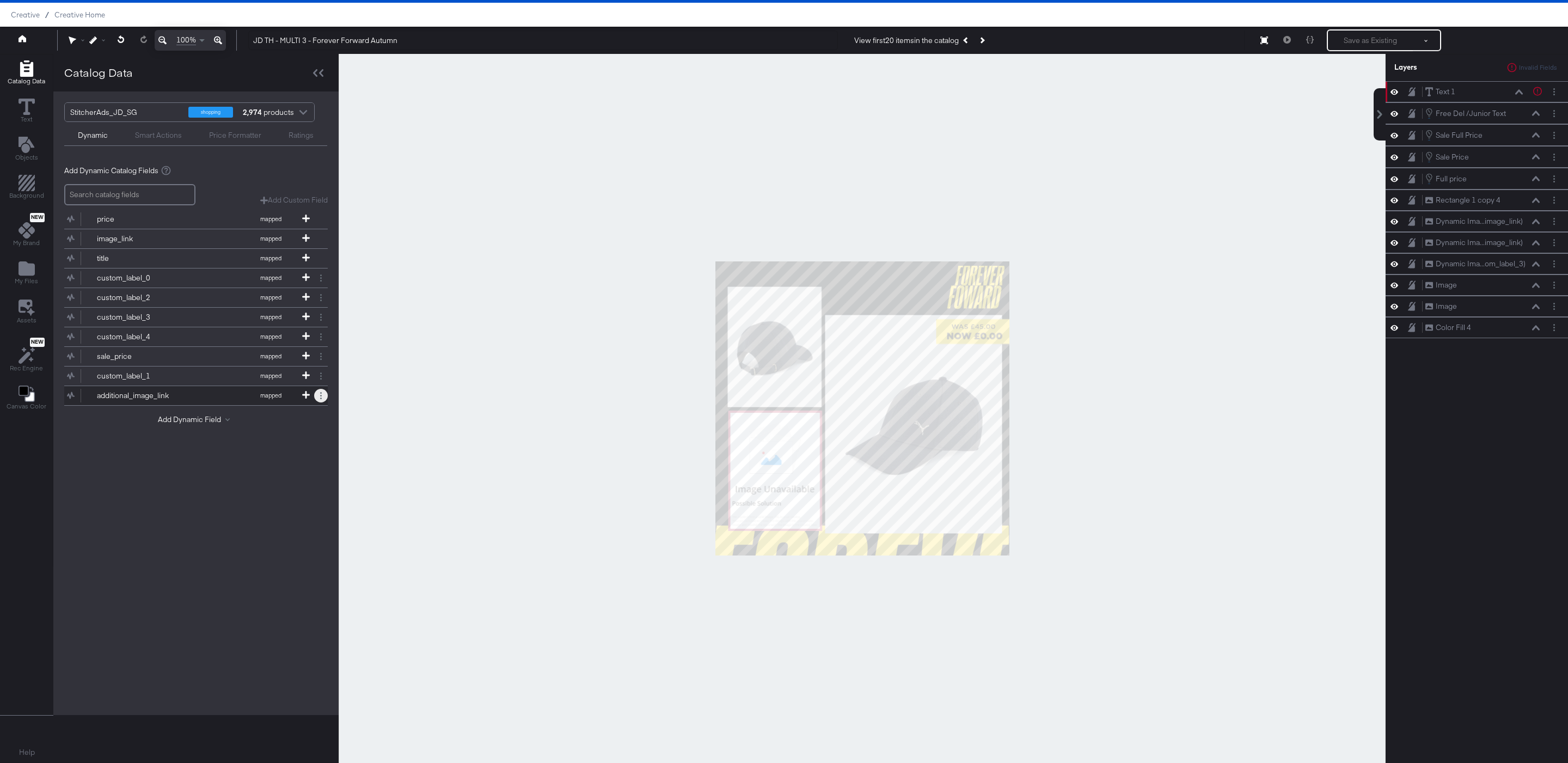
click at [319, 400] on button at bounding box center [321, 396] width 13 height 13
click at [291, 355] on div "Field Options" at bounding box center [292, 357] width 54 height 10
click at [200, 396] on button "additional_image_link mapped" at bounding box center [189, 395] width 250 height 19
click at [284, 204] on div "Add Custom Field" at bounding box center [294, 200] width 68 height 10
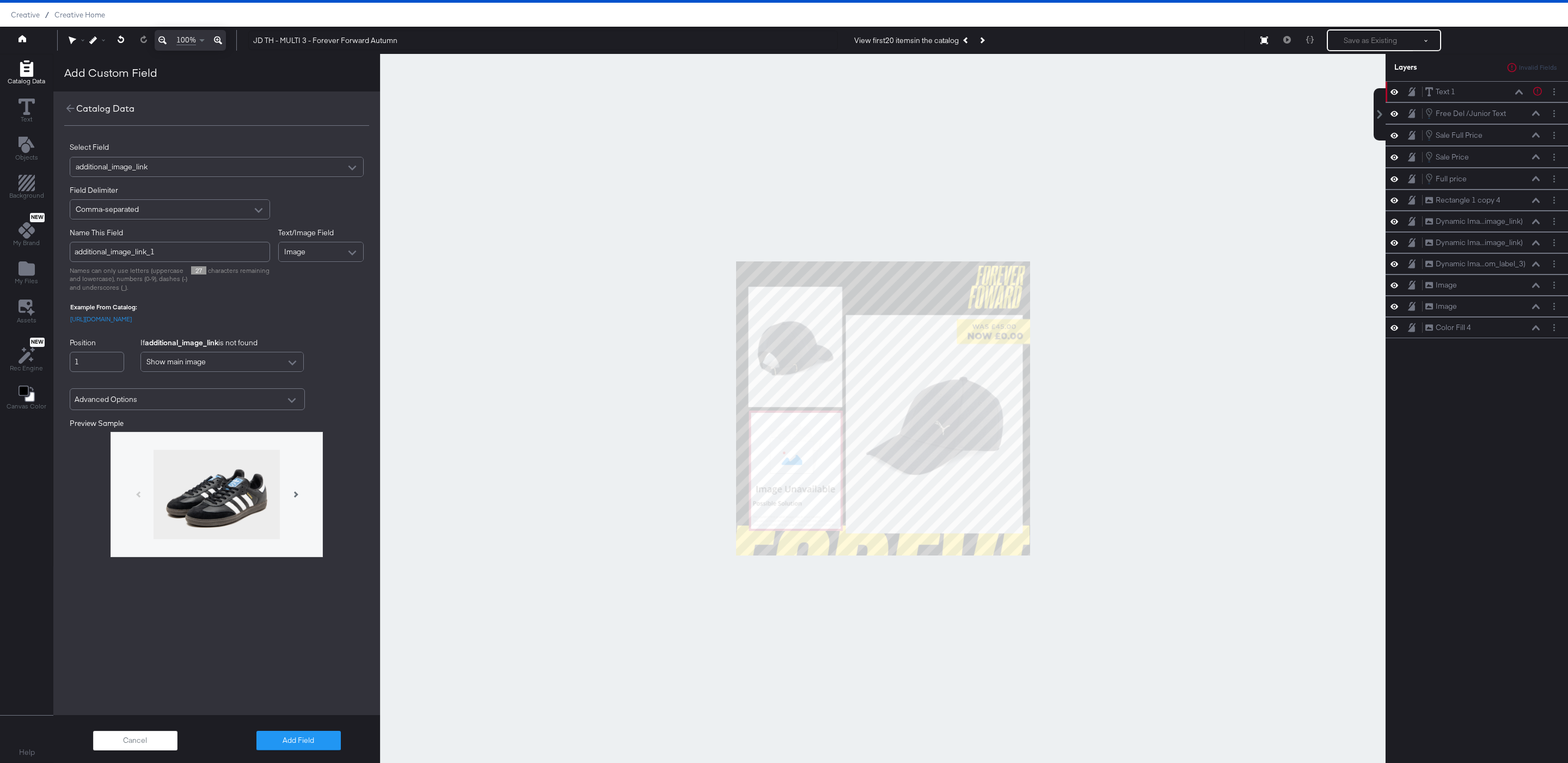
click at [196, 164] on div "additional_image_link" at bounding box center [216, 166] width 293 height 19
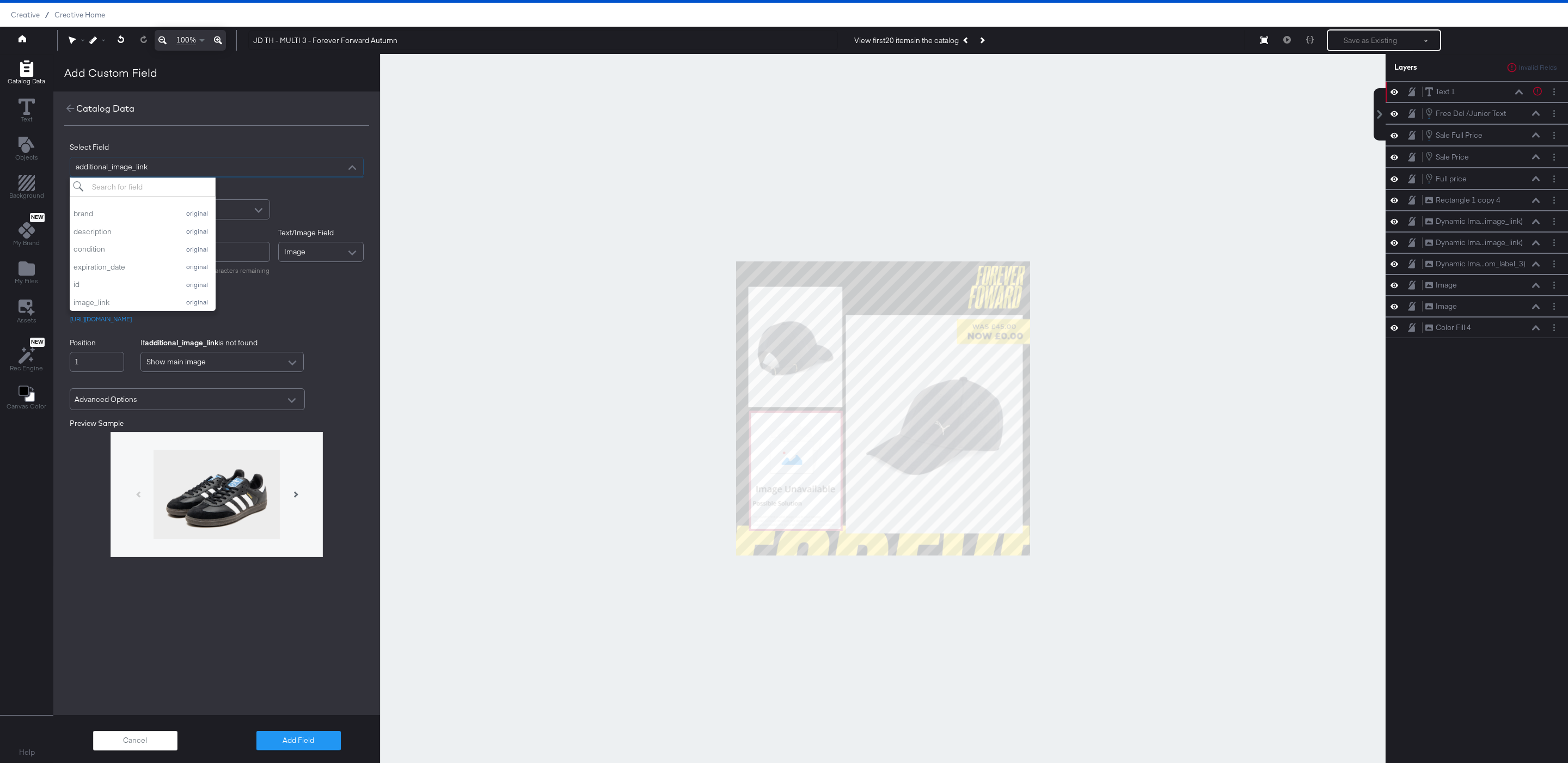
click at [196, 164] on div "additional_image_link" at bounding box center [216, 166] width 293 height 19
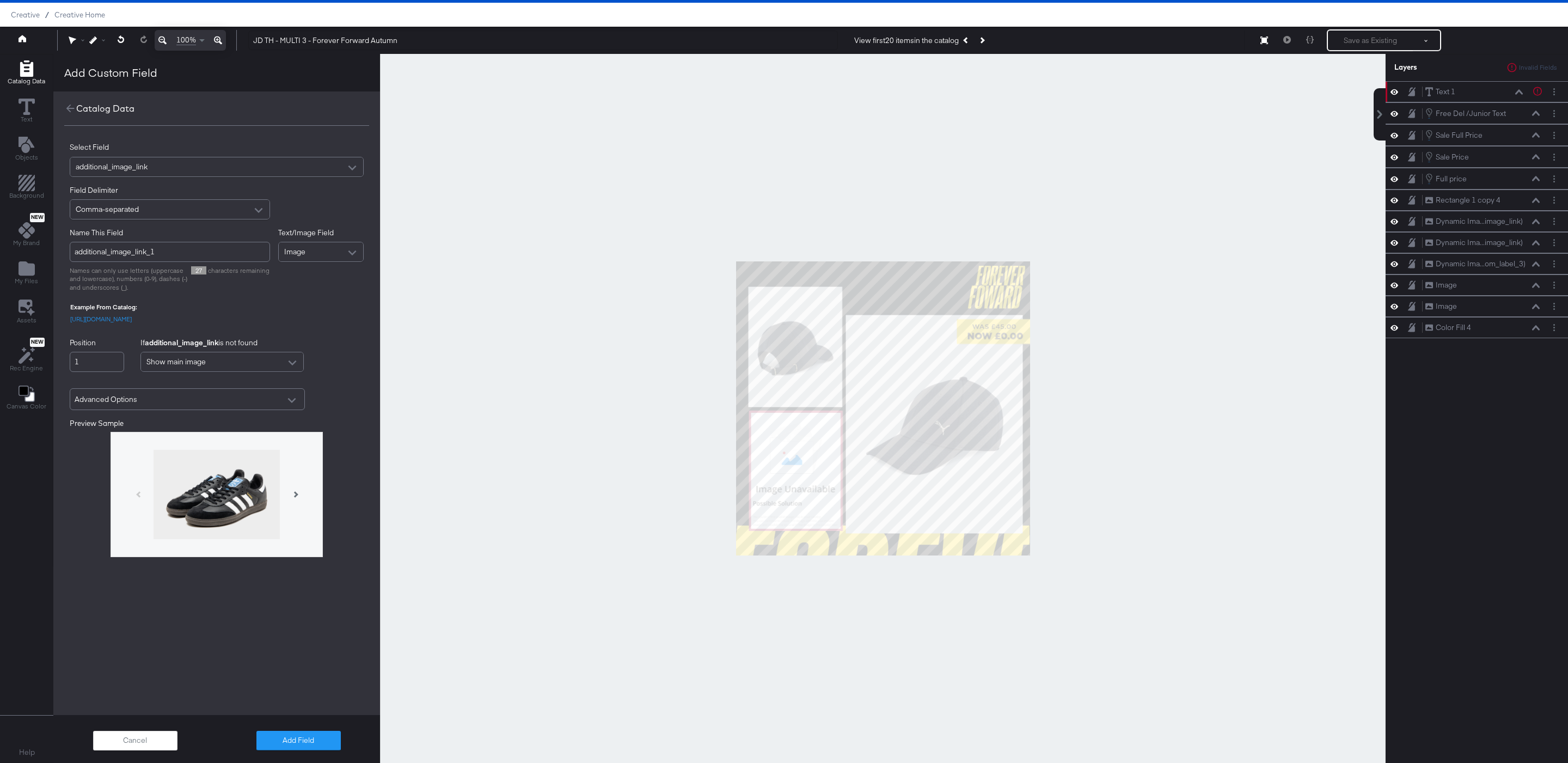
click at [204, 209] on div "Comma-separated" at bounding box center [169, 209] width 199 height 19
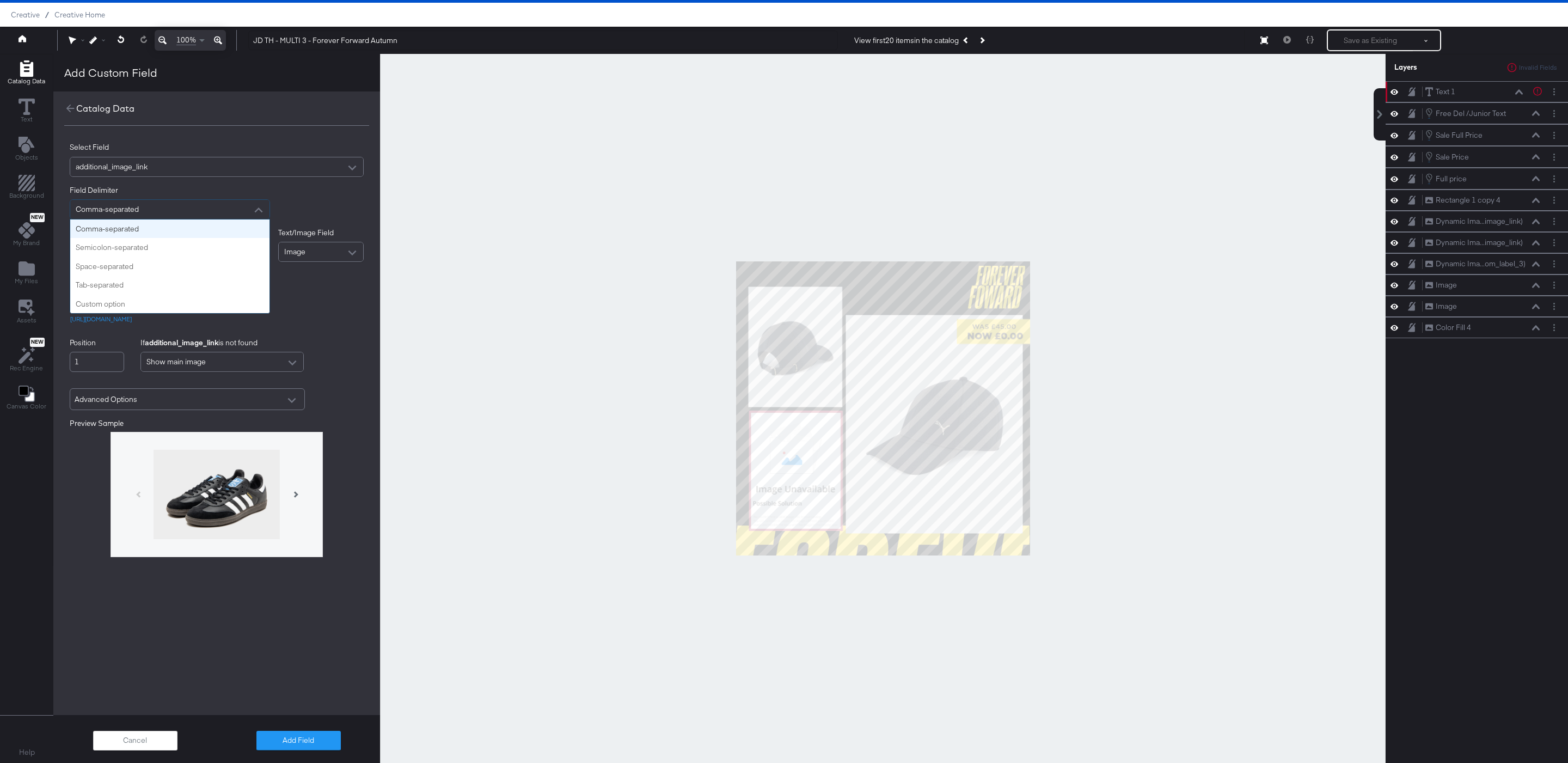
click at [204, 209] on div "Comma-separated" at bounding box center [169, 209] width 199 height 19
click at [272, 175] on div "additional_image_link" at bounding box center [216, 166] width 293 height 19
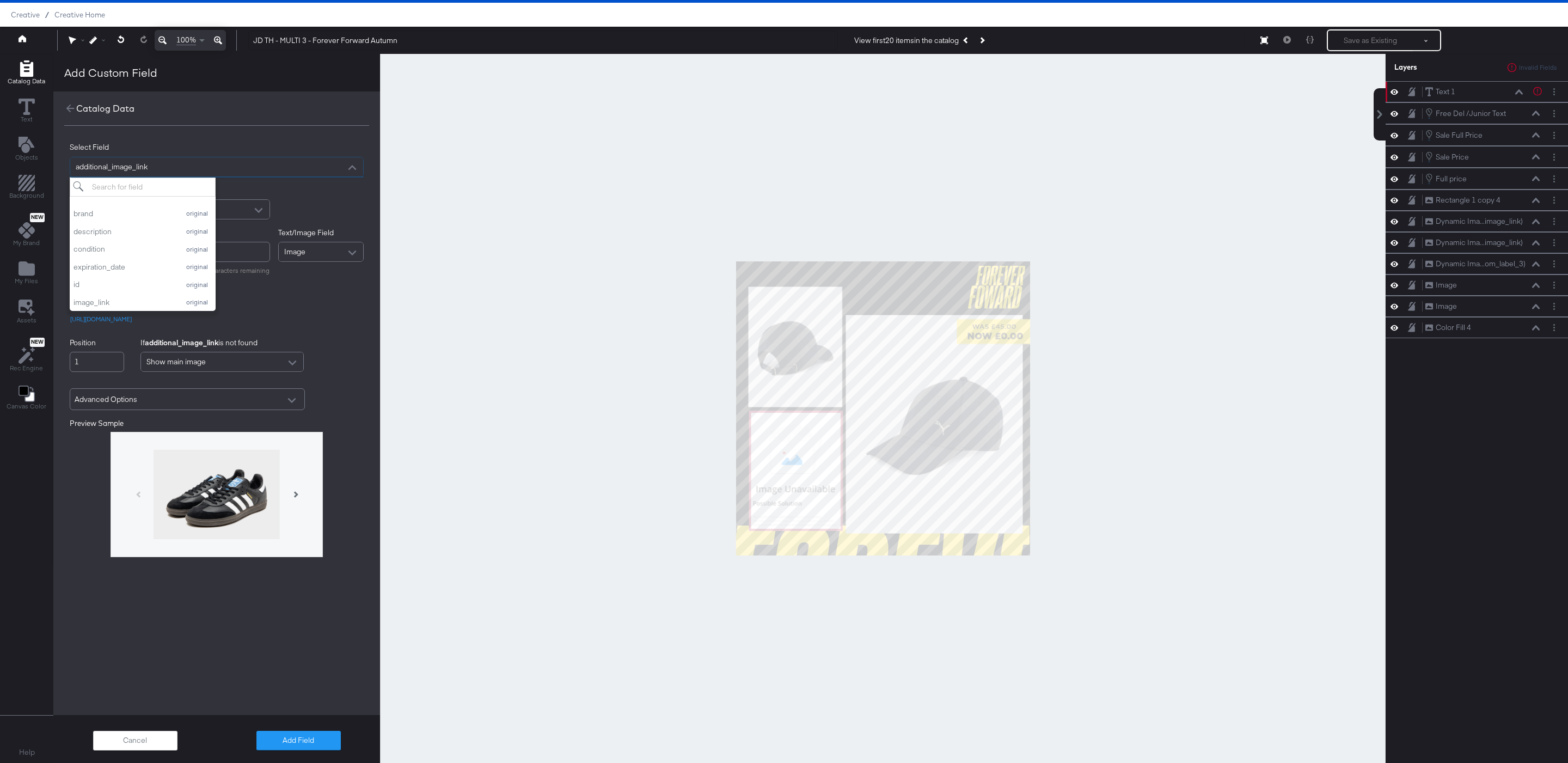
click at [284, 205] on div "Field Delimiter Comma-separated" at bounding box center [216, 202] width 294 height 34
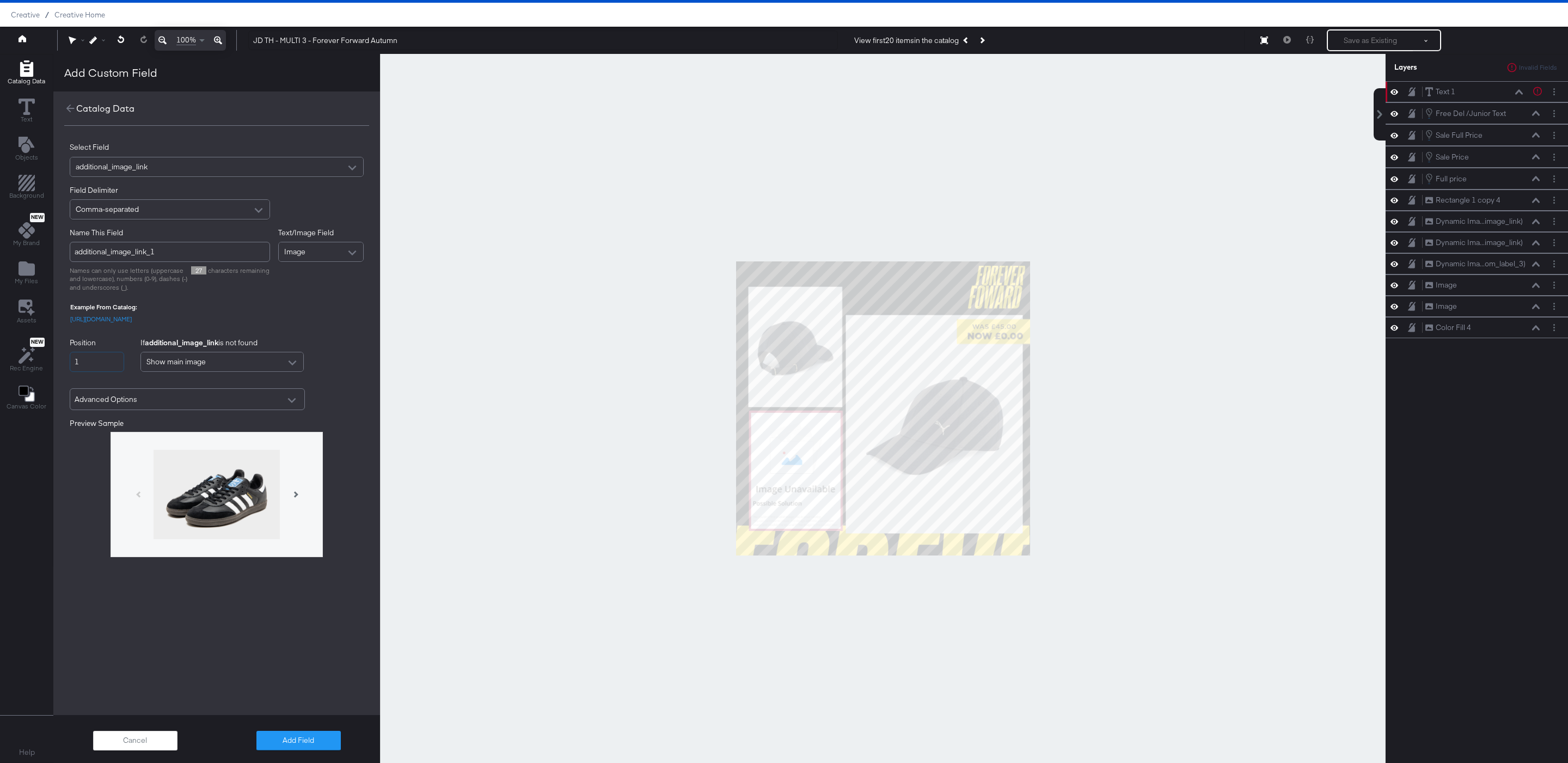
click at [106, 359] on input "1" at bounding box center [96, 362] width 54 height 20
type input "additional_image_link_NaN"
type input "2"
type input "additional_image_link_2"
type input "2"
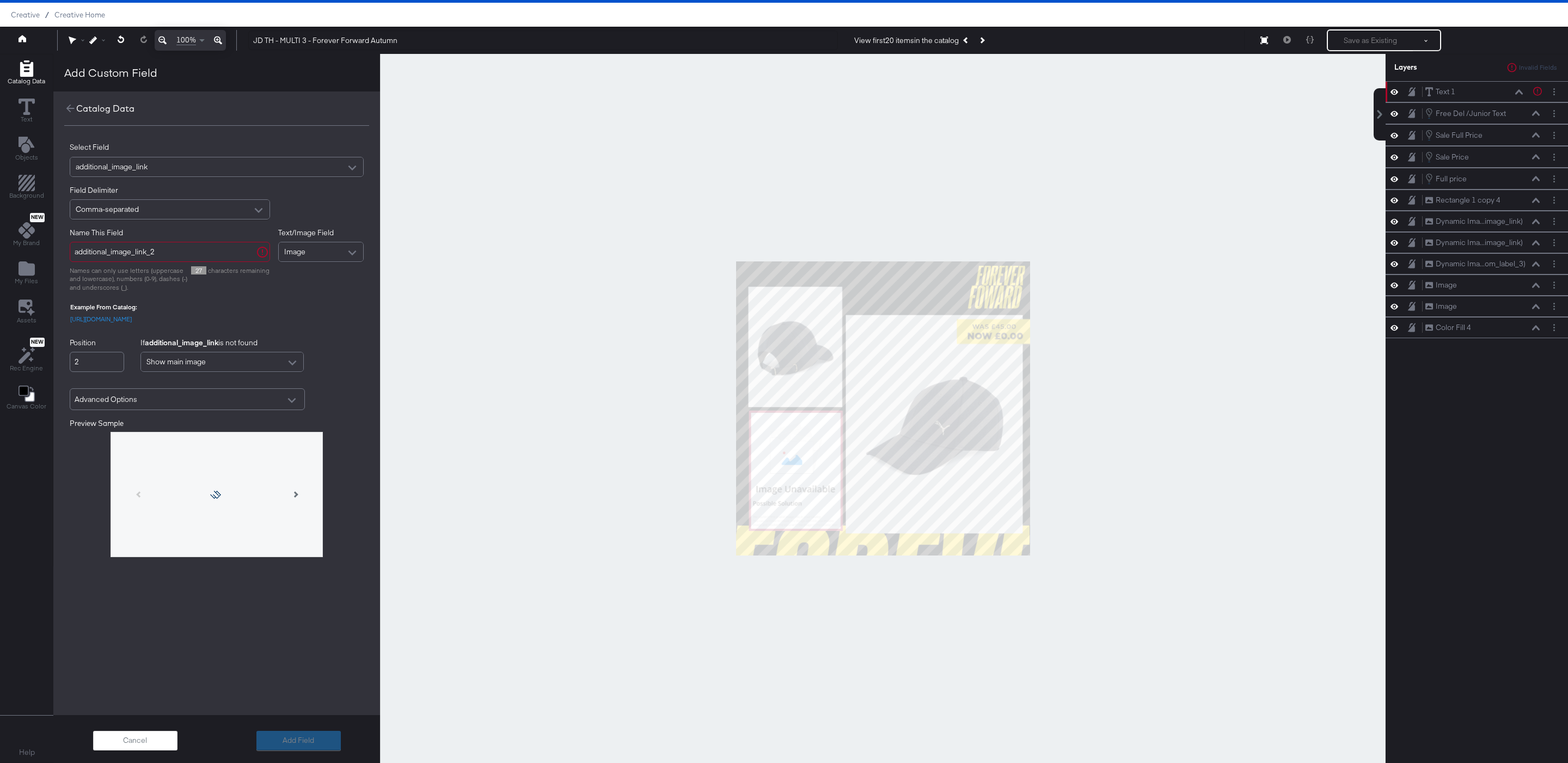
click at [147, 622] on div "Select Field additional_image_link Field Delimiter Comma-separated Name This Fi…" at bounding box center [217, 382] width 327 height 512
click at [255, 699] on div "Catalog Data Select Field additional_image_link Field Delimiter Comma-separated…" at bounding box center [217, 403] width 327 height 624
click at [226, 401] on div "Advanced Options" at bounding box center [187, 399] width 225 height 19
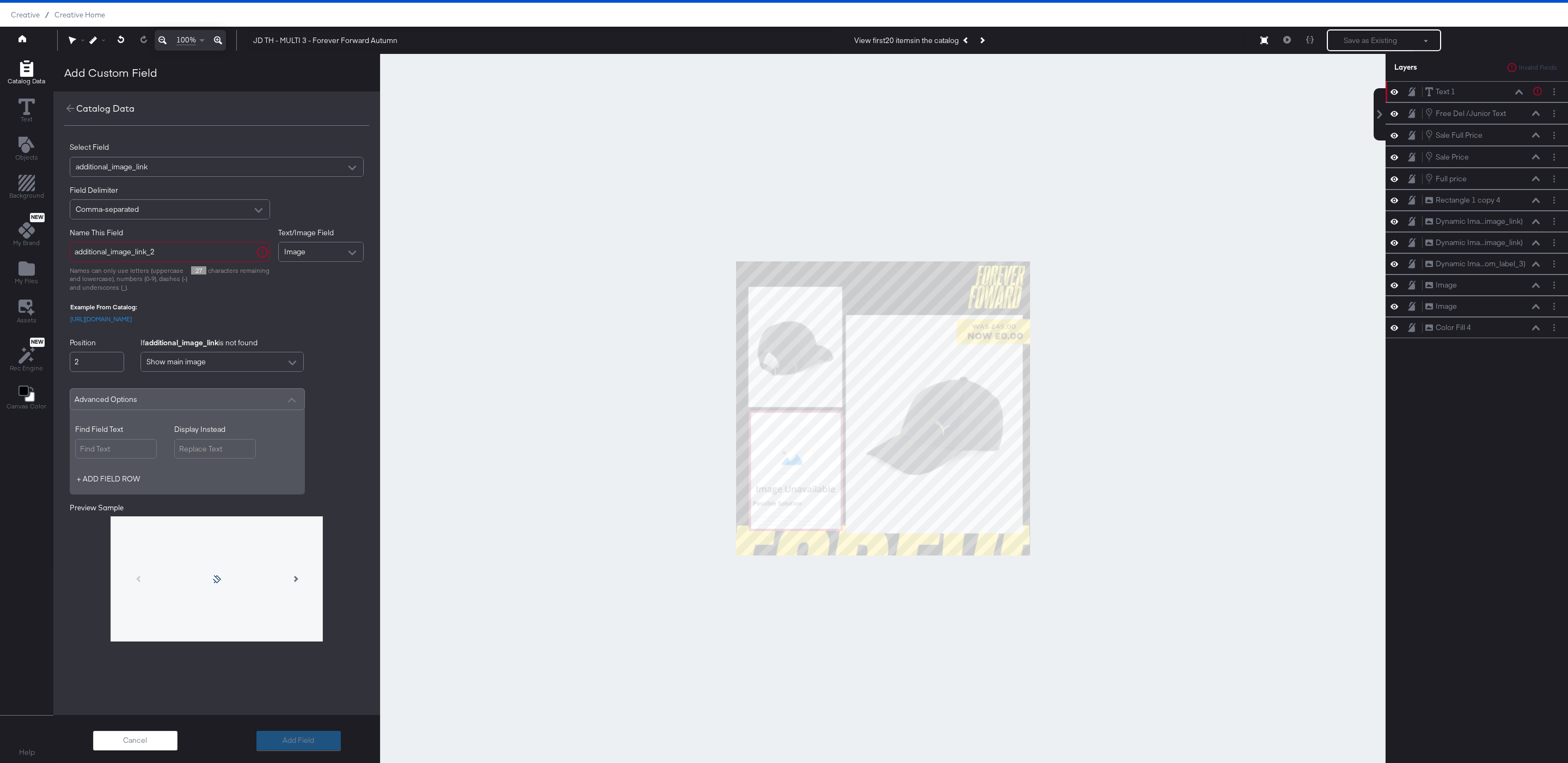
click at [226, 401] on div "Advanced Options" at bounding box center [187, 399] width 225 height 19
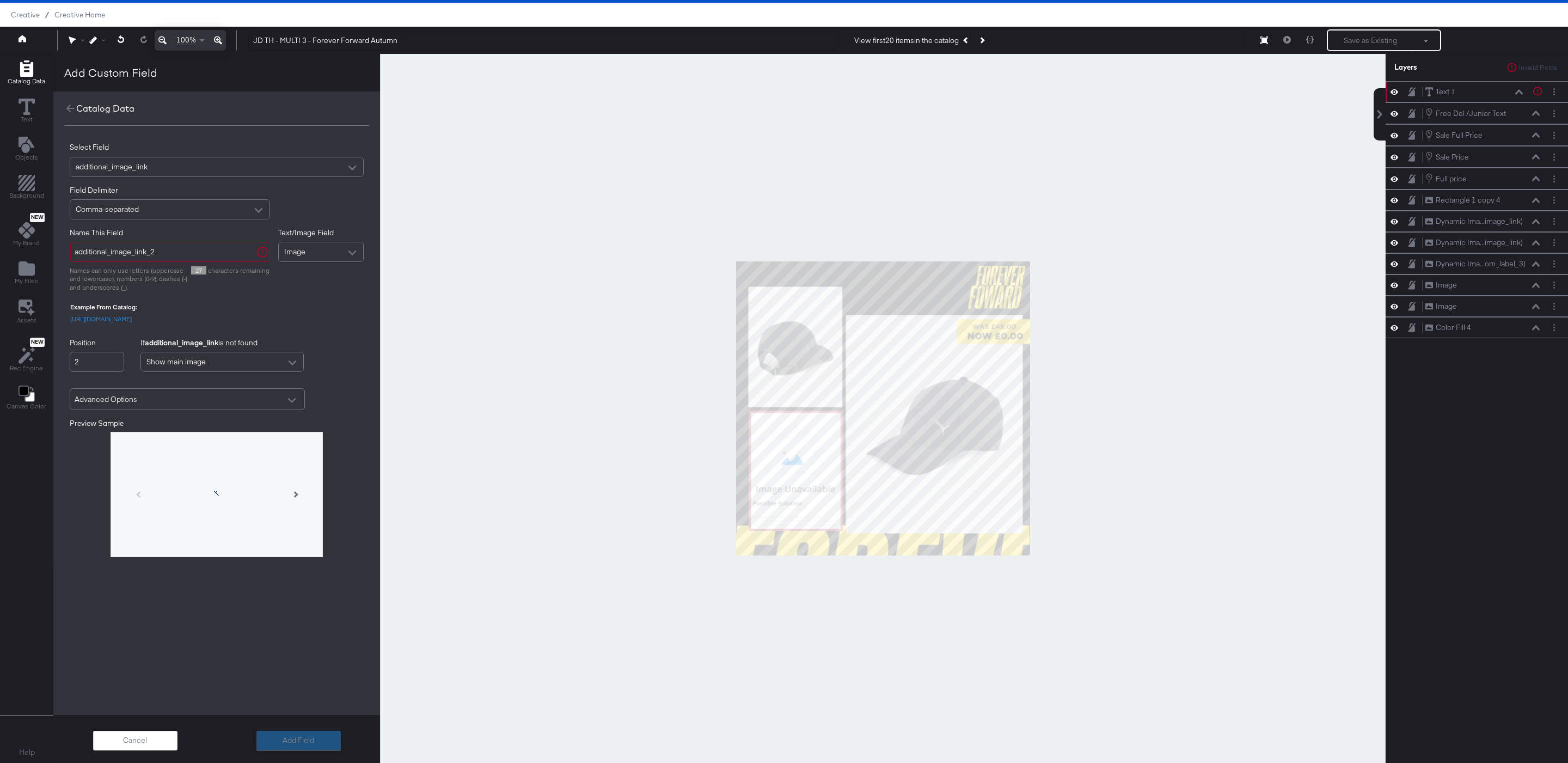
click at [169, 363] on span "Show main image" at bounding box center [176, 362] width 59 height 10
click at [256, 338] on label "If additional_image_link is not found" at bounding box center [222, 343] width 163 height 10
click at [218, 261] on input "additional_image_link_2" at bounding box center [169, 251] width 200 height 20
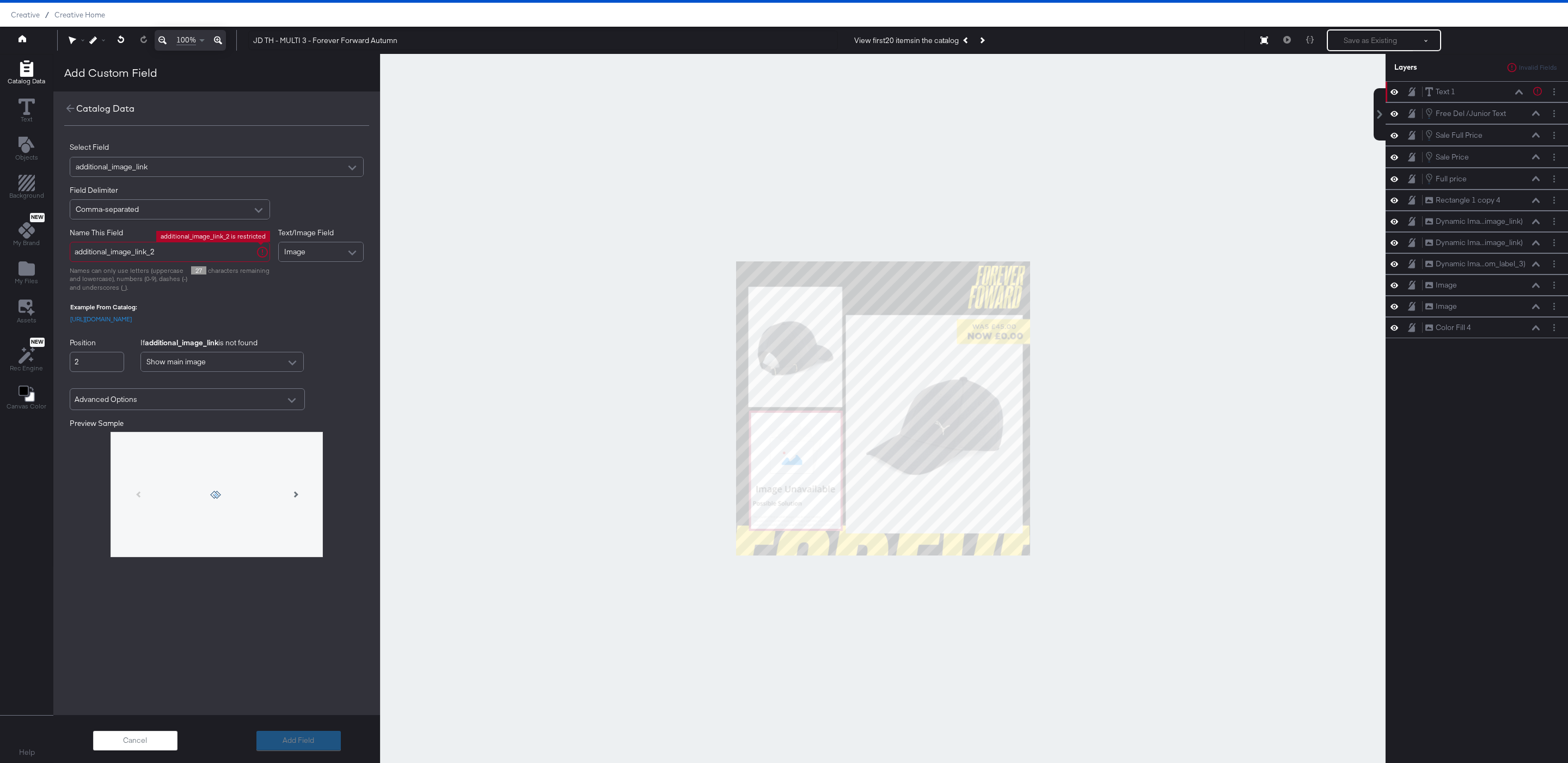
click at [182, 157] on div "additional_image_link" at bounding box center [216, 166] width 293 height 19
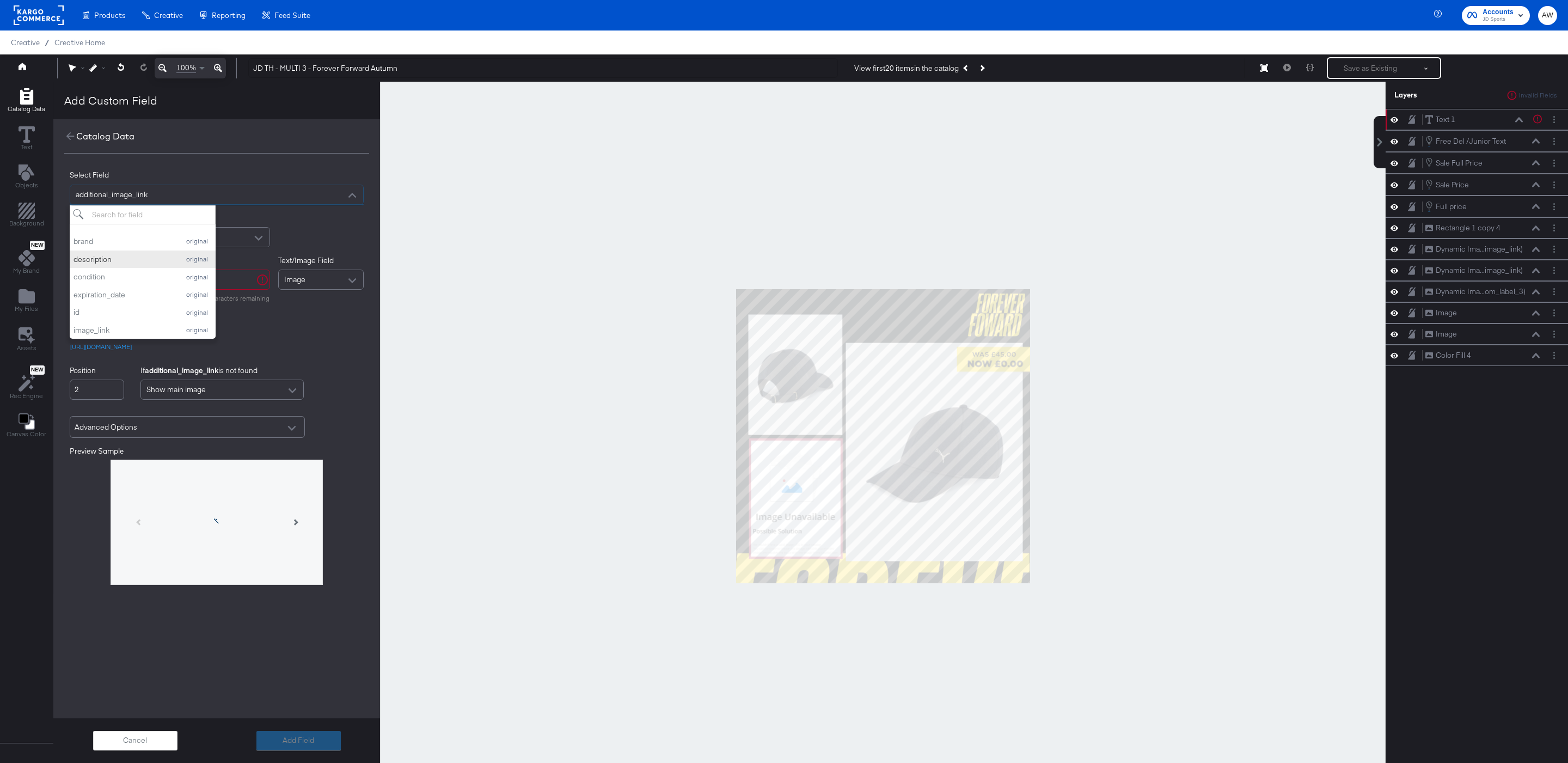
scroll to position [1, 0]
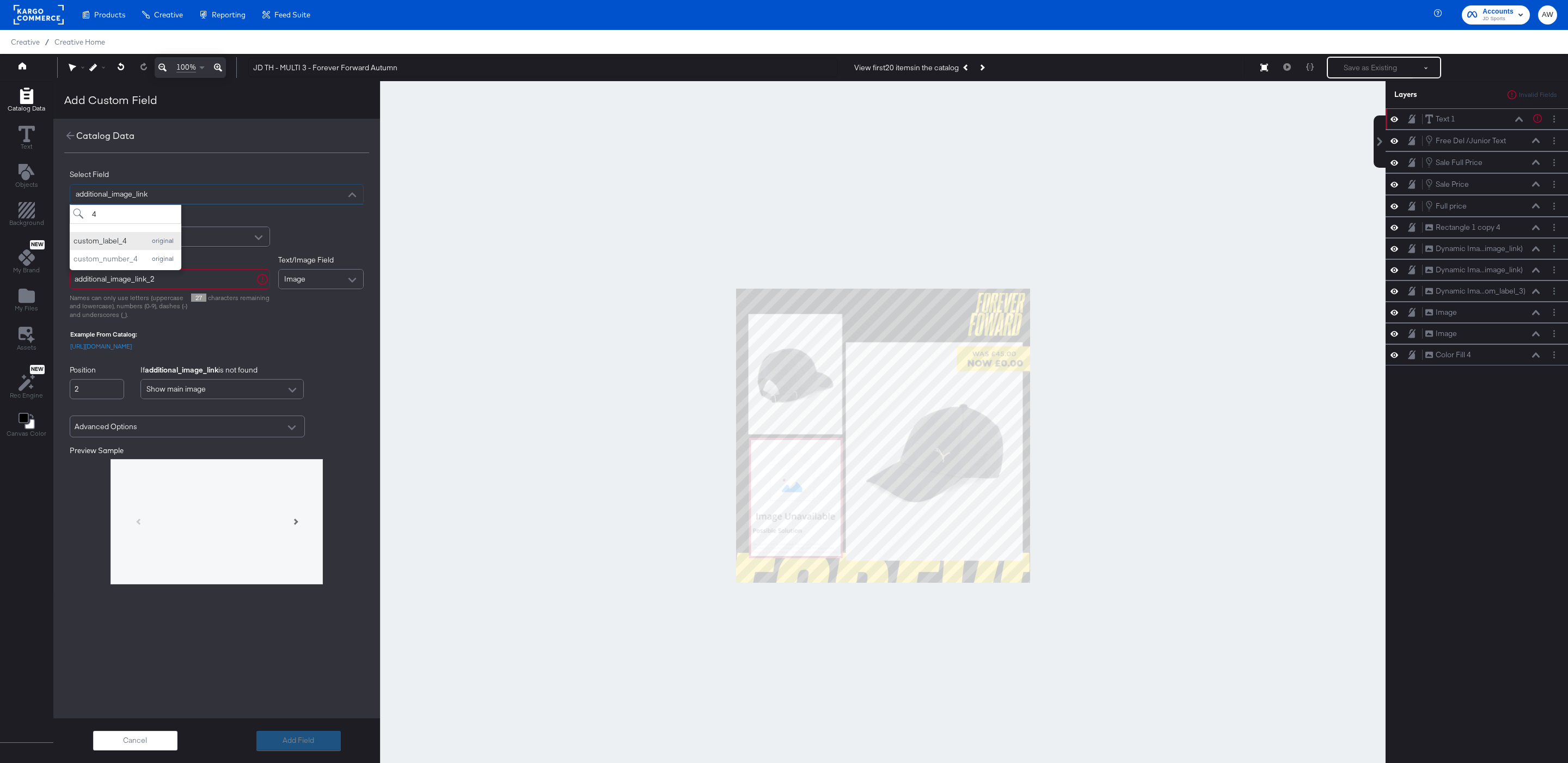
type input "4"
click at [133, 241] on div "custom_label_4" at bounding box center [107, 241] width 66 height 10
type input "custom_label_4_2"
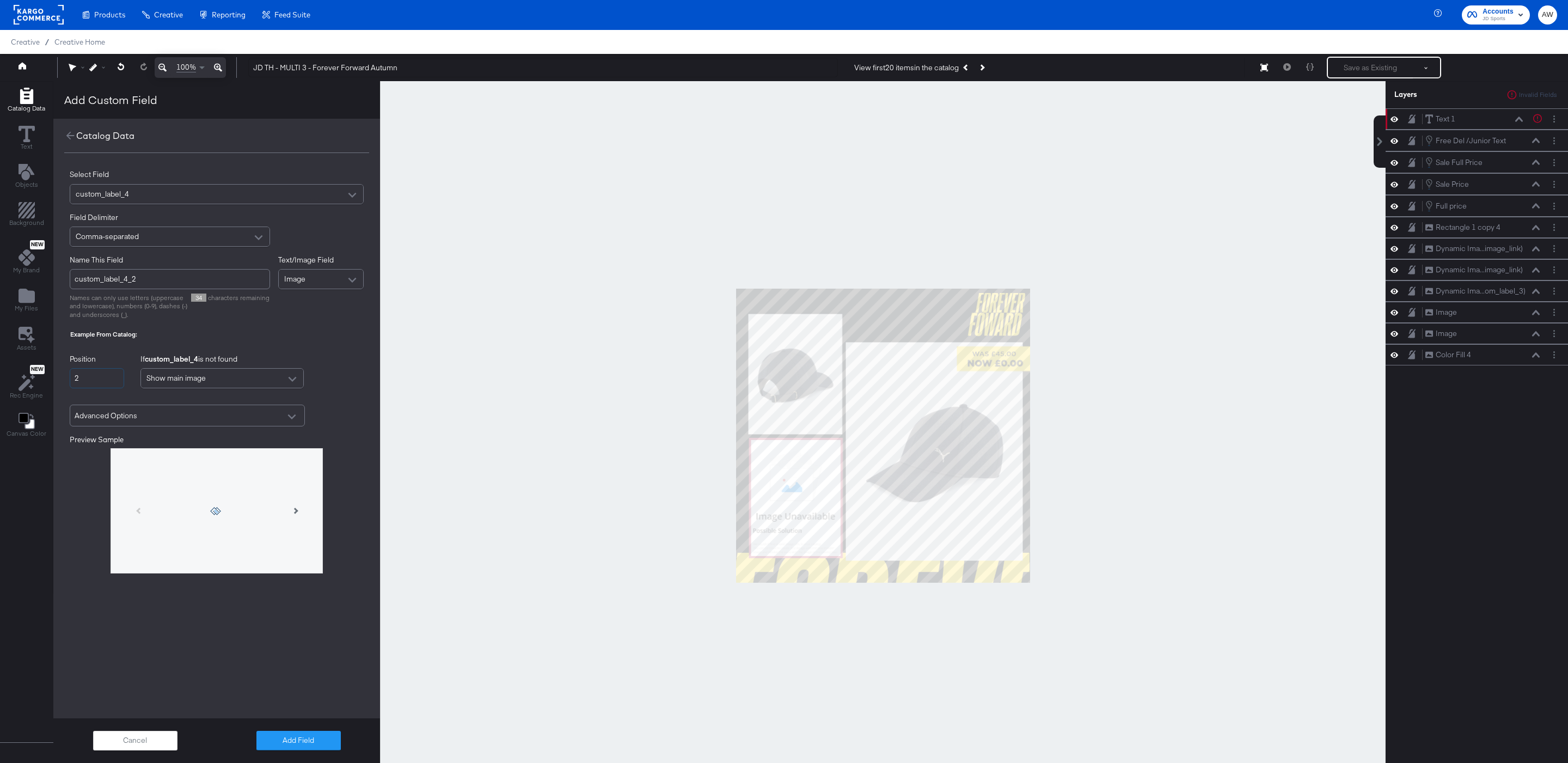
click at [100, 382] on input "2" at bounding box center [96, 378] width 54 height 20
type input "custom_label_4_NaN"
type input "-1"
click at [100, 382] on input "-1" at bounding box center [97, 378] width 56 height 20
type input "custom_label_4_-1"
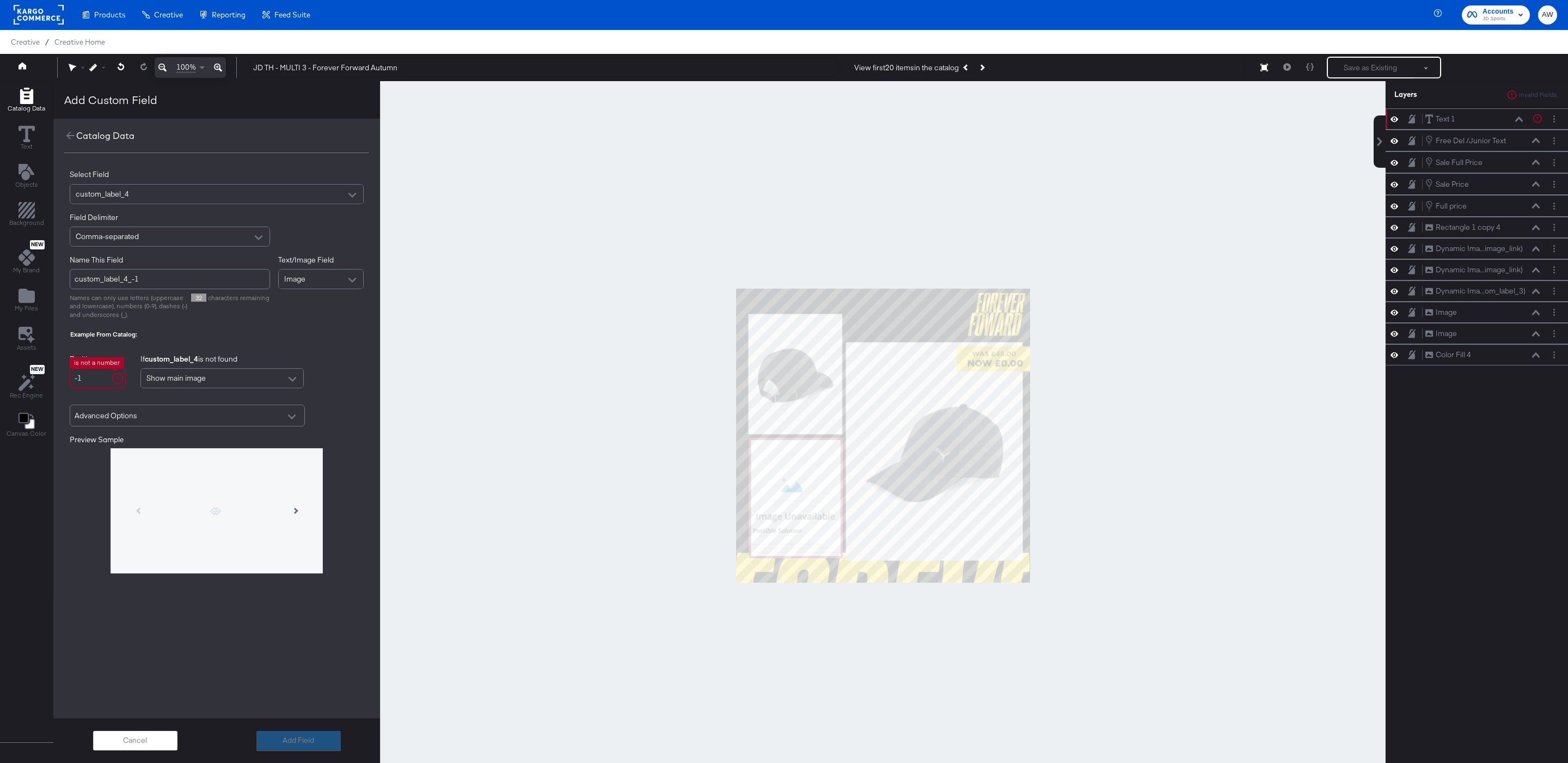
type input "-11"
type input "custom_label_4_-11"
type input "-1"
type input "custom_label_4_NaN"
type input "1"
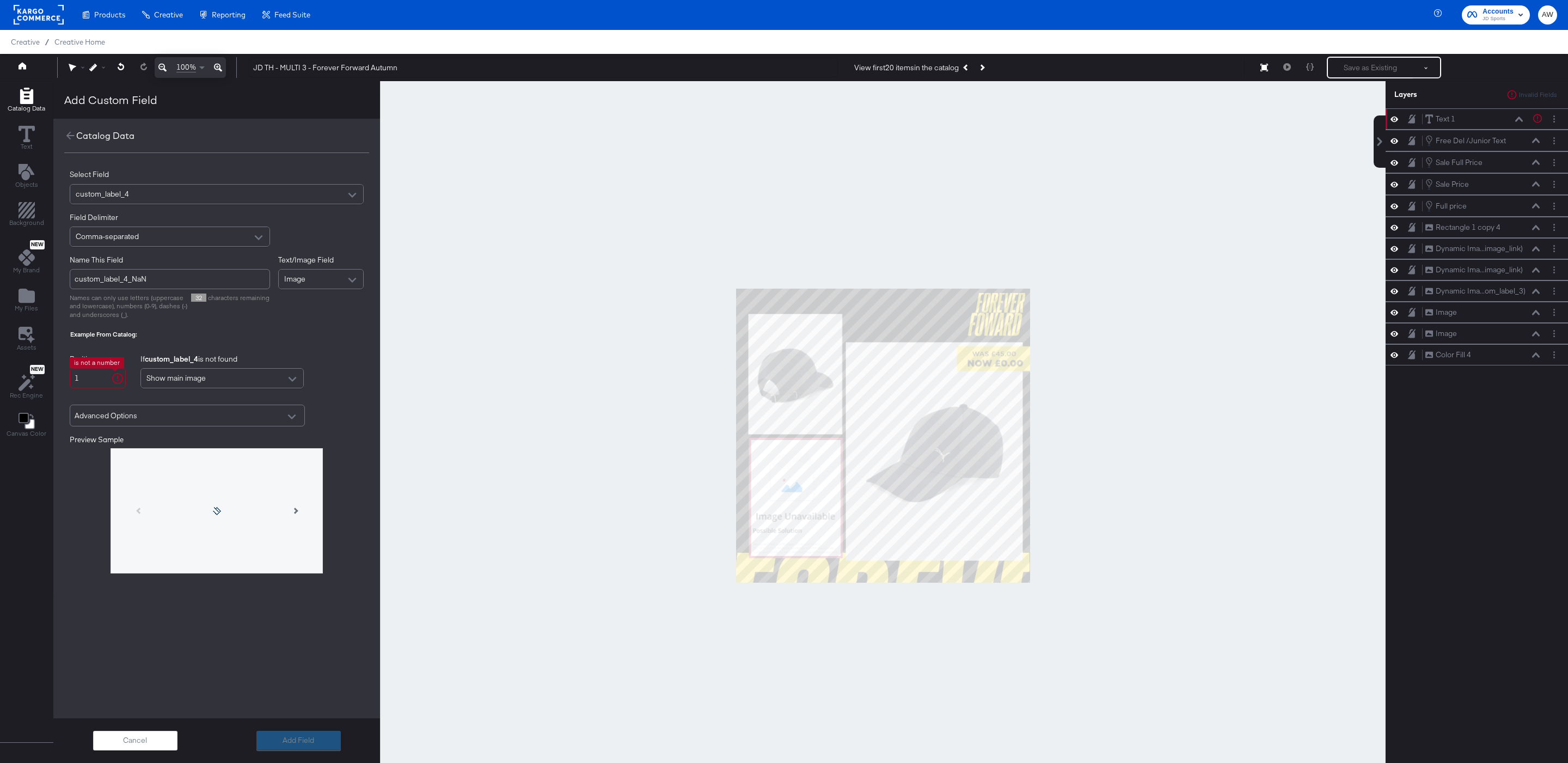
type input "custom_label_4_1"
type input "1"
click at [279, 346] on div "Select Field custom_label_4 Field Delimiter Comma-separated Name This Field cus…" at bounding box center [217, 379] width 327 height 454
click at [178, 279] on input "custom_label_4_1" at bounding box center [169, 279] width 200 height 20
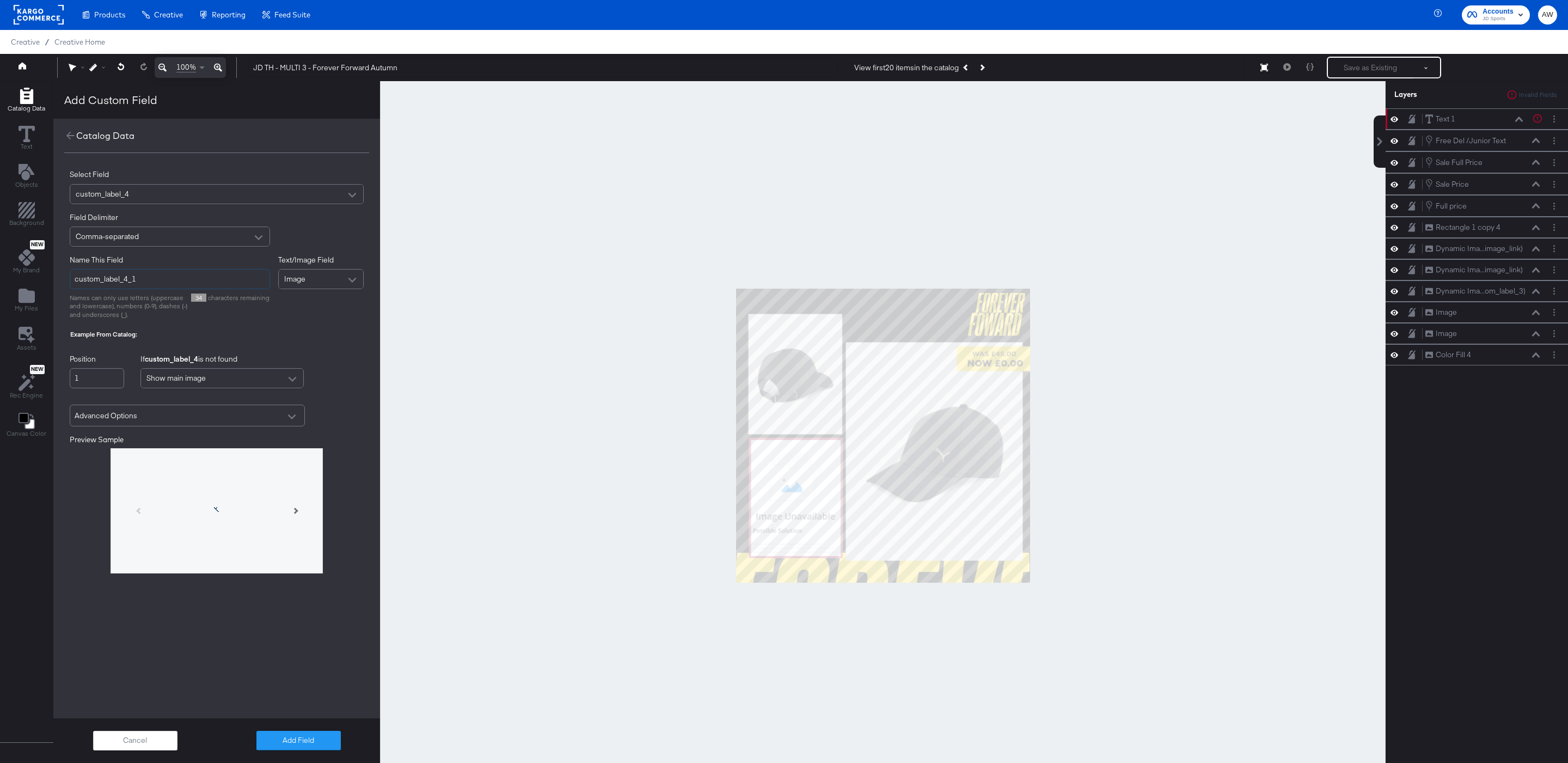
click at [178, 279] on input "custom_label_4_1" at bounding box center [169, 279] width 200 height 20
type input "additional image cl4"
click at [306, 374] on div "Position 1 If custom_label_4 is not found Show main image" at bounding box center [216, 371] width 294 height 34
click at [238, 689] on div "Catalog Data Select Field custom_label_4 Field Delimiter Comma-separated Name T…" at bounding box center [217, 431] width 327 height 624
click at [219, 597] on div "Select Field custom_label_4 Field Delimiter Comma-separated Name This Field add…" at bounding box center [217, 379] width 327 height 454
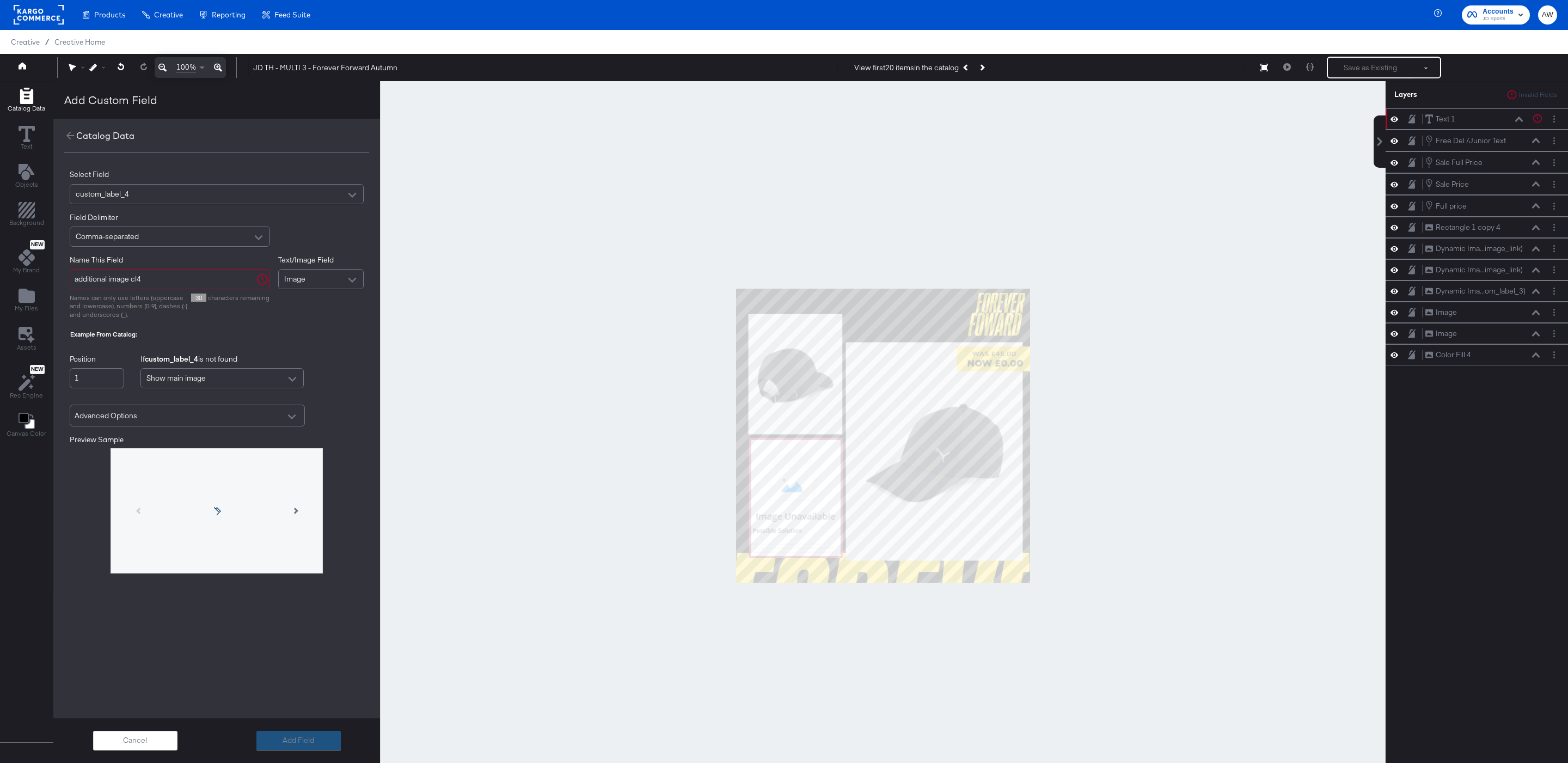
click at [201, 294] on span "30" at bounding box center [198, 297] width 15 height 8
click at [190, 286] on input "additional image cl4" at bounding box center [169, 279] width 200 height 20
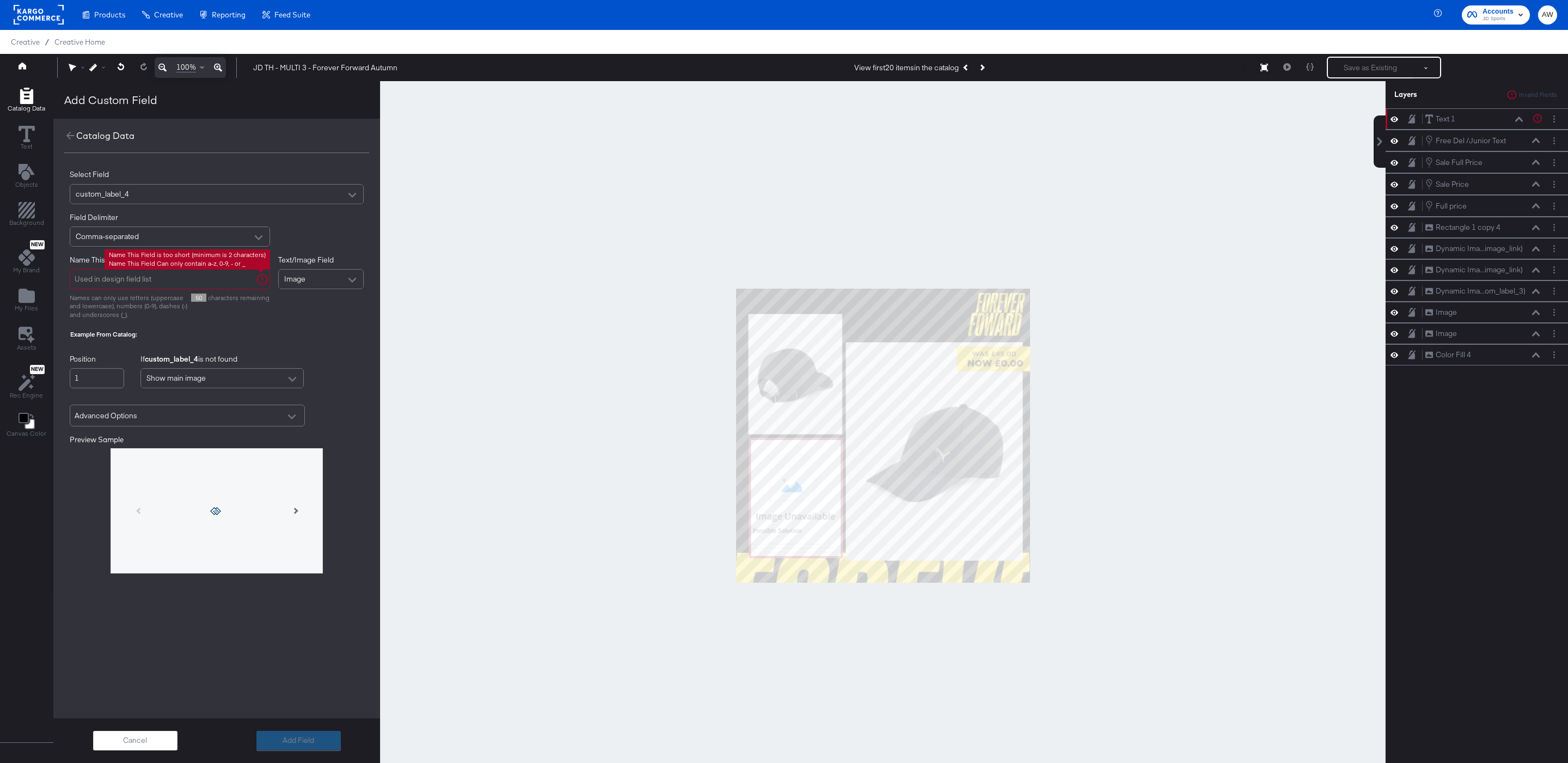
click at [301, 270] on div "Image" at bounding box center [321, 279] width 85 height 19
click at [231, 283] on input "Name This Field" at bounding box center [169, 279] width 200 height 20
click at [191, 276] on input "additional_image_link_2" at bounding box center [169, 279] width 200 height 20
click at [315, 317] on div "Text/Image Field Image" at bounding box center [321, 287] width 86 height 65
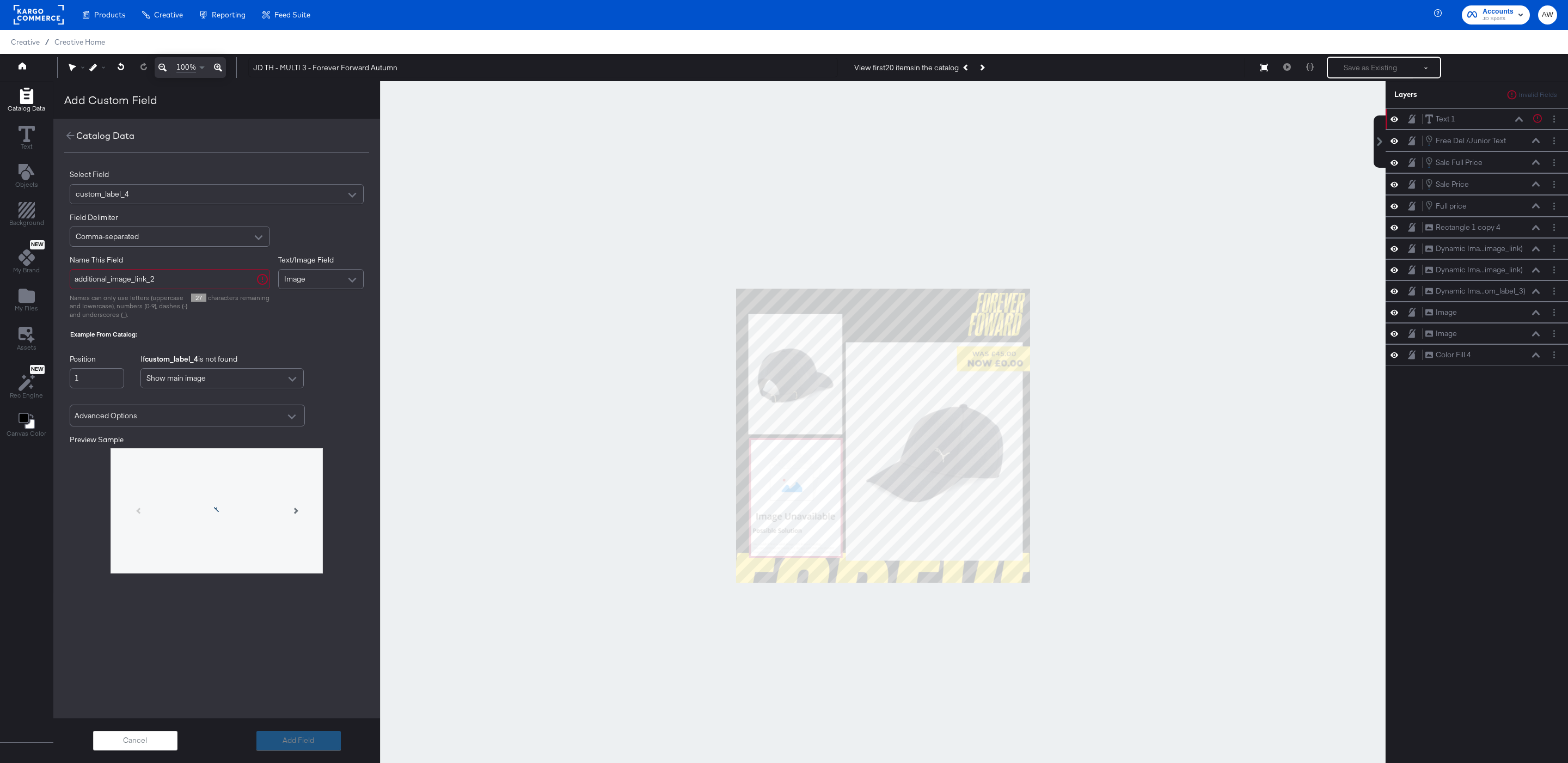
click at [225, 276] on input "additional_image_link_2" at bounding box center [169, 279] width 200 height 20
type input "a"
click at [128, 279] on input "dynamic image _cl4" at bounding box center [169, 279] width 200 height 20
type input "dynamic image cl4"
click at [960, 231] on div at bounding box center [883, 435] width 1006 height 709
